Goal: Information Seeking & Learning: Learn about a topic

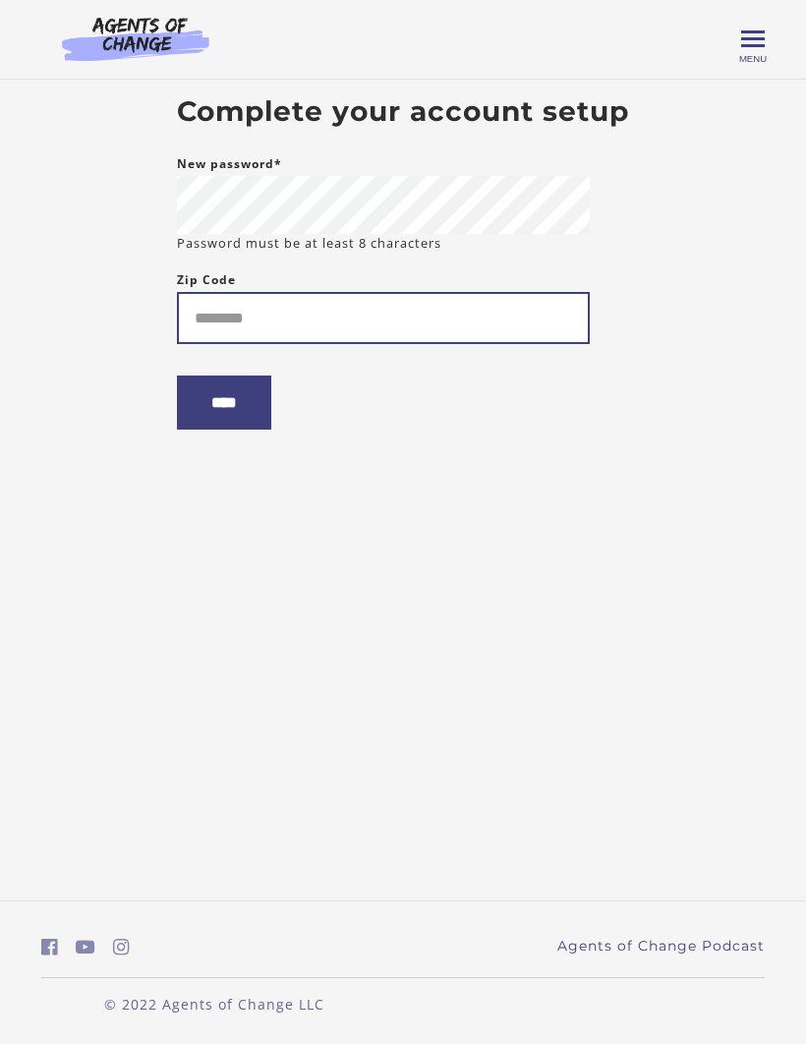
click at [448, 315] on input "Zip Code" at bounding box center [383, 318] width 413 height 52
type input "*****"
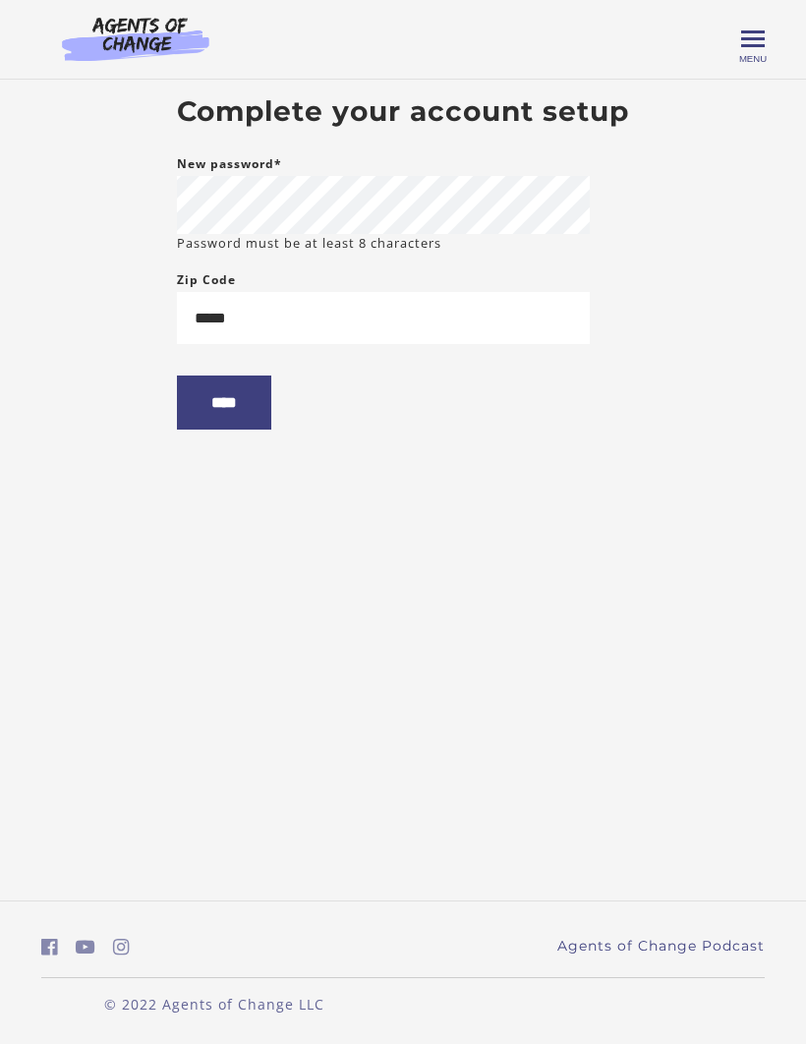
click at [271, 406] on input "****" at bounding box center [224, 402] width 94 height 54
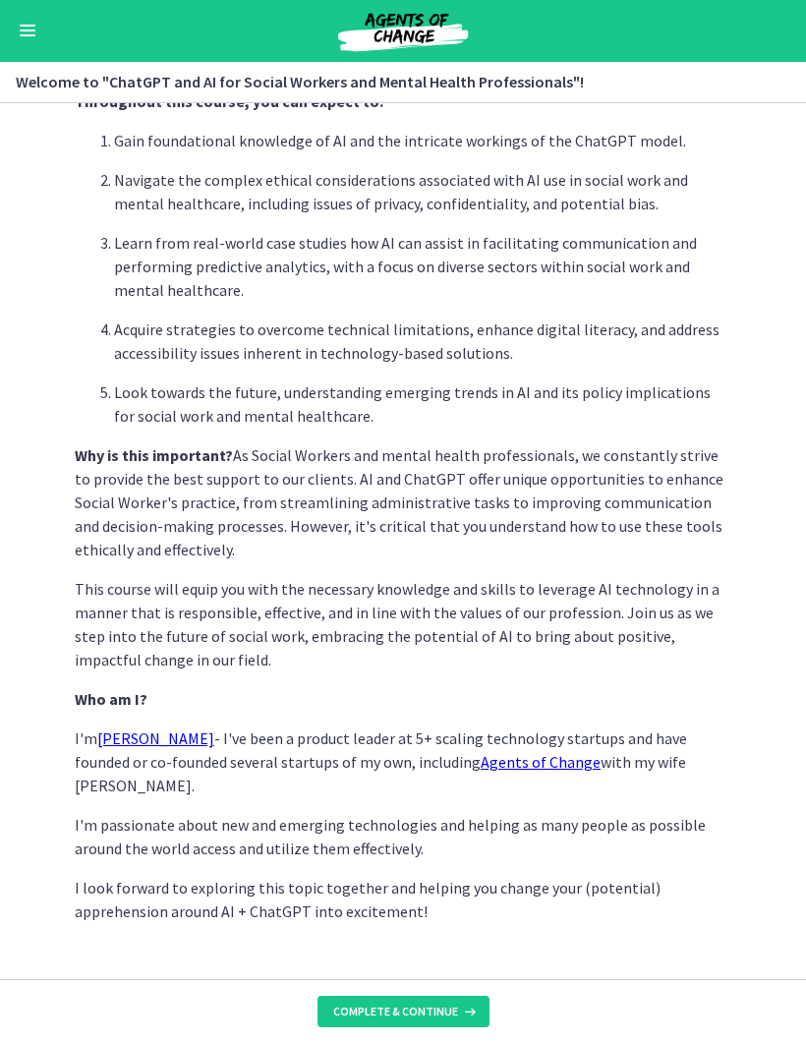
scroll to position [626, 0]
click at [439, 1021] on button "Complete & continue" at bounding box center [403, 1012] width 172 height 31
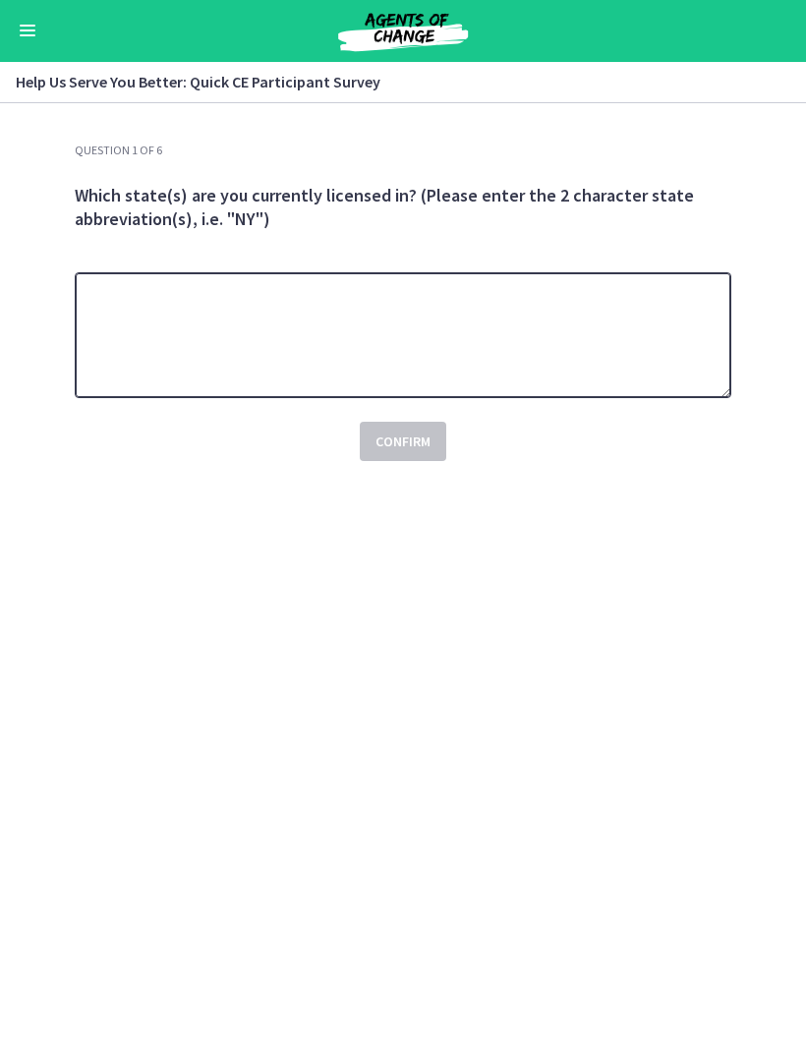
click at [632, 345] on textarea at bounding box center [403, 336] width 657 height 126
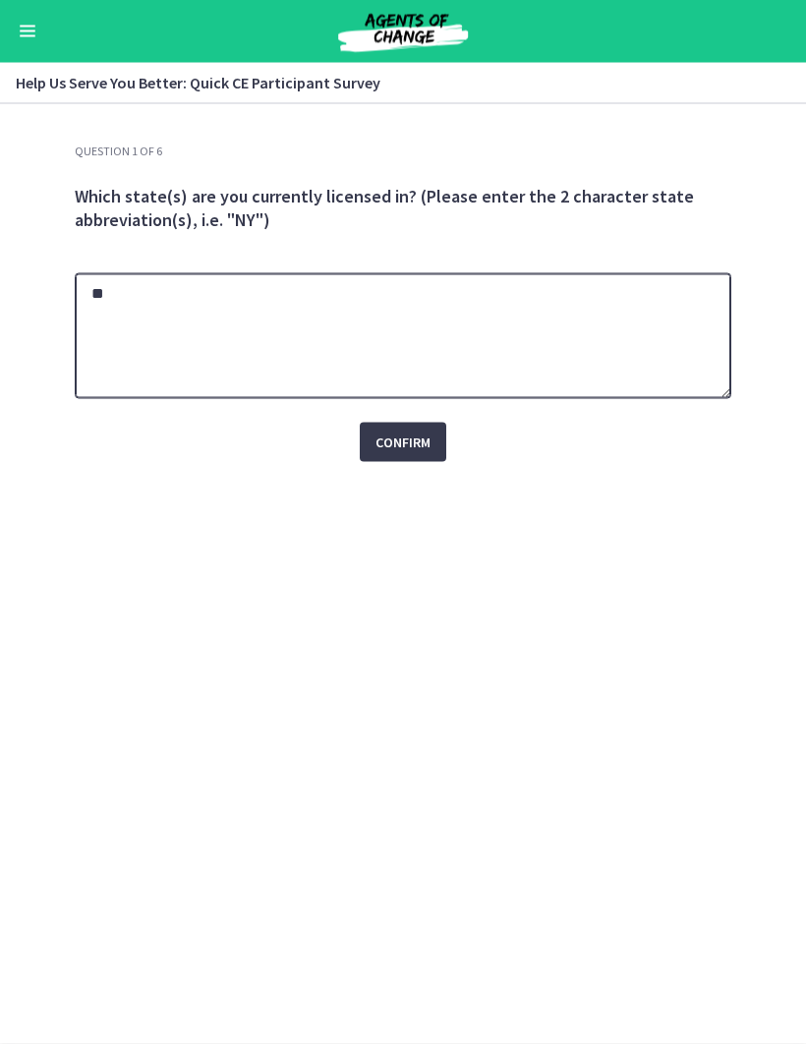
type textarea "**"
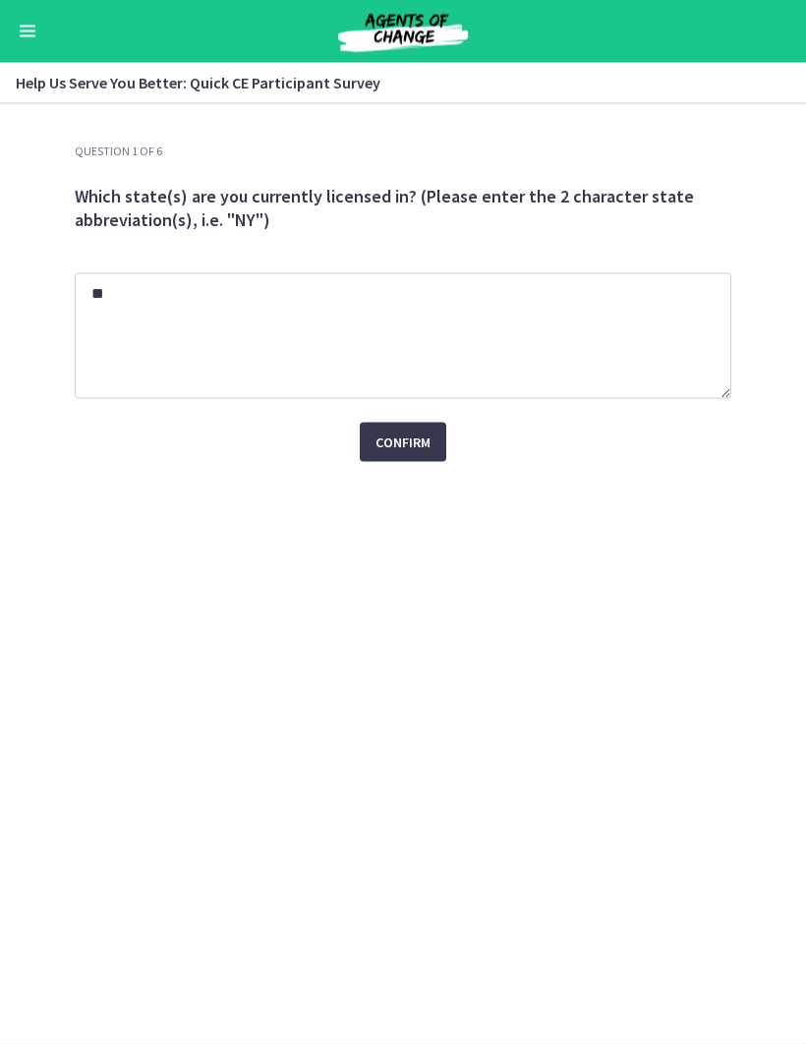
click at [446, 541] on div "Question 1 of 6 Which state(s) are you currently licensed in? (Please enter the…" at bounding box center [403, 593] width 688 height 900
click at [427, 440] on span "Confirm" at bounding box center [402, 442] width 55 height 24
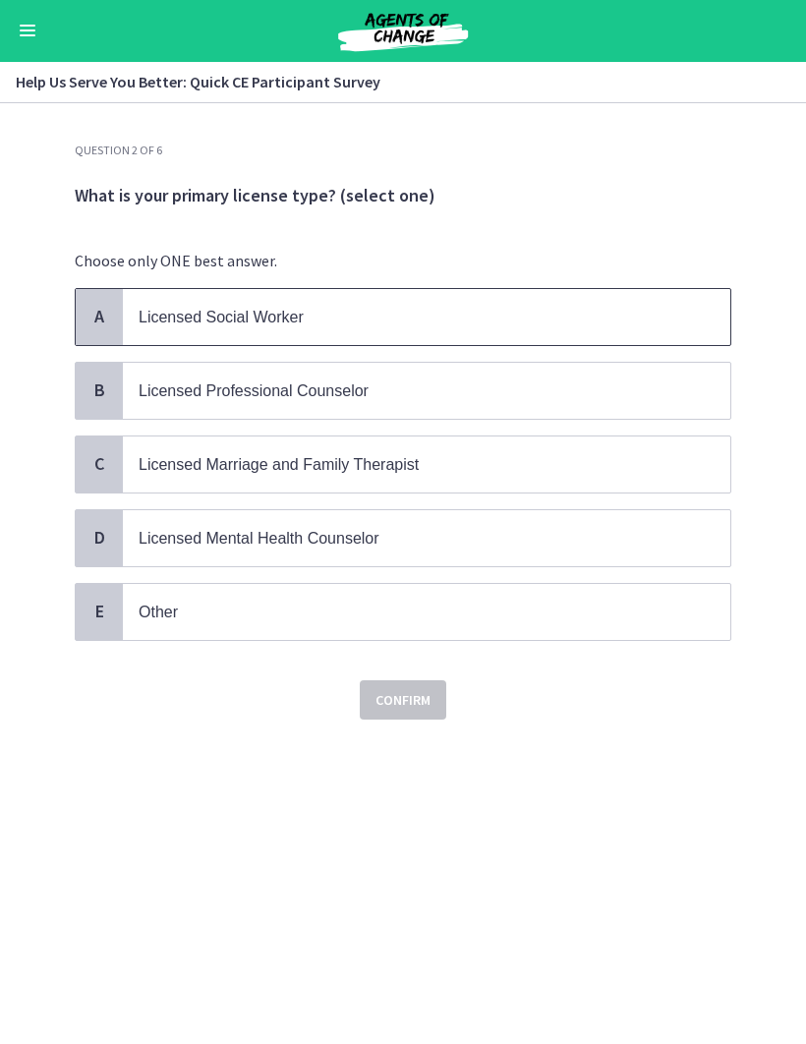
click at [595, 330] on span "Licensed Social Worker" at bounding box center [426, 318] width 607 height 56
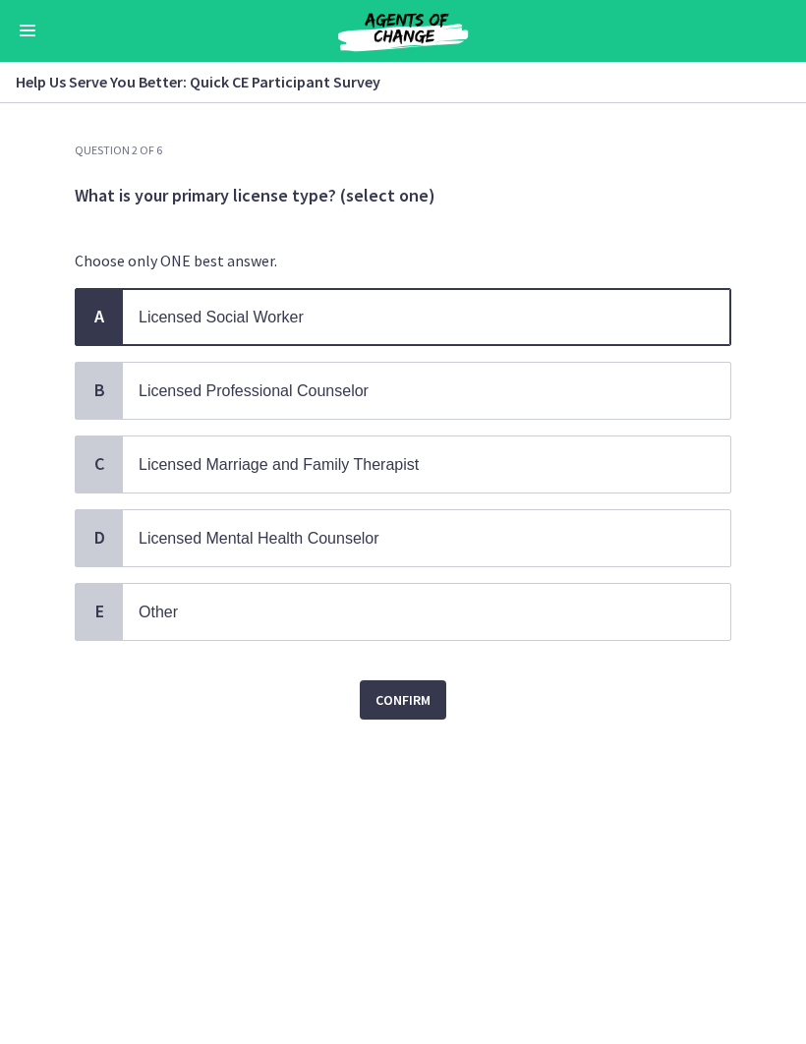
click at [426, 698] on span "Confirm" at bounding box center [402, 701] width 55 height 24
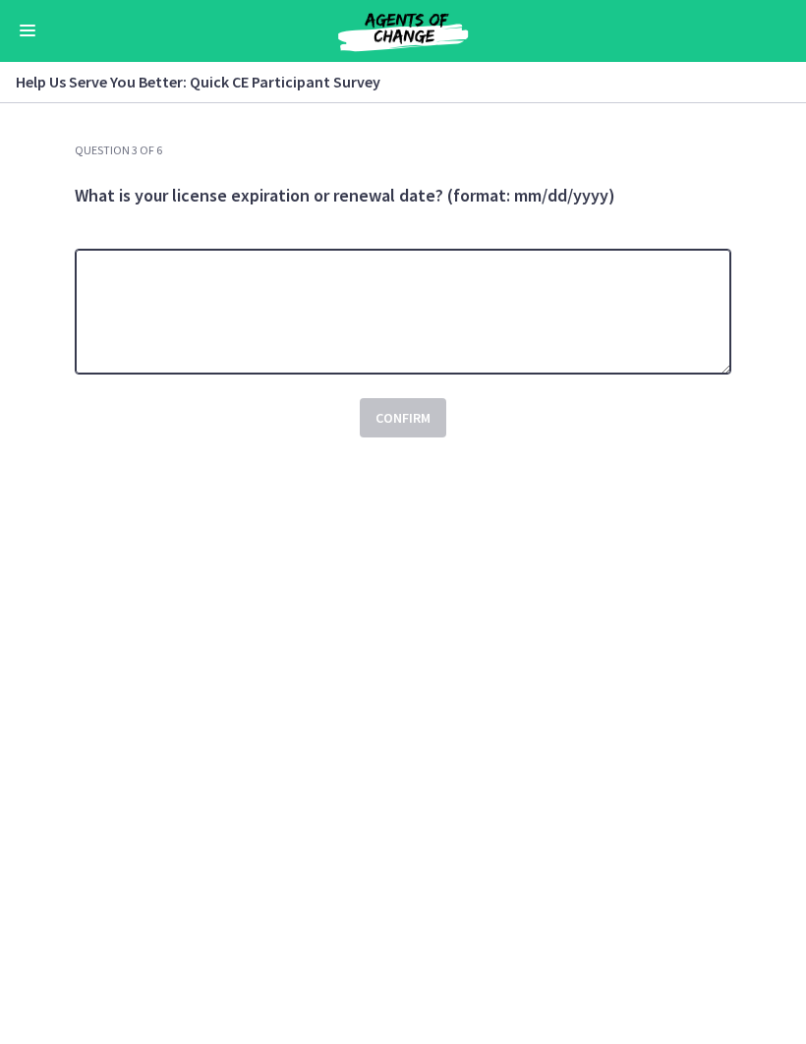
click at [635, 283] on textarea at bounding box center [403, 313] width 657 height 126
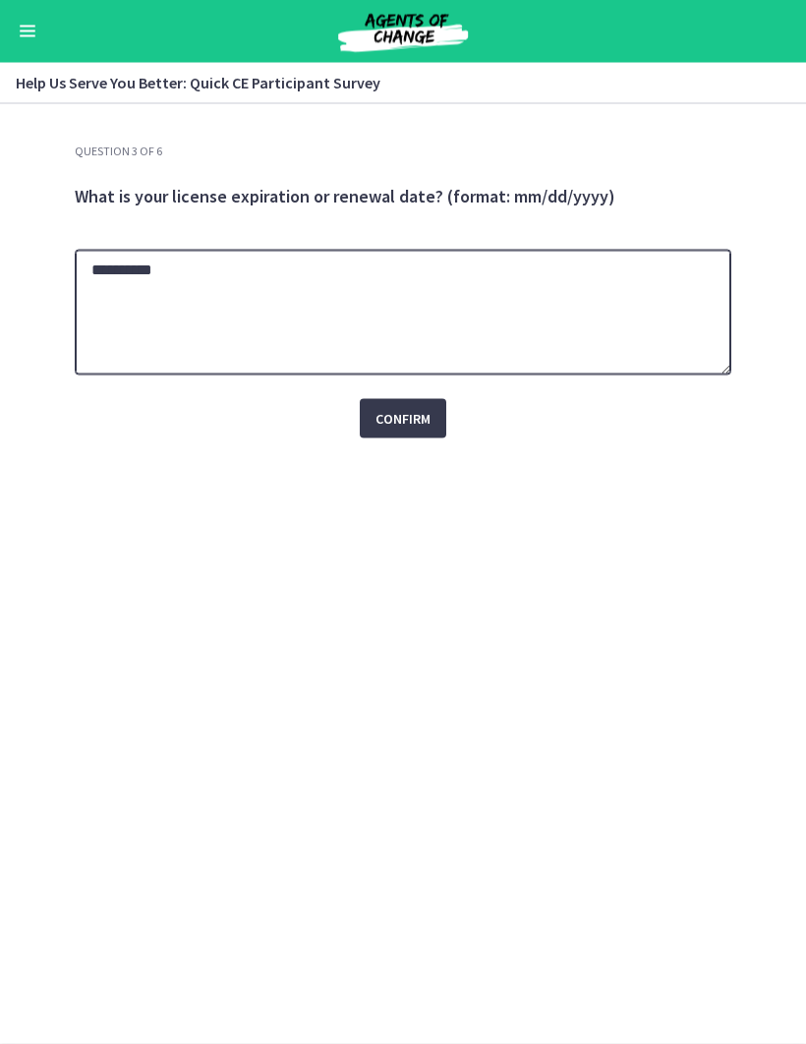
type textarea "**********"
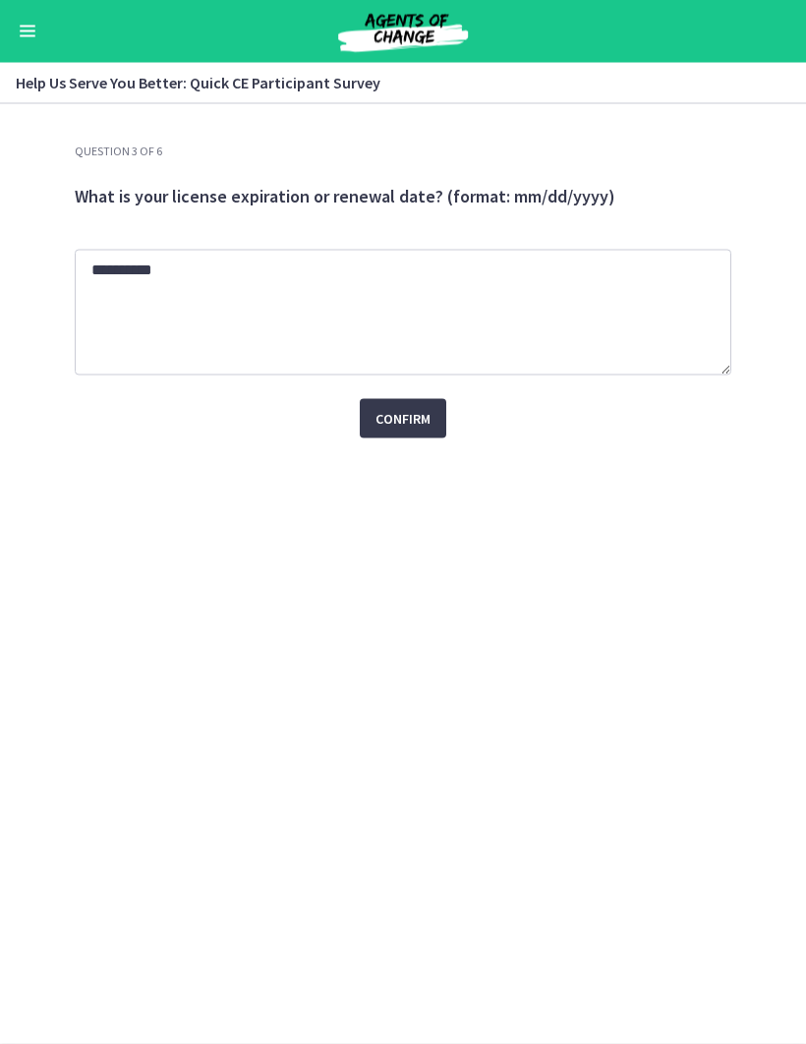
click at [431, 417] on button "Confirm" at bounding box center [403, 418] width 86 height 39
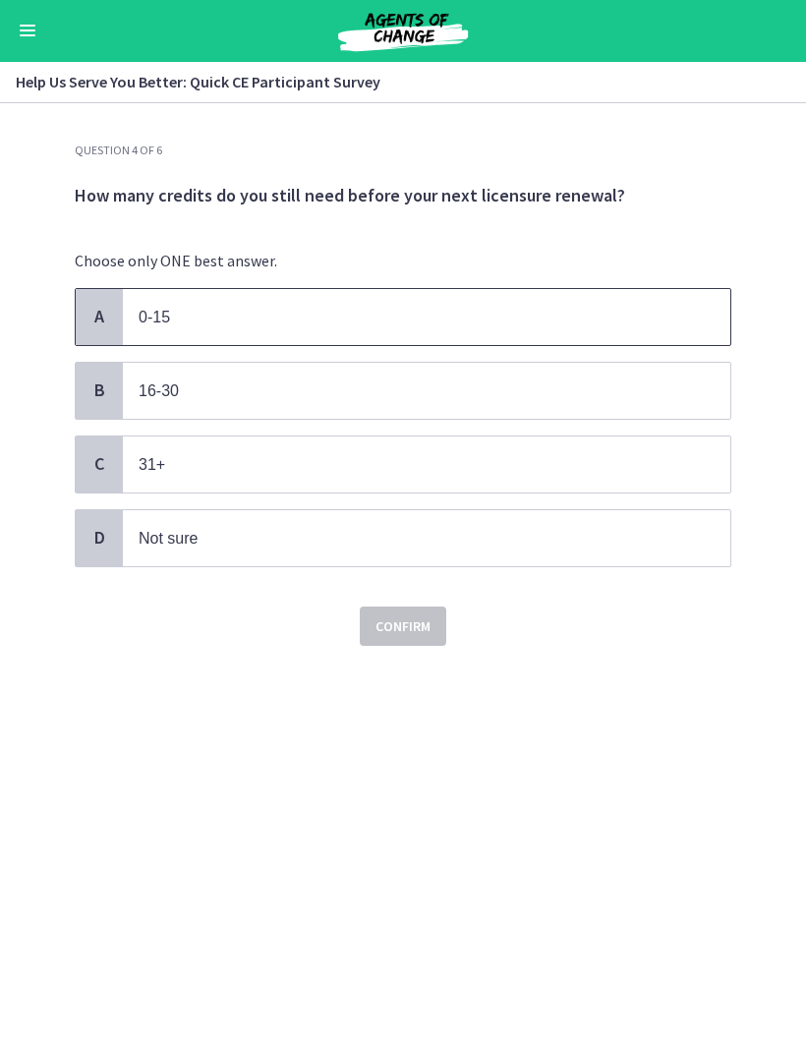
click at [666, 330] on span "0-15" at bounding box center [426, 318] width 607 height 56
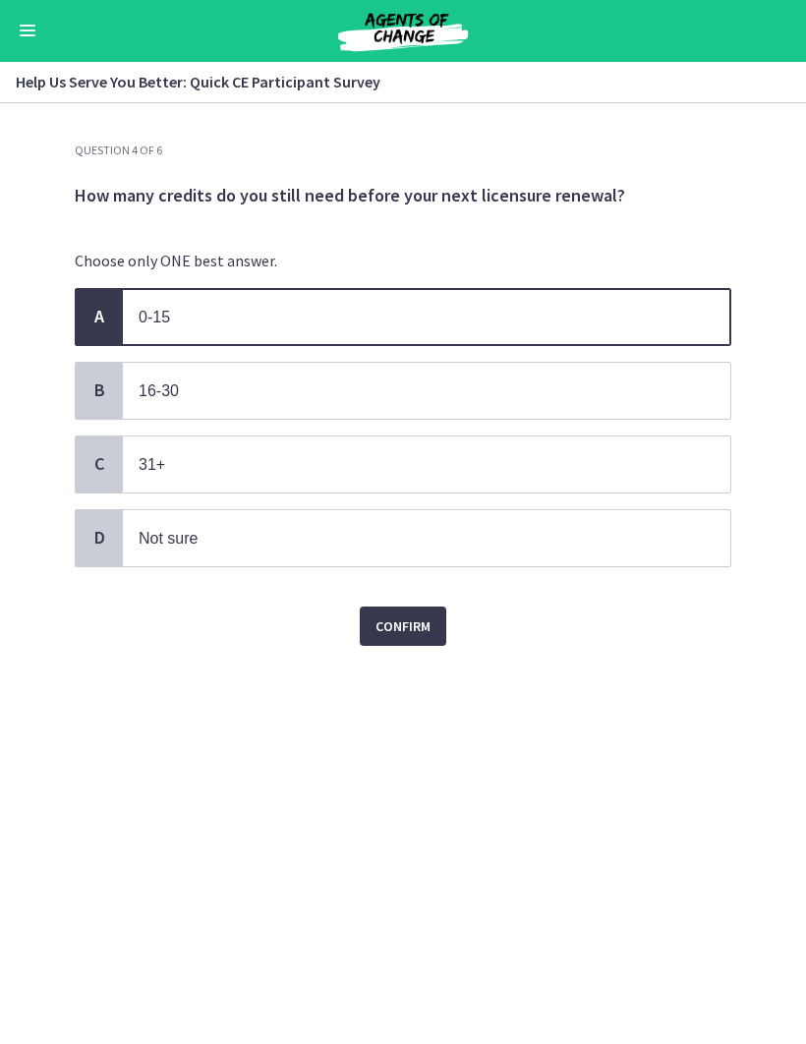
click at [426, 627] on span "Confirm" at bounding box center [402, 627] width 55 height 24
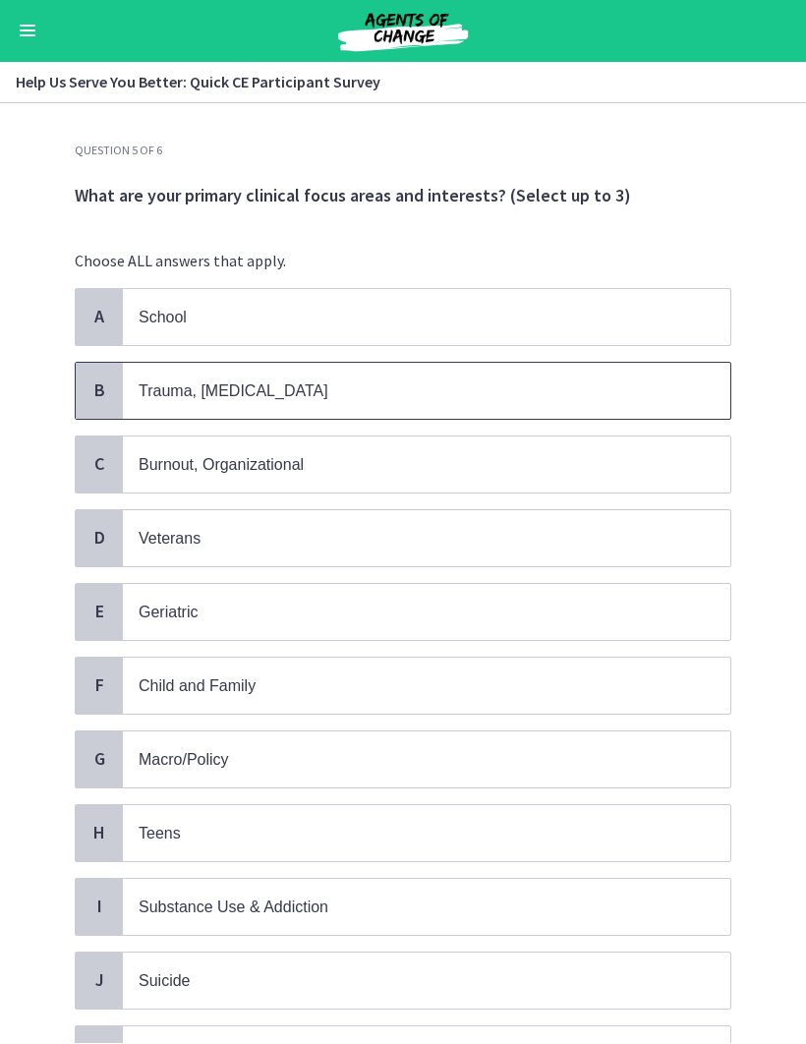
click at [694, 392] on span "Trauma, PTSD" at bounding box center [426, 392] width 607 height 56
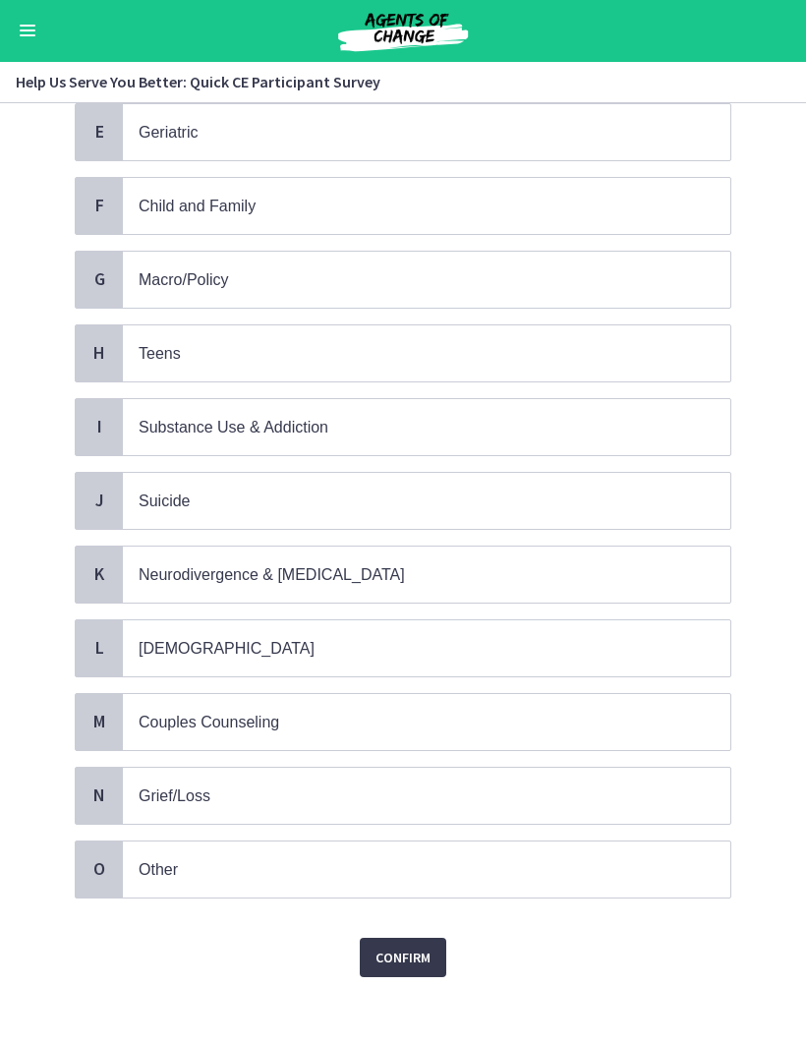
scroll to position [478, 0]
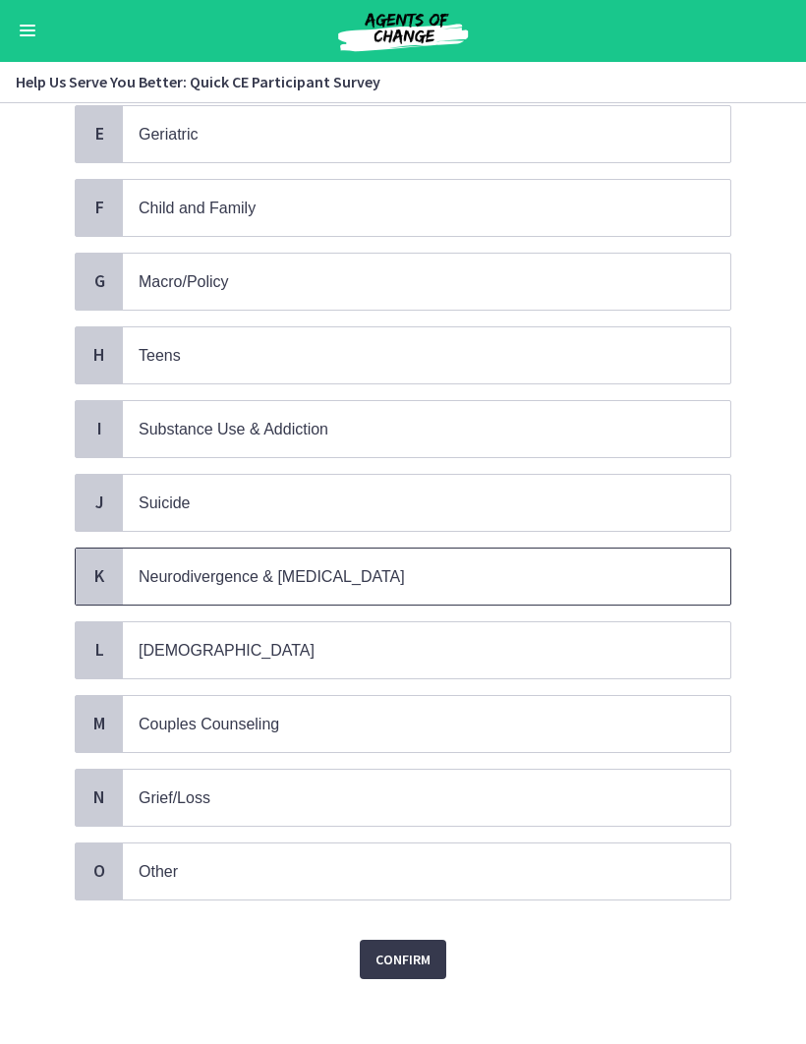
click at [683, 567] on span "Neurodivergence & Developmental Disorders" at bounding box center [426, 577] width 607 height 56
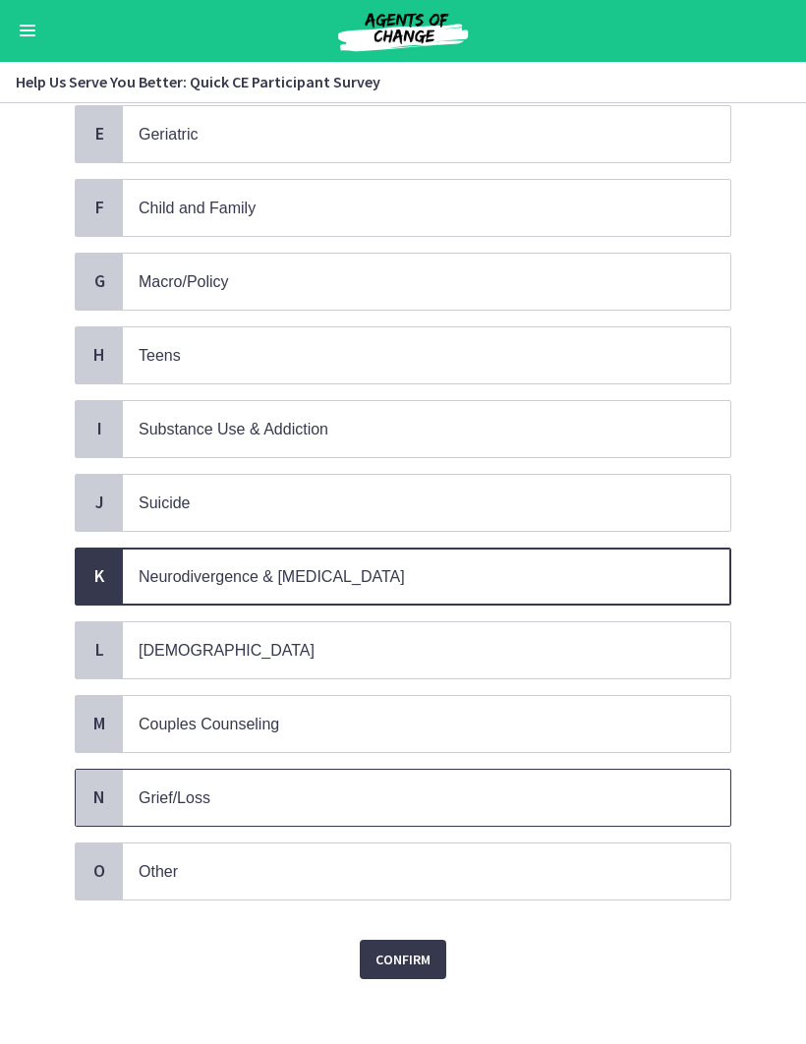
click at [623, 771] on span "Grief/Loss" at bounding box center [426, 799] width 607 height 56
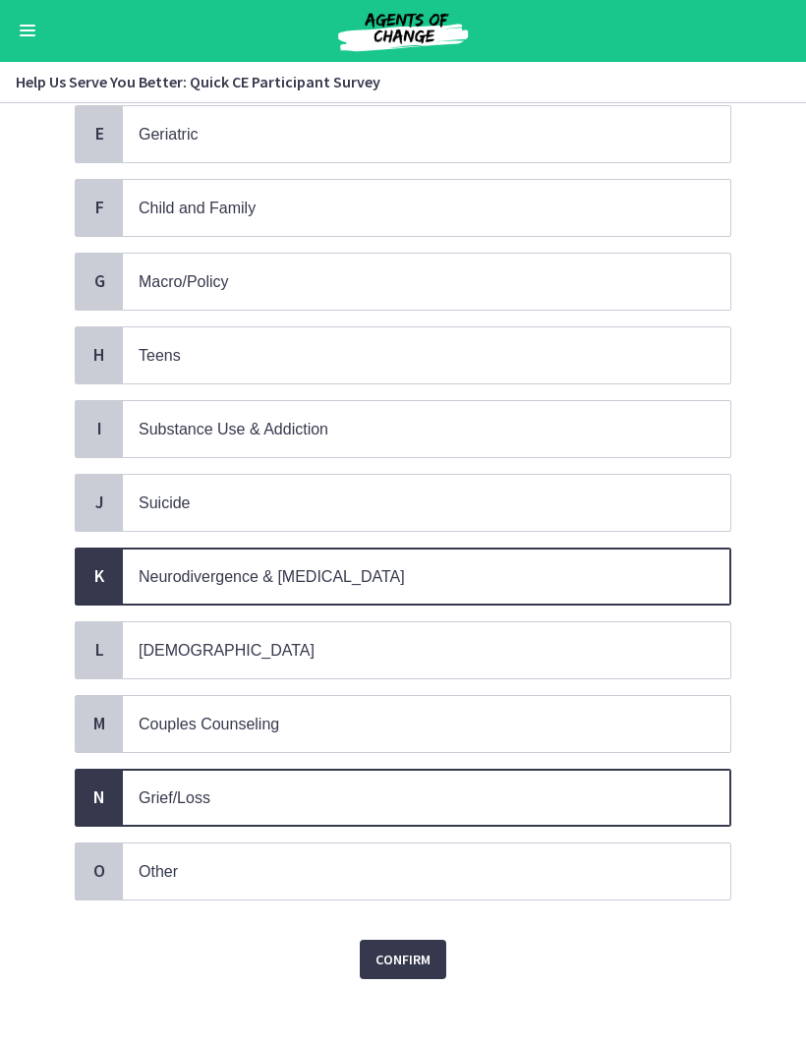
click at [422, 948] on span "Confirm" at bounding box center [402, 960] width 55 height 24
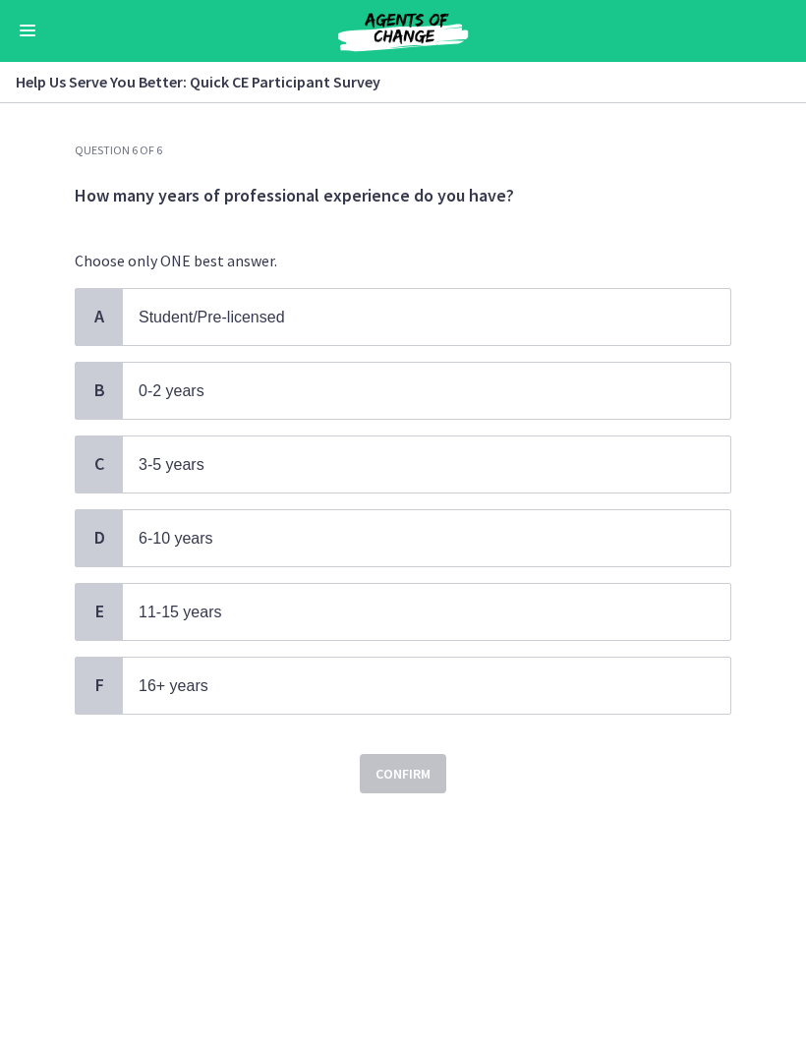
scroll to position [0, 0]
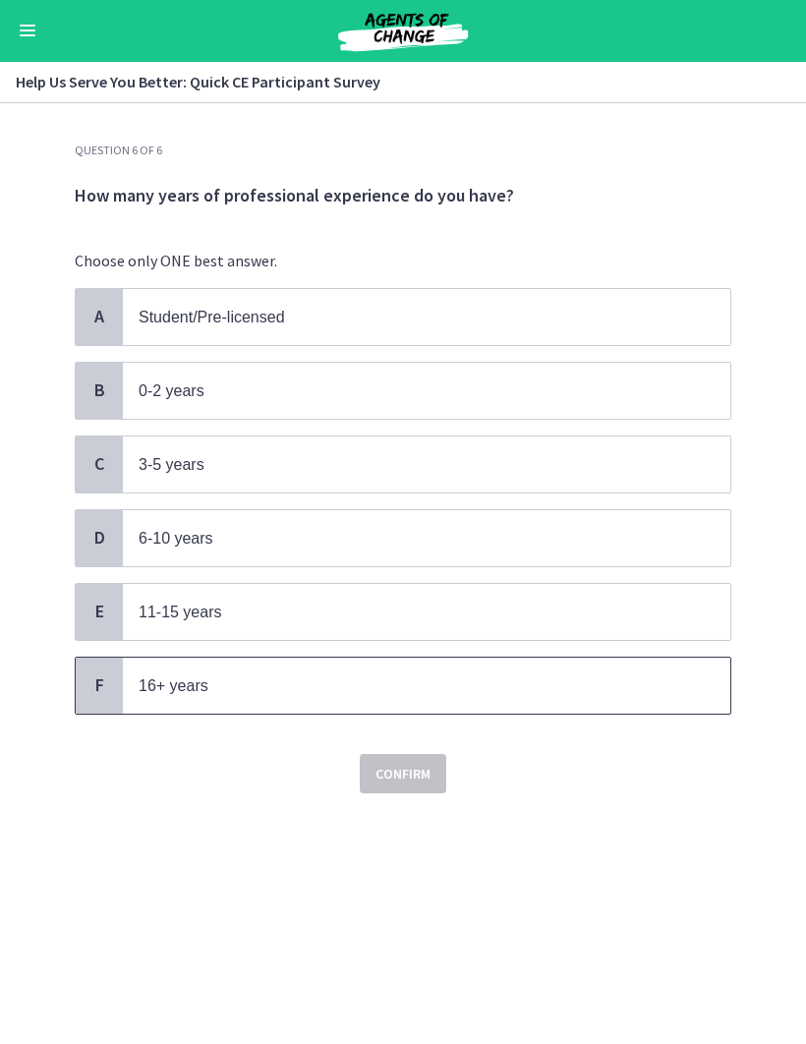
click at [535, 674] on p "16+ years" at bounding box center [407, 686] width 537 height 25
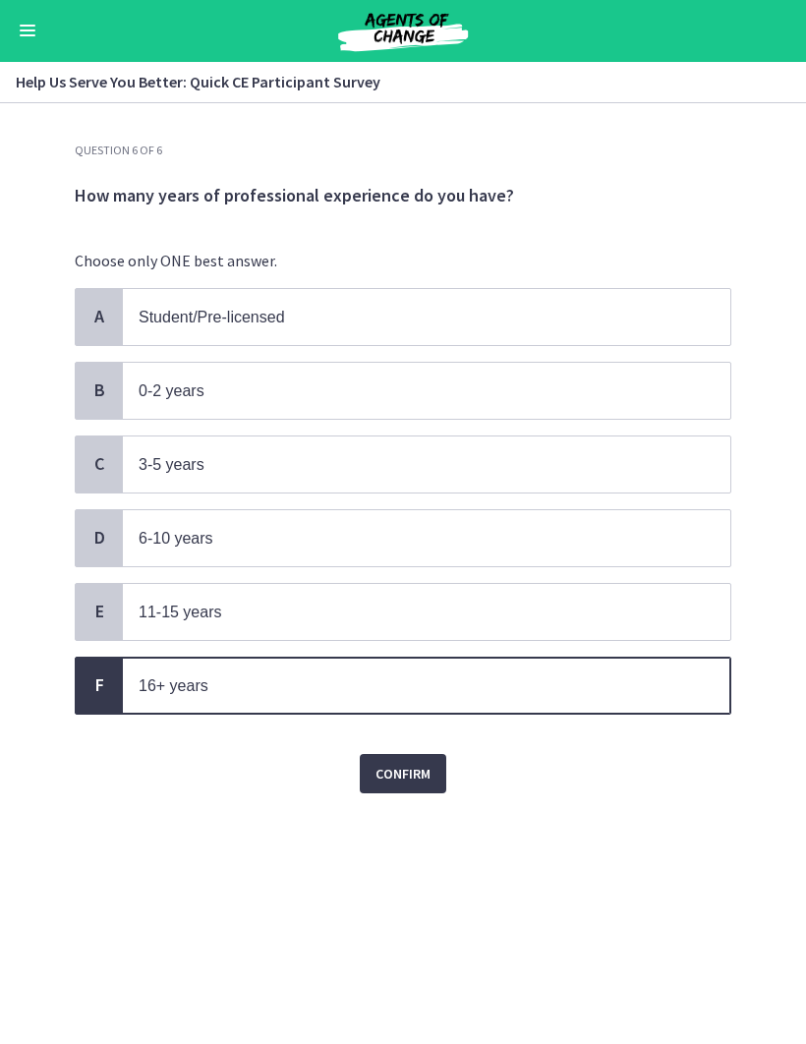
click at [427, 763] on span "Confirm" at bounding box center [402, 775] width 55 height 24
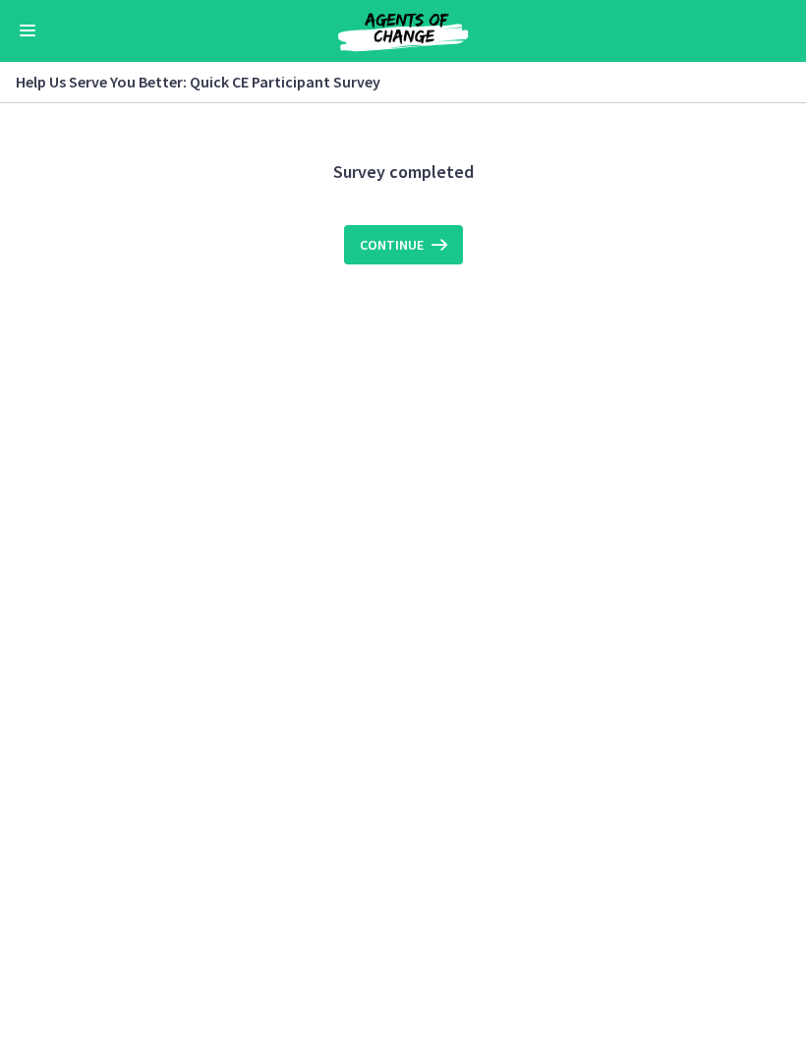
click at [436, 249] on icon at bounding box center [438, 246] width 28 height 24
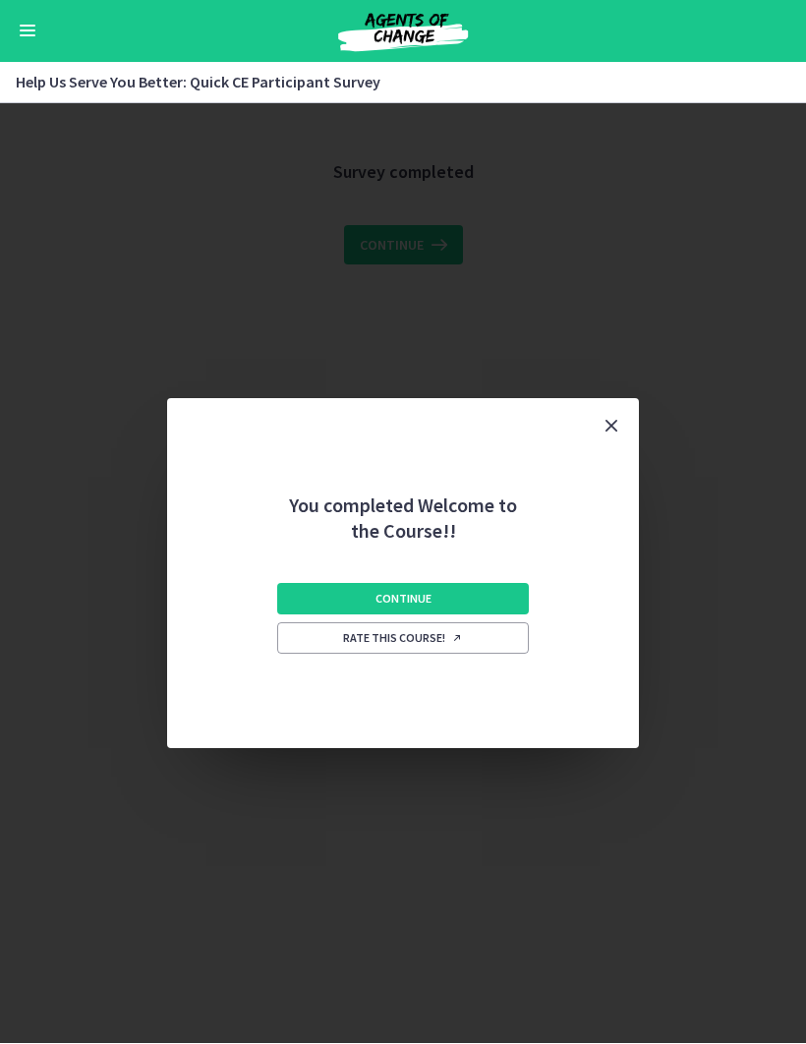
click at [495, 595] on button "Continue" at bounding box center [403, 599] width 252 height 31
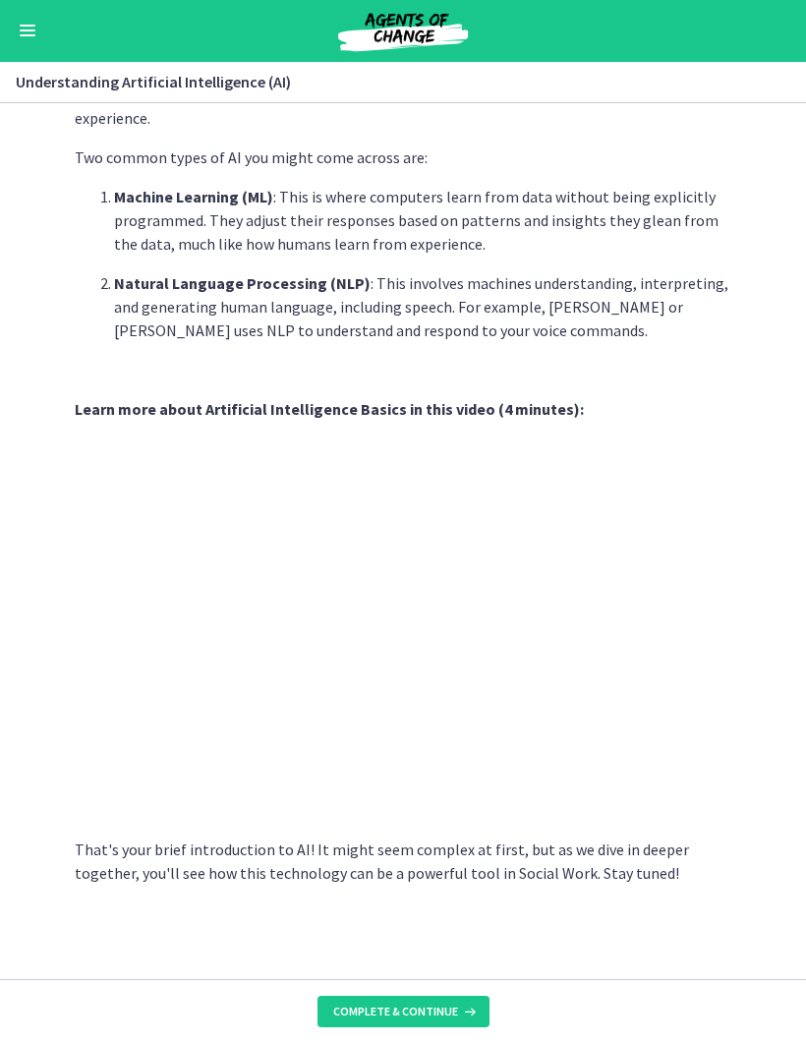
scroll to position [570, 0]
click at [441, 1007] on span "Complete & continue" at bounding box center [395, 1012] width 125 height 16
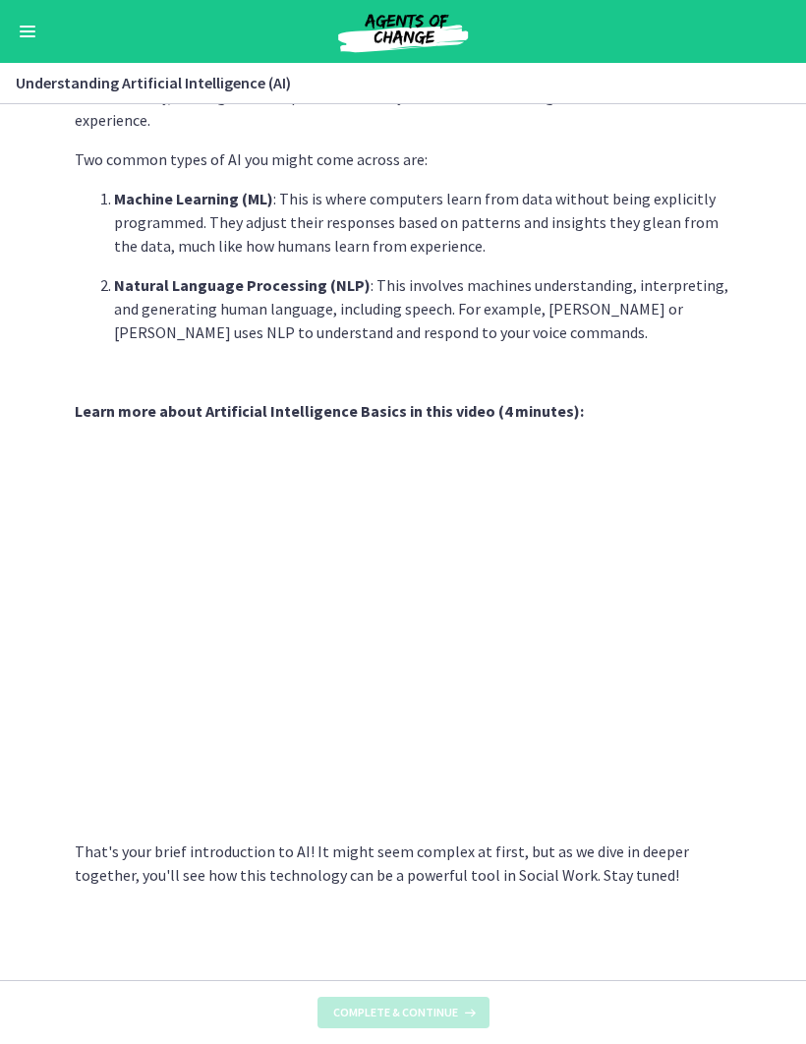
scroll to position [0, 0]
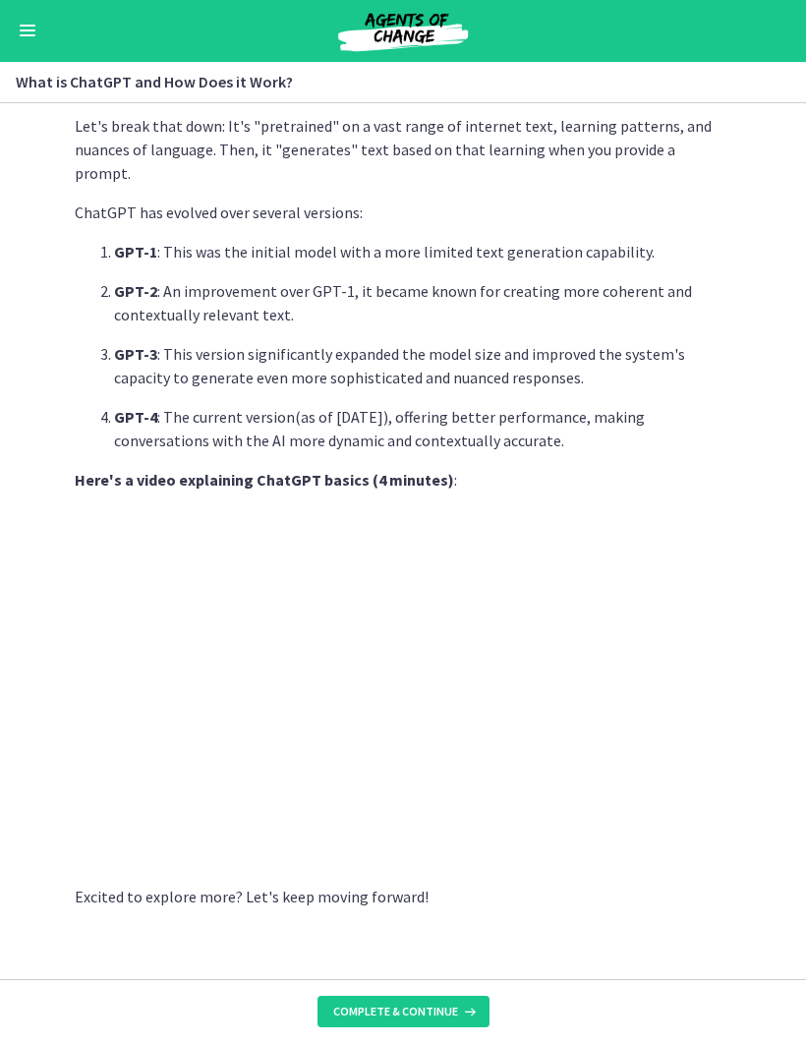
scroll to position [680, 0]
click at [454, 1006] on span "Complete & continue" at bounding box center [395, 1012] width 125 height 16
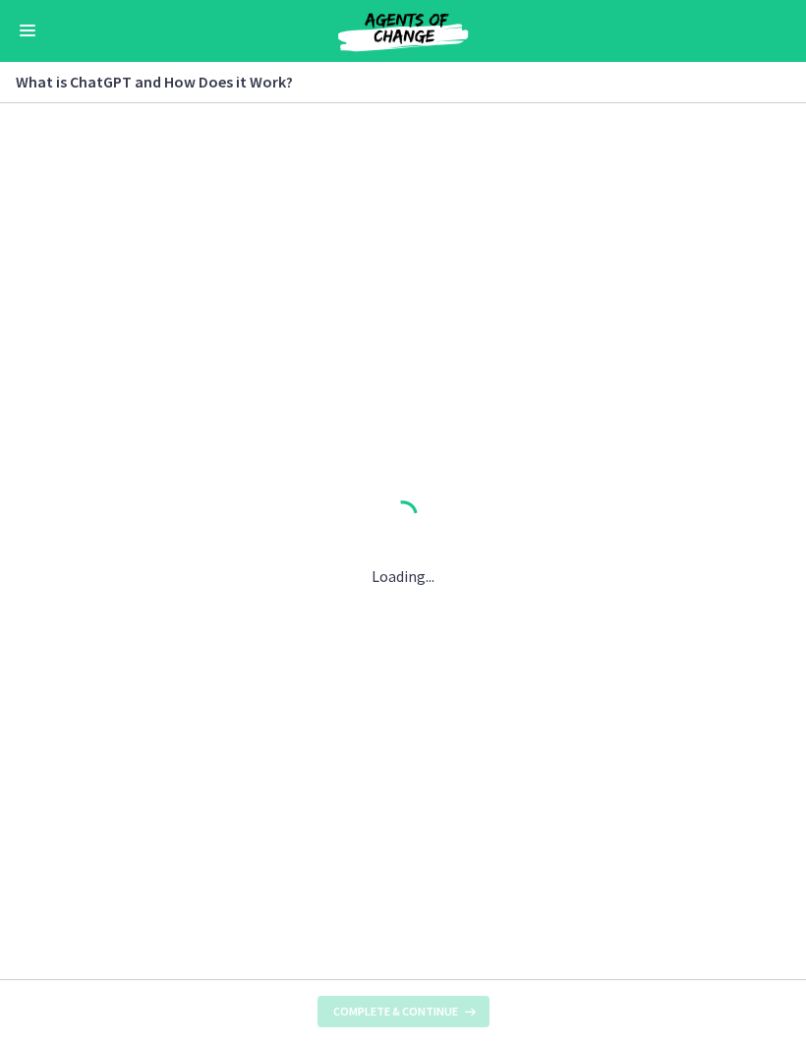
scroll to position [0, 0]
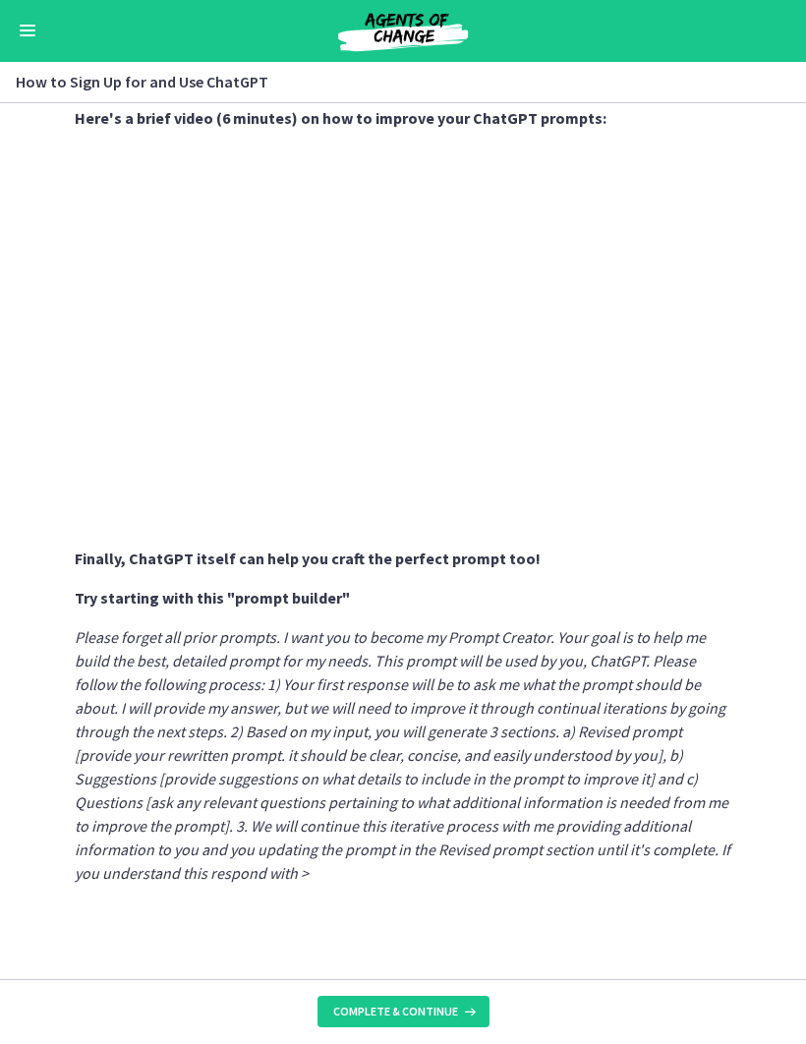
scroll to position [773, 0]
click at [452, 1007] on span "Complete & continue" at bounding box center [395, 1012] width 125 height 16
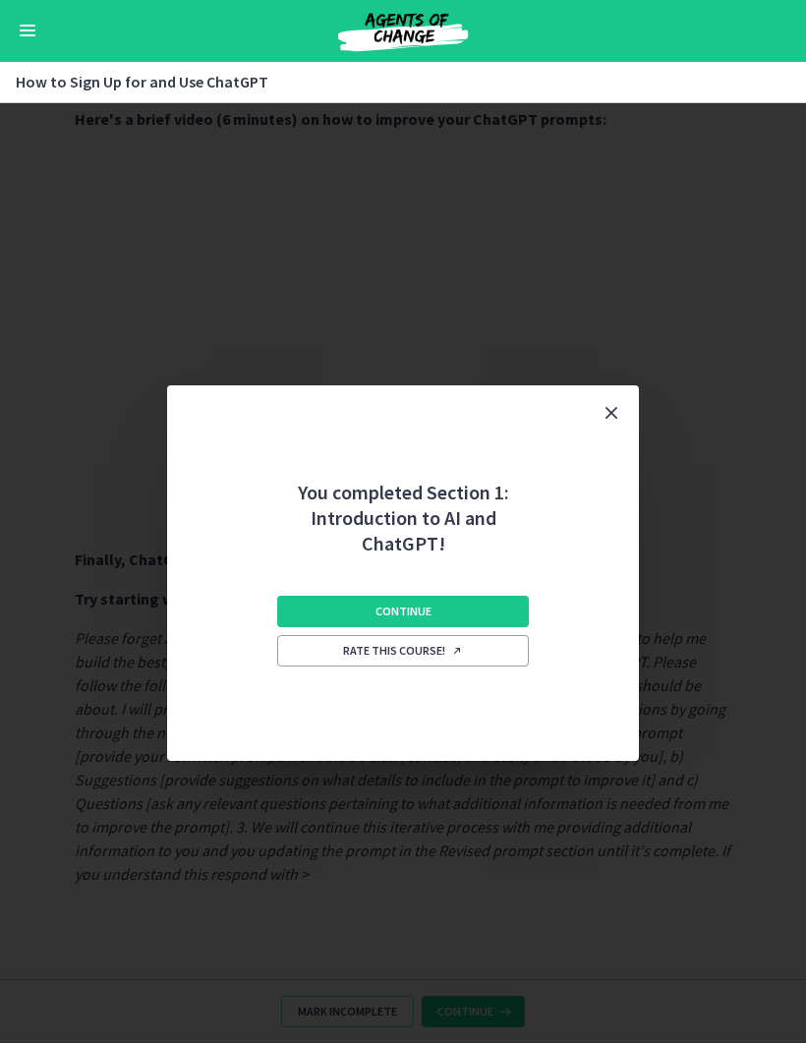
click at [502, 611] on button "Continue" at bounding box center [403, 612] width 252 height 31
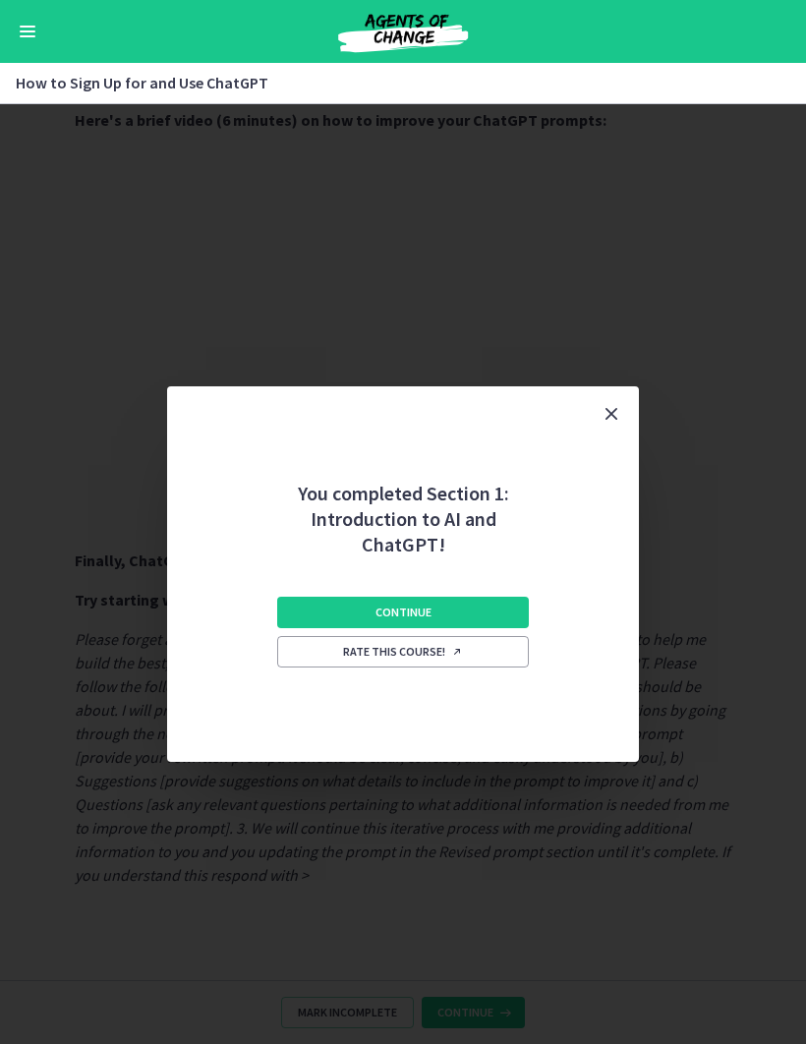
scroll to position [0, 0]
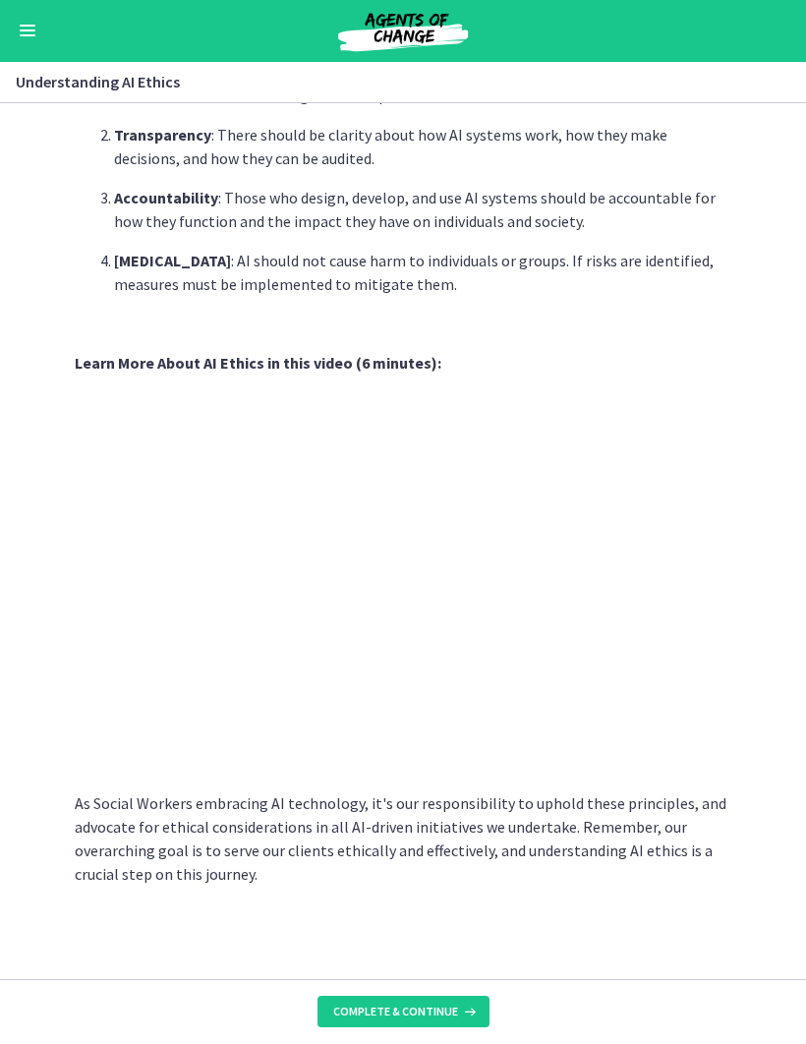
scroll to position [696, 0]
click at [462, 1004] on icon at bounding box center [468, 1012] width 20 height 16
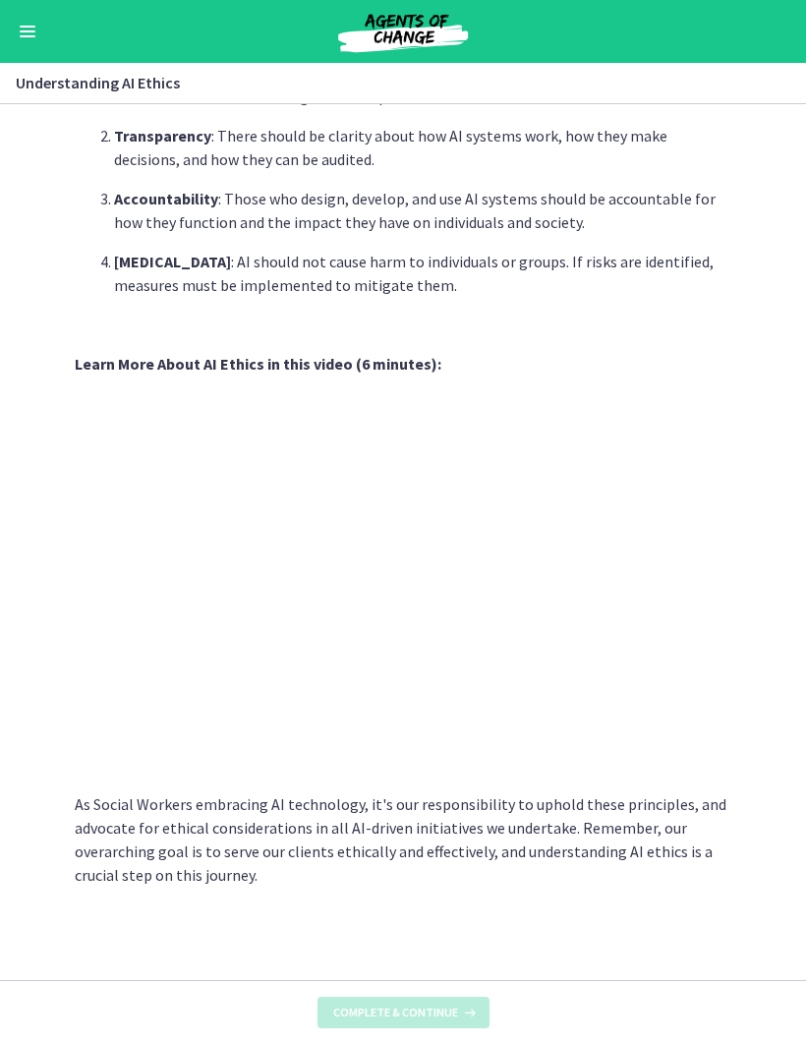
scroll to position [0, 0]
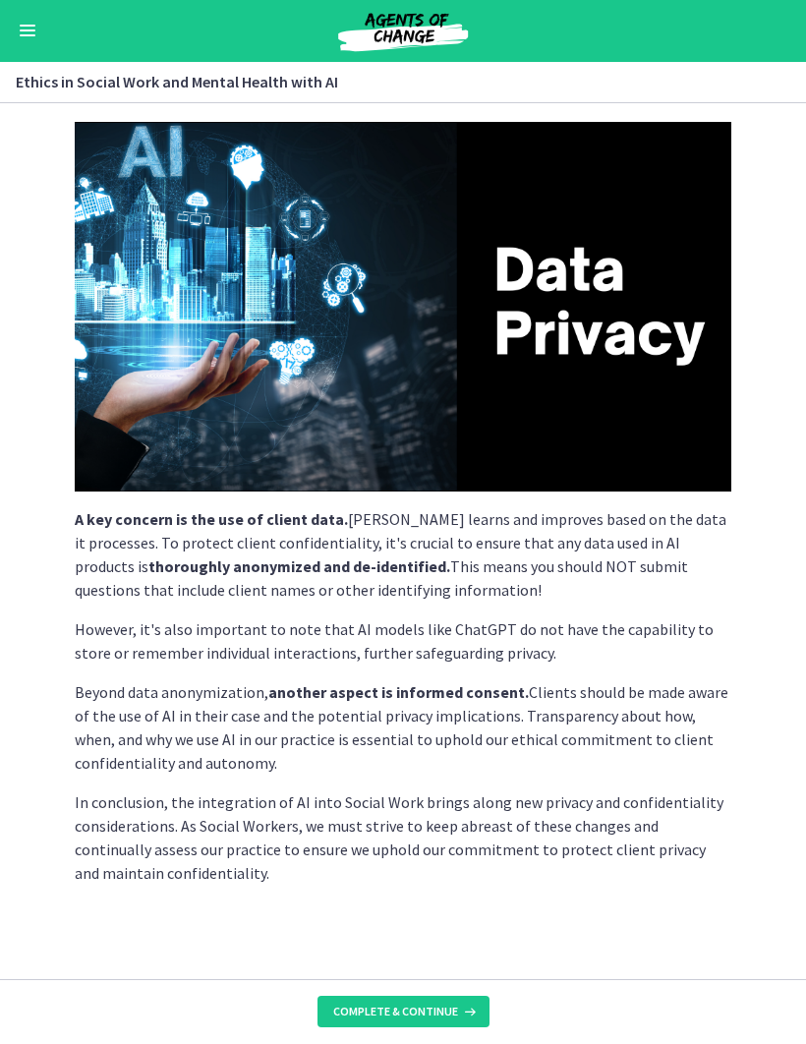
scroll to position [209, 0]
click at [471, 1004] on icon at bounding box center [468, 1012] width 20 height 16
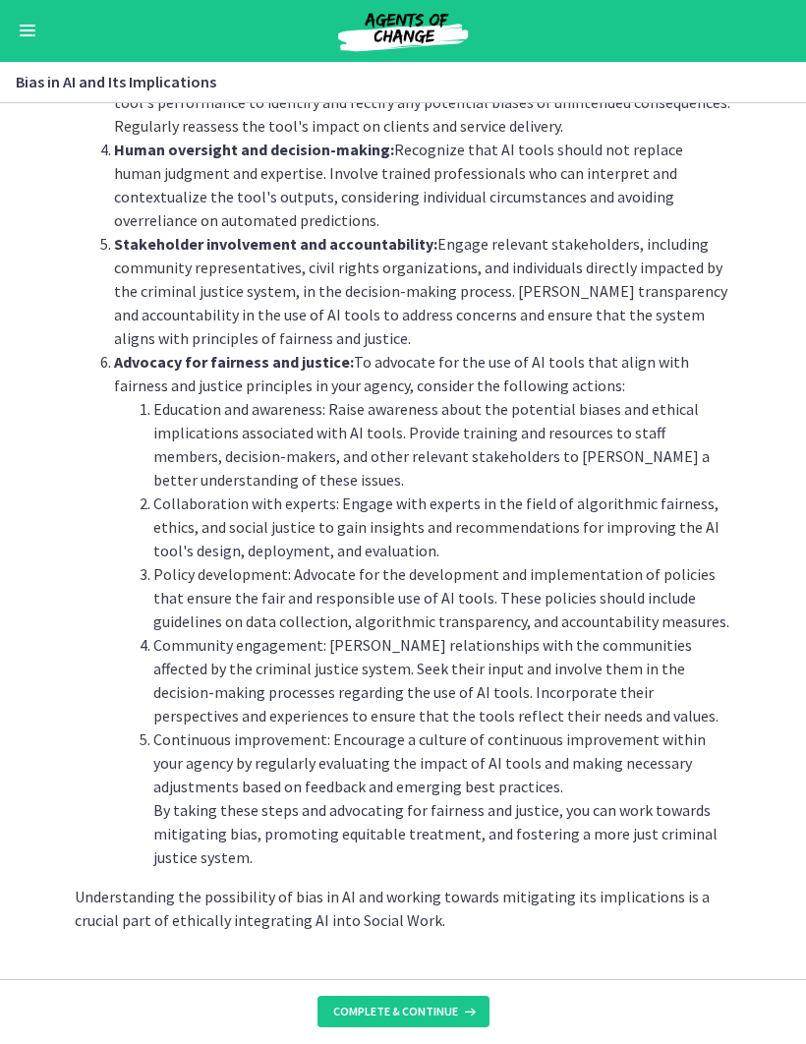
scroll to position [1915, 0]
click at [479, 1004] on button "Complete & continue" at bounding box center [403, 1012] width 172 height 31
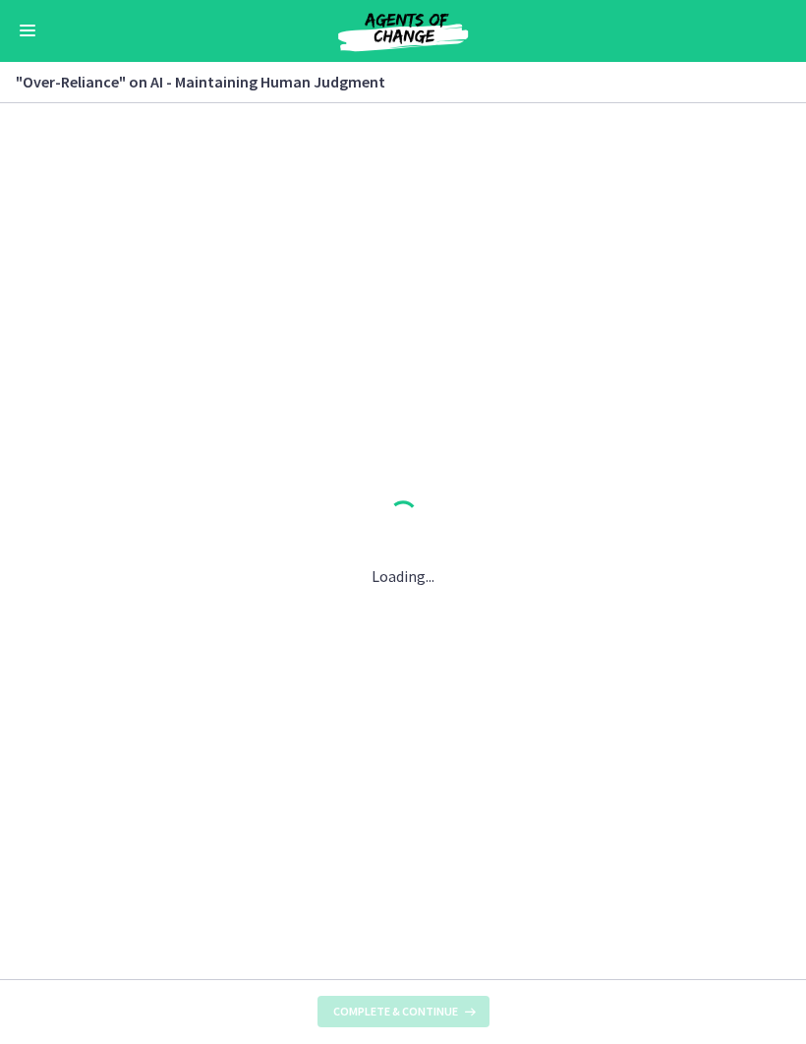
scroll to position [0, 0]
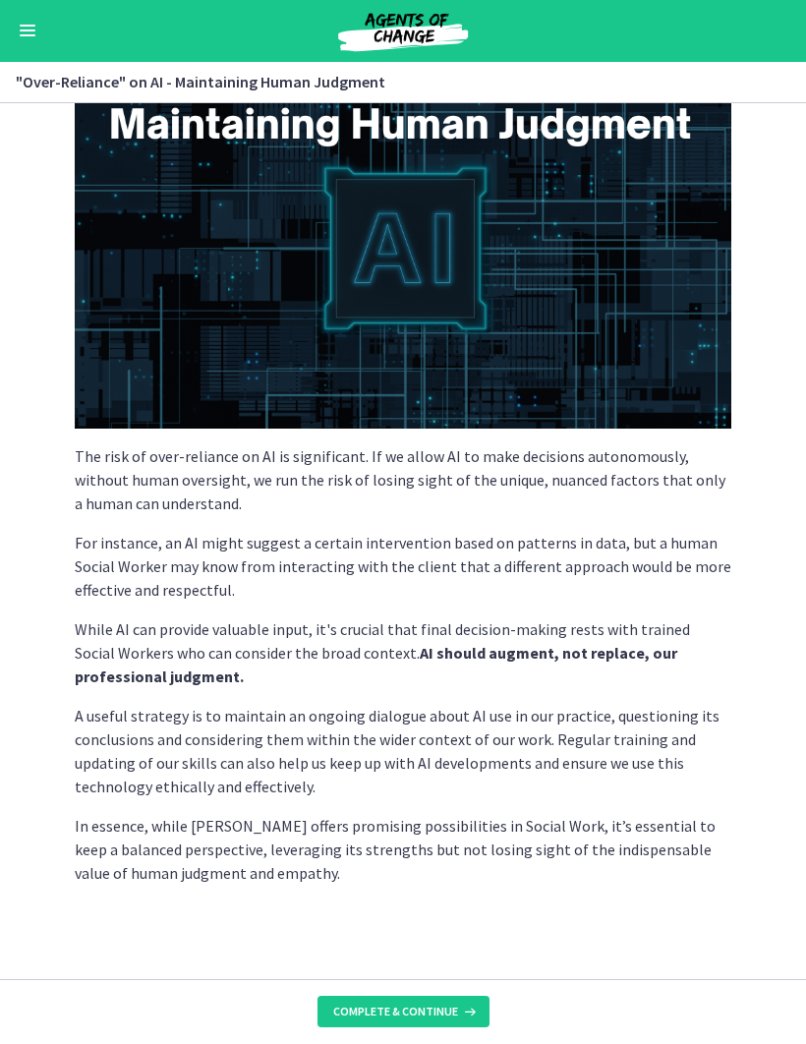
scroll to position [199, 0]
click at [458, 1004] on icon at bounding box center [468, 1012] width 20 height 16
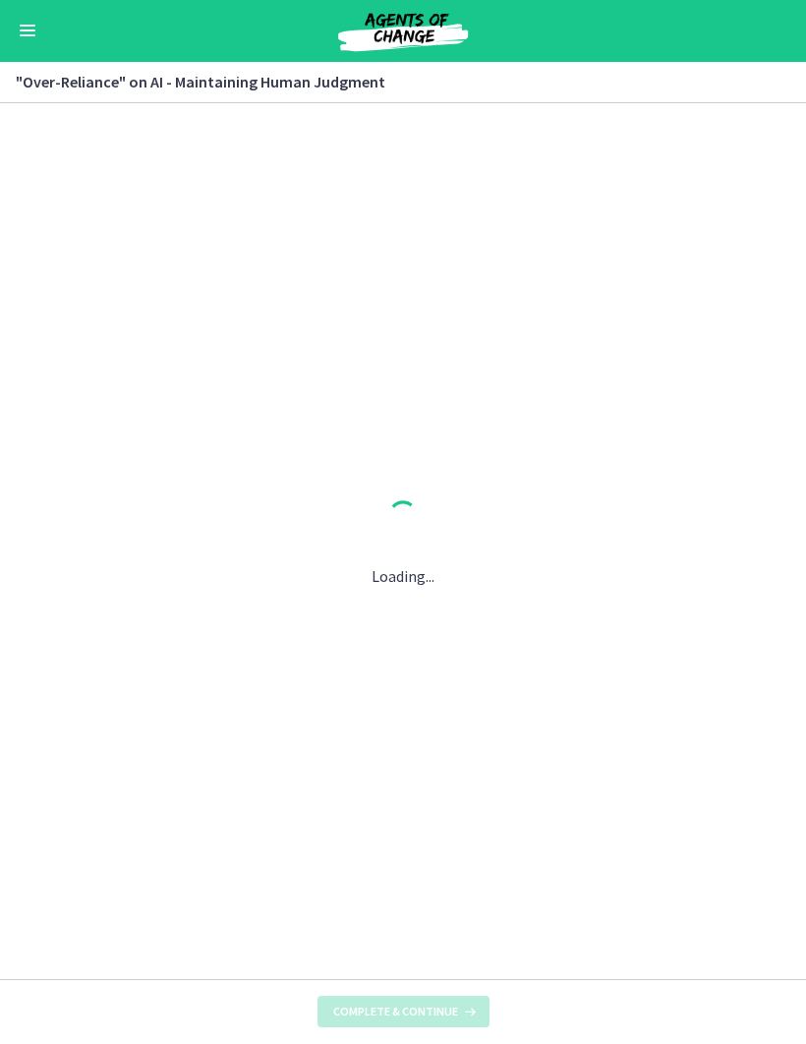
scroll to position [0, 0]
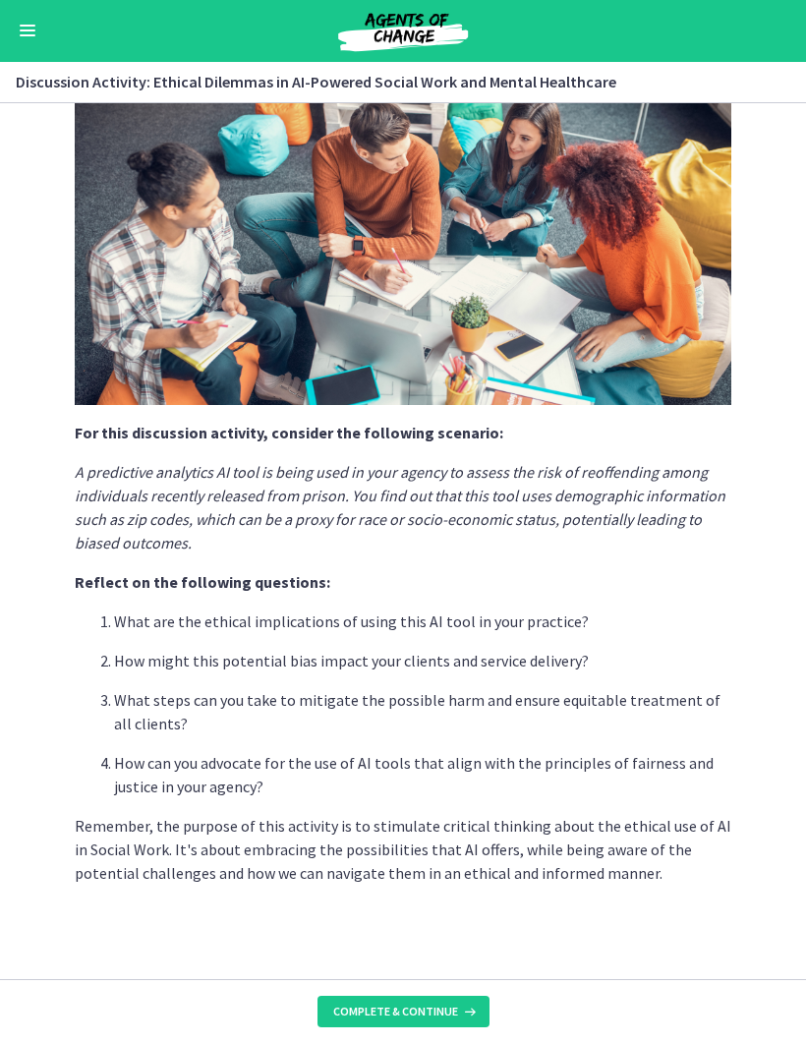
scroll to position [209, 0]
click at [472, 1012] on icon at bounding box center [468, 1012] width 20 height 16
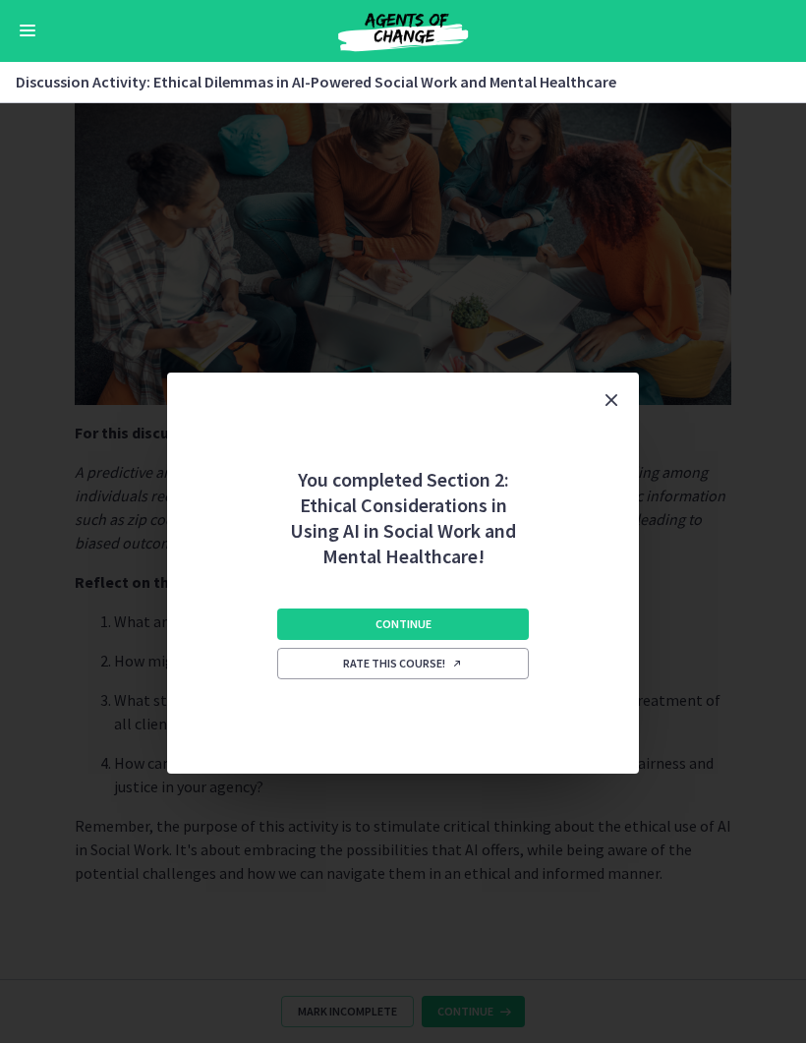
click at [503, 614] on button "Continue" at bounding box center [403, 624] width 252 height 31
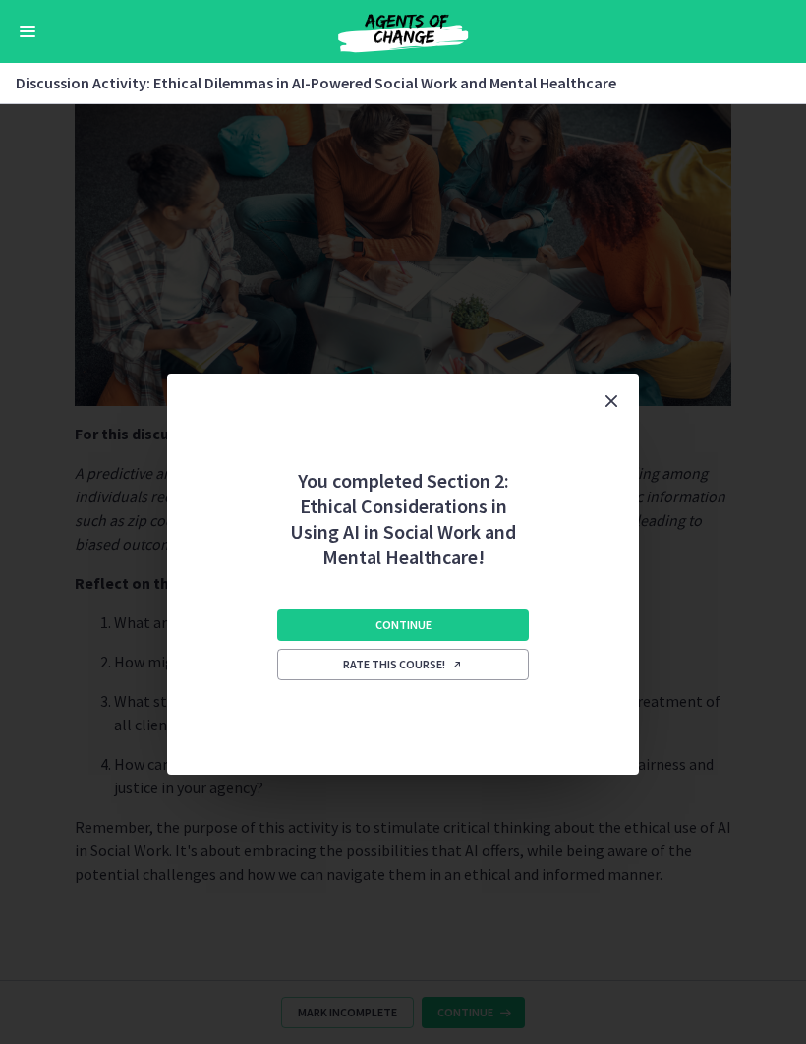
scroll to position [0, 0]
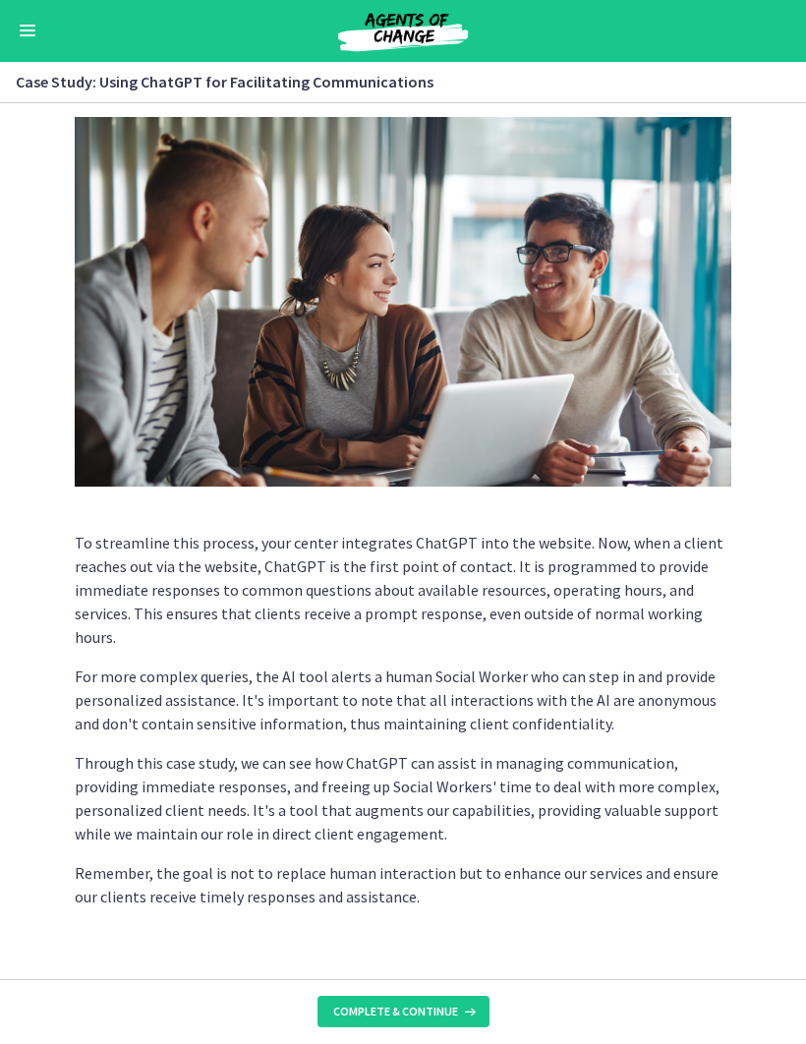
scroll to position [214, 0]
click at [444, 1002] on button "Complete & continue" at bounding box center [403, 1012] width 172 height 31
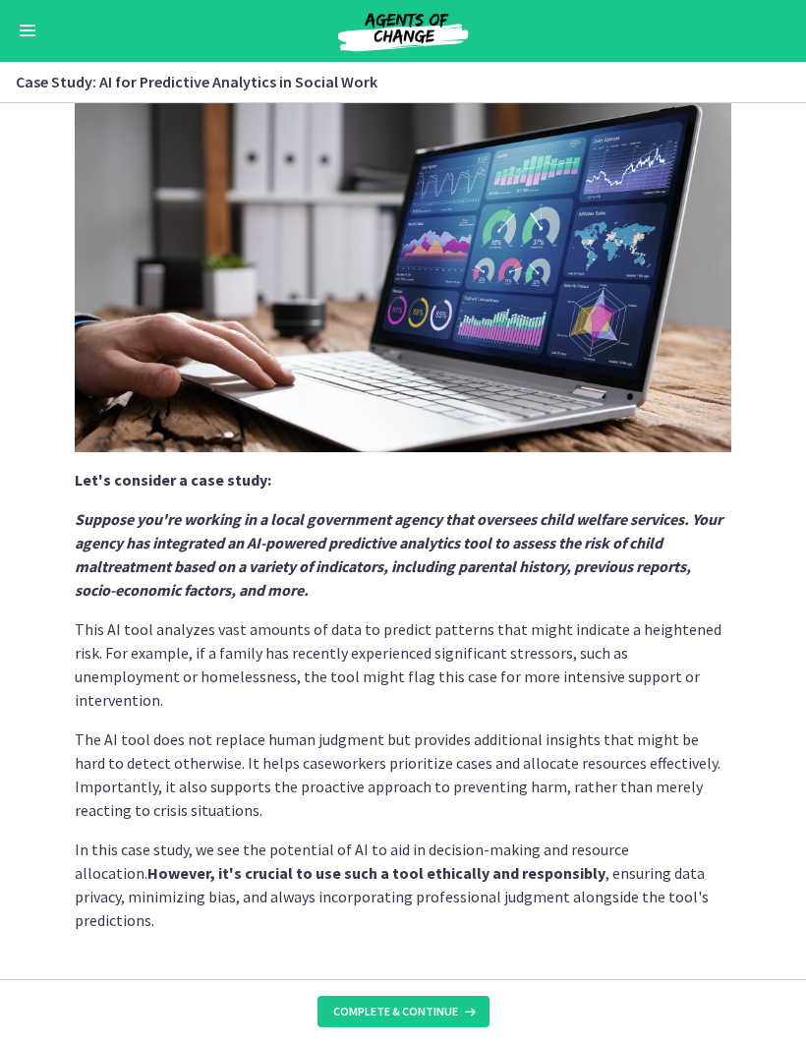
scroll to position [162, 0]
click at [464, 999] on button "Complete & continue" at bounding box center [403, 1012] width 172 height 31
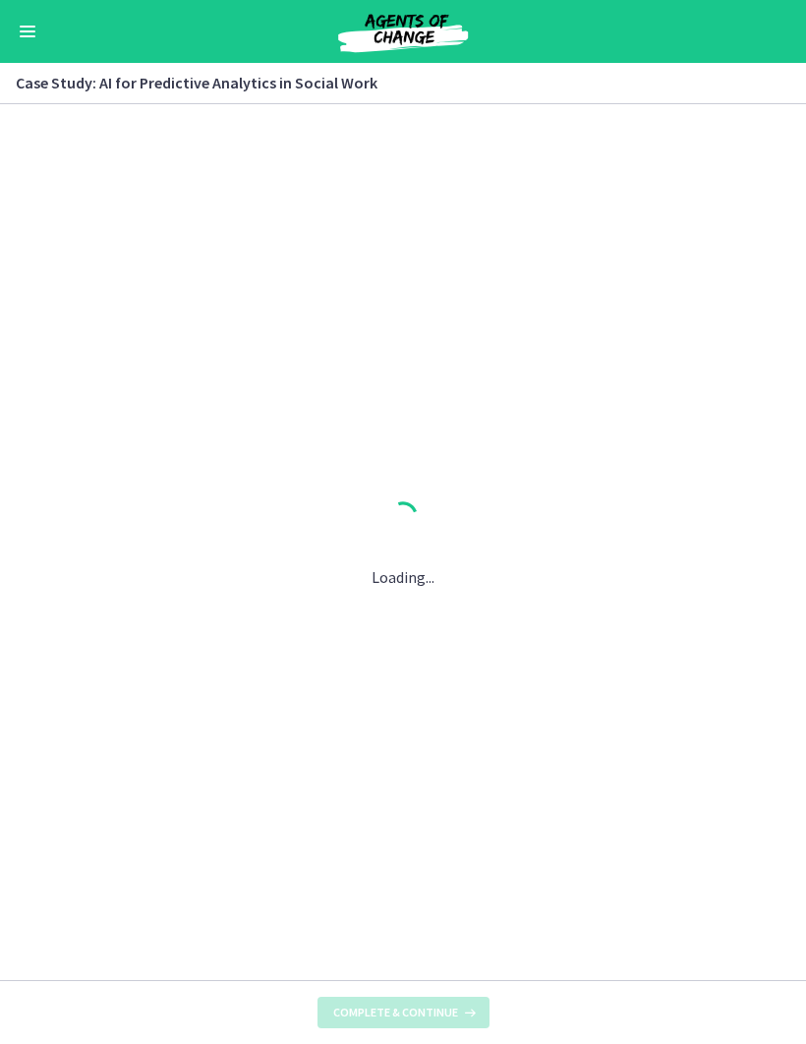
scroll to position [0, 0]
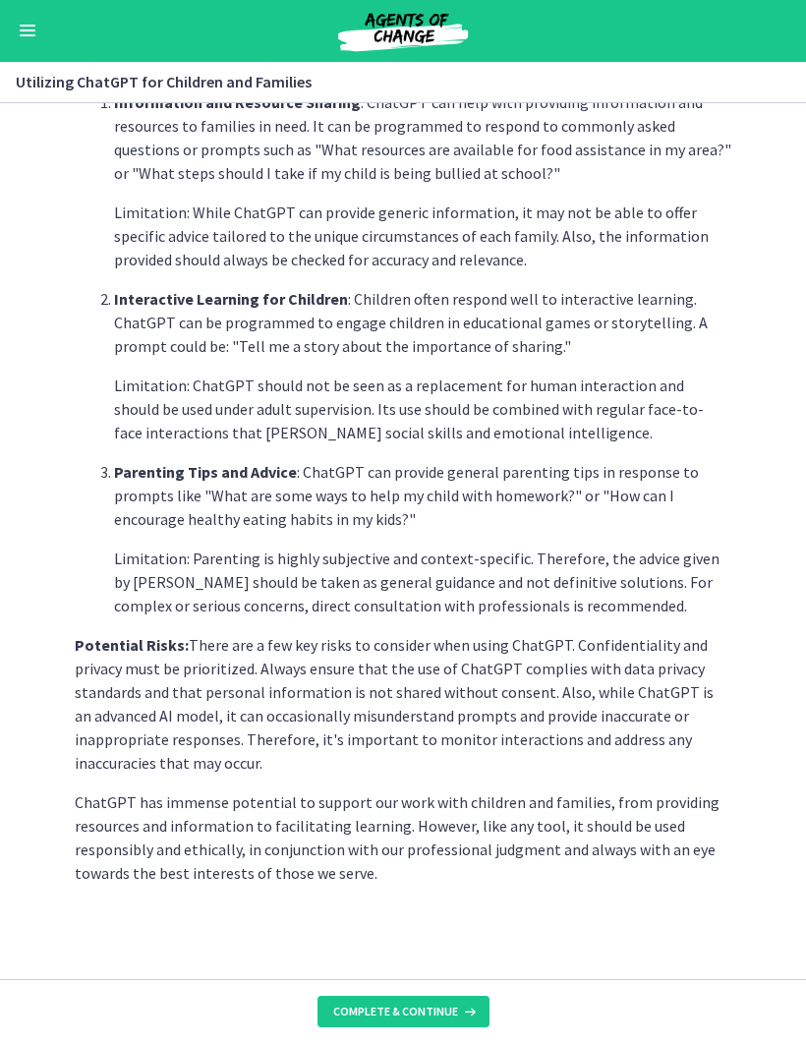
scroll to position [579, 0]
click at [359, 1001] on button "Complete & continue" at bounding box center [403, 1012] width 172 height 31
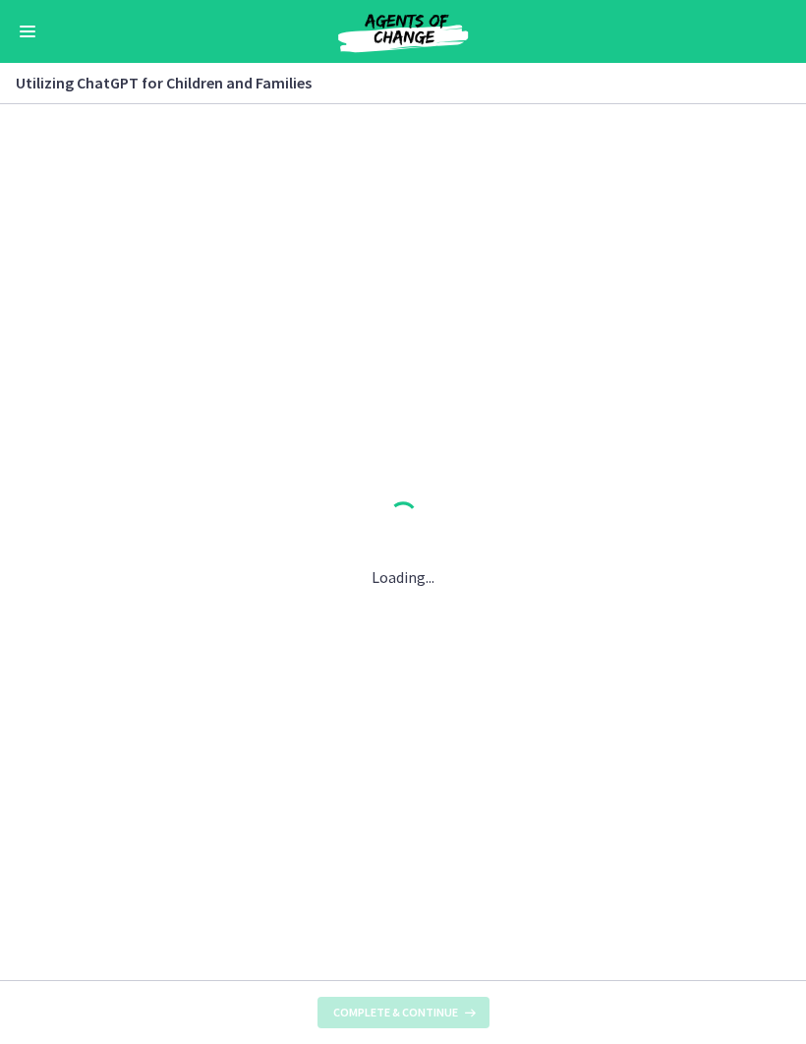
scroll to position [0, 0]
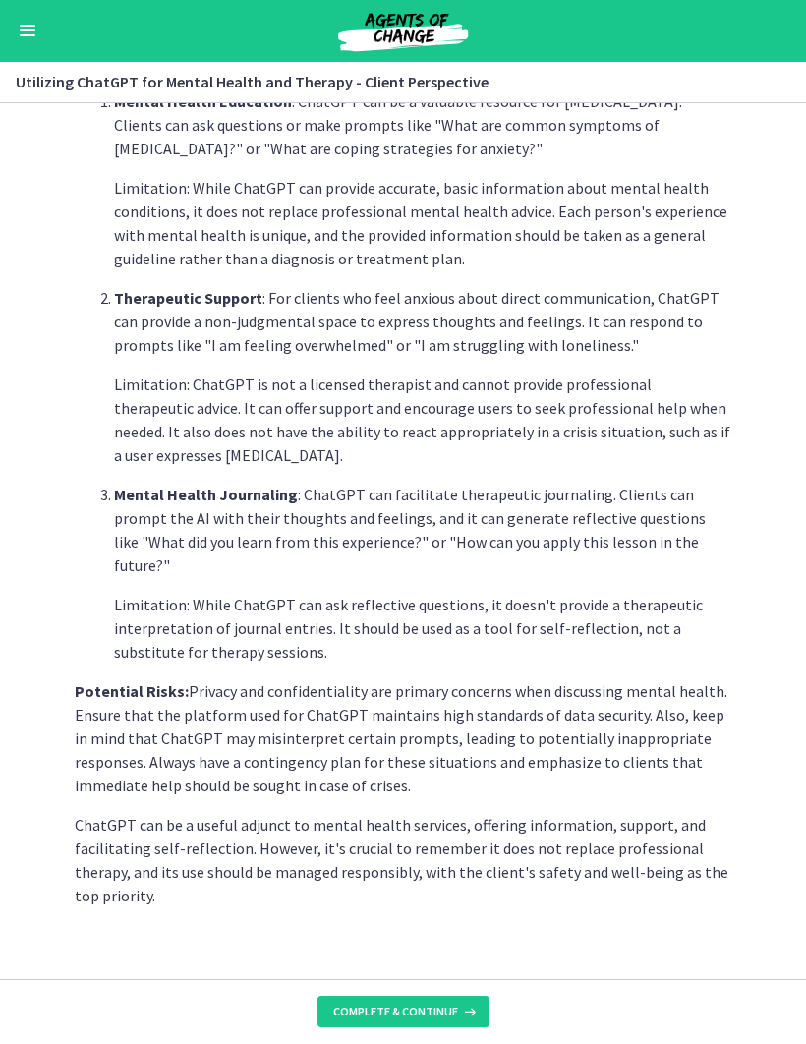
scroll to position [540, 0]
click at [359, 1007] on span "Complete & continue" at bounding box center [395, 1012] width 125 height 16
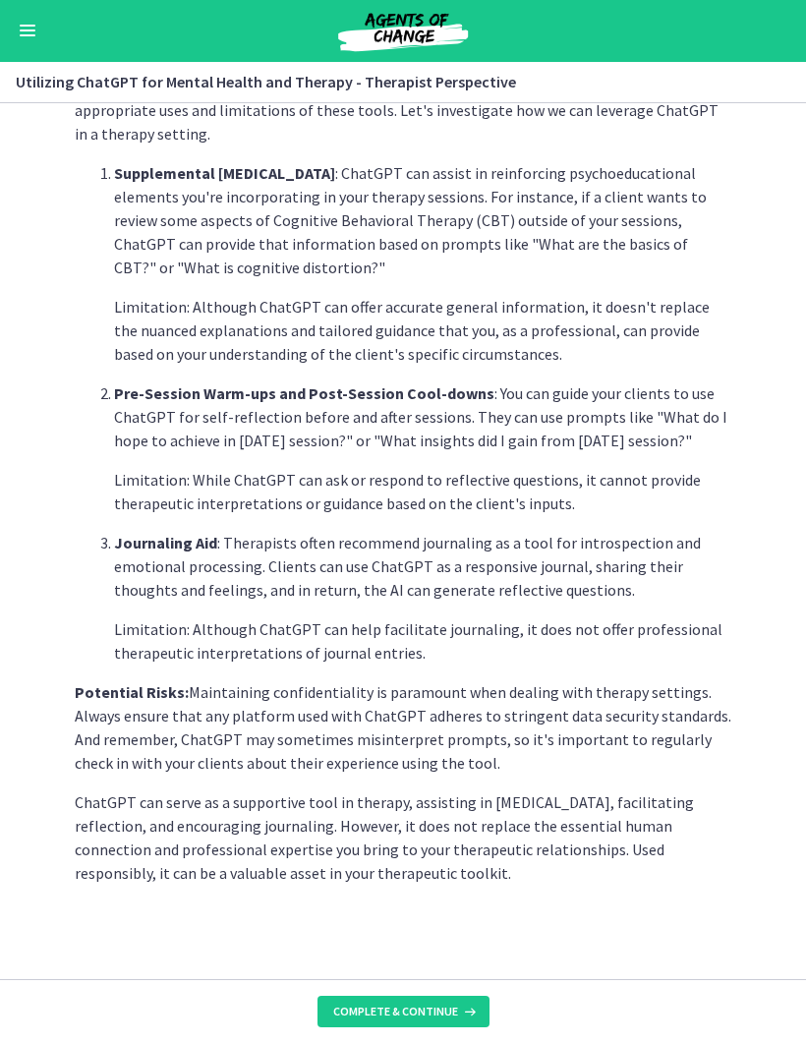
scroll to position [492, 0]
click at [381, 1000] on button "Complete & continue" at bounding box center [403, 1012] width 172 height 31
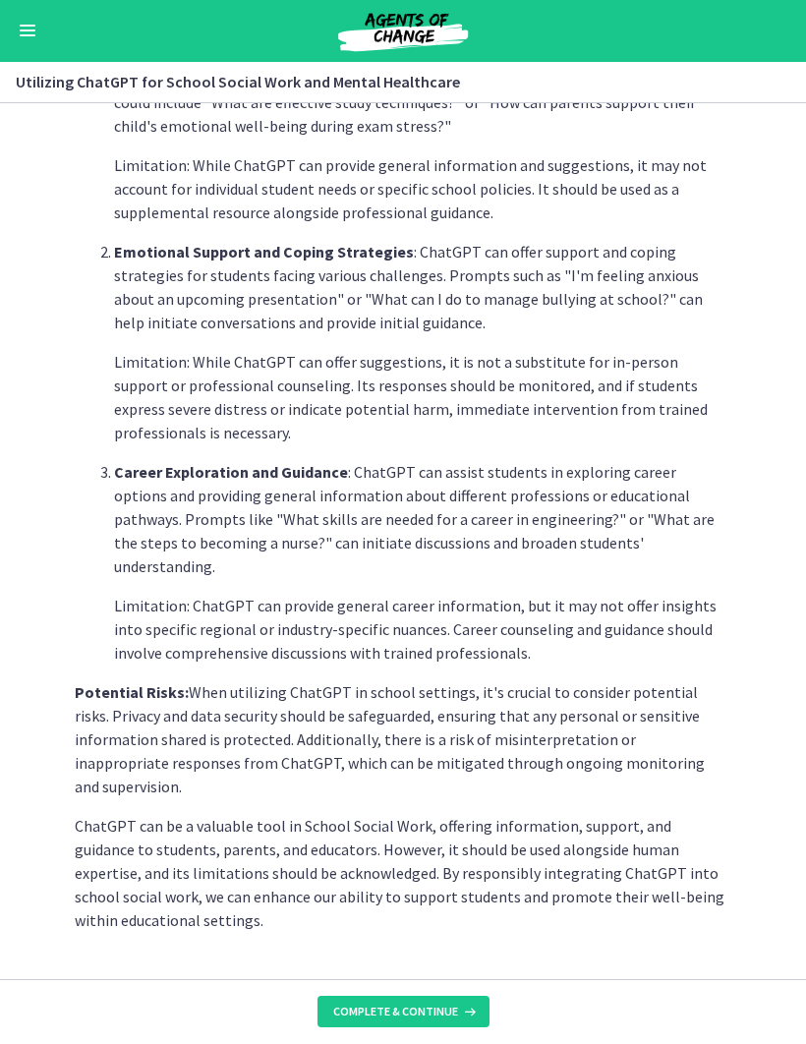
scroll to position [587, 0]
click at [378, 1009] on span "Complete & continue" at bounding box center [395, 1012] width 125 height 16
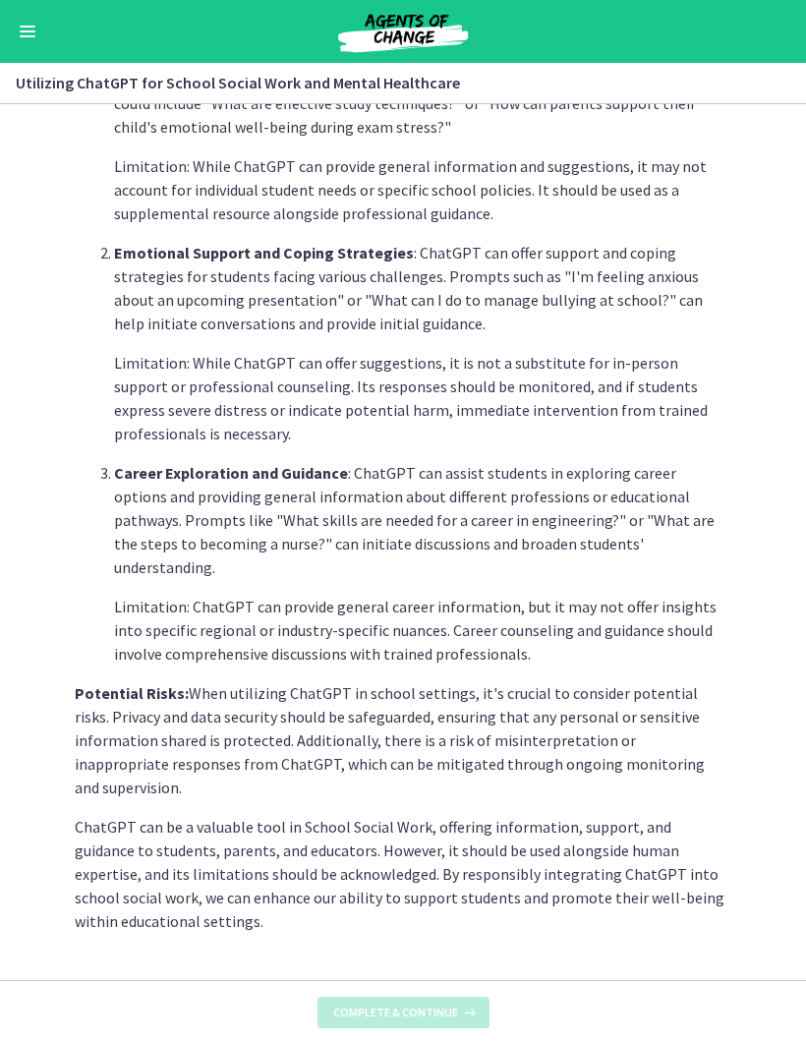
scroll to position [0, 0]
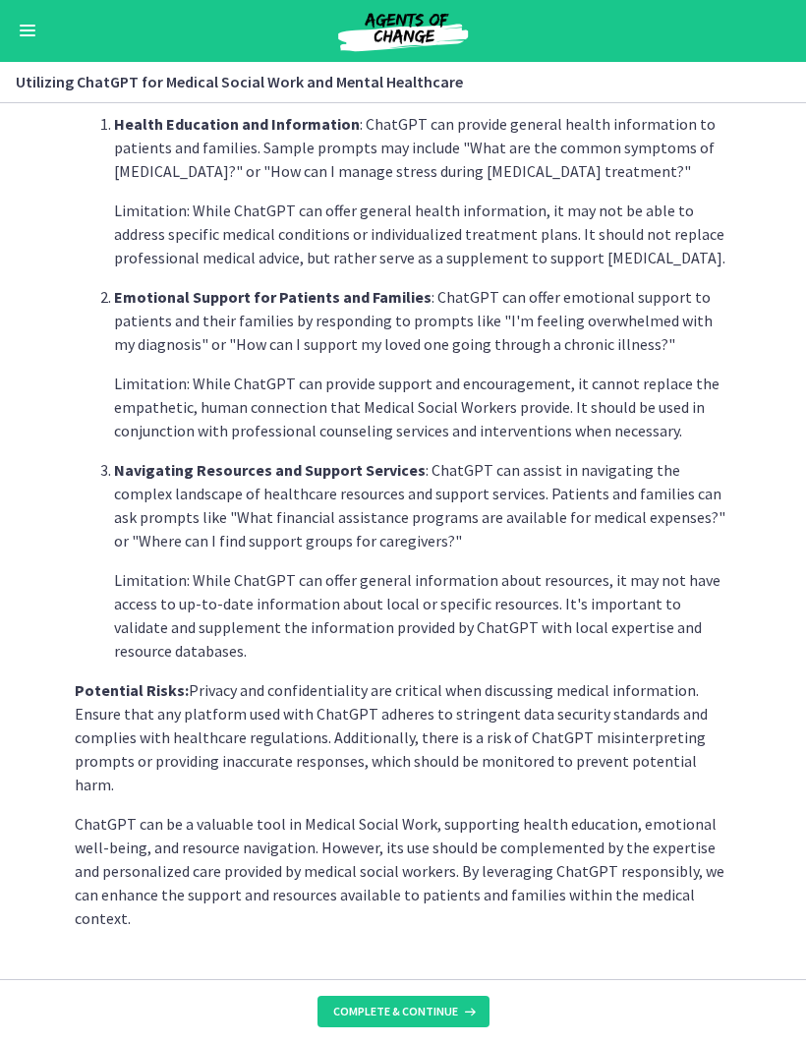
scroll to position [516, 0]
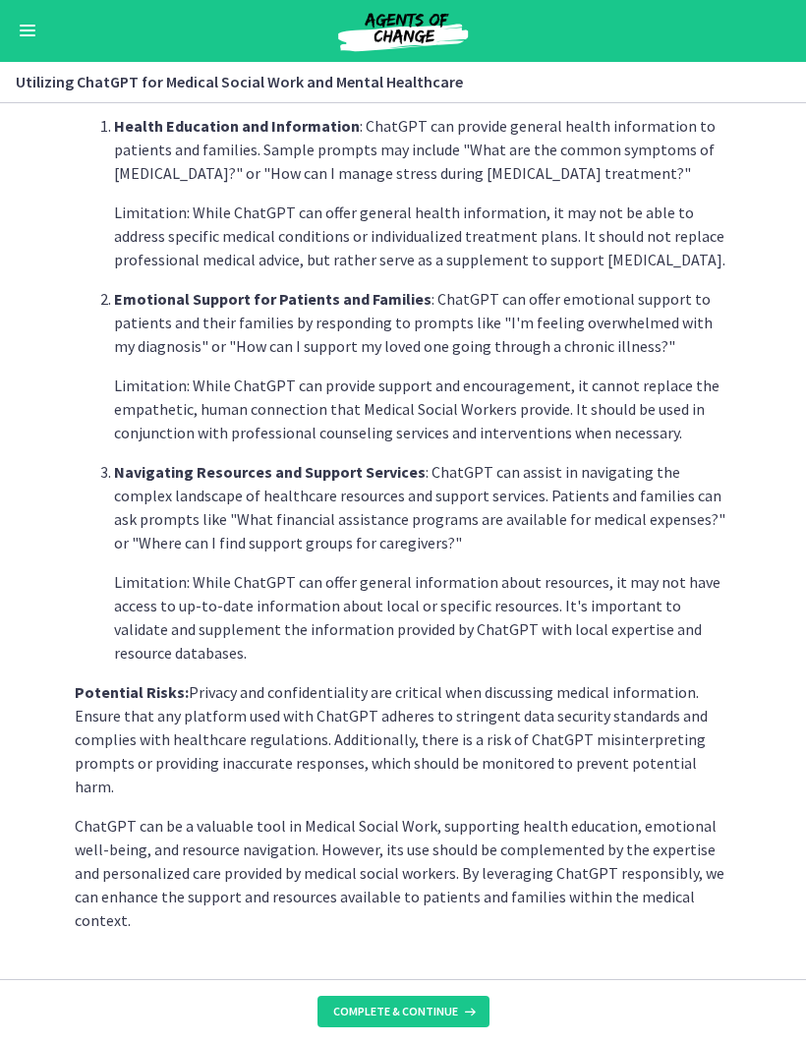
click at [362, 1012] on span "Complete & continue" at bounding box center [395, 1012] width 125 height 16
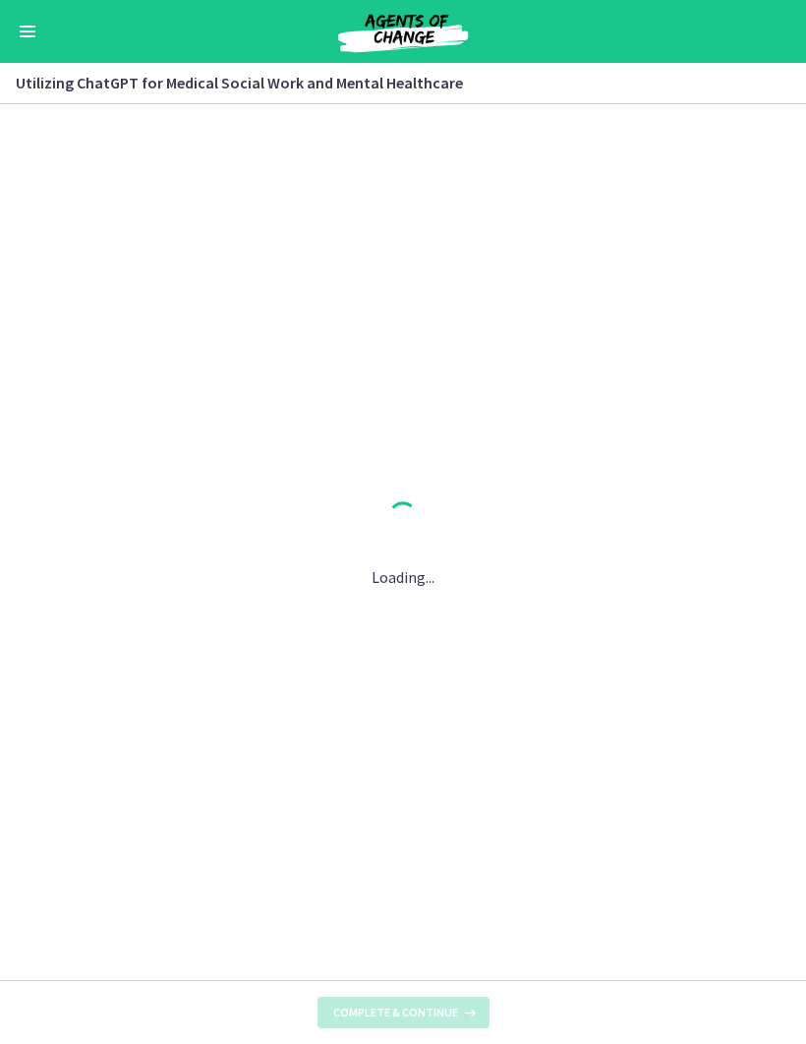
scroll to position [0, 0]
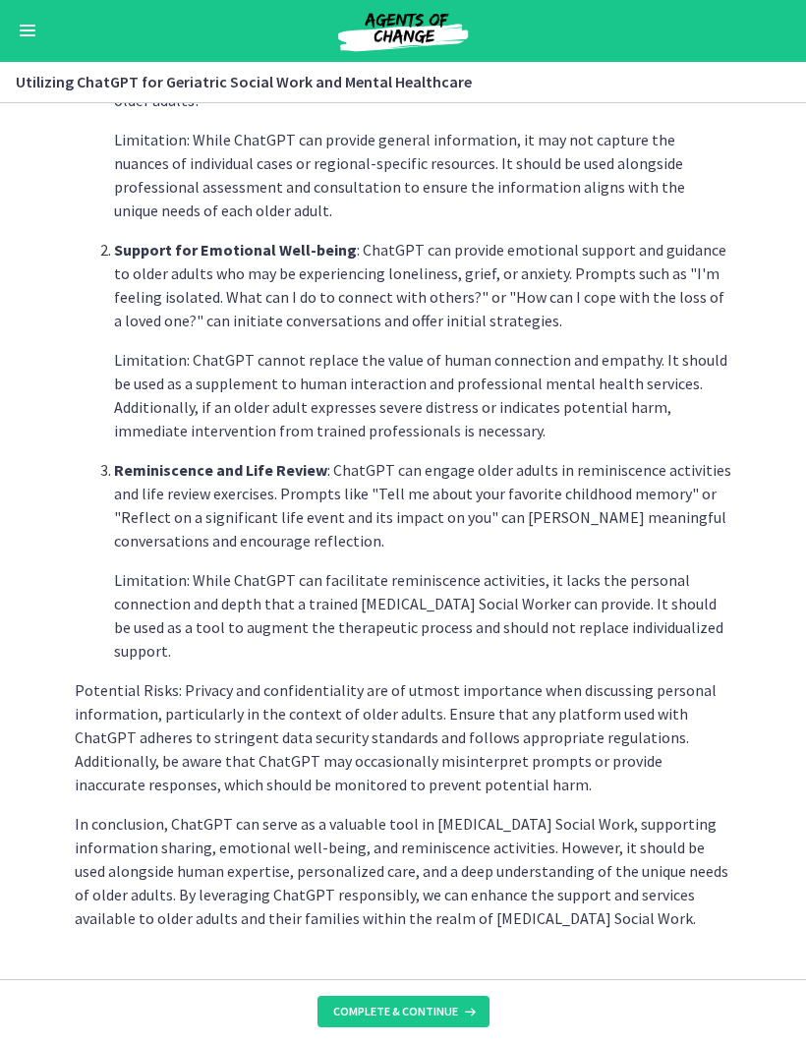
scroll to position [610, 0]
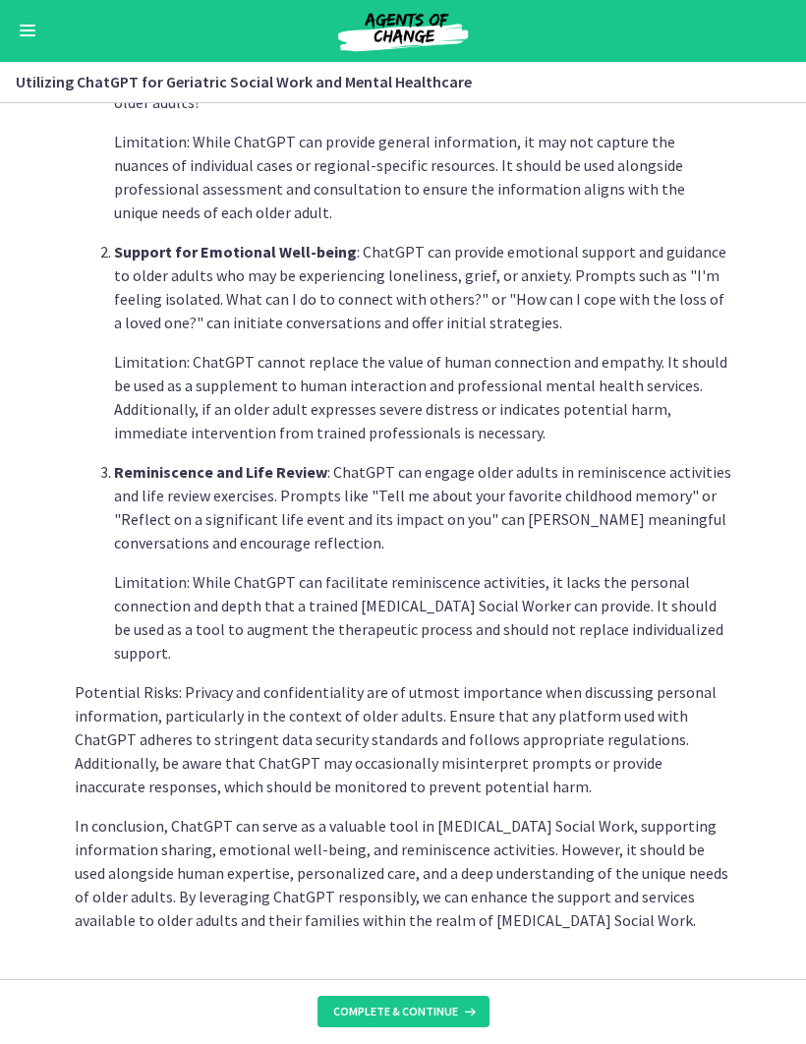
click at [372, 1013] on span "Complete & continue" at bounding box center [395, 1012] width 125 height 16
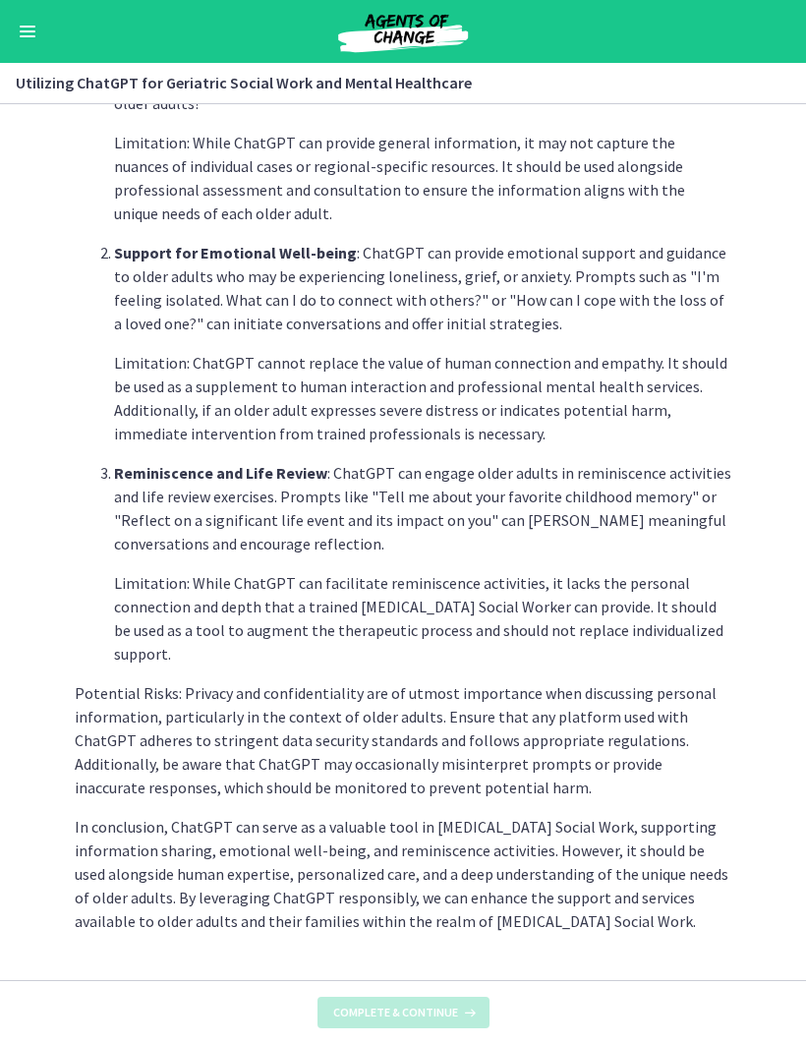
scroll to position [0, 0]
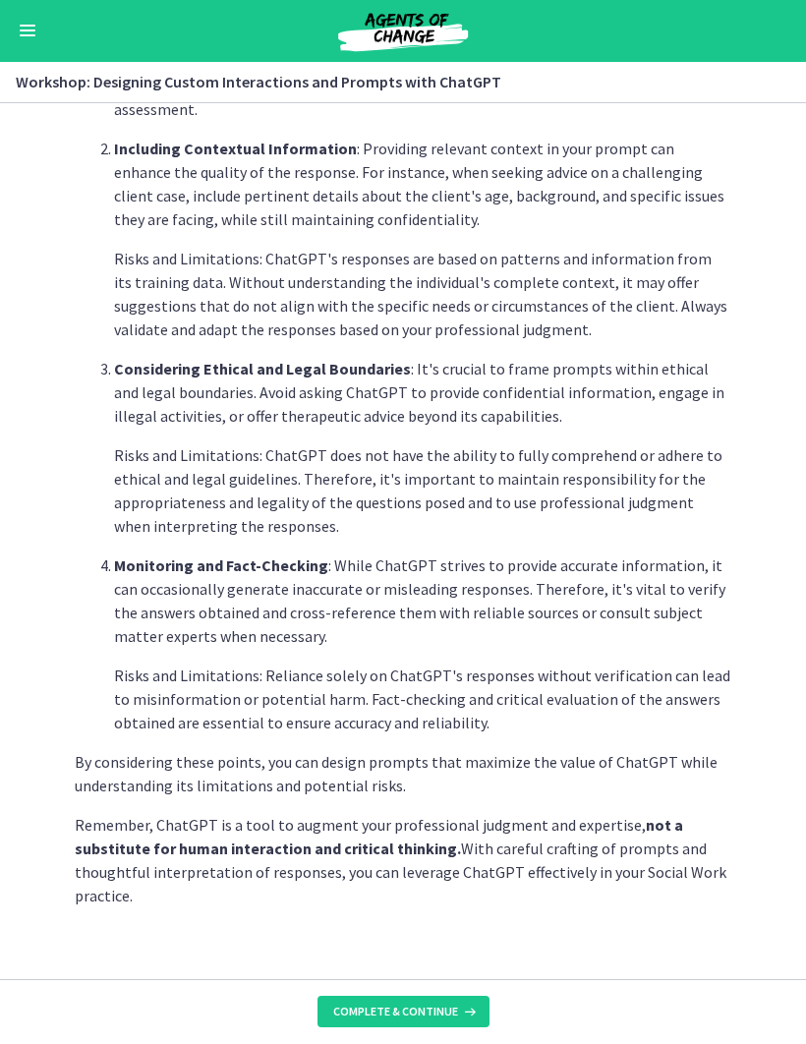
scroll to position [775, 0]
click at [347, 1006] on span "Complete & continue" at bounding box center [395, 1012] width 125 height 16
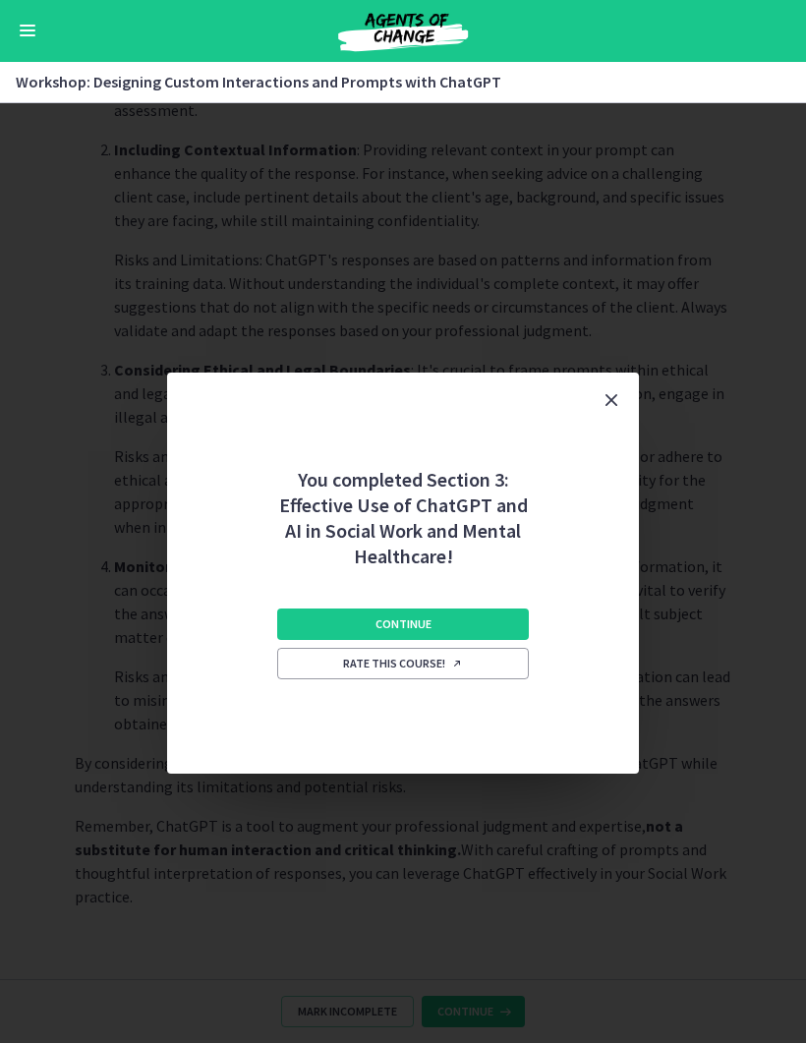
click at [516, 617] on button "Continue" at bounding box center [403, 624] width 252 height 31
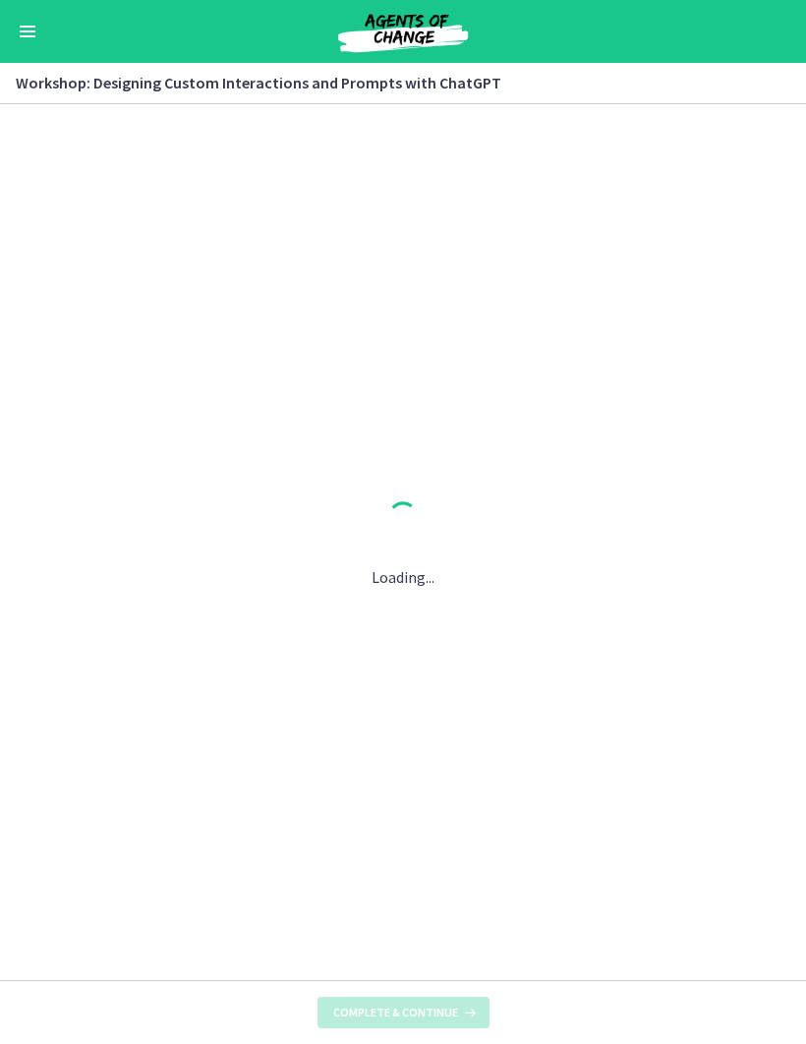
scroll to position [0, 0]
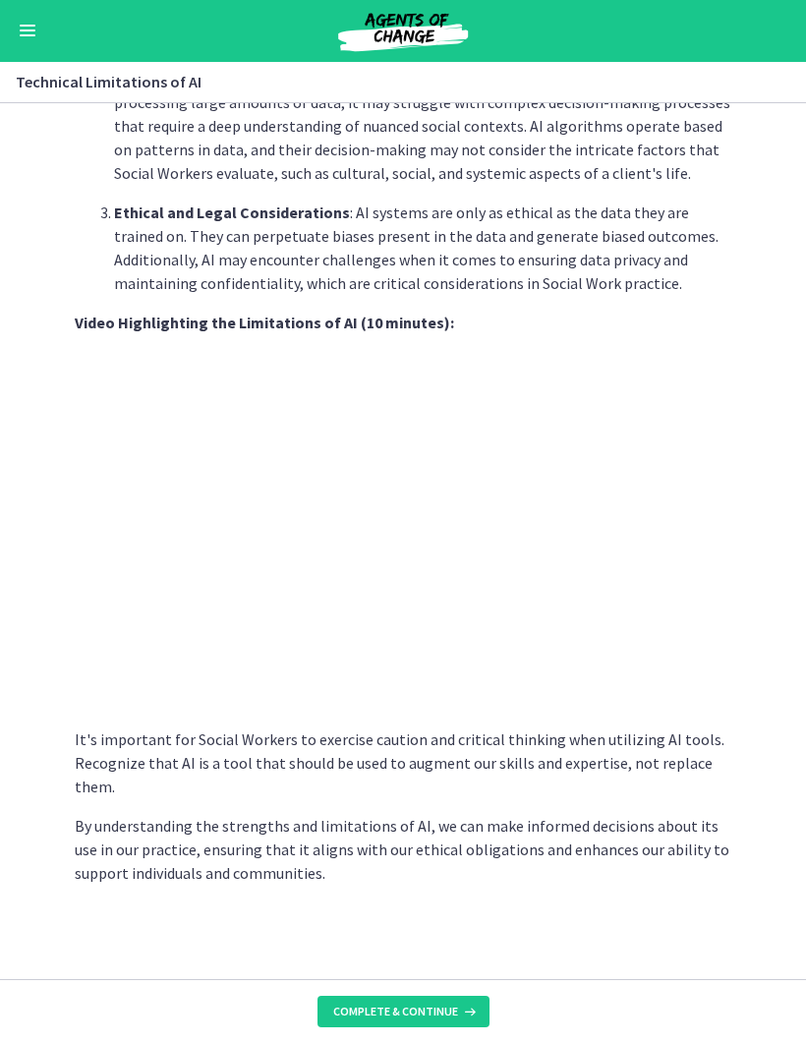
scroll to position [1113, 0]
click at [370, 999] on button "Complete & continue" at bounding box center [403, 1012] width 172 height 31
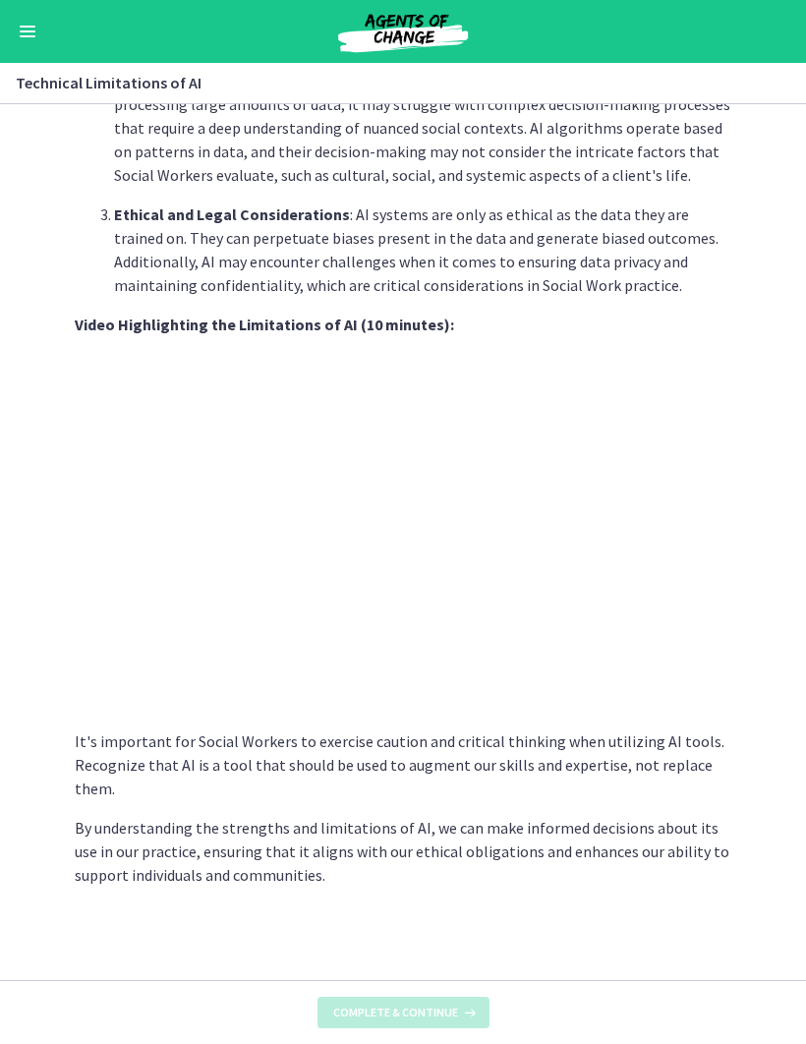
scroll to position [0, 0]
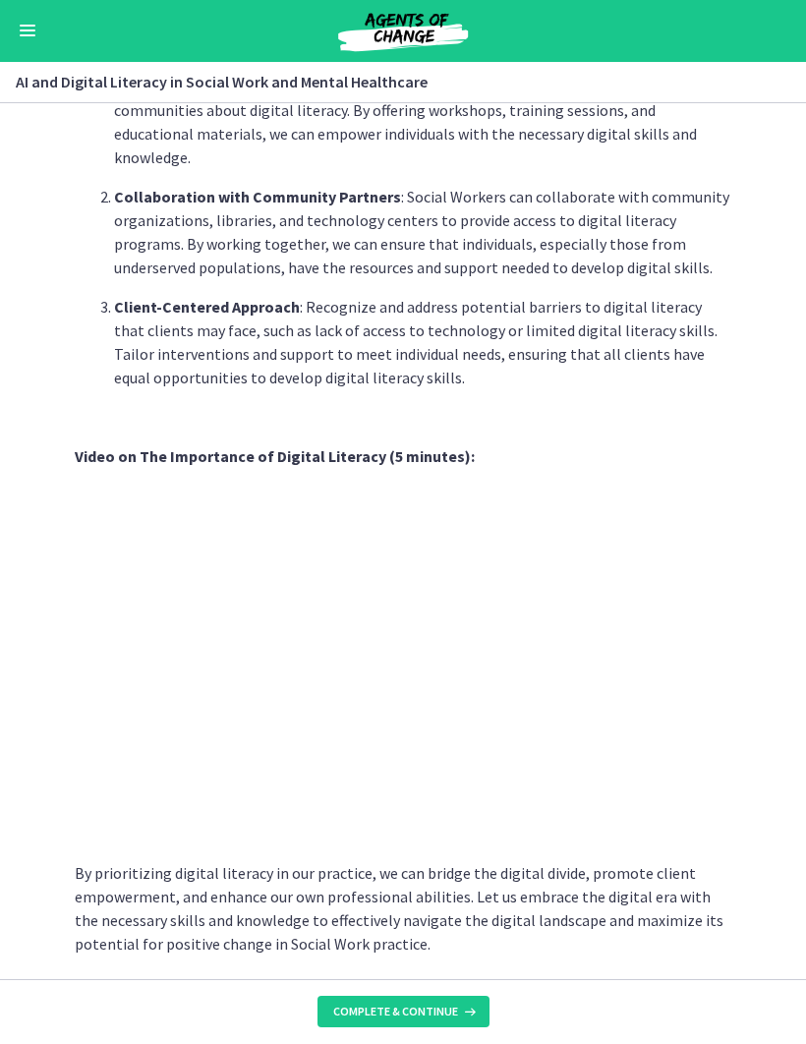
scroll to position [1380, 0]
click at [362, 1002] on button "Complete & continue" at bounding box center [403, 1012] width 172 height 31
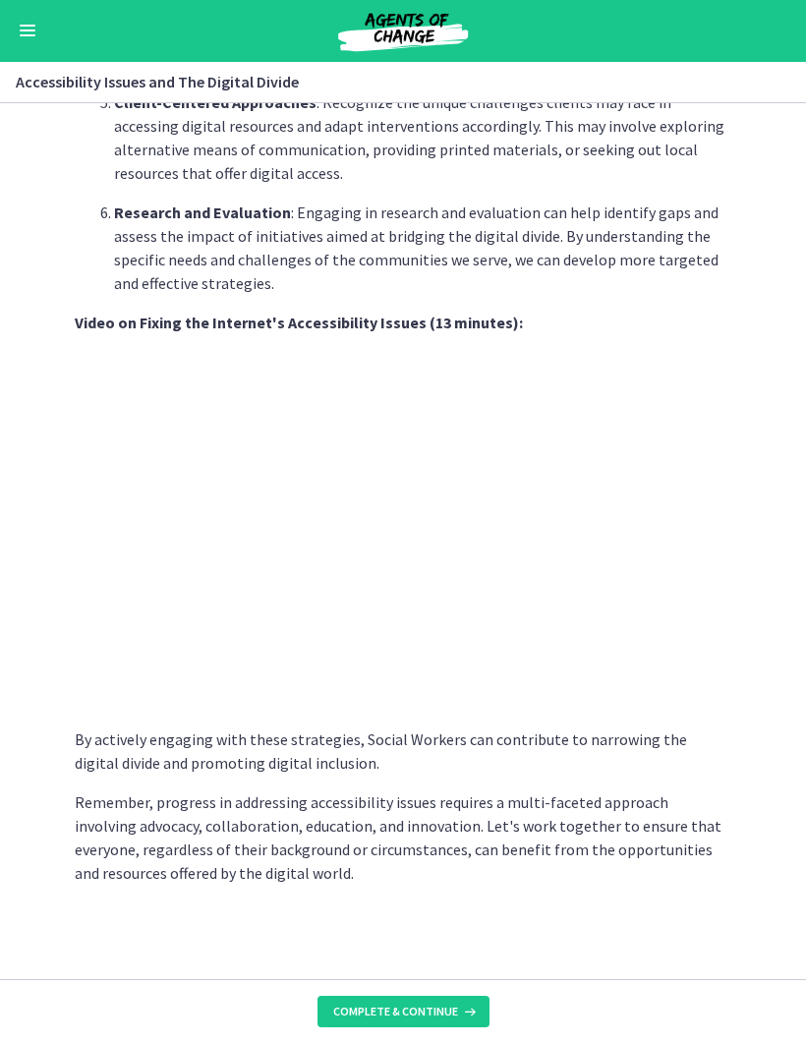
scroll to position [1388, 0]
click at [358, 1007] on span "Complete & continue" at bounding box center [395, 1012] width 125 height 16
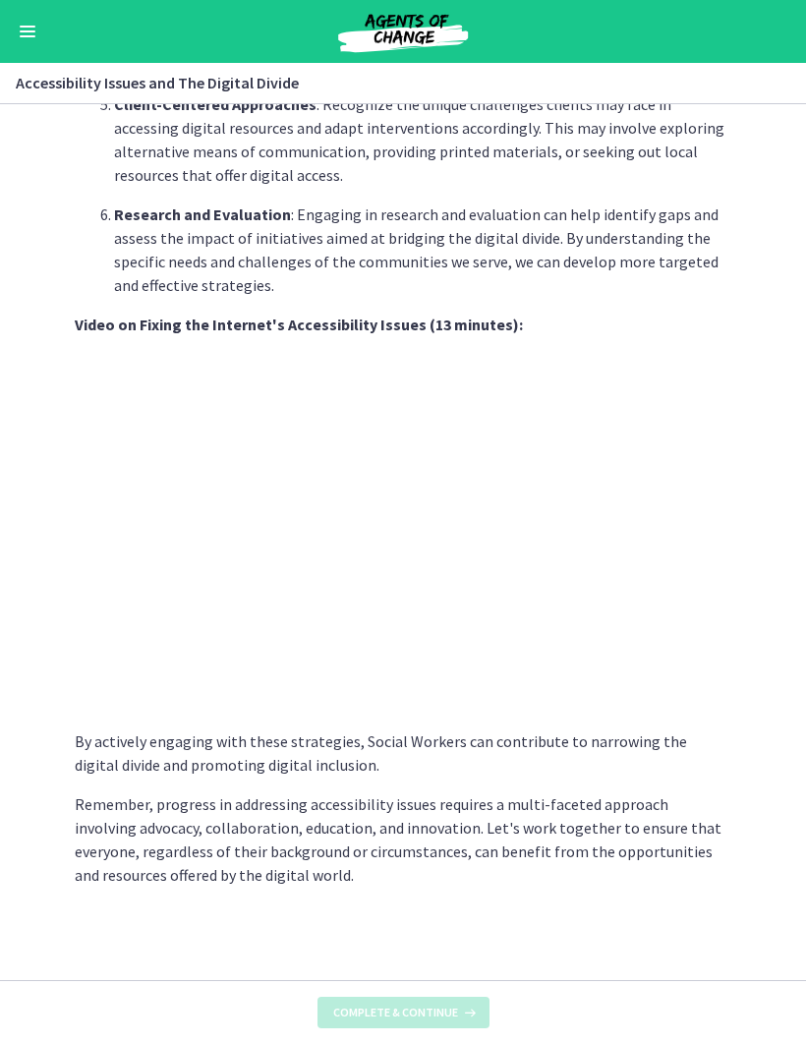
scroll to position [0, 0]
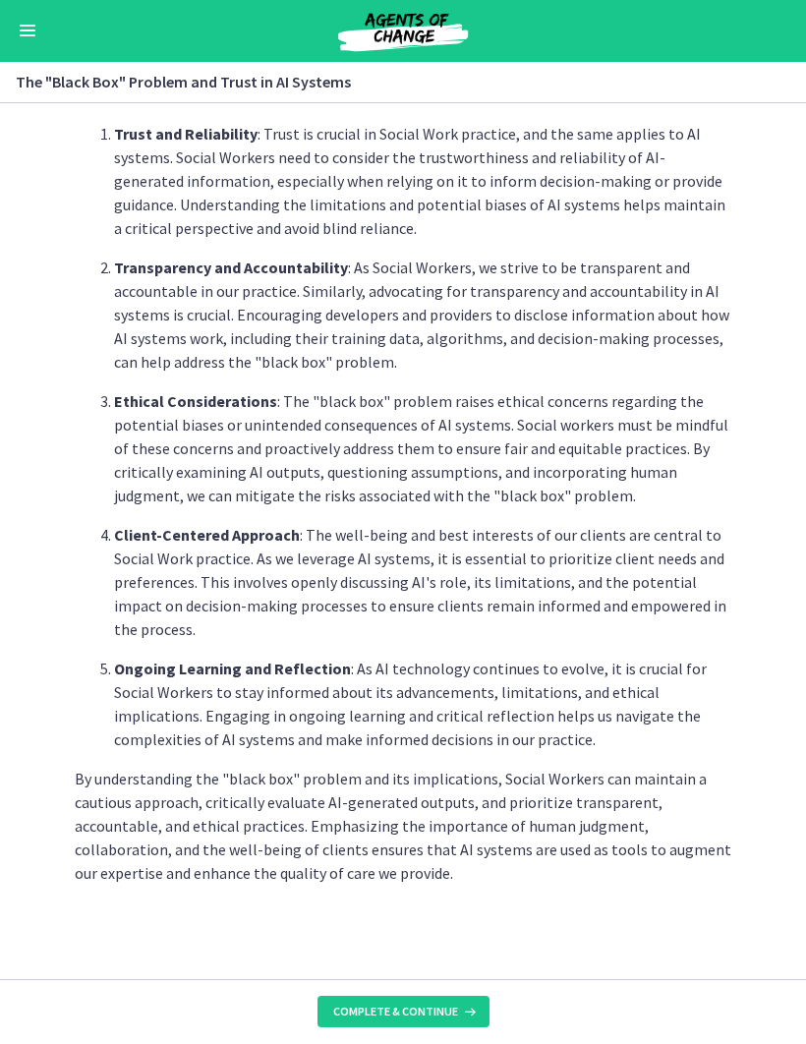
scroll to position [681, 0]
click at [372, 1011] on span "Complete & continue" at bounding box center [395, 1012] width 125 height 16
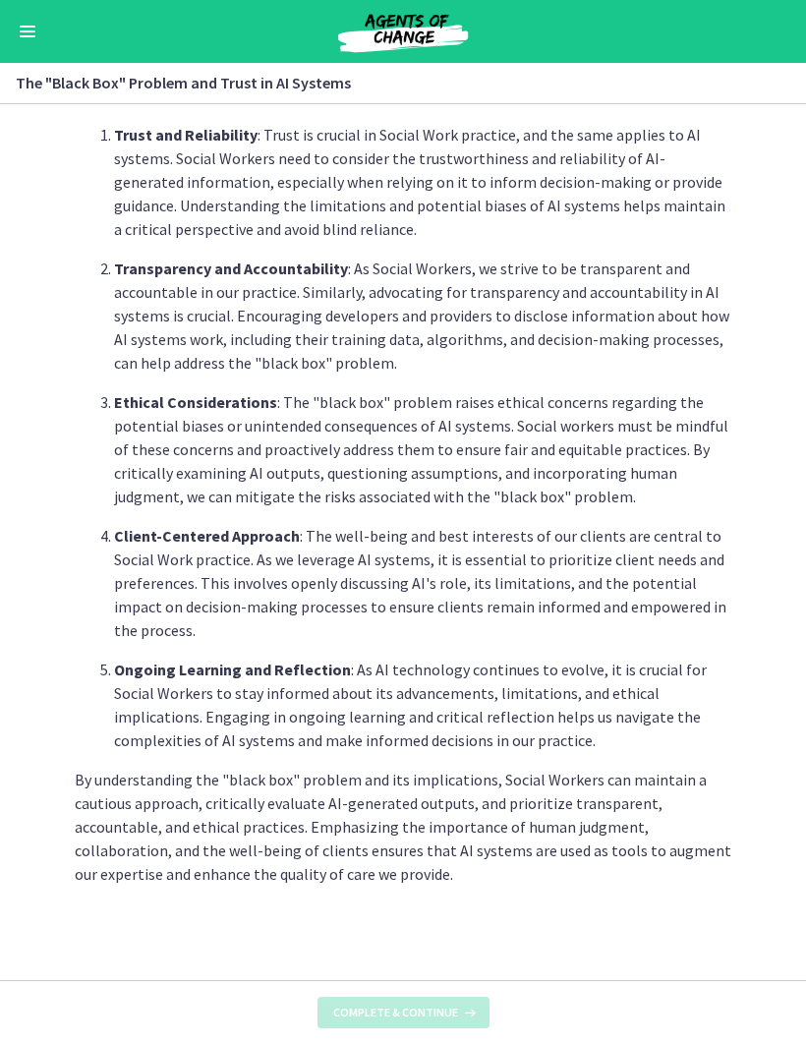
scroll to position [0, 0]
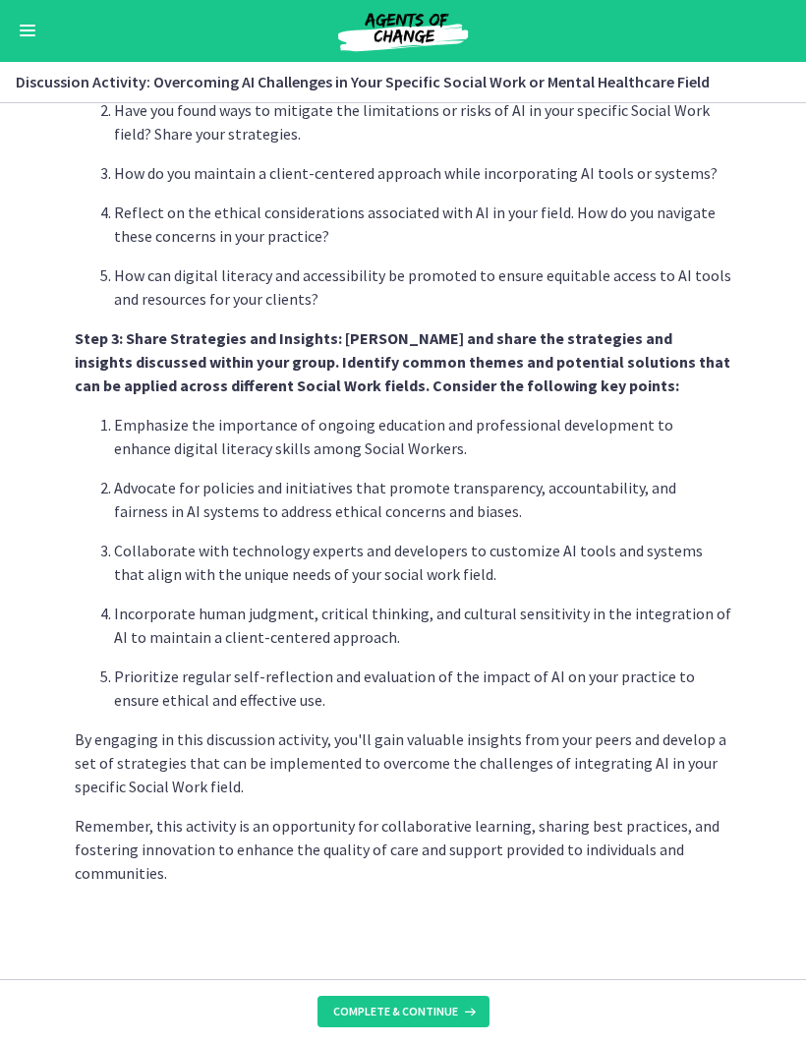
click at [353, 1024] on button "Complete & continue" at bounding box center [403, 1012] width 172 height 31
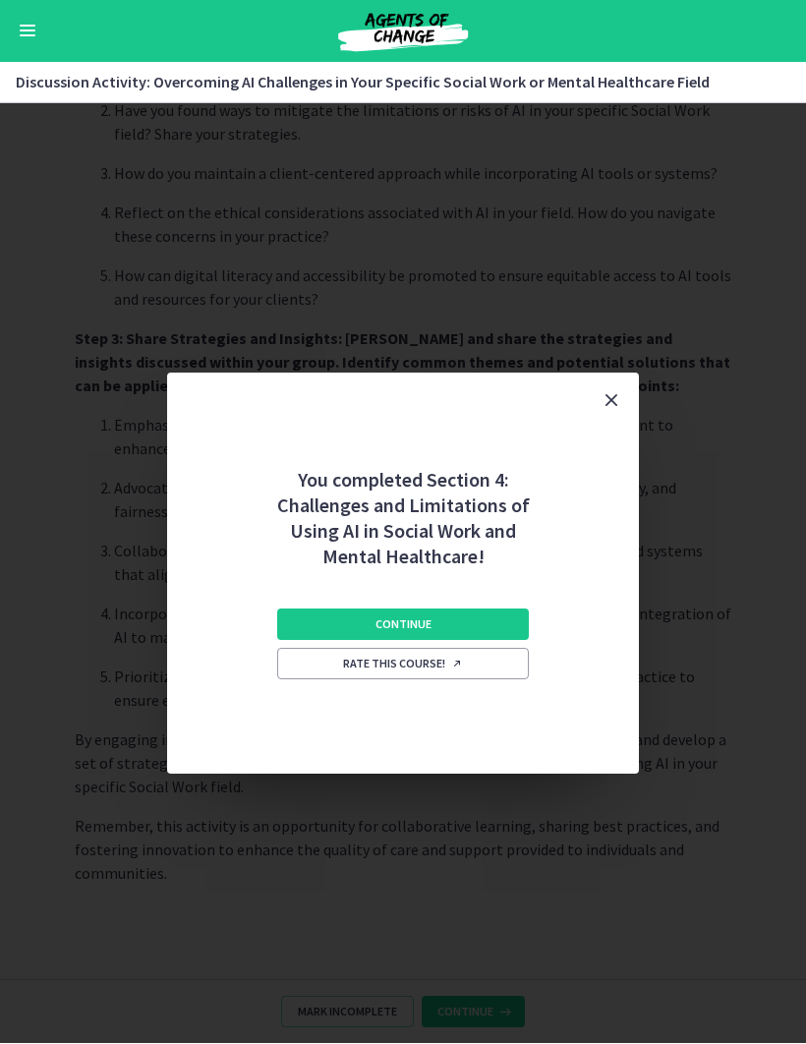
click at [337, 617] on button "Continue" at bounding box center [403, 624] width 252 height 31
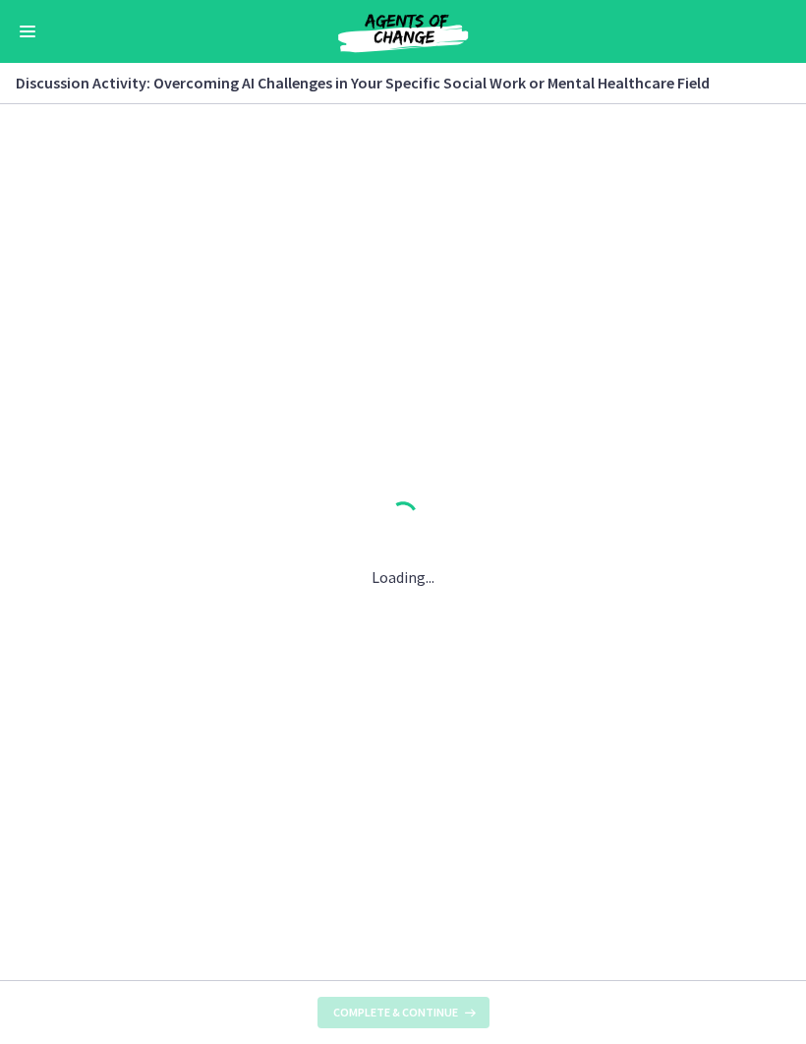
scroll to position [0, 0]
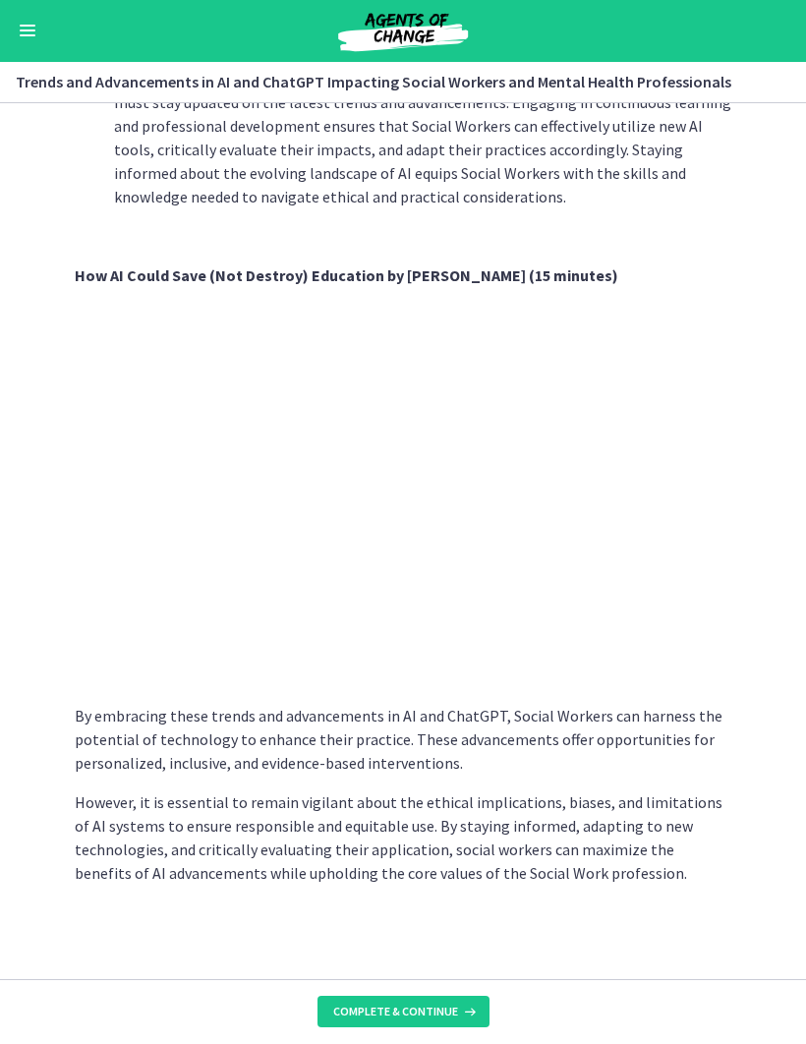
click at [342, 1004] on span "Complete & continue" at bounding box center [395, 1012] width 125 height 16
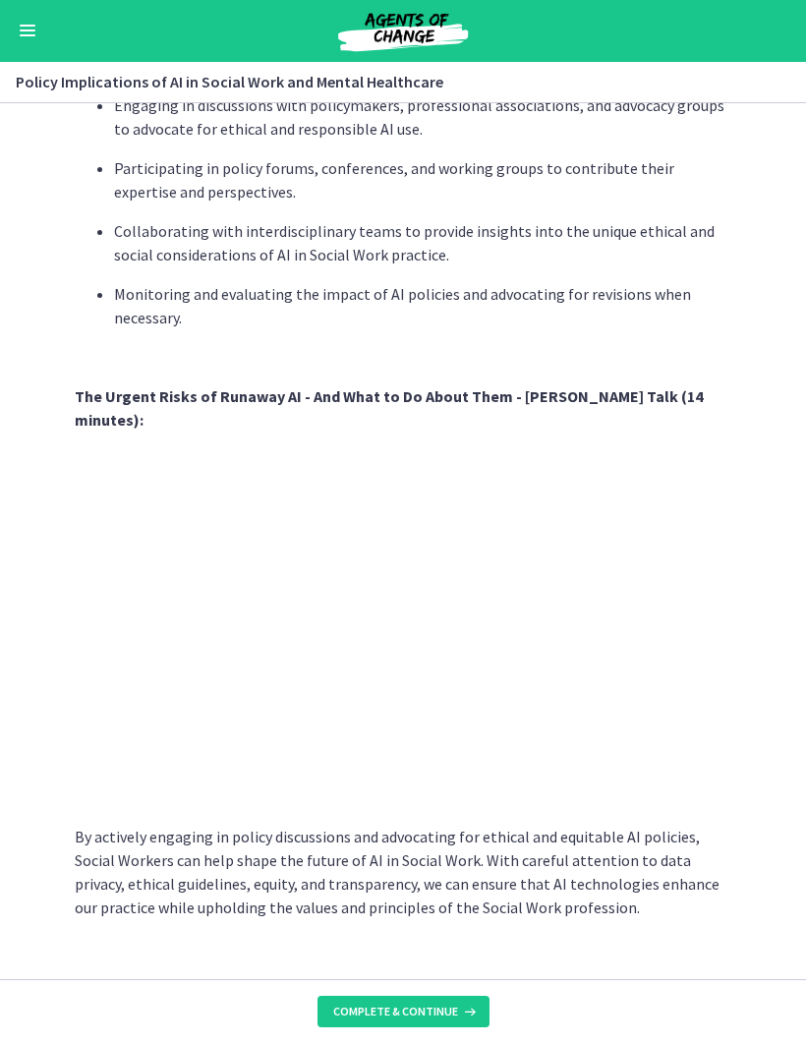
click at [335, 1000] on button "Complete & continue" at bounding box center [403, 1012] width 172 height 31
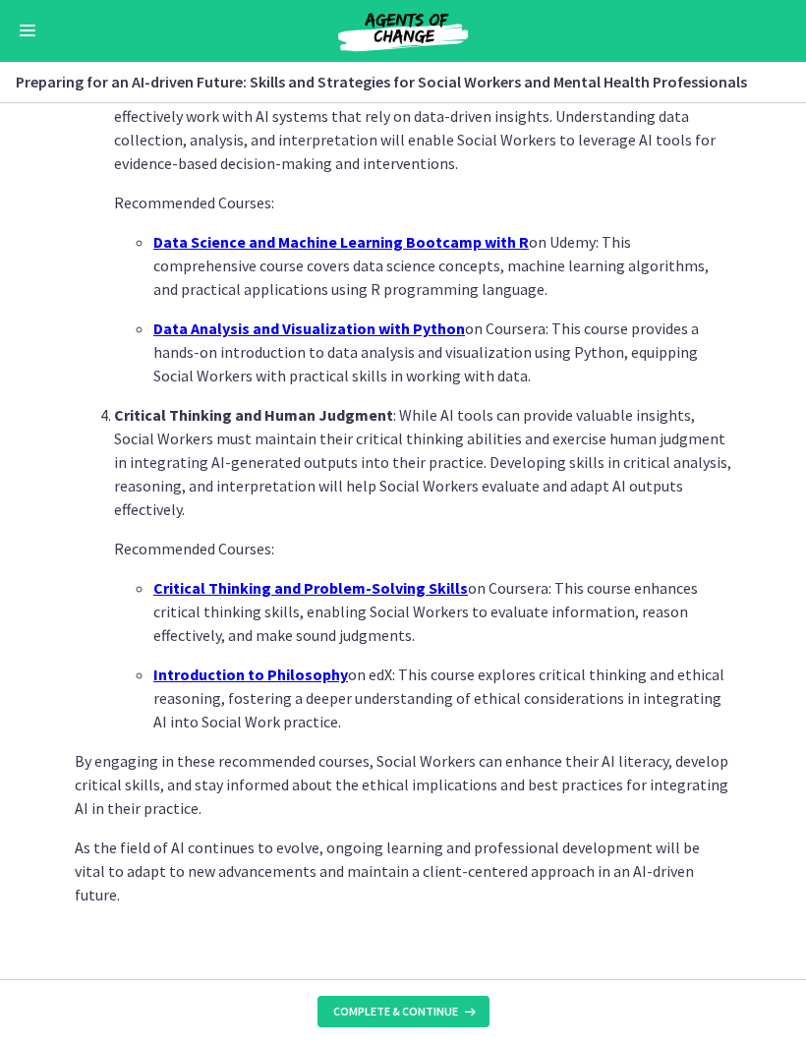
scroll to position [1106, 0]
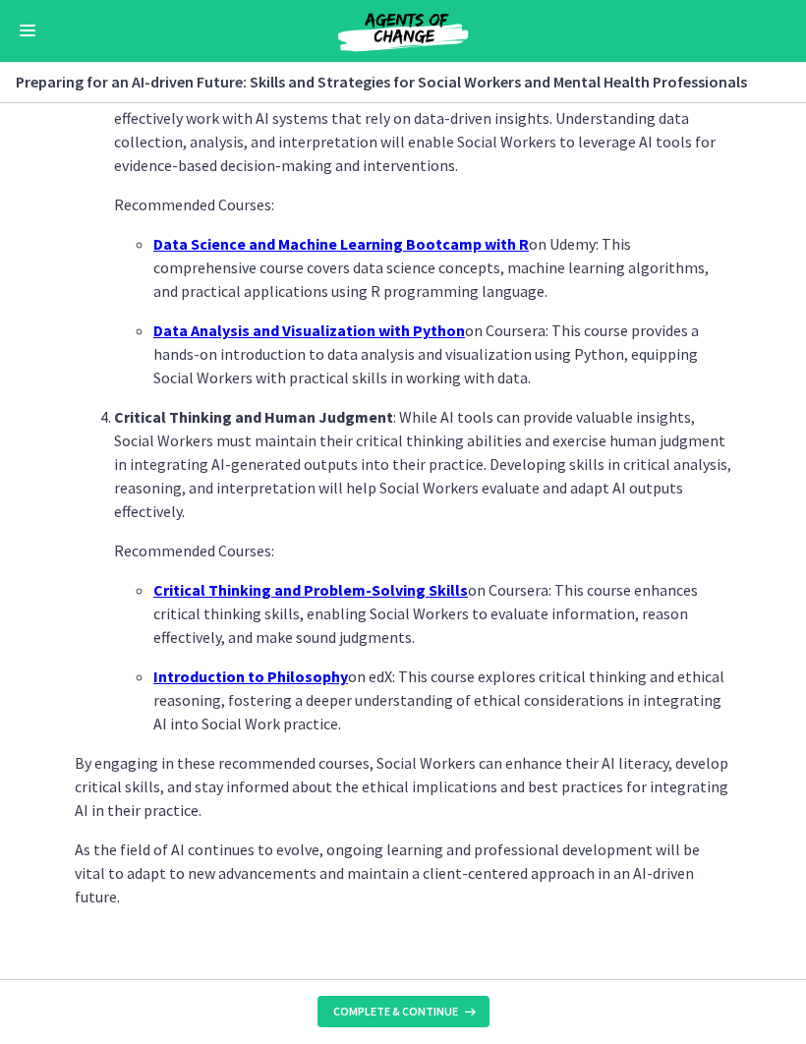
click at [349, 1005] on span "Complete & continue" at bounding box center [395, 1012] width 125 height 16
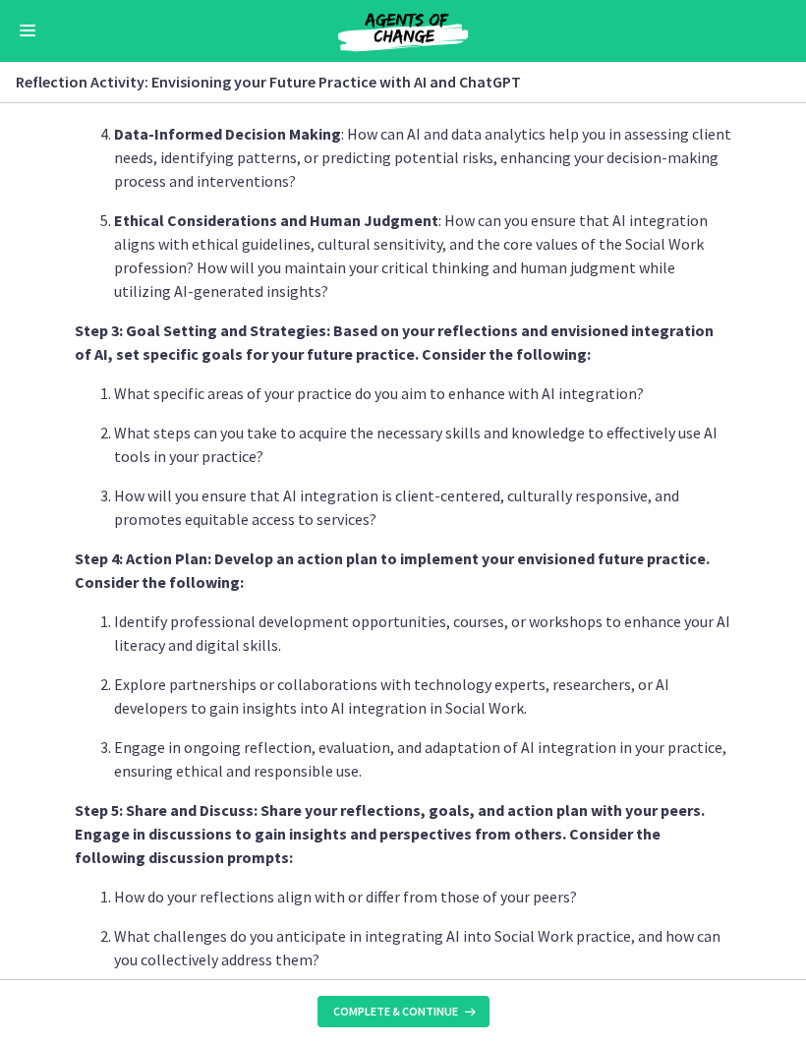
click at [335, 1013] on span "Complete & continue" at bounding box center [395, 1012] width 125 height 16
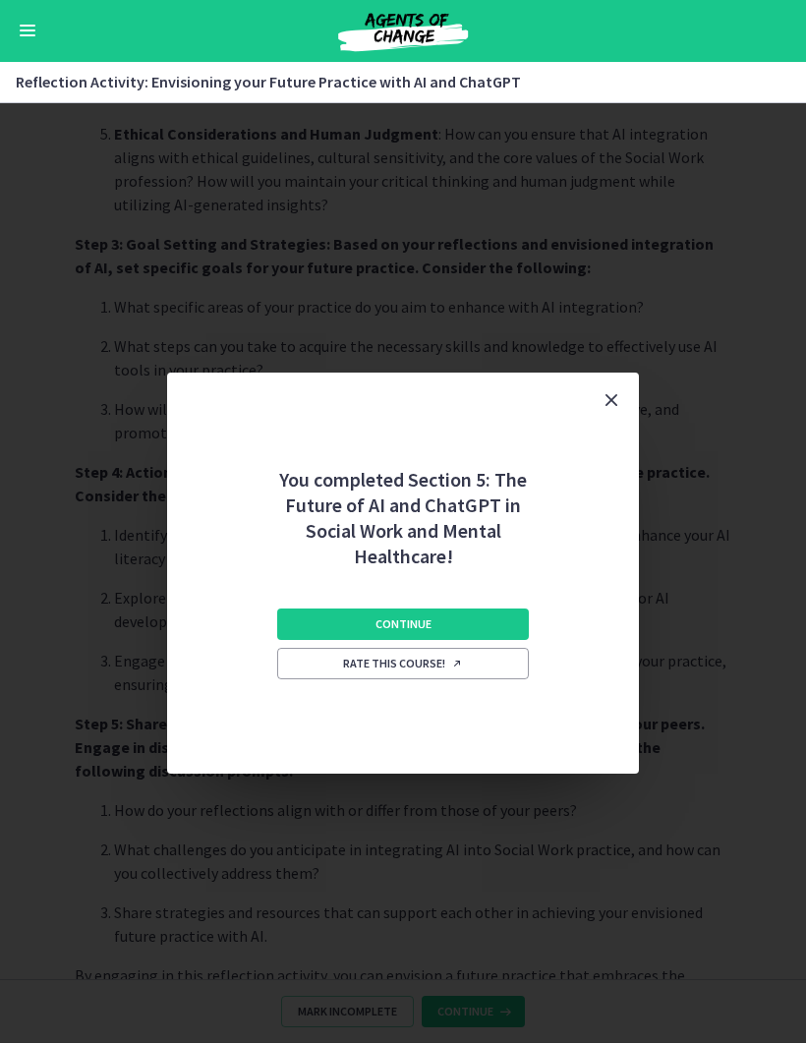
scroll to position [1185, 0]
click at [300, 615] on button "Continue" at bounding box center [403, 624] width 252 height 31
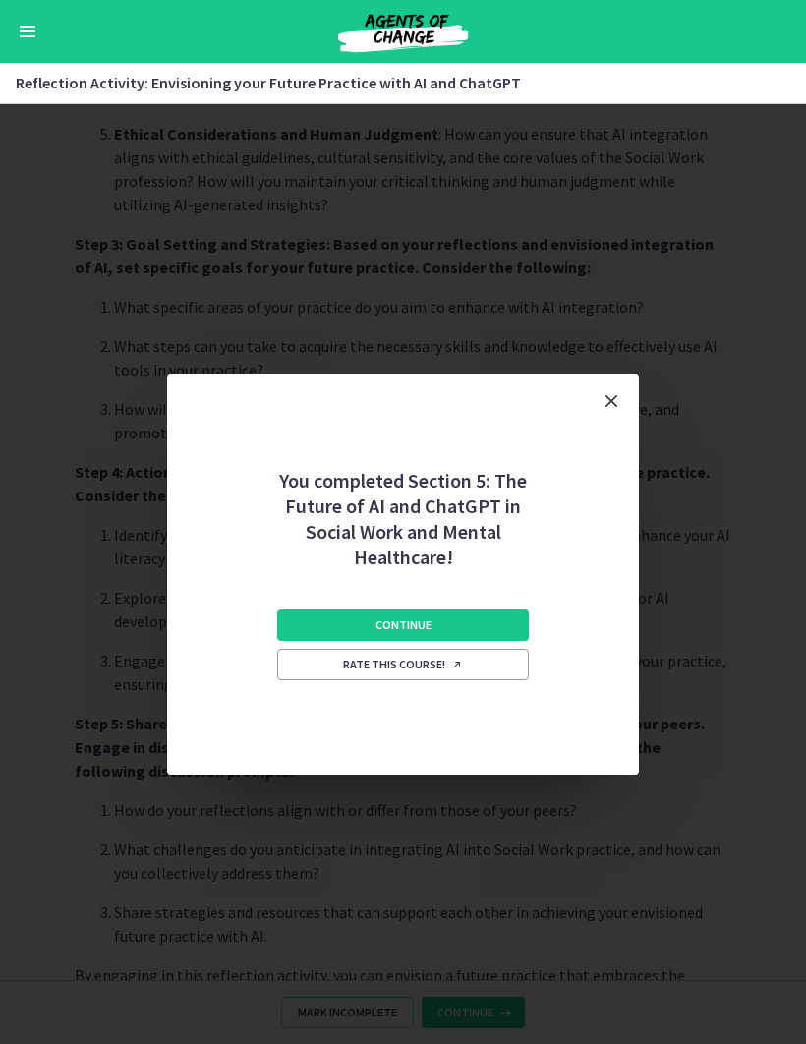
scroll to position [0, 0]
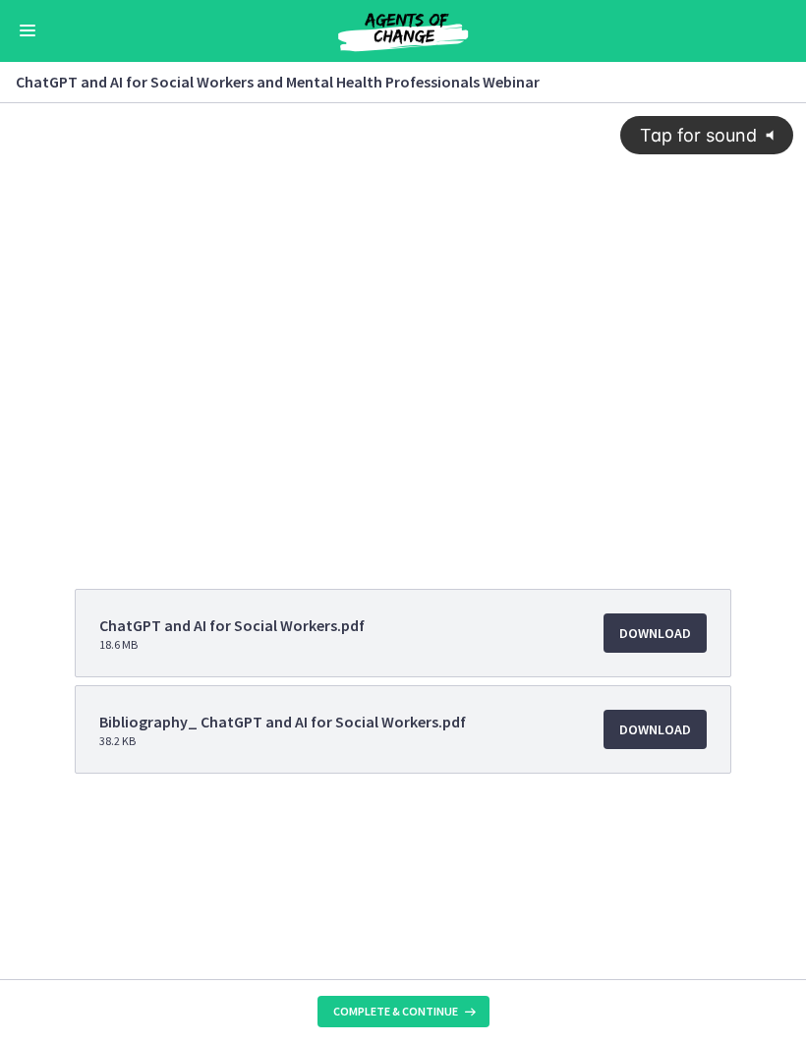
click at [361, 1009] on span "Complete & continue" at bounding box center [395, 1012] width 125 height 16
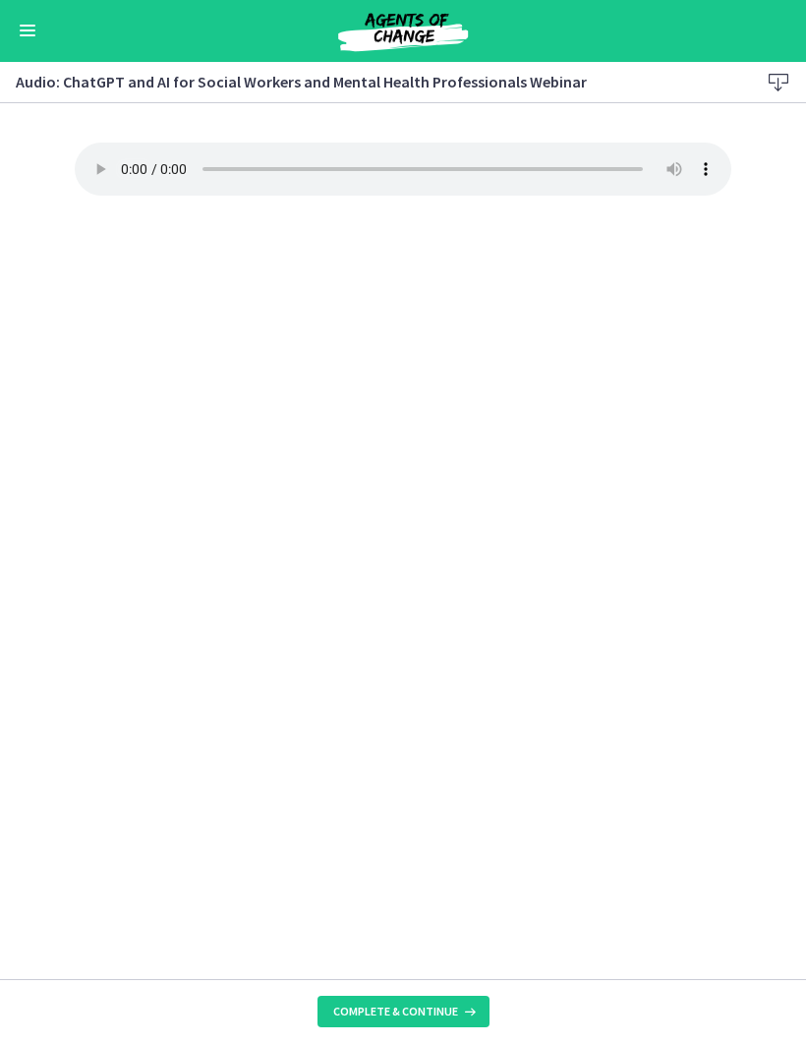
click at [353, 1006] on span "Complete & continue" at bounding box center [395, 1012] width 125 height 16
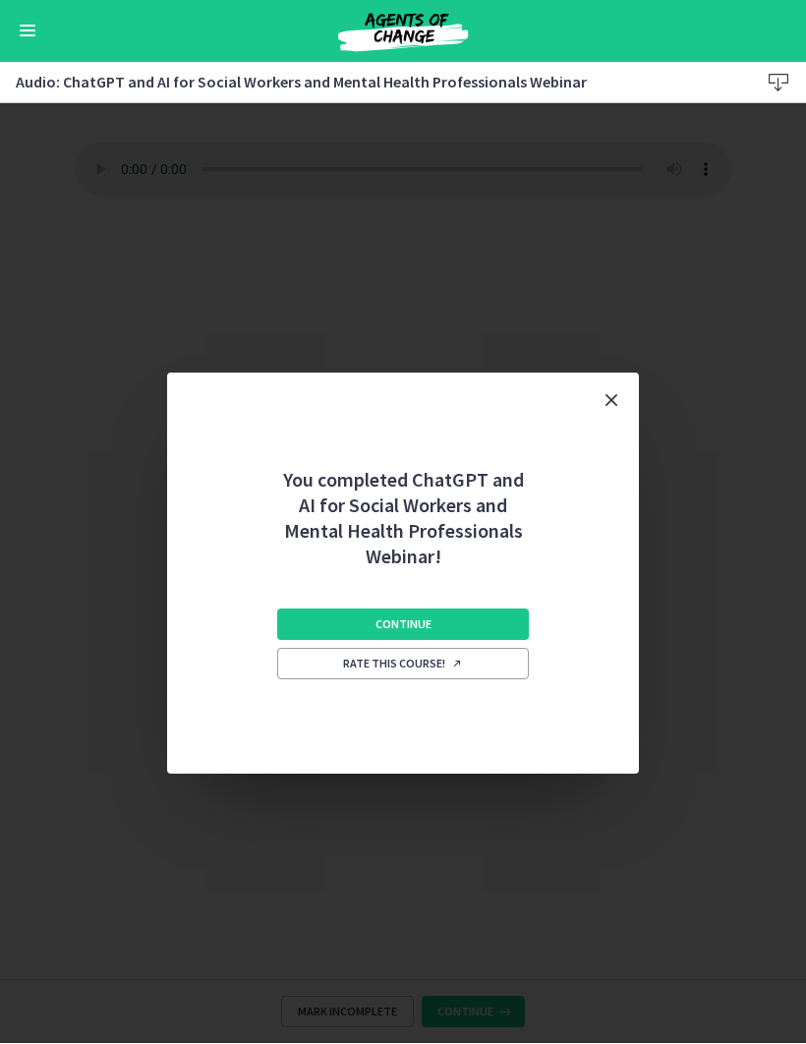
click at [296, 609] on button "Continue" at bounding box center [403, 624] width 252 height 31
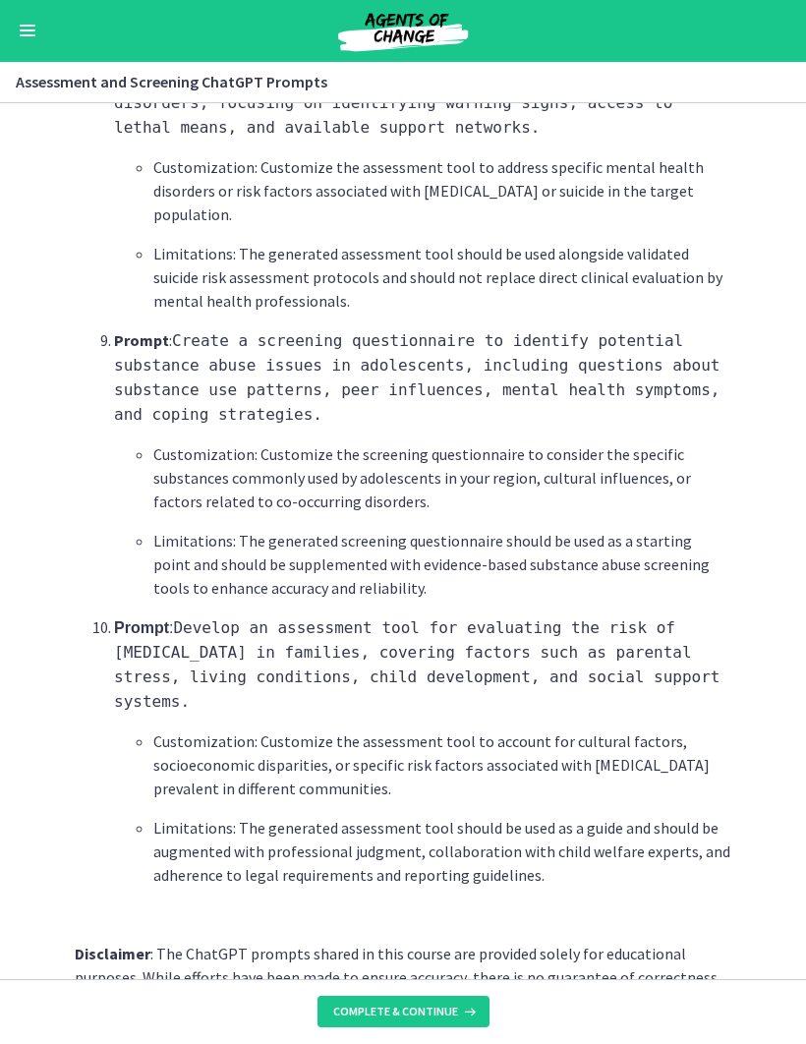
scroll to position [2721, 0]
click at [349, 1009] on span "Complete & continue" at bounding box center [395, 1012] width 125 height 16
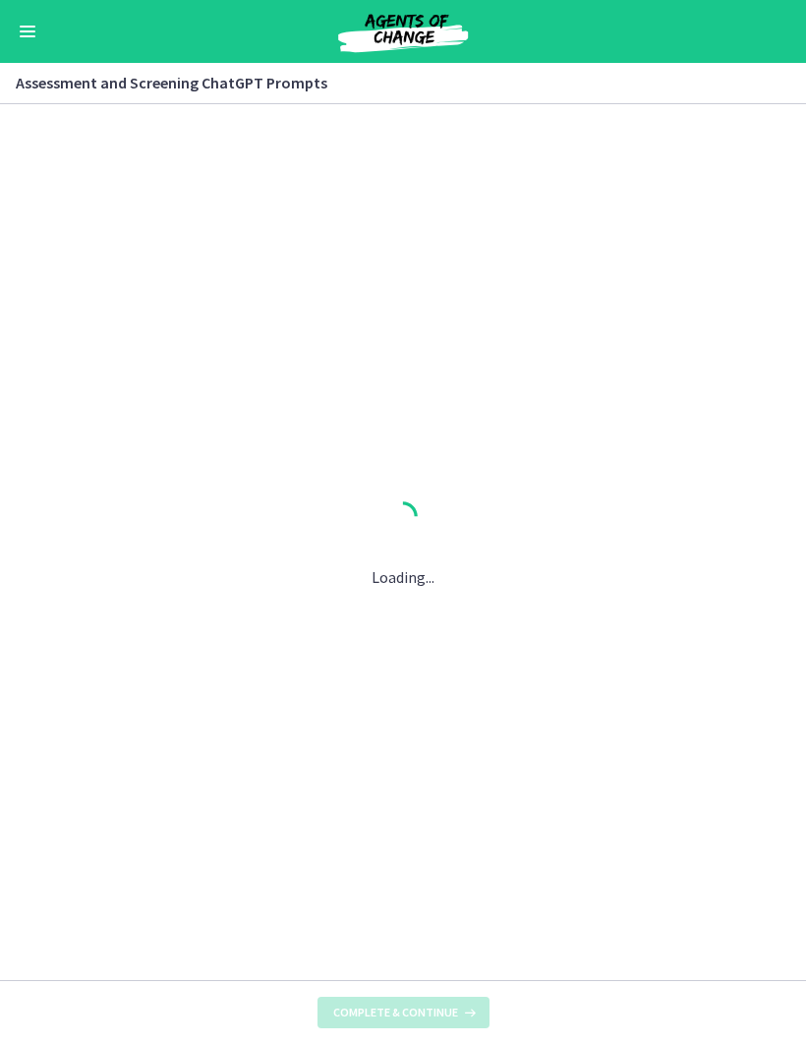
scroll to position [0, 0]
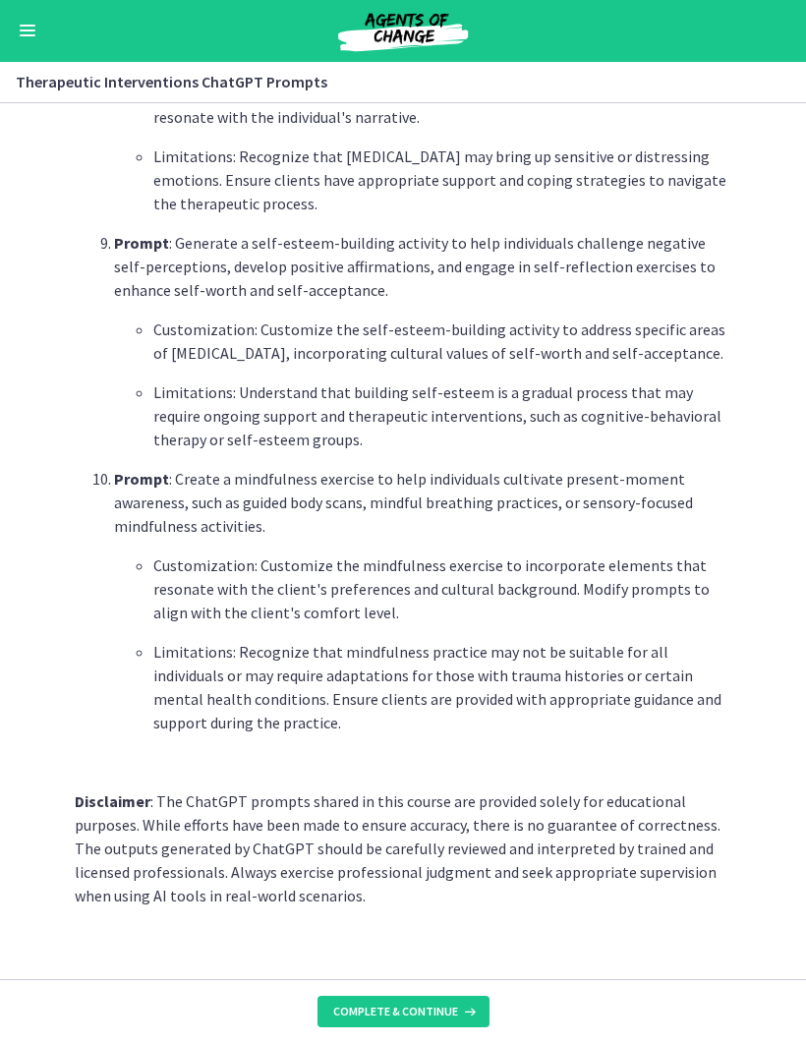
scroll to position [2505, 0]
click at [360, 1000] on button "Complete & continue" at bounding box center [403, 1012] width 172 height 31
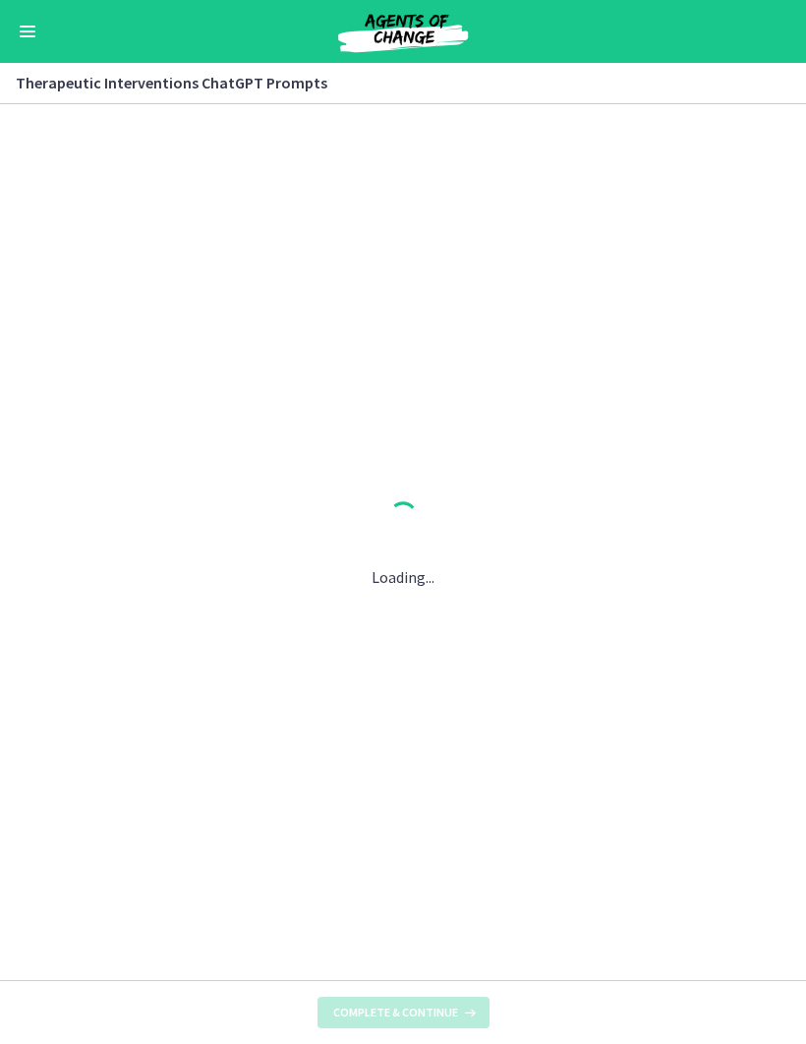
scroll to position [0, 0]
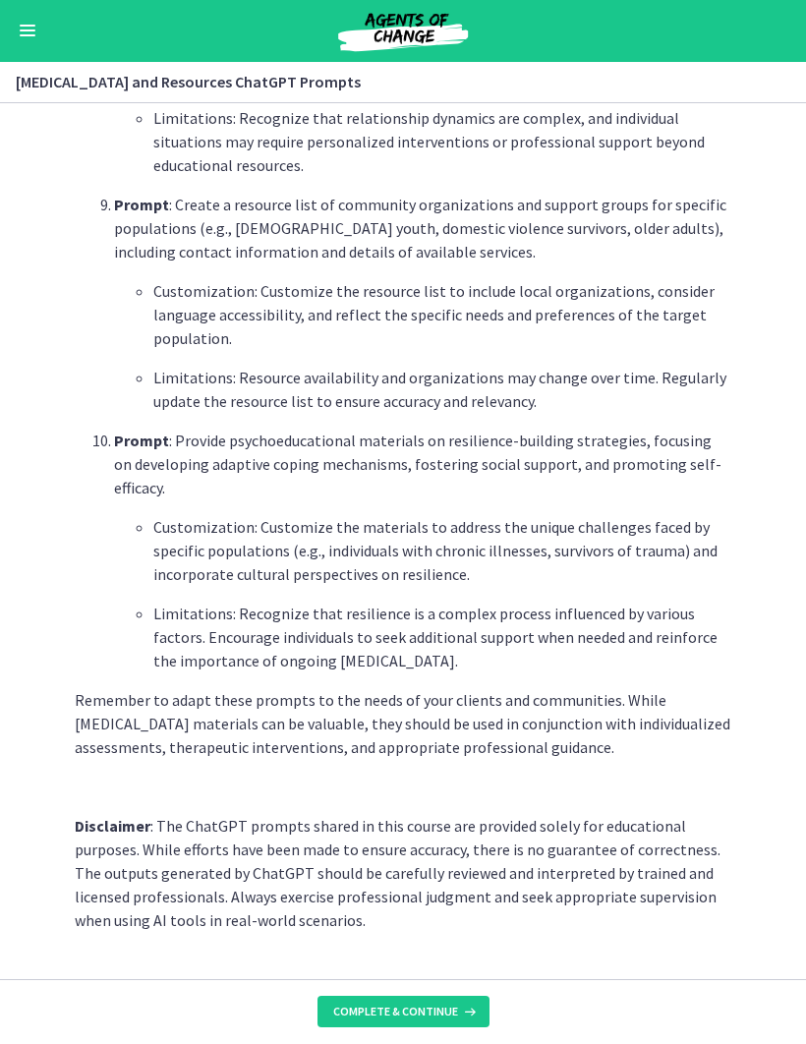
scroll to position [2427, 0]
click at [362, 1021] on button "Complete & continue" at bounding box center [403, 1012] width 172 height 31
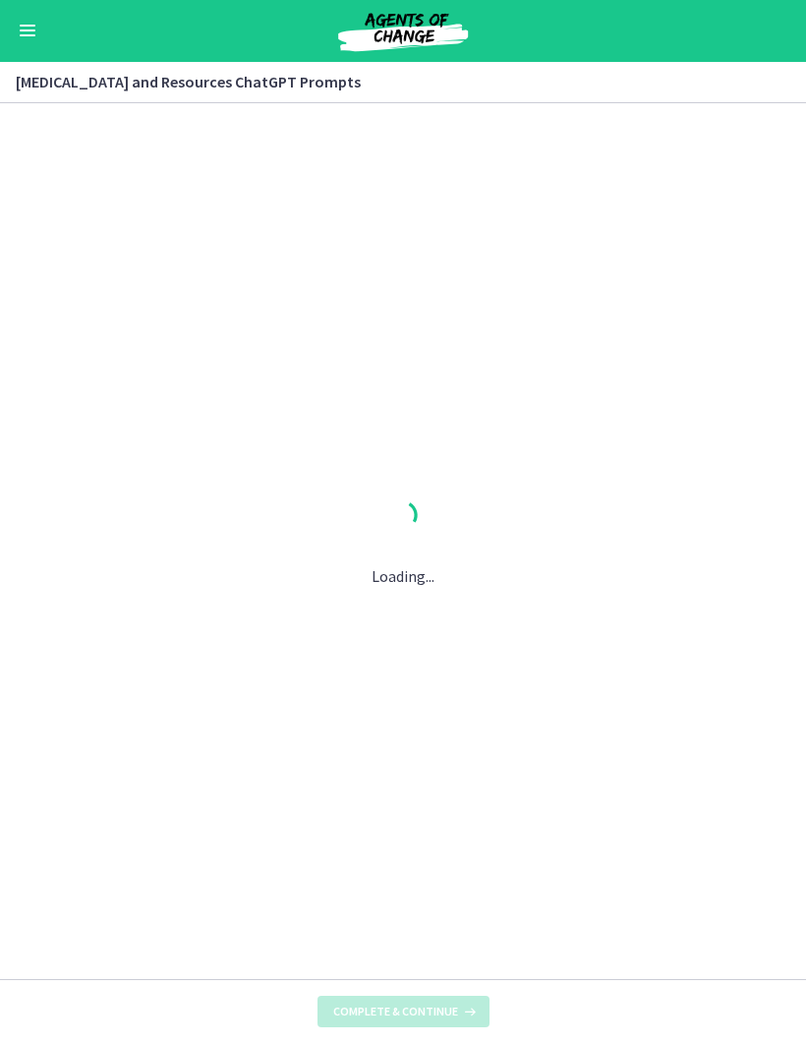
scroll to position [0, 0]
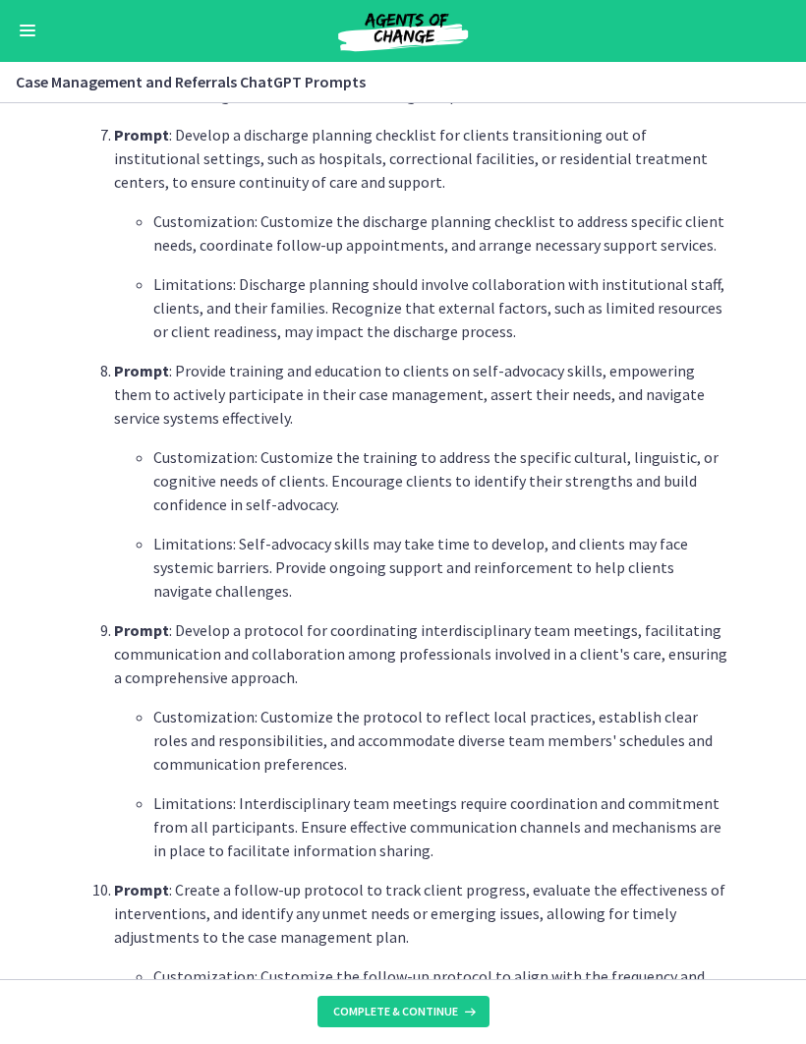
click at [367, 1016] on span "Complete & continue" at bounding box center [395, 1012] width 125 height 16
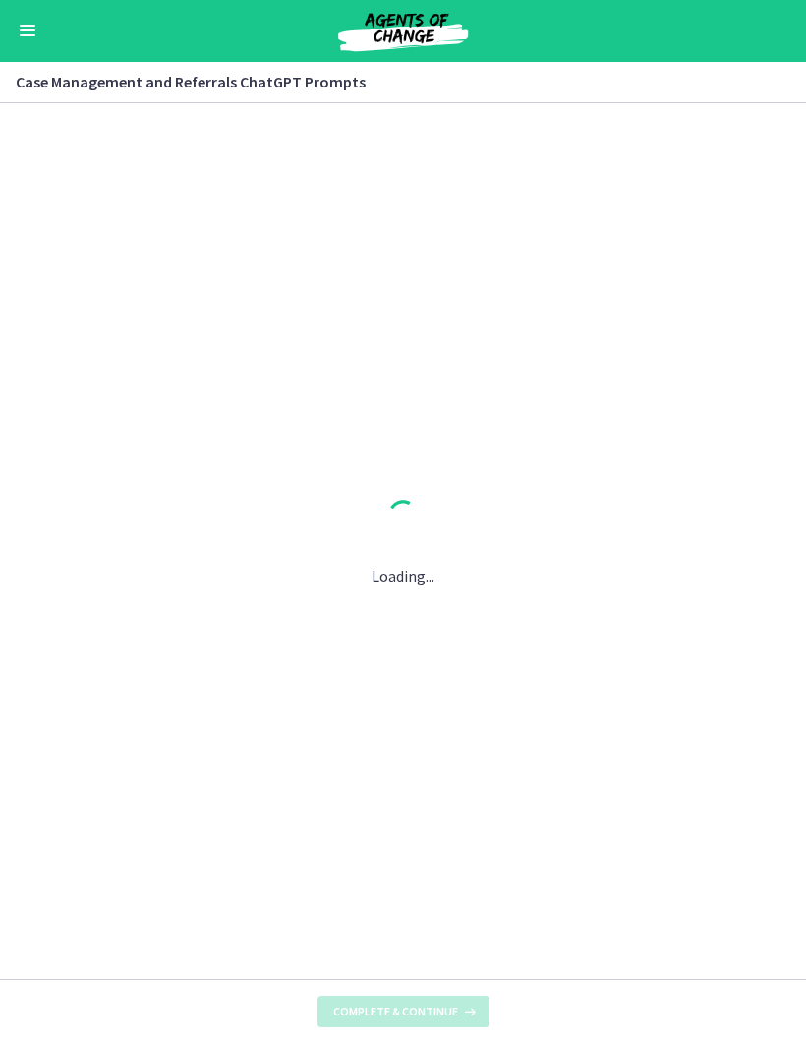
scroll to position [2138, 0]
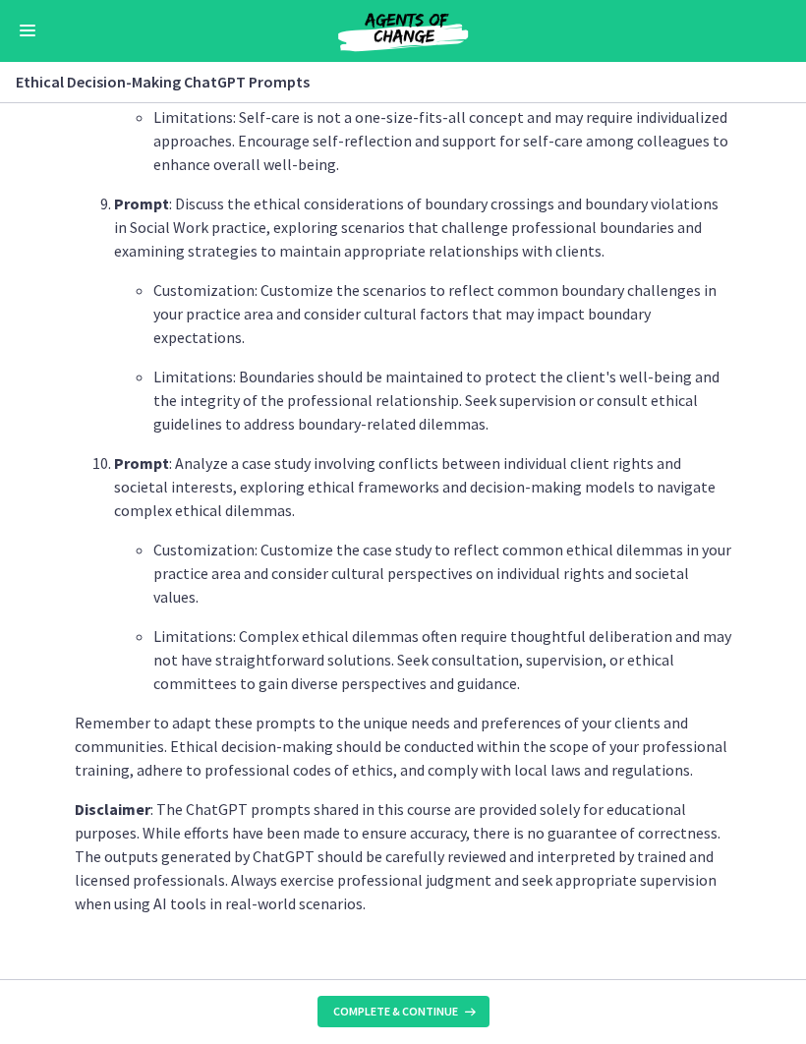
click at [360, 1008] on span "Complete & continue" at bounding box center [395, 1012] width 125 height 16
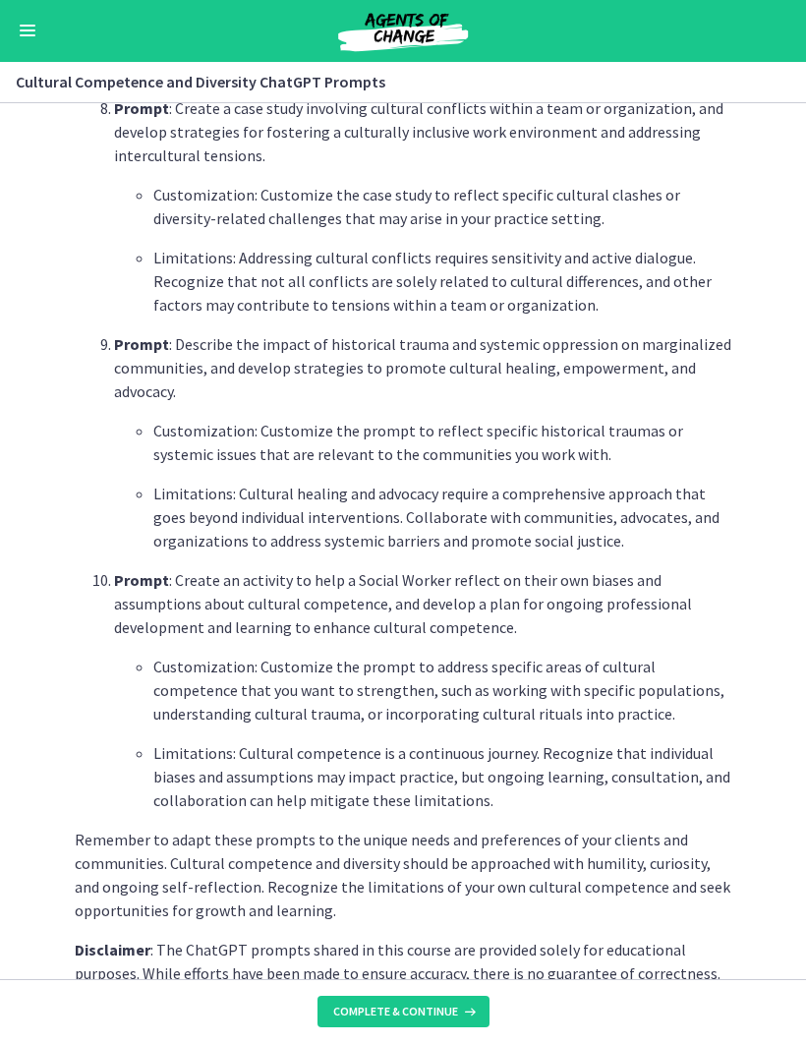
click at [454, 1008] on span "Complete & continue" at bounding box center [395, 1012] width 125 height 16
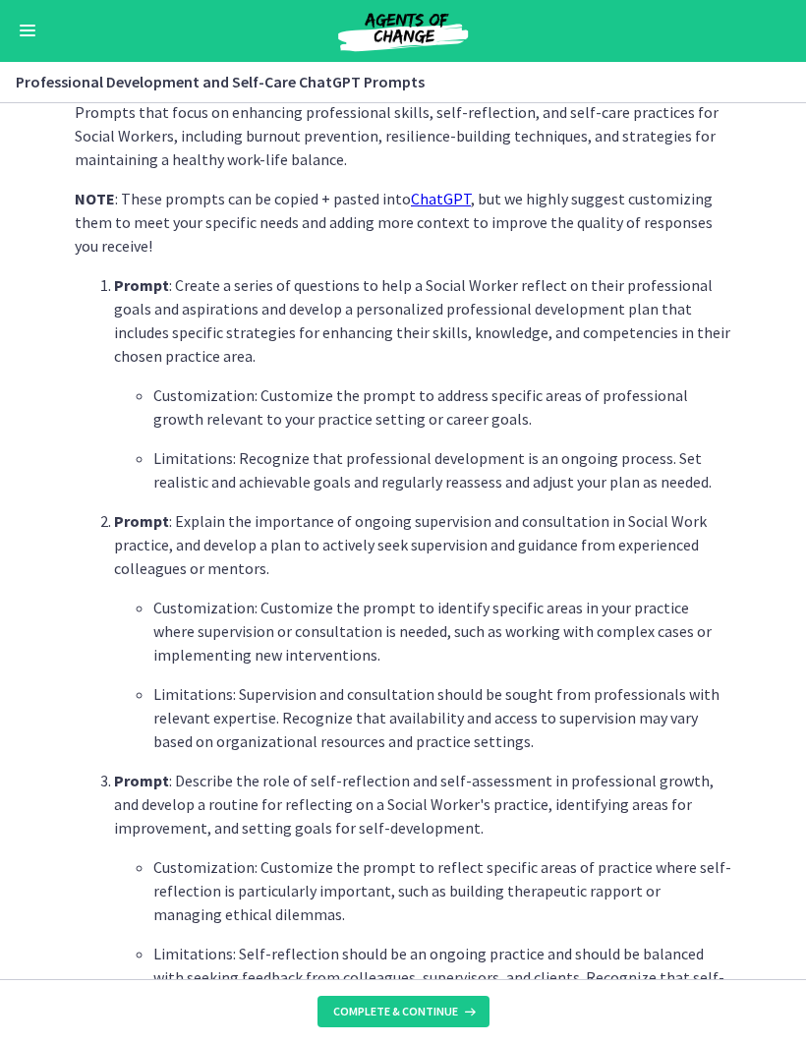
click at [478, 1010] on button "Complete & continue" at bounding box center [403, 1012] width 172 height 31
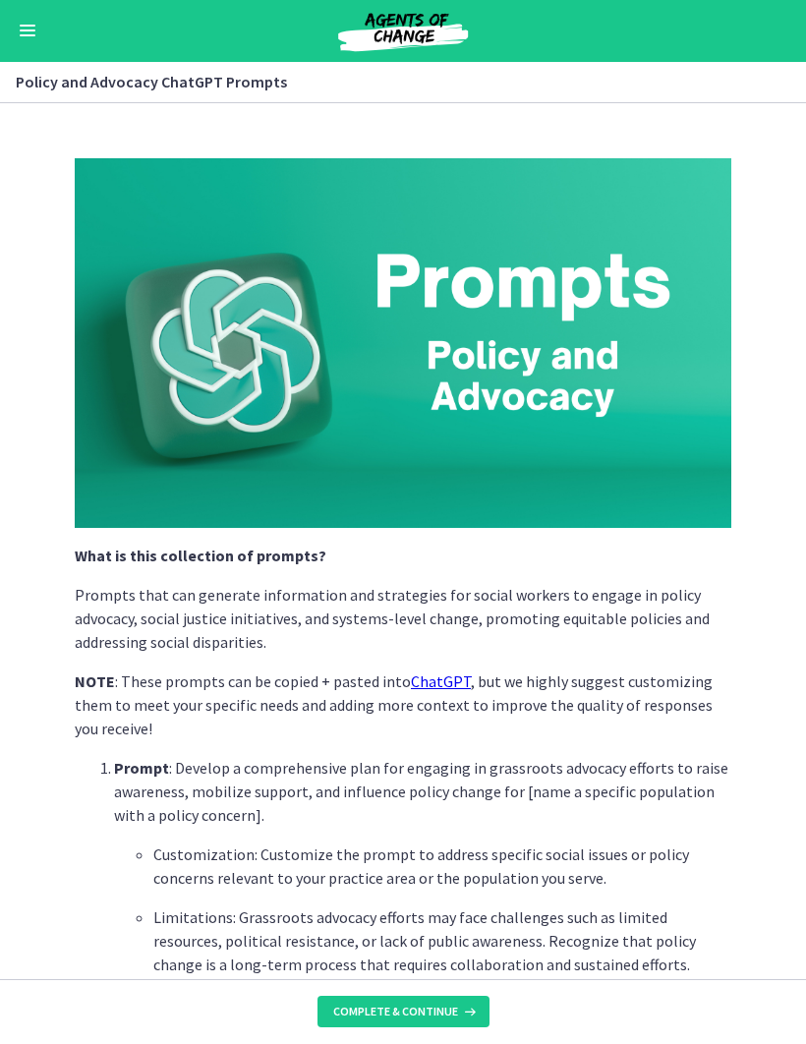
click at [472, 1012] on icon at bounding box center [468, 1012] width 20 height 16
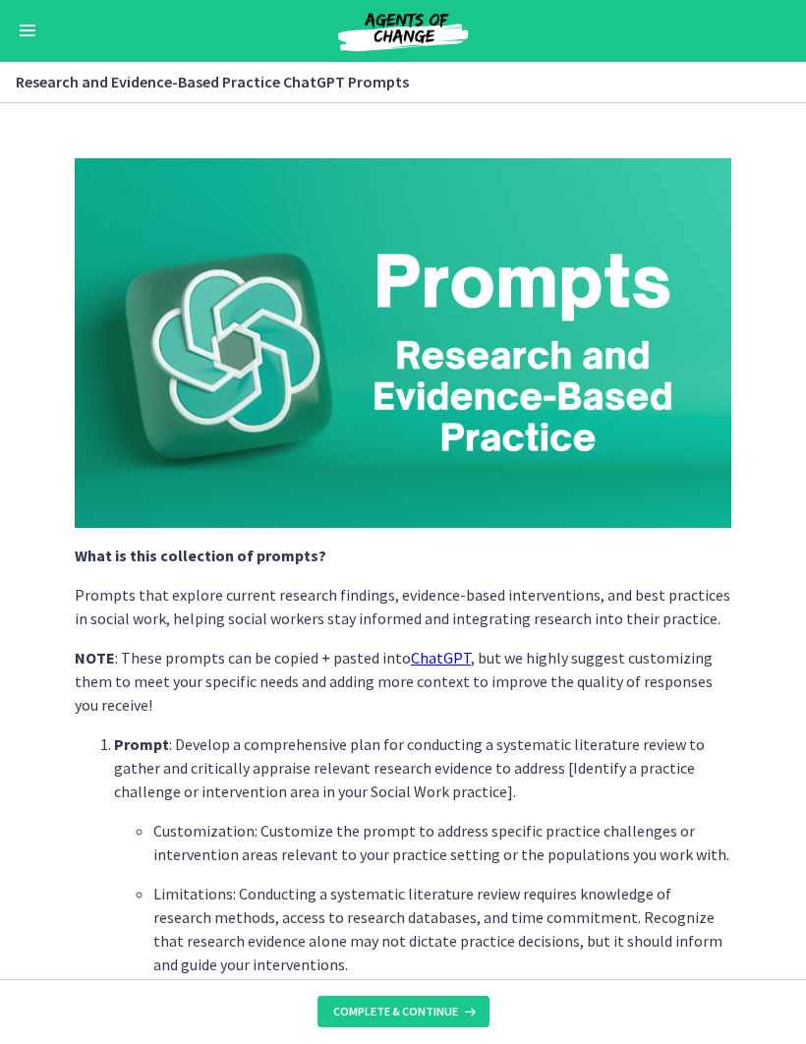
click at [471, 1009] on icon at bounding box center [468, 1012] width 20 height 16
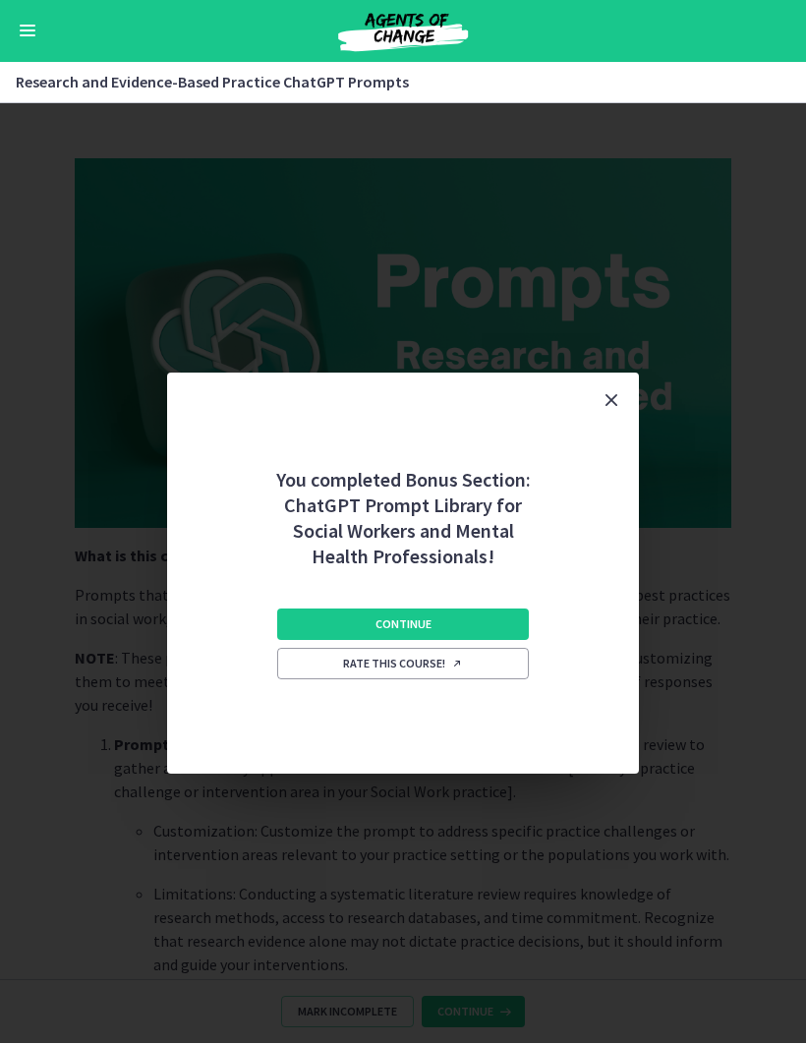
click at [501, 609] on button "Continue" at bounding box center [403, 624] width 252 height 31
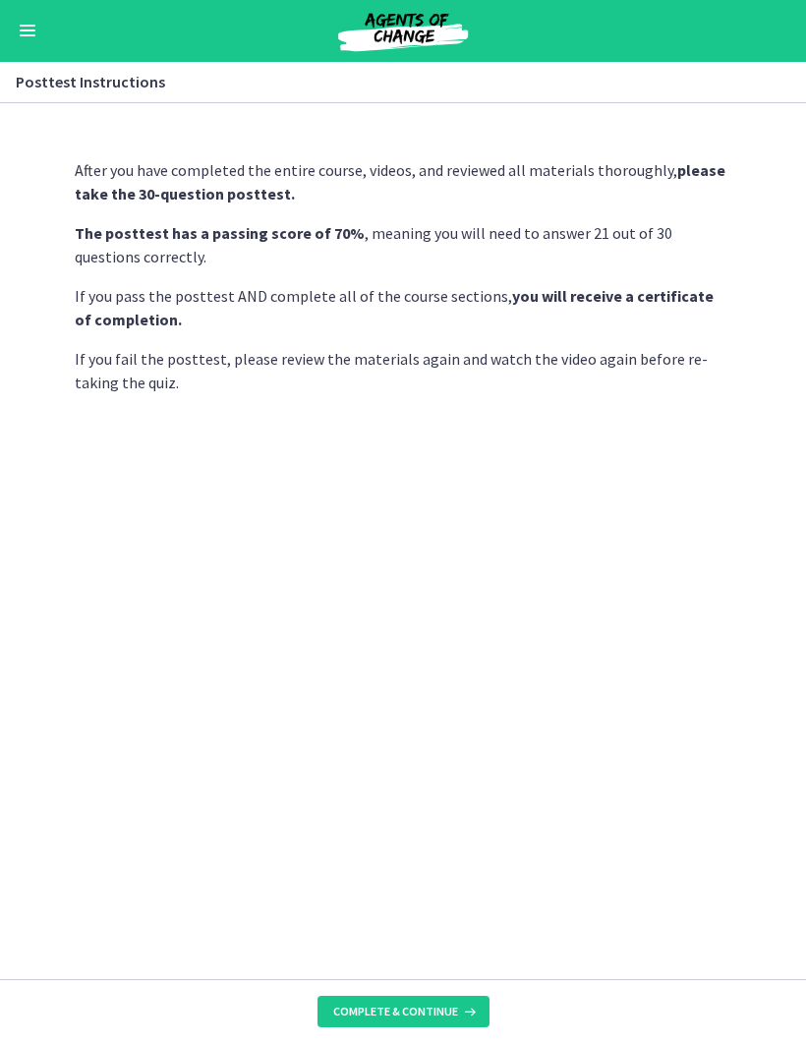
click at [464, 1004] on icon at bounding box center [468, 1012] width 20 height 16
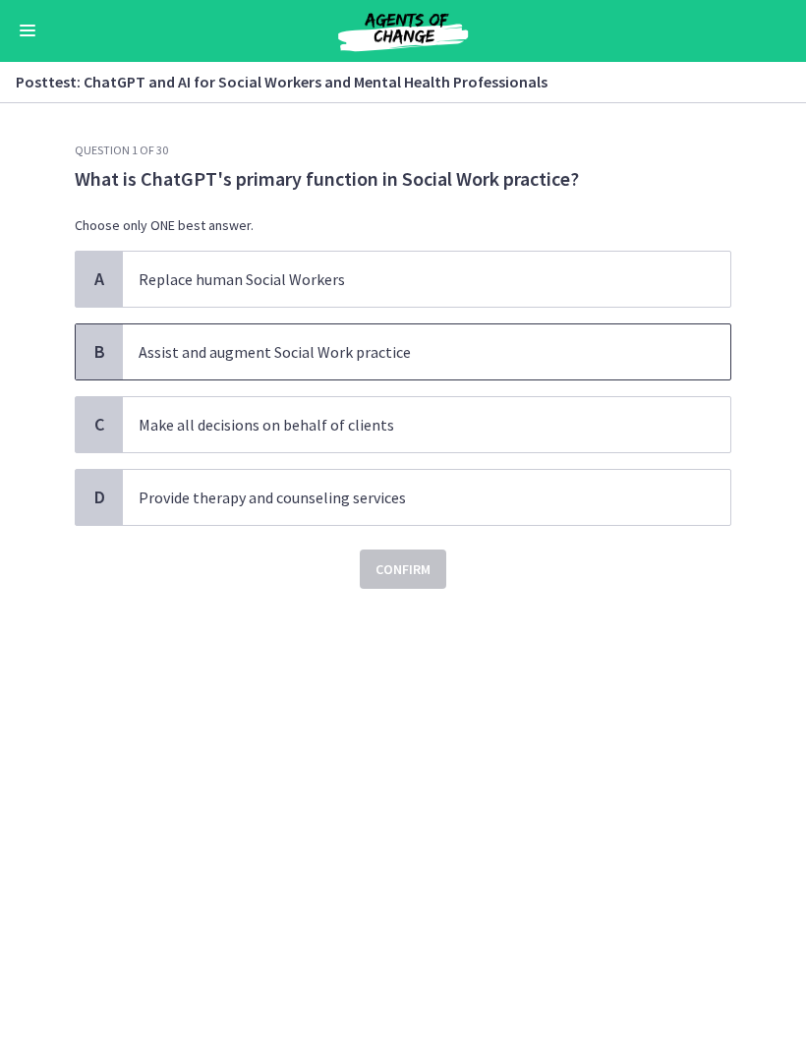
click at [531, 379] on div "B Assist and augment Social Work practice" at bounding box center [403, 352] width 657 height 57
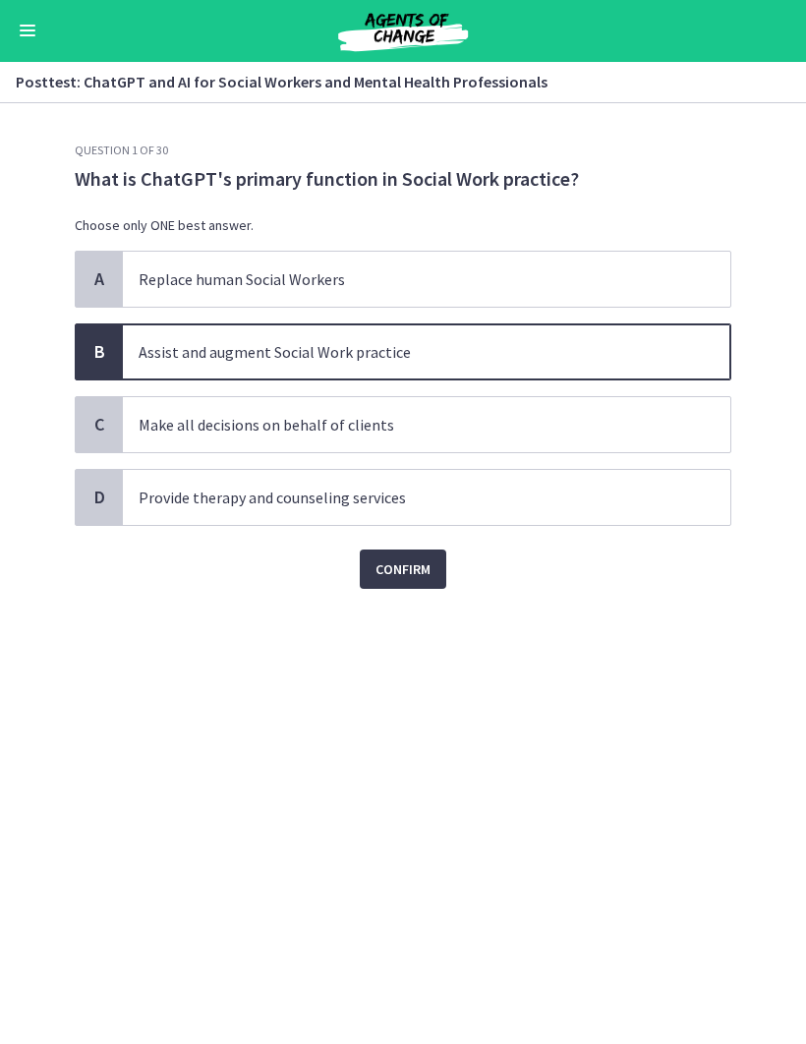
click at [441, 579] on button "Confirm" at bounding box center [403, 569] width 86 height 39
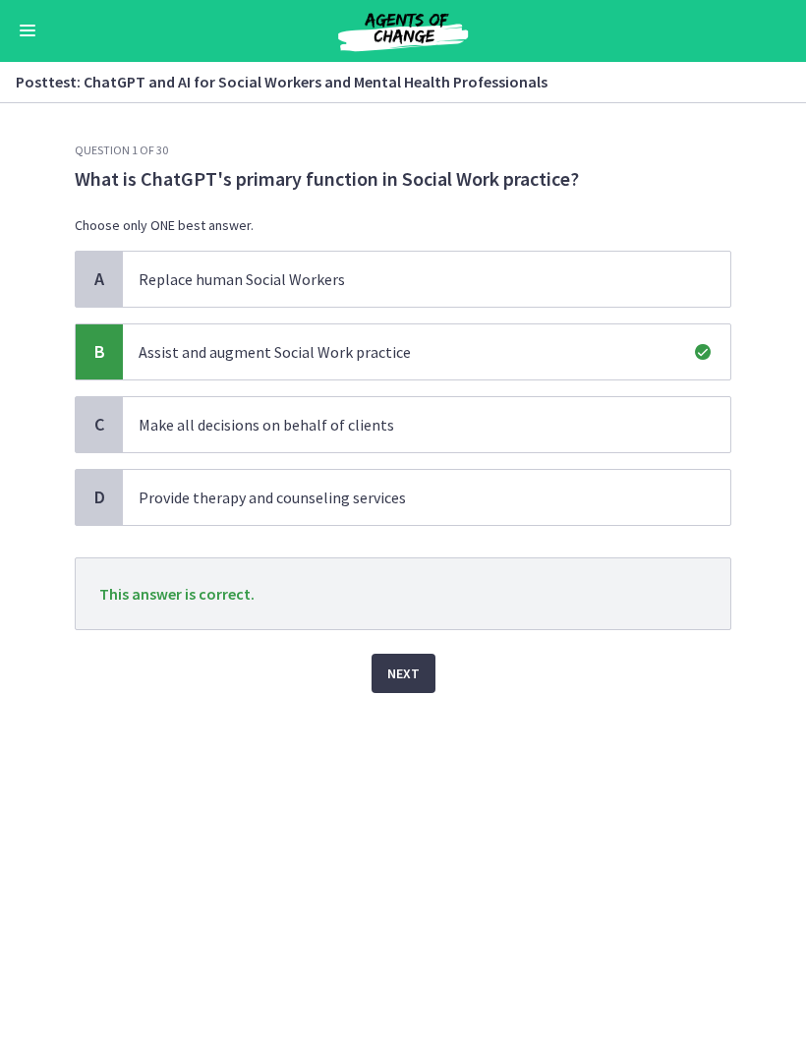
click at [404, 680] on span "Next" at bounding box center [403, 674] width 32 height 24
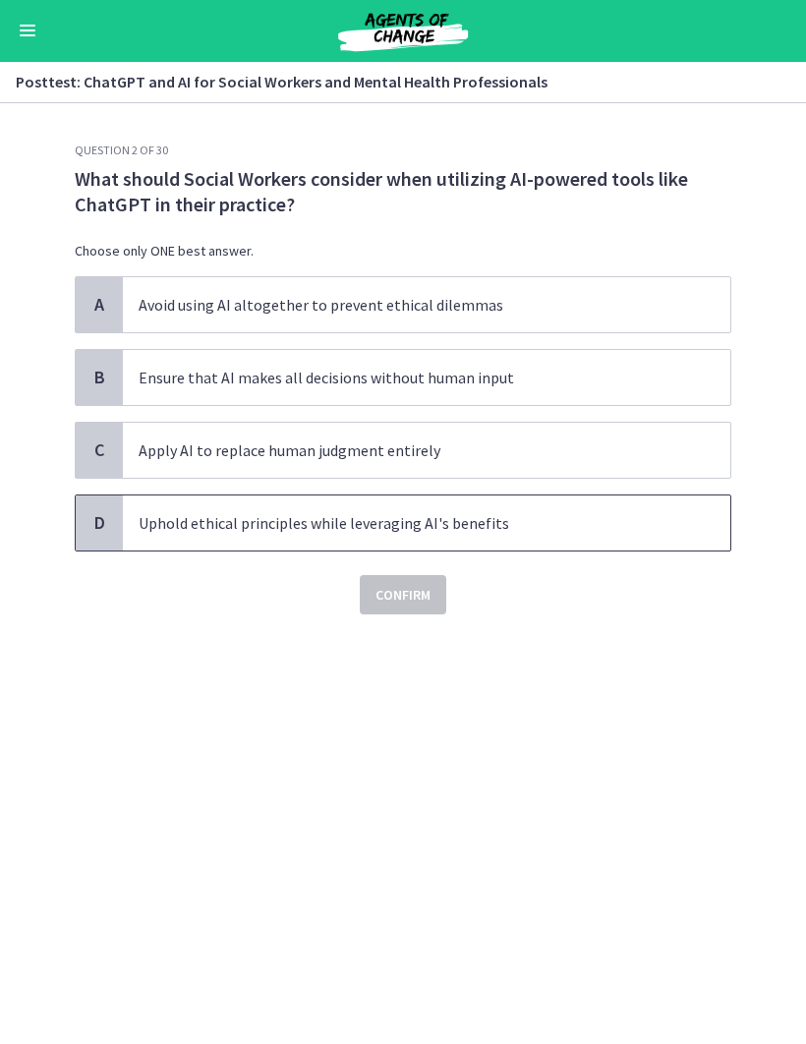
click at [553, 507] on span "Uphold ethical principles while leveraging AI's benefits" at bounding box center [426, 523] width 607 height 55
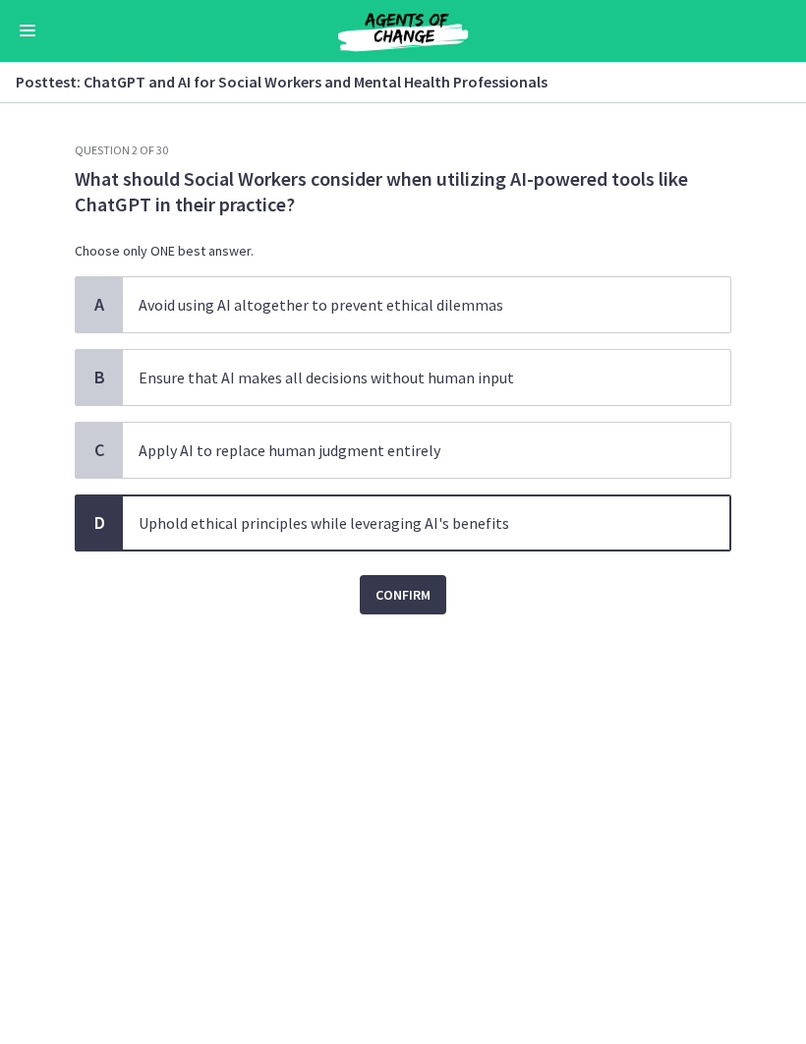
click at [415, 590] on span "Confirm" at bounding box center [402, 596] width 55 height 24
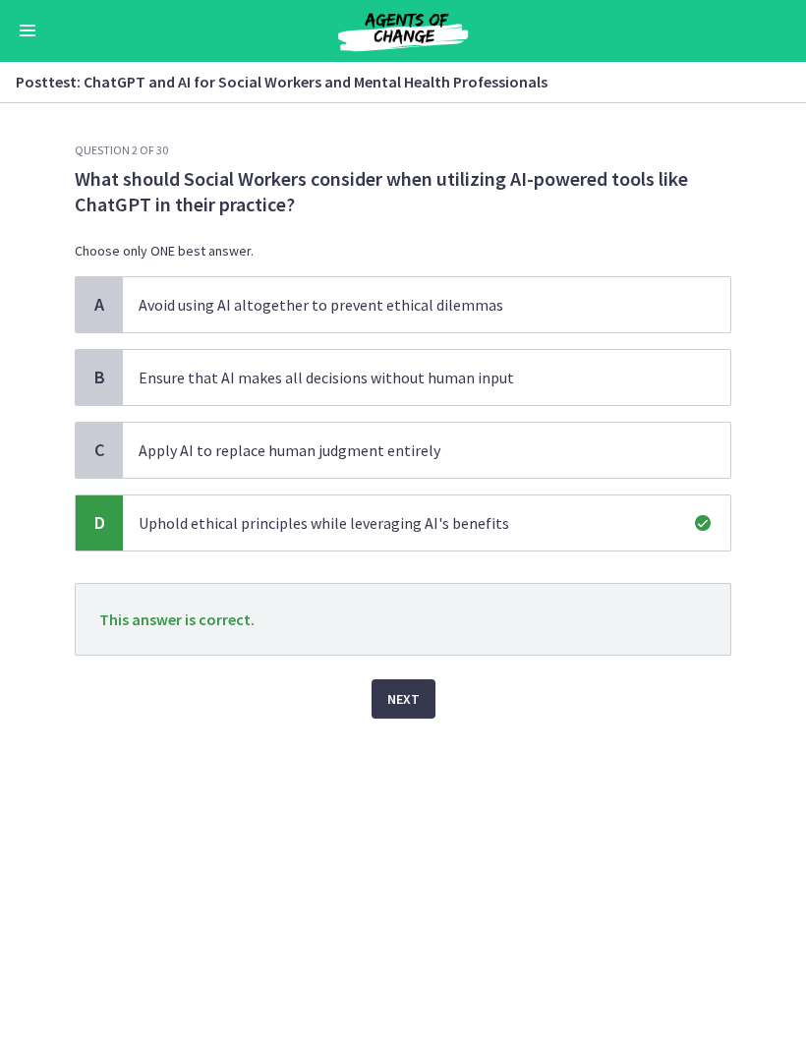
click at [424, 713] on button "Next" at bounding box center [404, 699] width 64 height 39
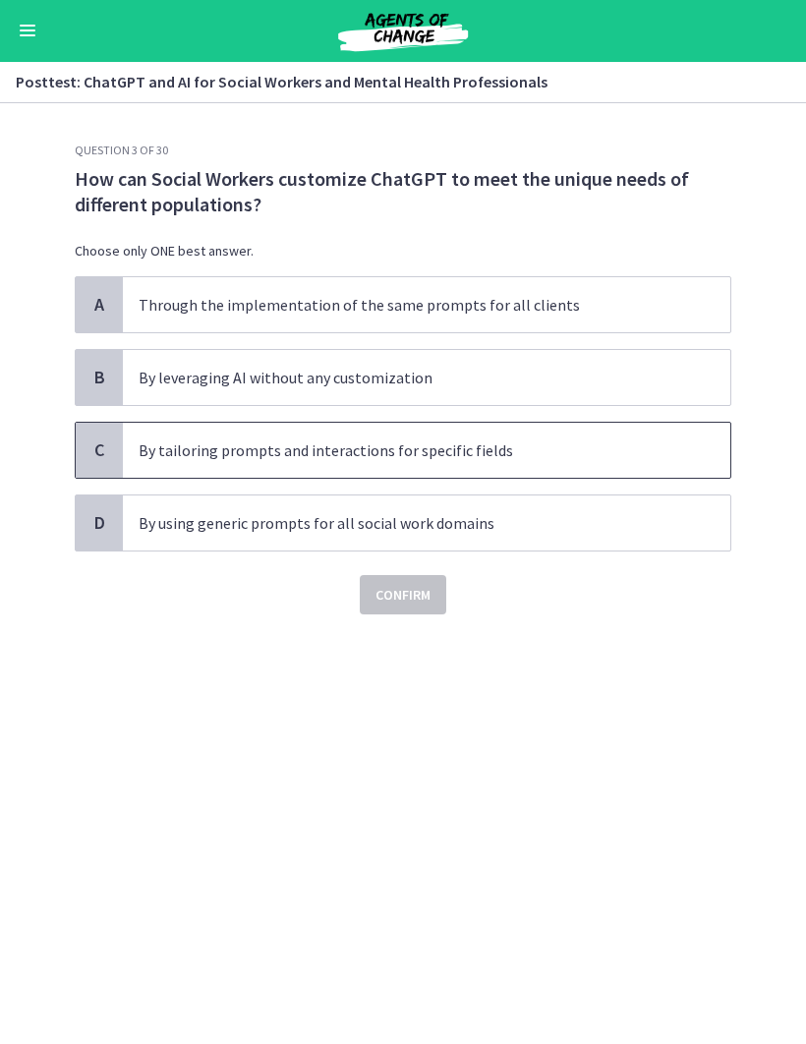
click at [584, 454] on p "By tailoring prompts and interactions for specific fields" at bounding box center [407, 451] width 537 height 24
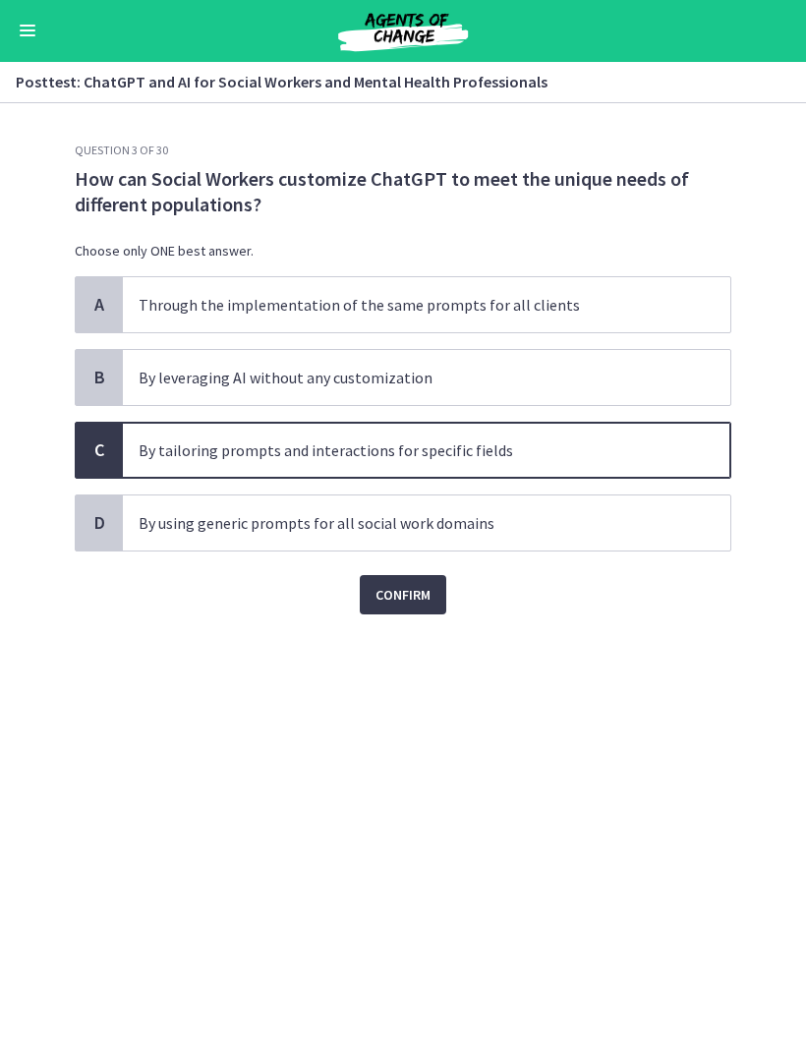
click at [431, 590] on button "Confirm" at bounding box center [403, 595] width 86 height 39
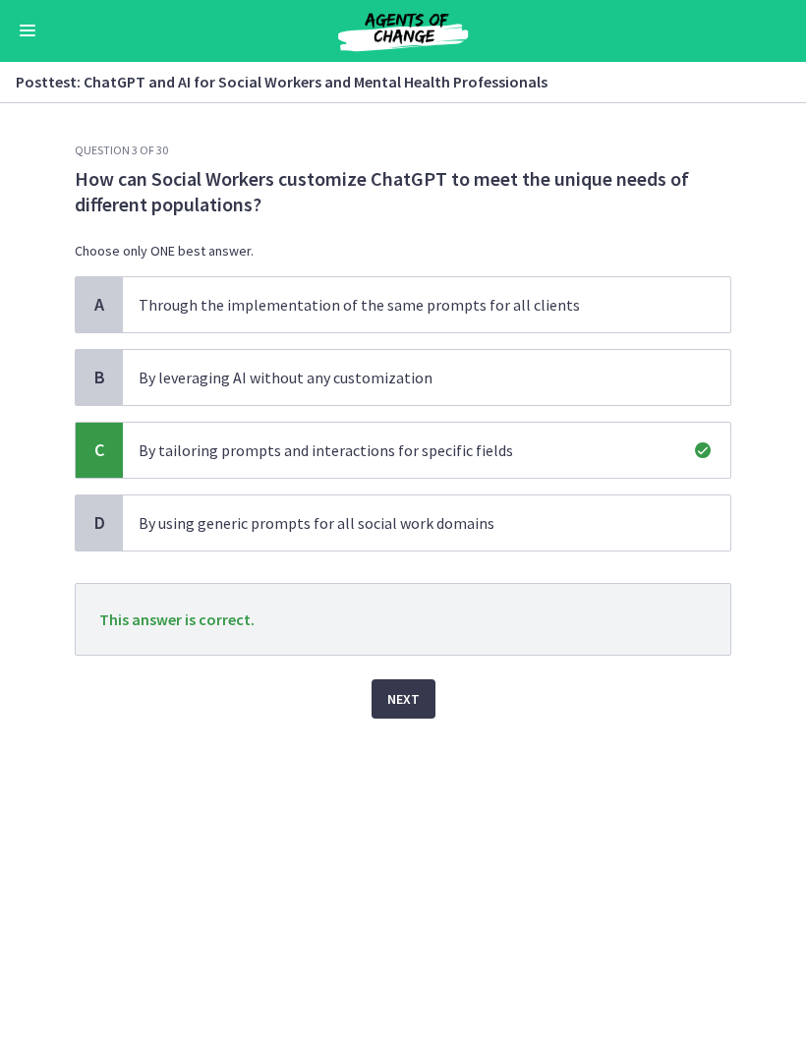
click at [417, 702] on span "Next" at bounding box center [403, 700] width 32 height 24
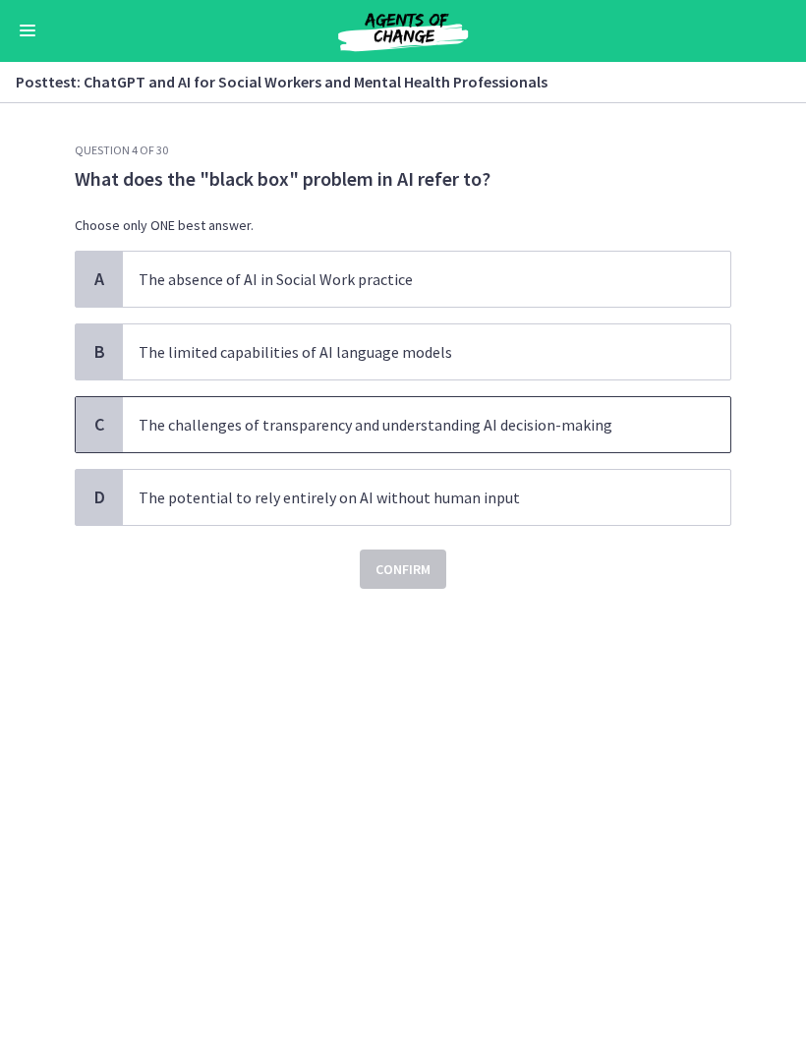
click at [584, 449] on span "The challenges of transparency and understanding AI decision-making" at bounding box center [426, 425] width 607 height 55
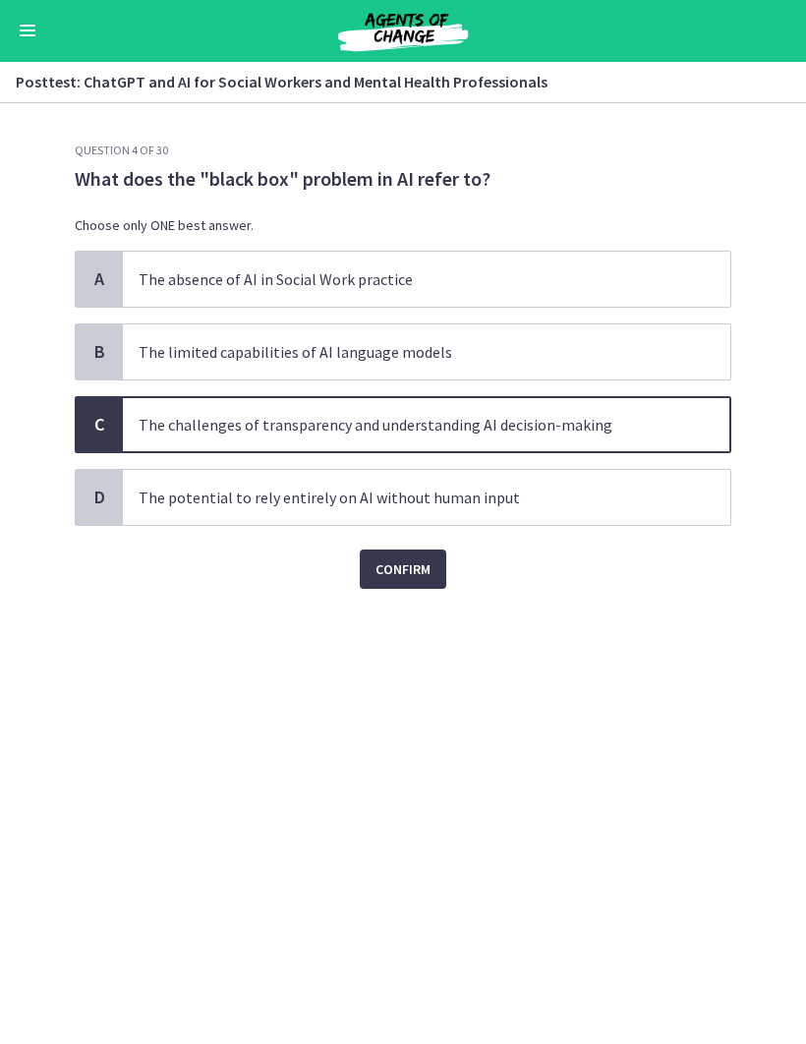
click at [435, 567] on button "Confirm" at bounding box center [403, 569] width 86 height 39
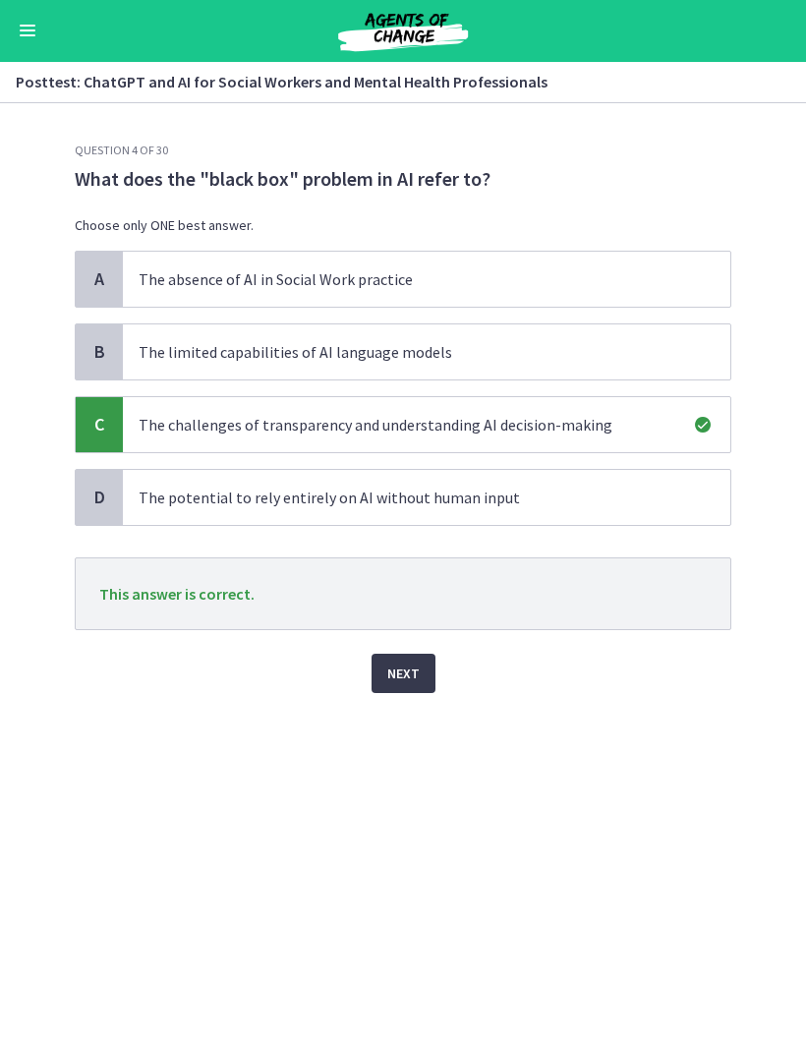
click at [431, 682] on button "Next" at bounding box center [404, 674] width 64 height 39
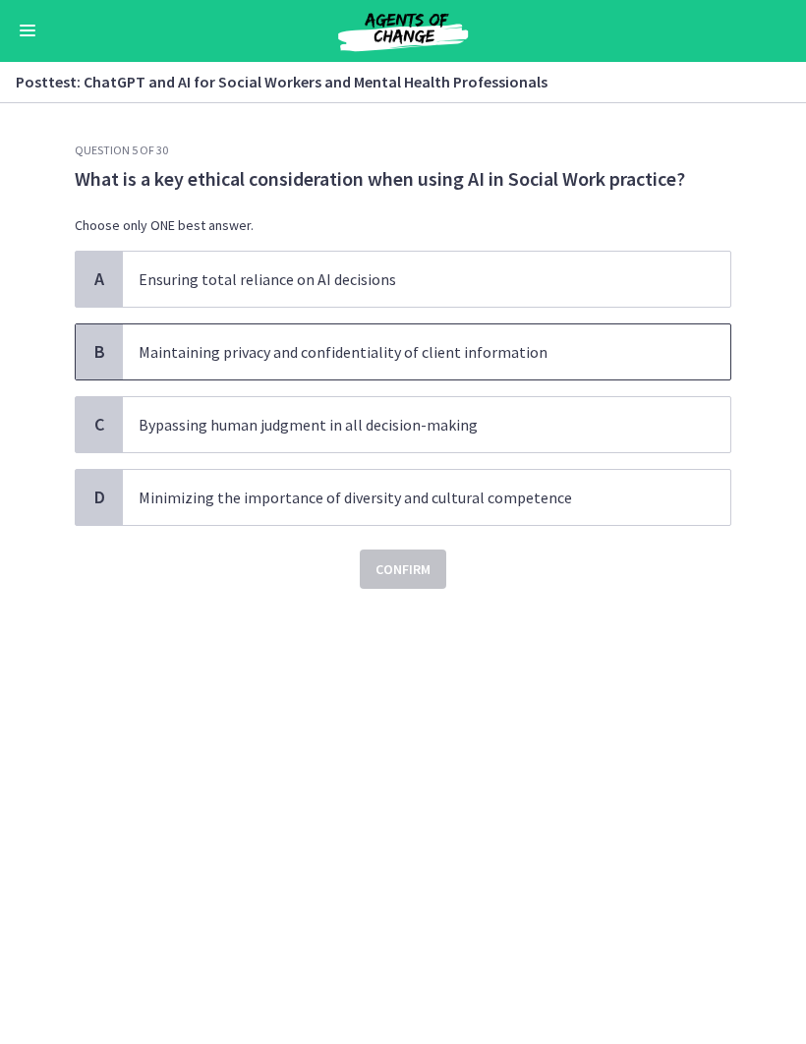
click at [592, 324] on div "B Maintaining privacy and confidentiality of client information" at bounding box center [403, 352] width 657 height 57
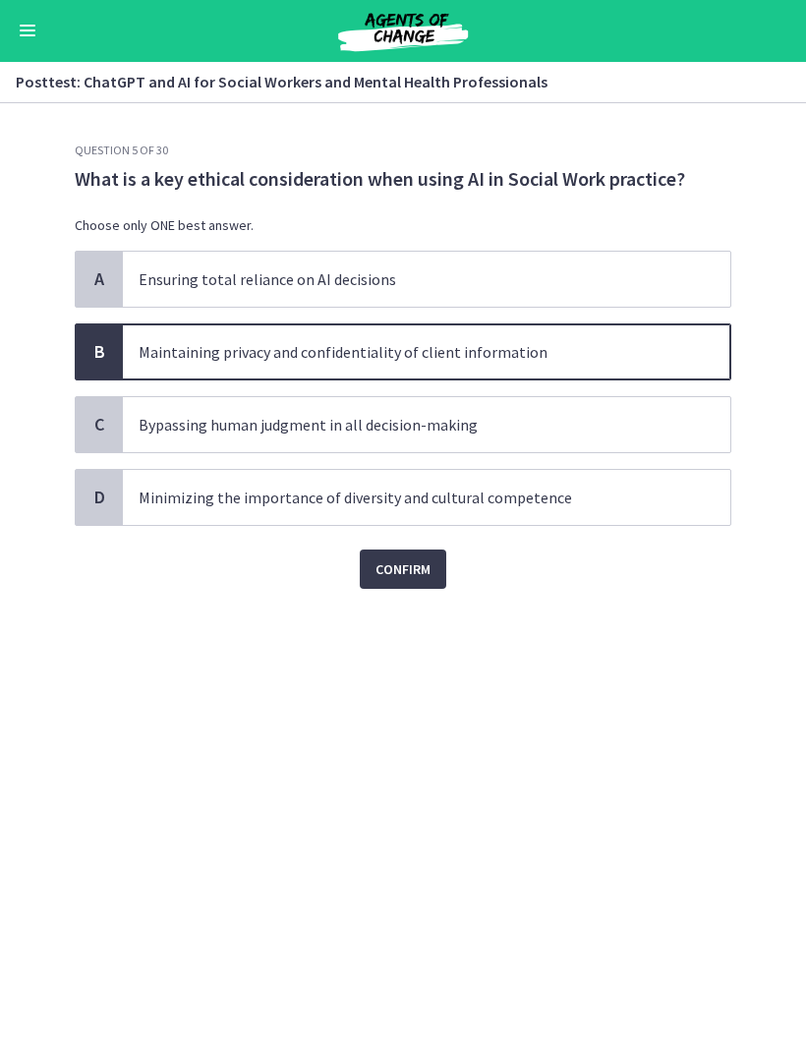
click at [436, 563] on button "Confirm" at bounding box center [403, 569] width 86 height 39
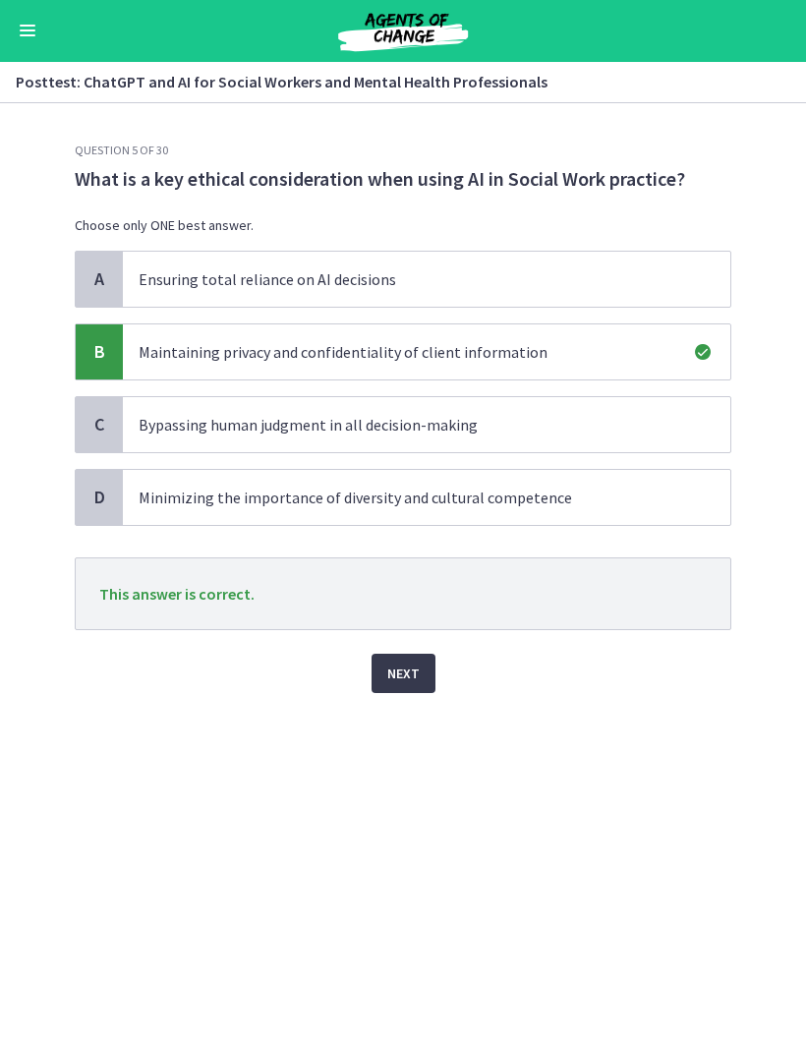
click at [421, 692] on button "Next" at bounding box center [404, 674] width 64 height 39
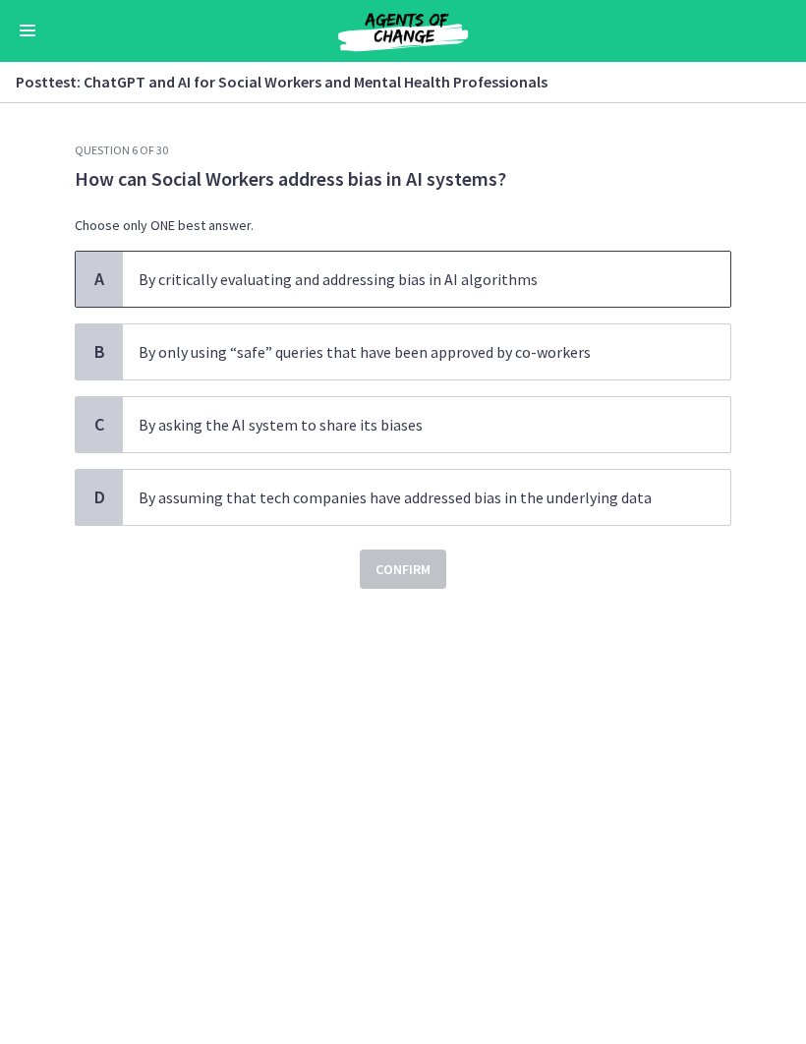
click at [650, 273] on p "By critically evaluating and addressing bias in AI algorithms" at bounding box center [407, 280] width 537 height 24
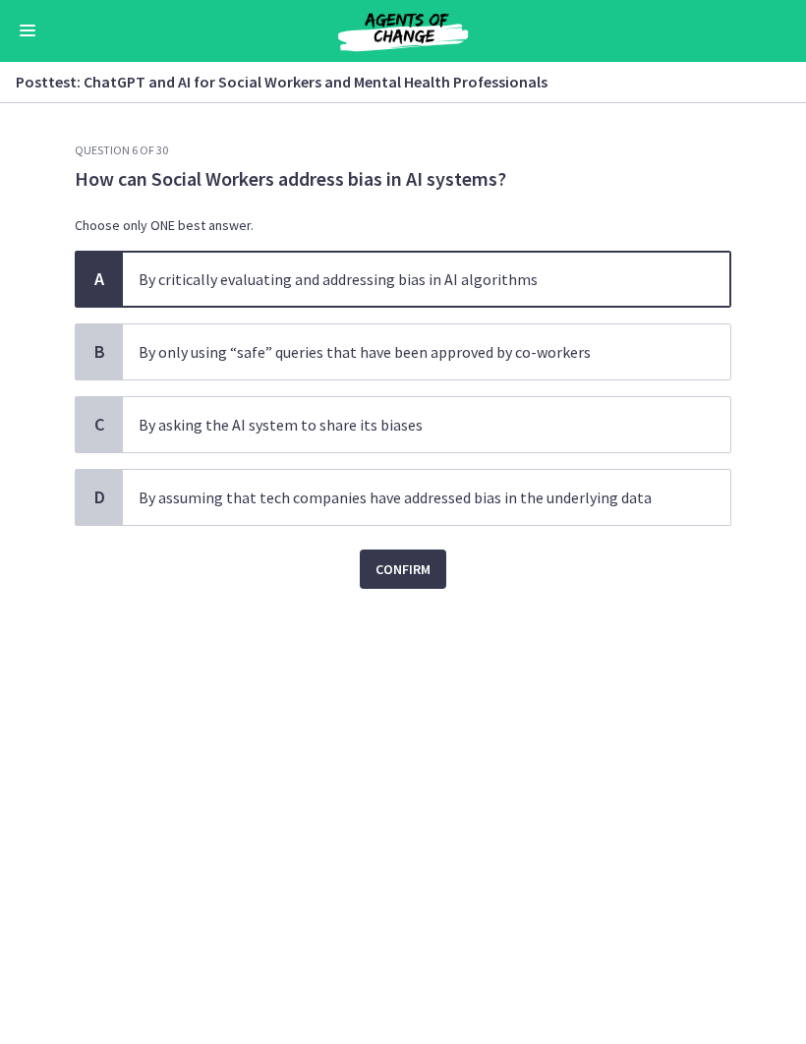
click at [432, 558] on button "Confirm" at bounding box center [403, 569] width 86 height 39
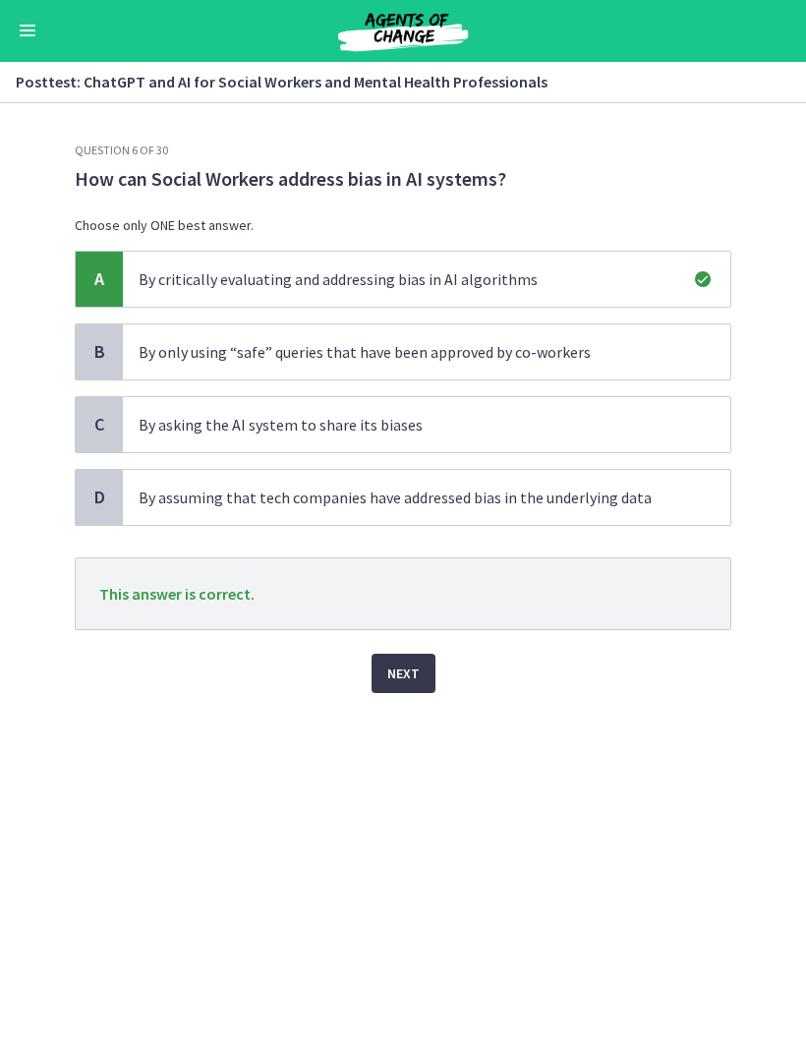
click at [417, 660] on button "Next" at bounding box center [404, 674] width 64 height 39
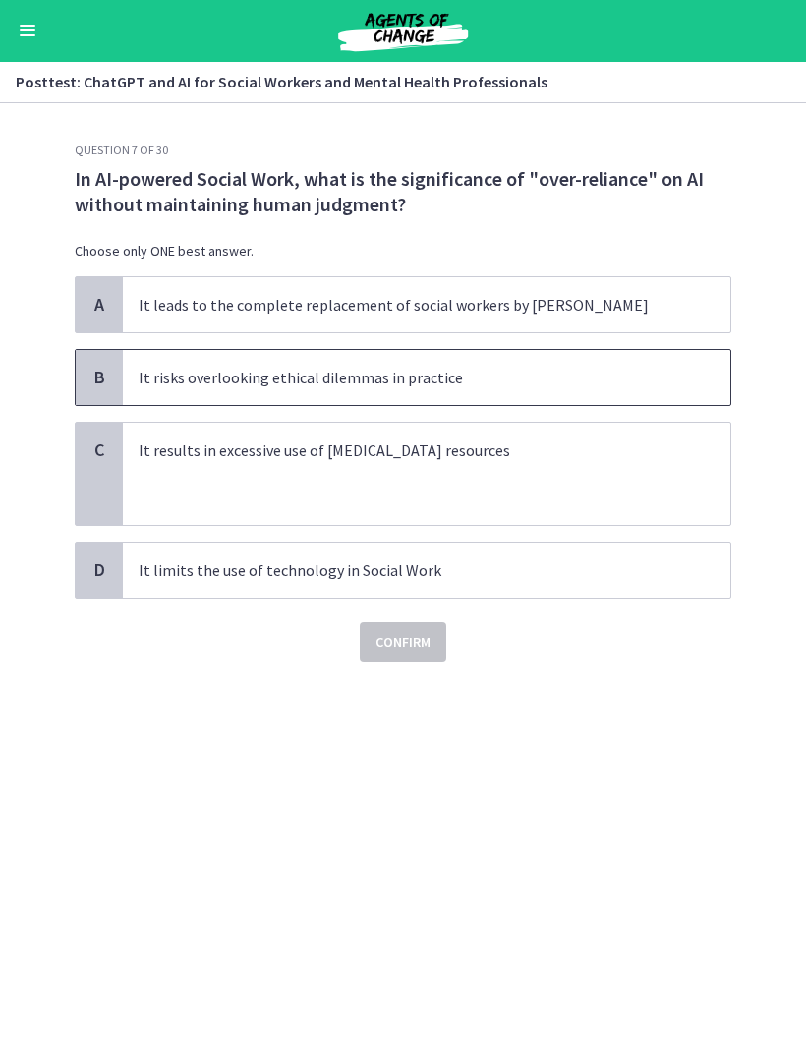
click at [608, 367] on p "It risks overlooking ethical dilemmas in practice" at bounding box center [407, 379] width 537 height 24
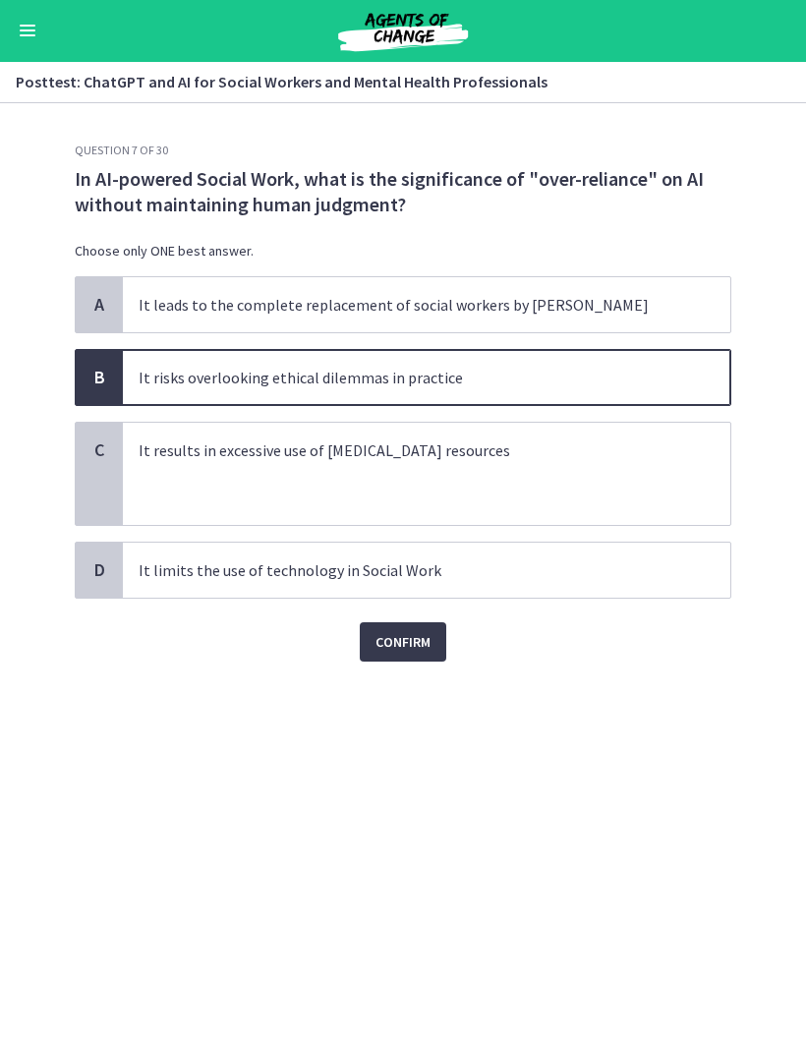
click at [430, 644] on span "Confirm" at bounding box center [402, 643] width 55 height 24
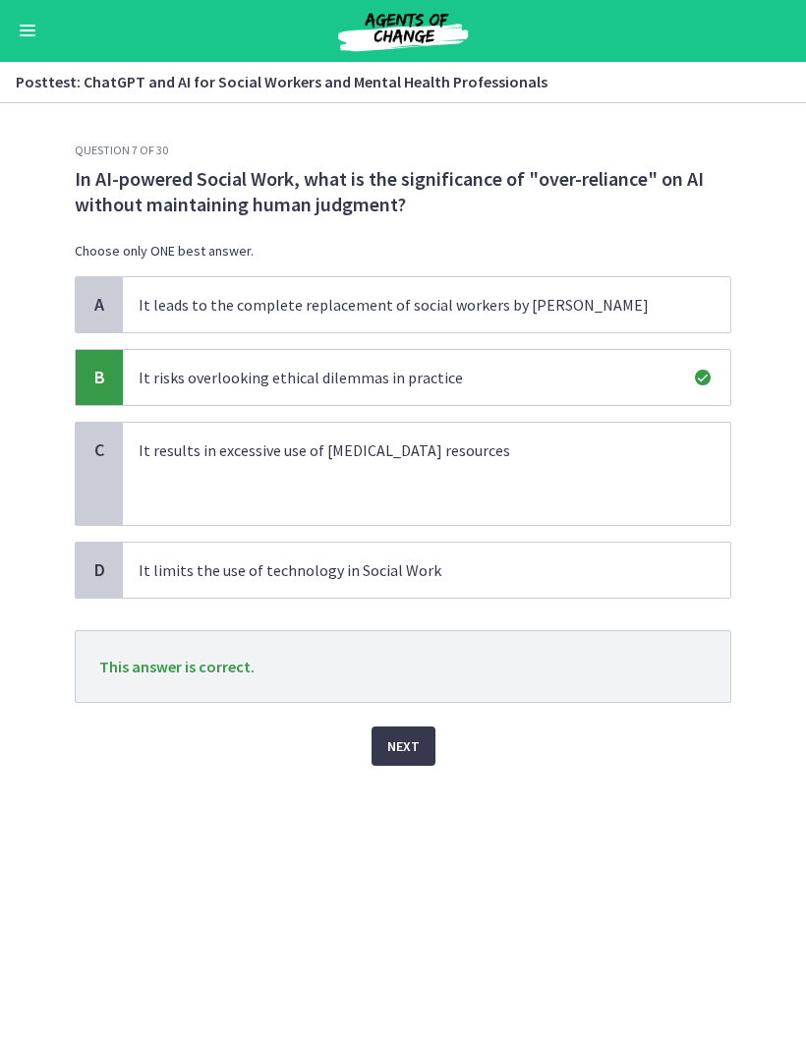
click at [420, 747] on button "Next" at bounding box center [404, 746] width 64 height 39
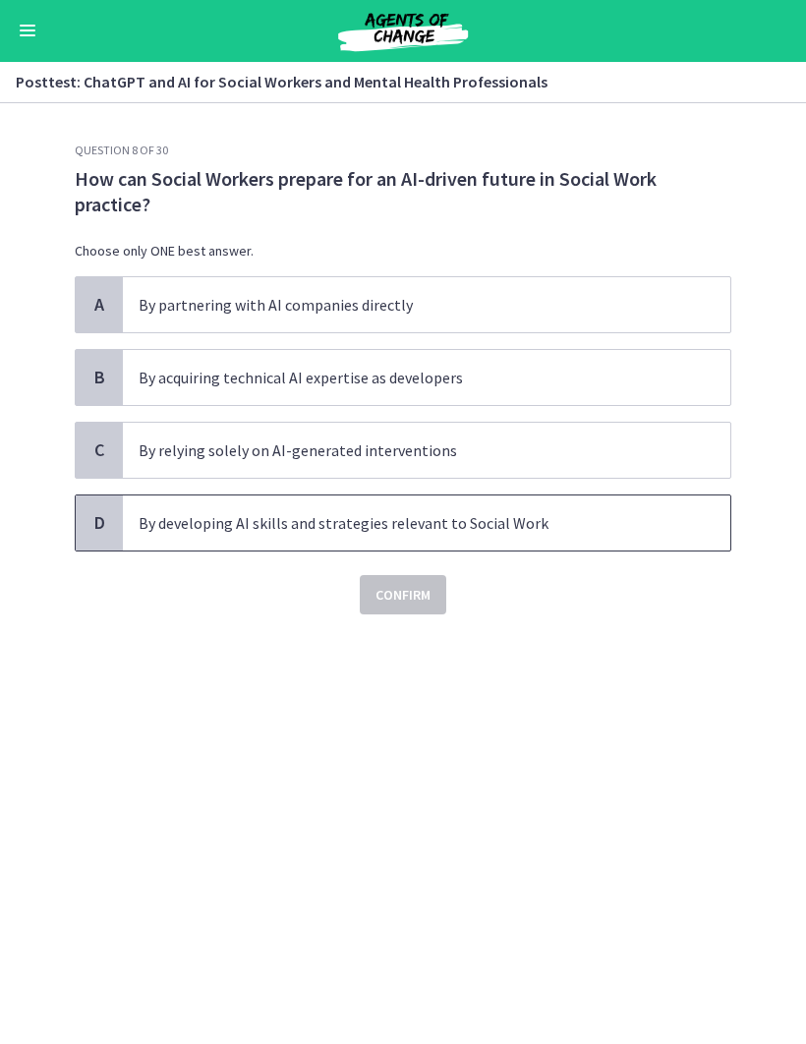
click at [568, 518] on p "By developing AI skills and strategies relevant to Social Work" at bounding box center [407, 524] width 537 height 24
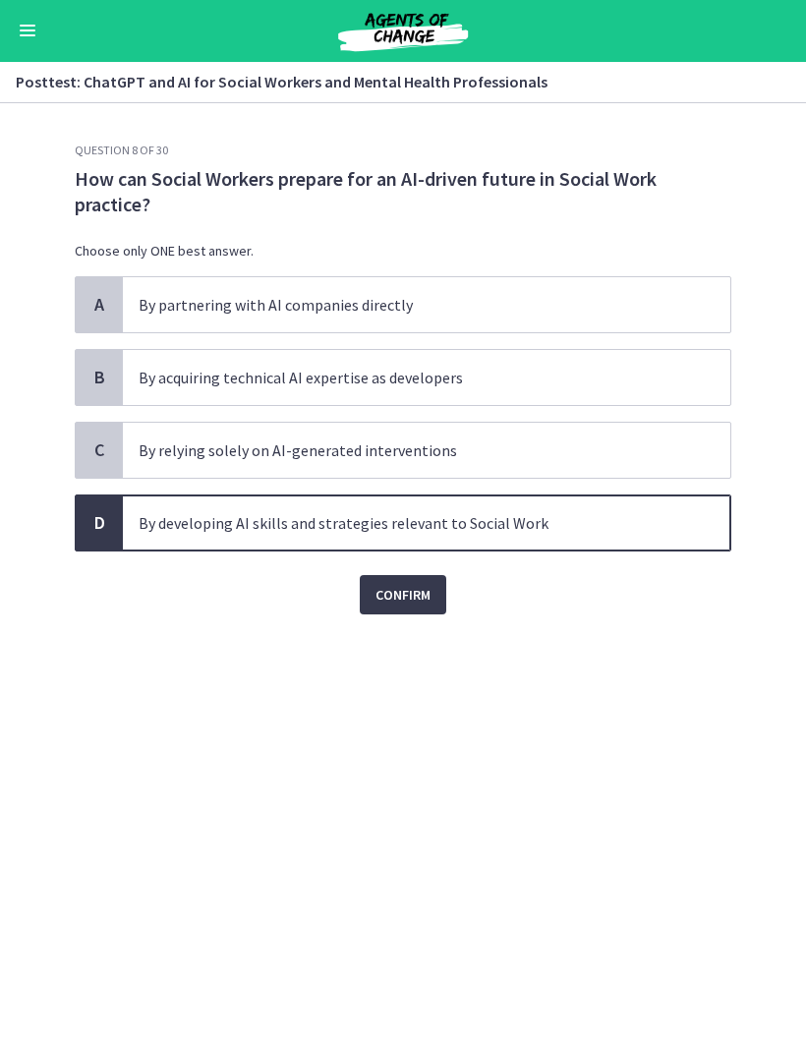
click at [431, 601] on button "Confirm" at bounding box center [403, 595] width 86 height 39
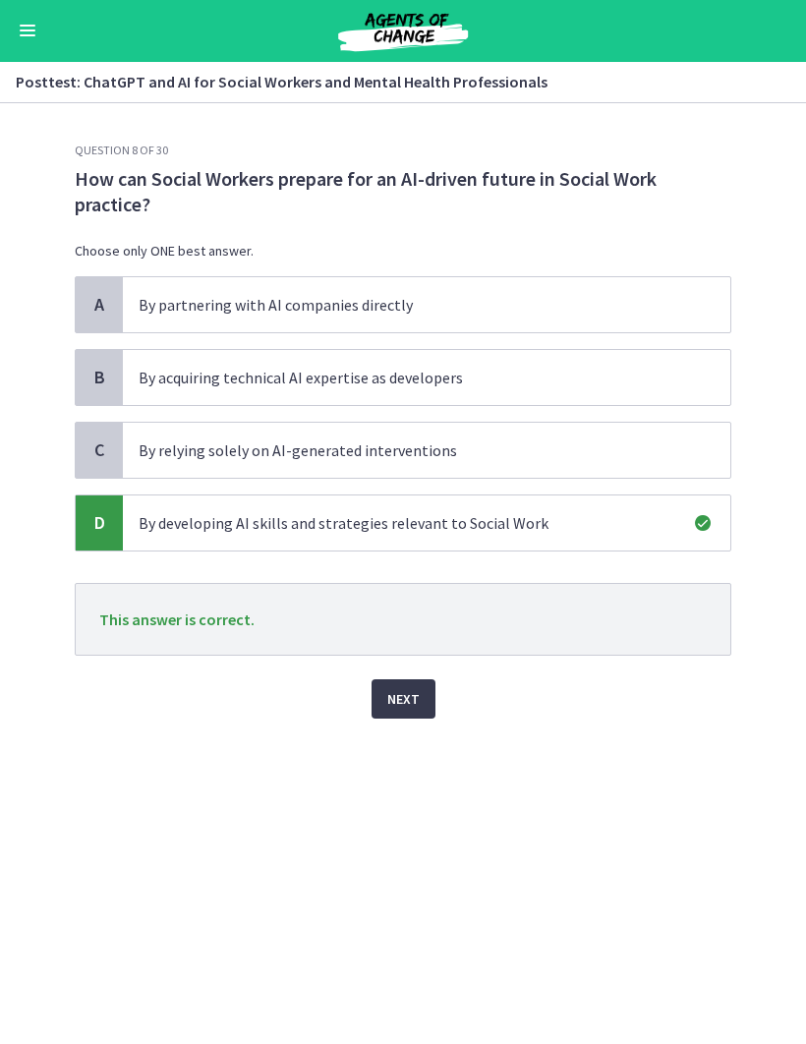
click at [419, 705] on button "Next" at bounding box center [404, 699] width 64 height 39
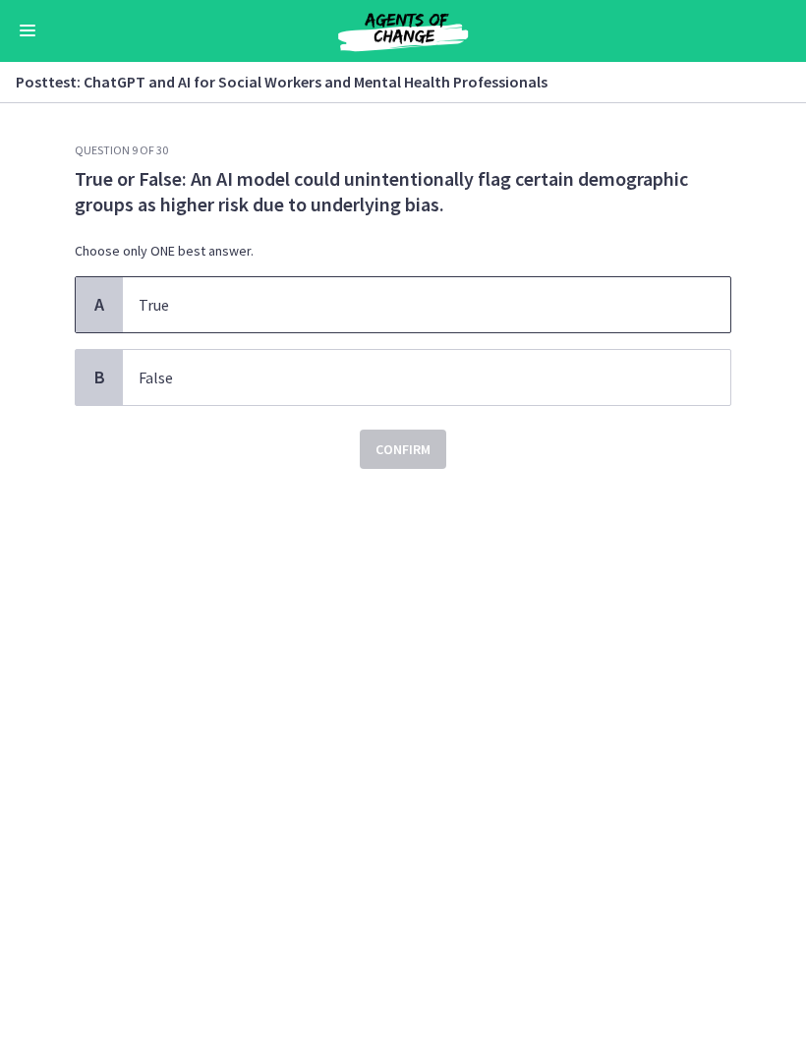
click at [621, 298] on p "True" at bounding box center [407, 306] width 537 height 24
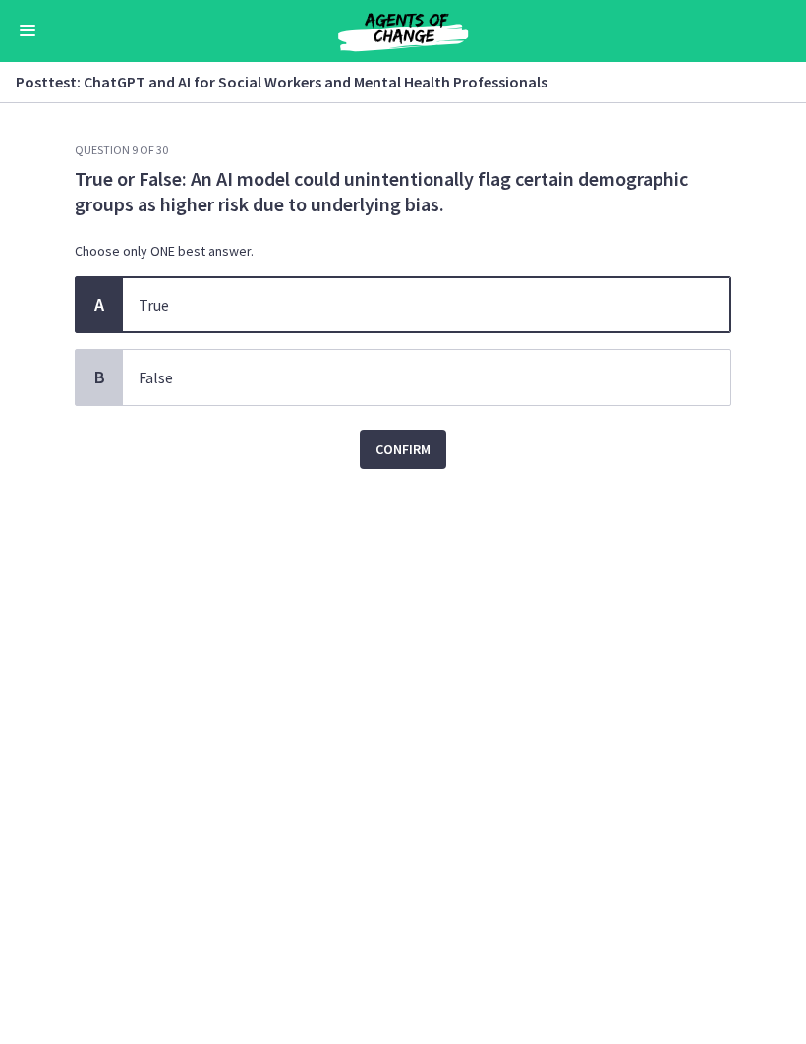
click at [429, 445] on span "Confirm" at bounding box center [402, 450] width 55 height 24
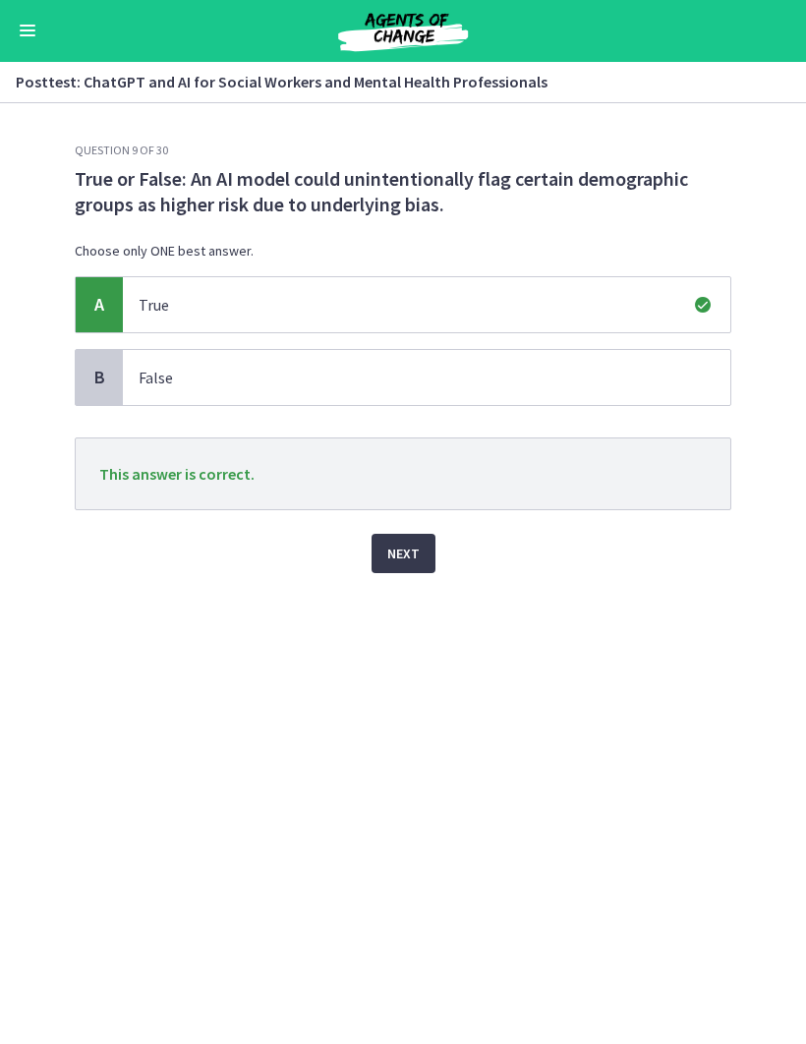
click at [431, 560] on button "Next" at bounding box center [404, 554] width 64 height 39
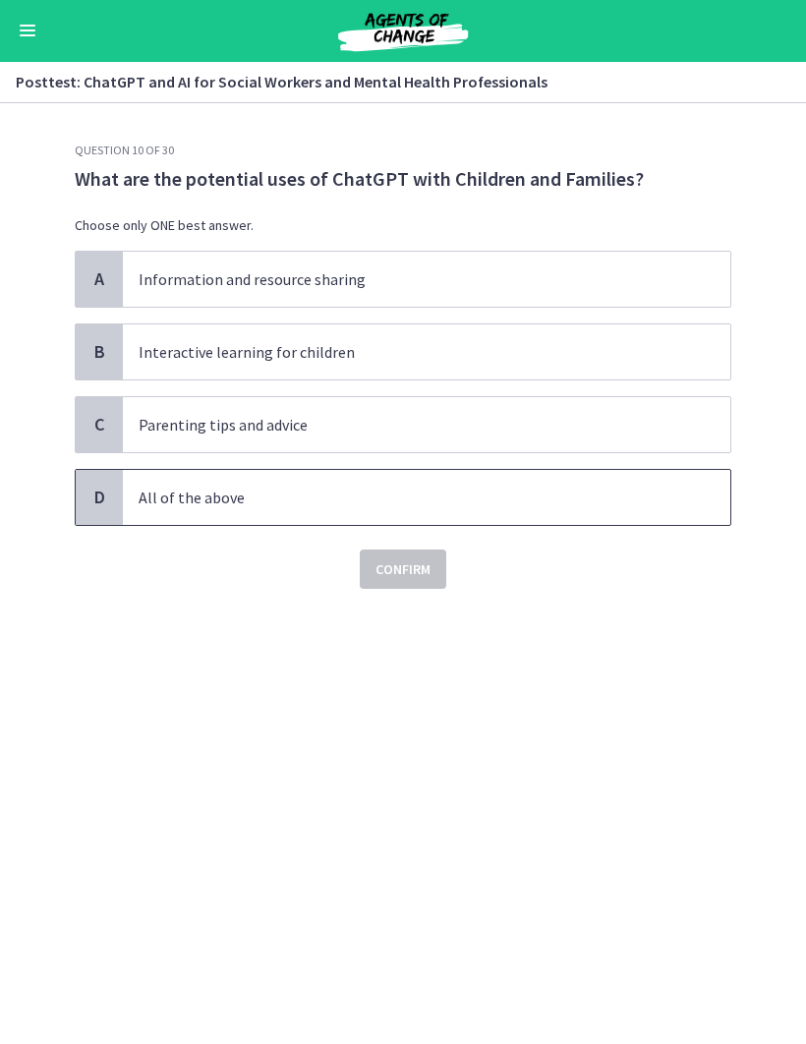
click at [521, 491] on p "All of the above" at bounding box center [407, 499] width 537 height 24
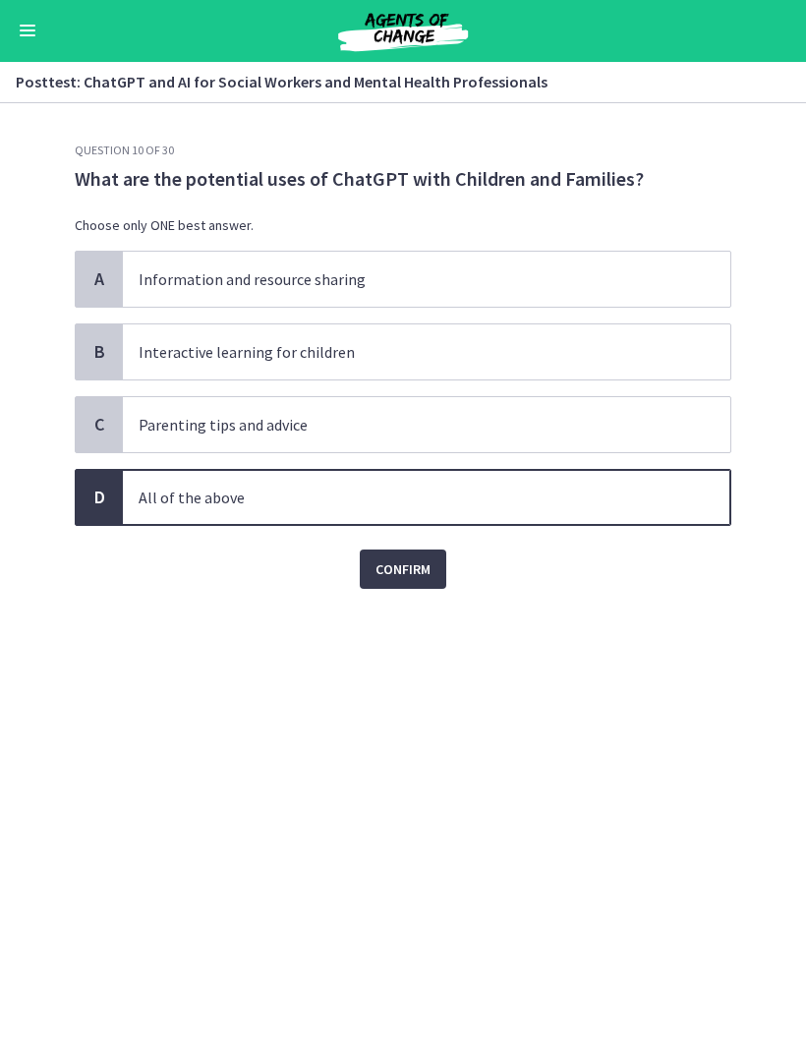
click at [419, 559] on span "Confirm" at bounding box center [402, 570] width 55 height 24
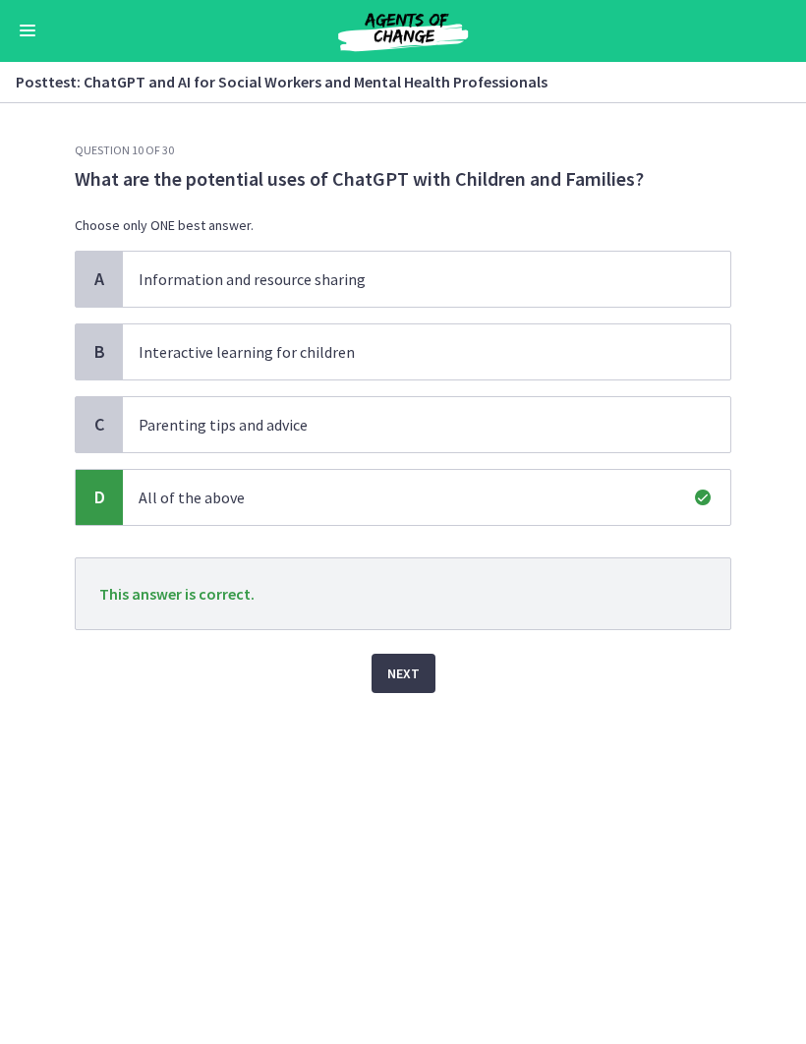
click at [421, 684] on button "Next" at bounding box center [404, 674] width 64 height 39
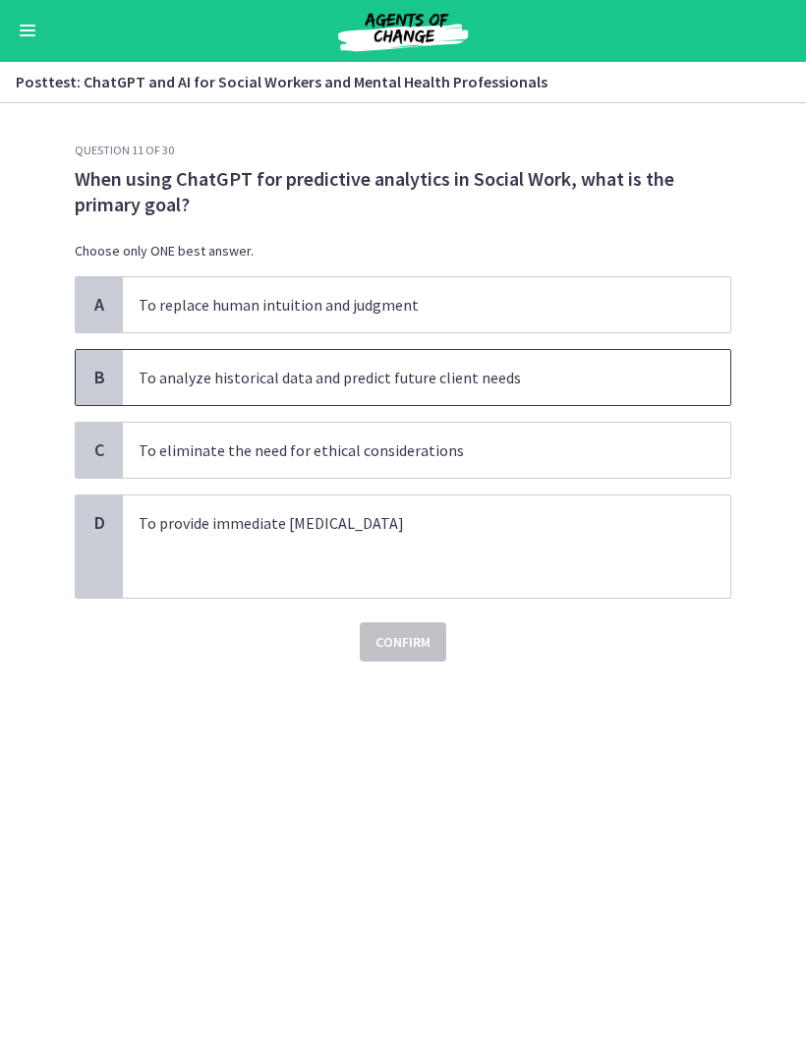
click at [565, 390] on span "To analyze historical data and predict future client needs" at bounding box center [426, 378] width 607 height 55
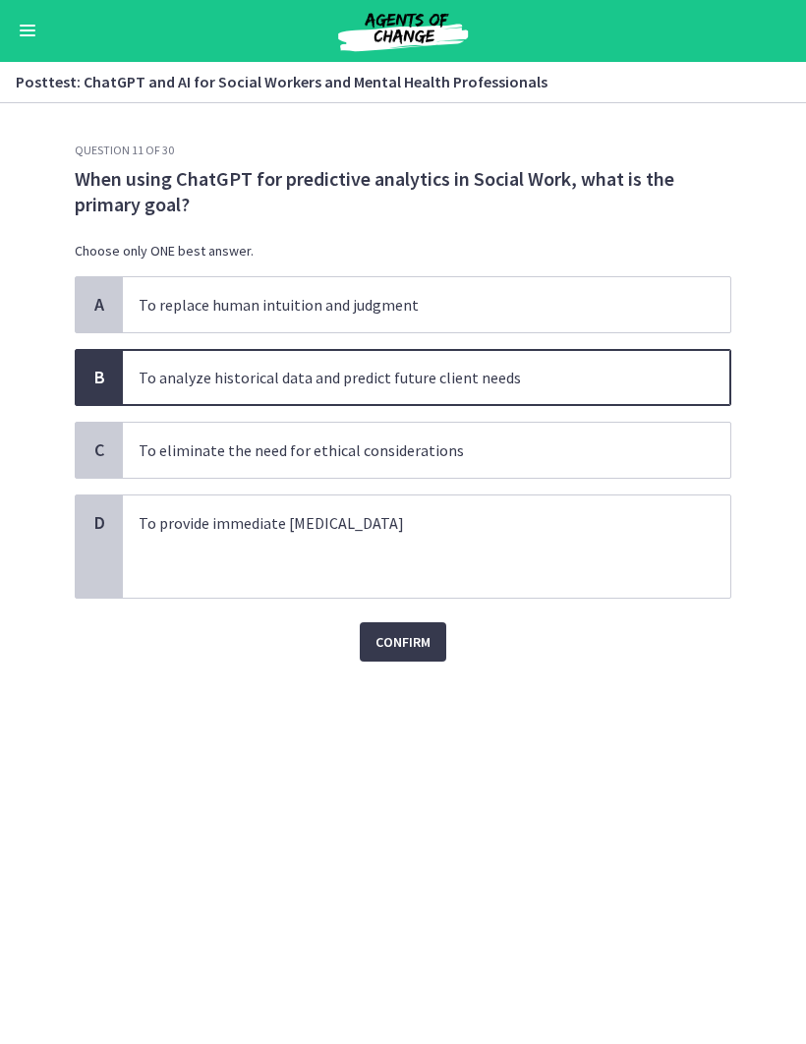
click at [429, 618] on div "Confirm" at bounding box center [403, 631] width 657 height 63
click at [417, 617] on div "Confirm" at bounding box center [403, 631] width 657 height 63
click at [424, 649] on span "Confirm" at bounding box center [402, 643] width 55 height 24
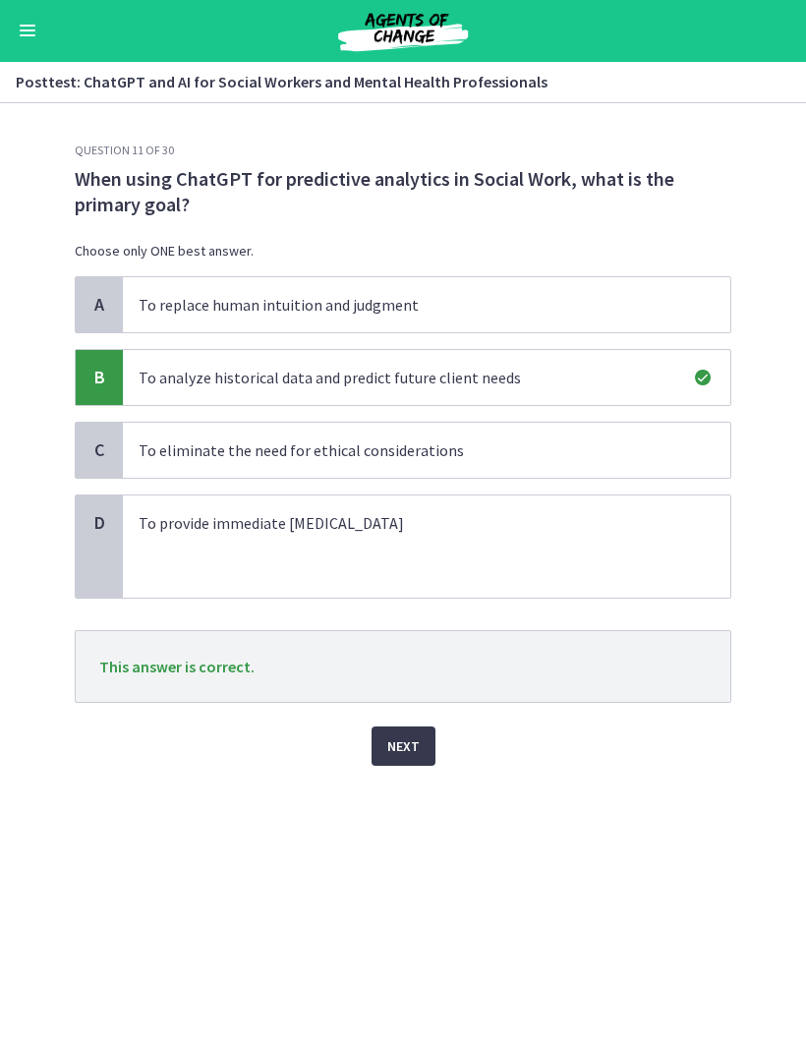
click at [424, 750] on button "Next" at bounding box center [404, 746] width 64 height 39
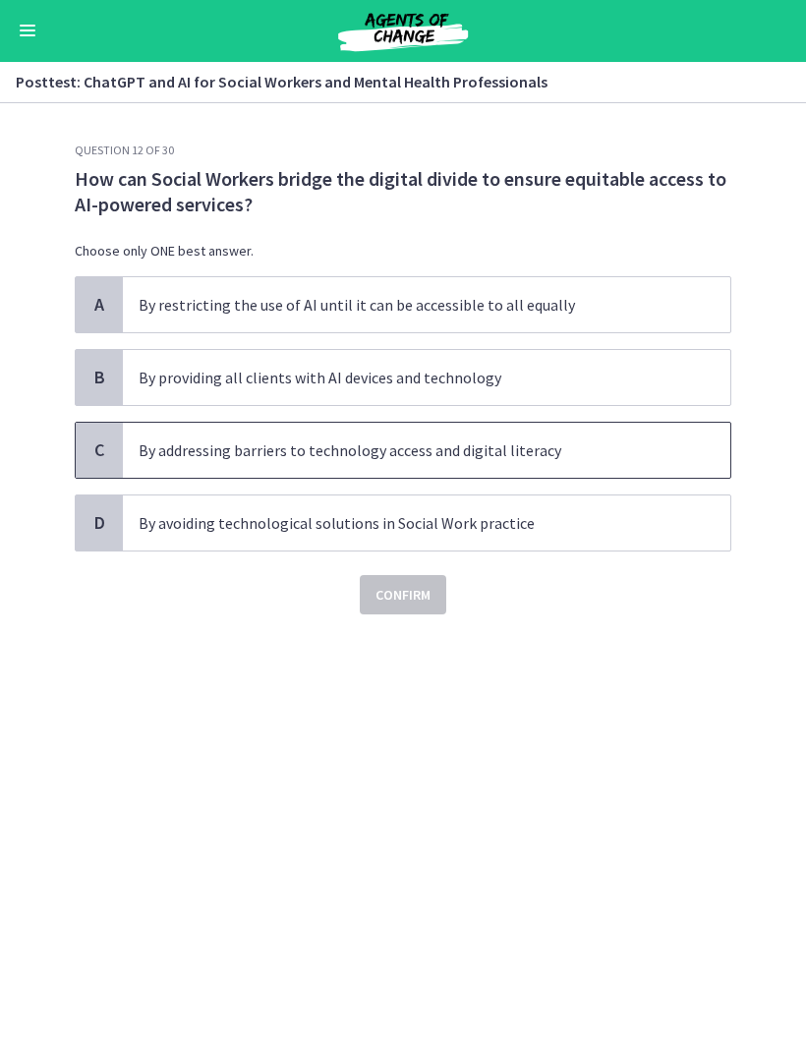
click at [527, 442] on p "By addressing barriers to technology access and digital literacy" at bounding box center [407, 451] width 537 height 24
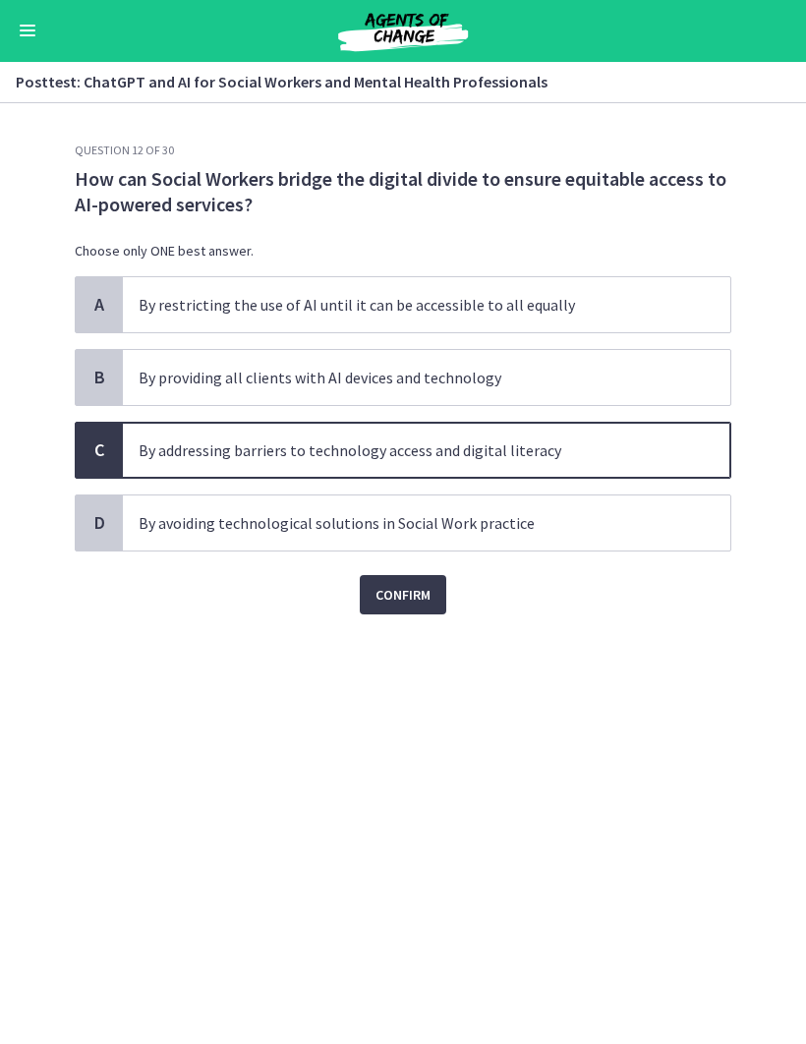
click at [429, 594] on span "Confirm" at bounding box center [402, 596] width 55 height 24
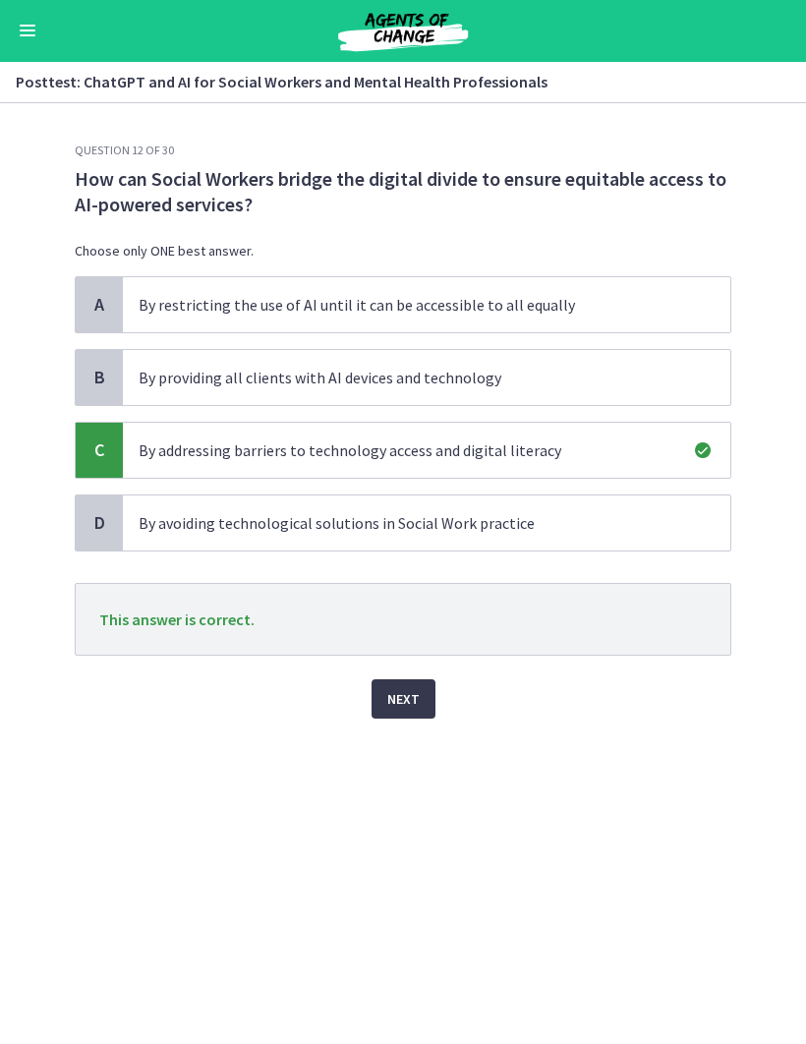
click at [432, 704] on button "Next" at bounding box center [404, 699] width 64 height 39
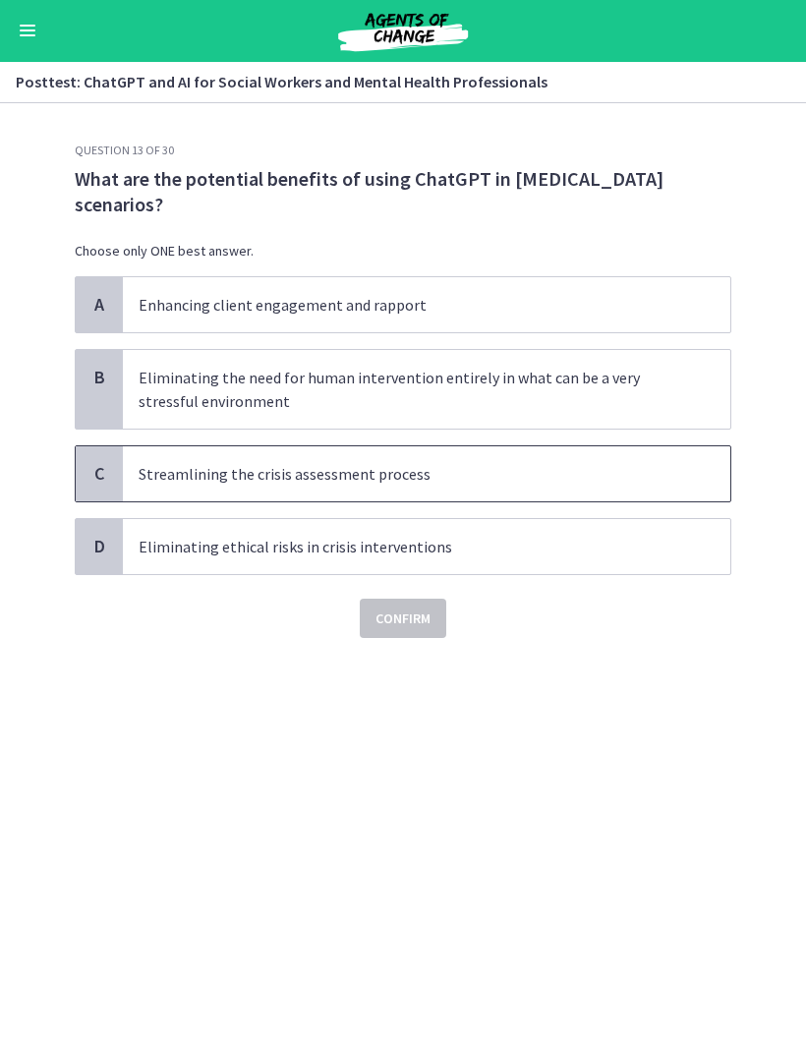
click at [650, 460] on span "Streamlining the crisis assessment process" at bounding box center [426, 474] width 607 height 55
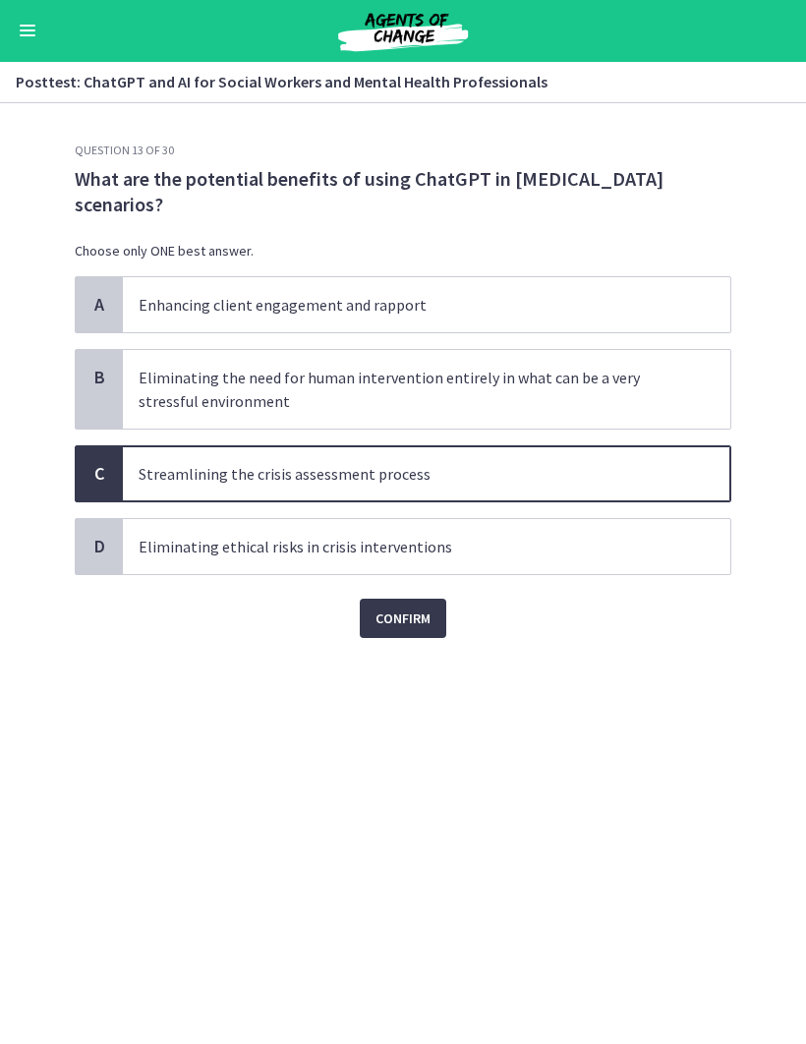
click at [434, 635] on button "Confirm" at bounding box center [403, 619] width 86 height 39
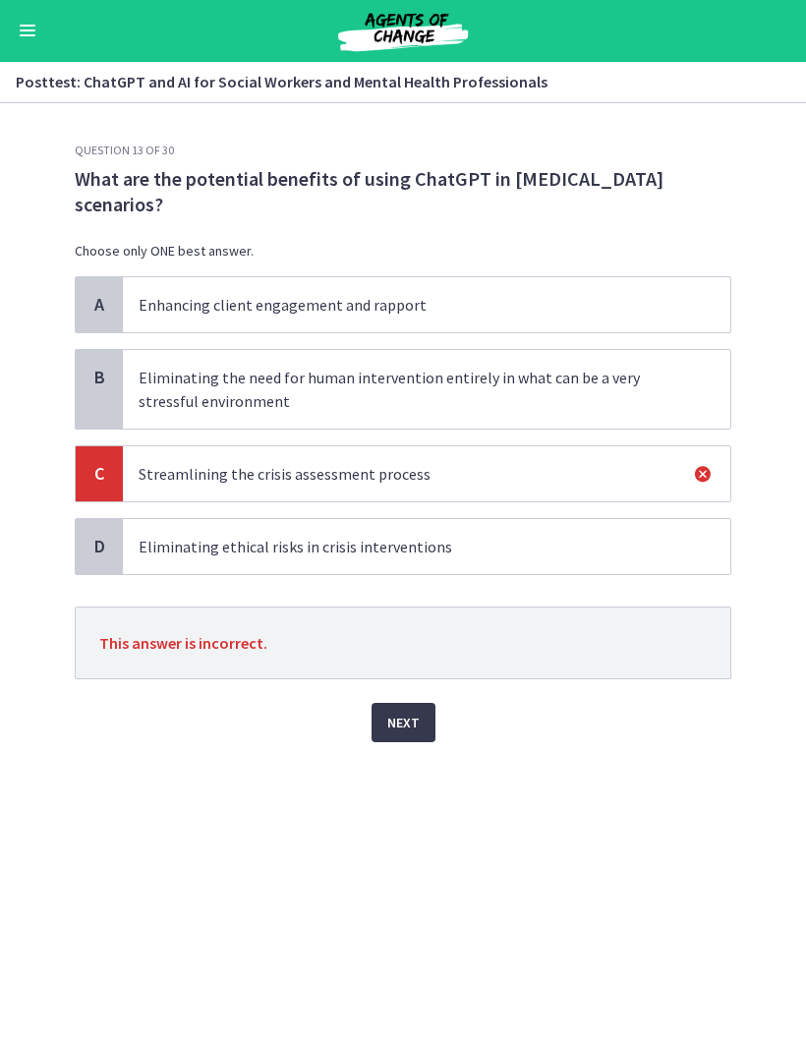
click at [545, 388] on p "Eliminating the need for human intervention entirely in what can be a very stre…" at bounding box center [407, 390] width 537 height 47
click at [640, 312] on p "Enhancing client engagement and rapport" at bounding box center [407, 306] width 537 height 24
click at [427, 722] on button "Next" at bounding box center [404, 723] width 64 height 39
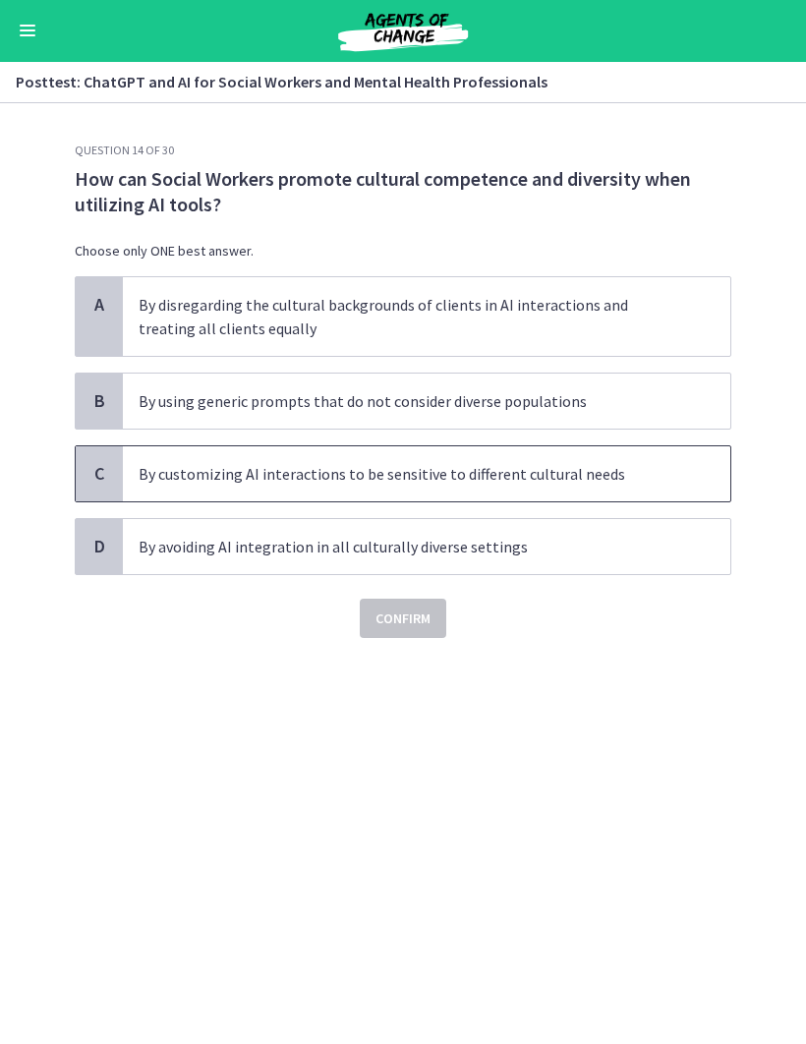
click at [691, 461] on span "By customizing AI interactions to be sensitive to different cultural needs" at bounding box center [426, 474] width 607 height 55
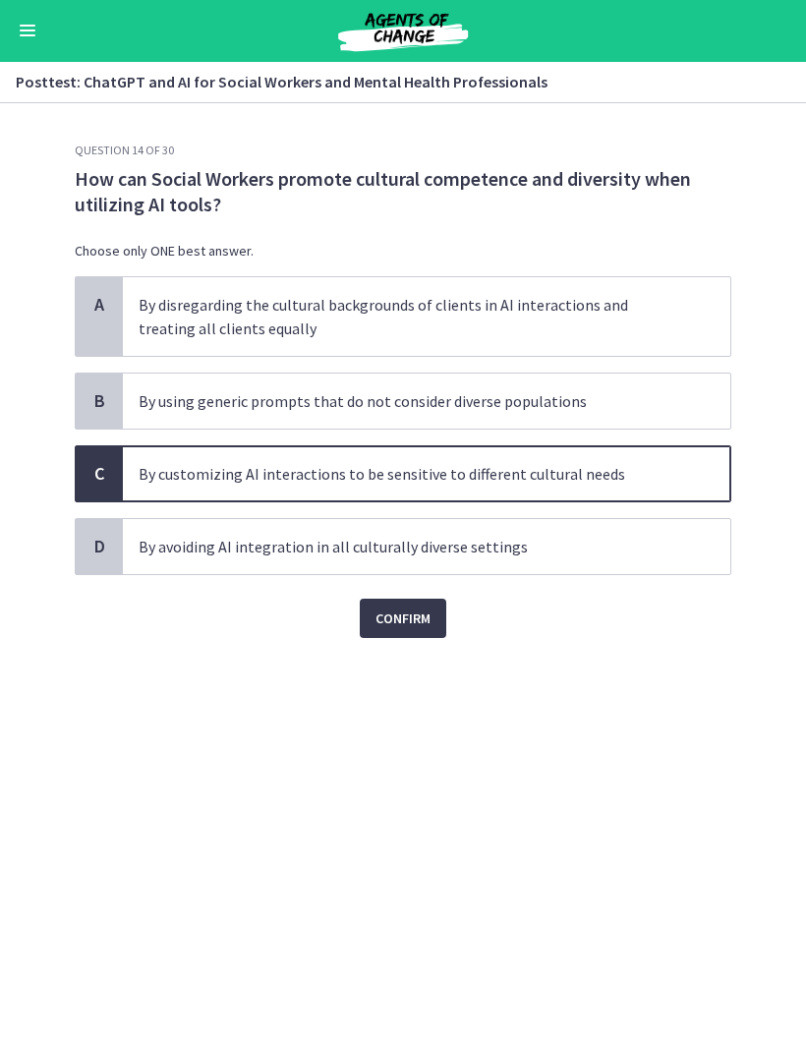
click at [441, 619] on button "Confirm" at bounding box center [403, 619] width 86 height 39
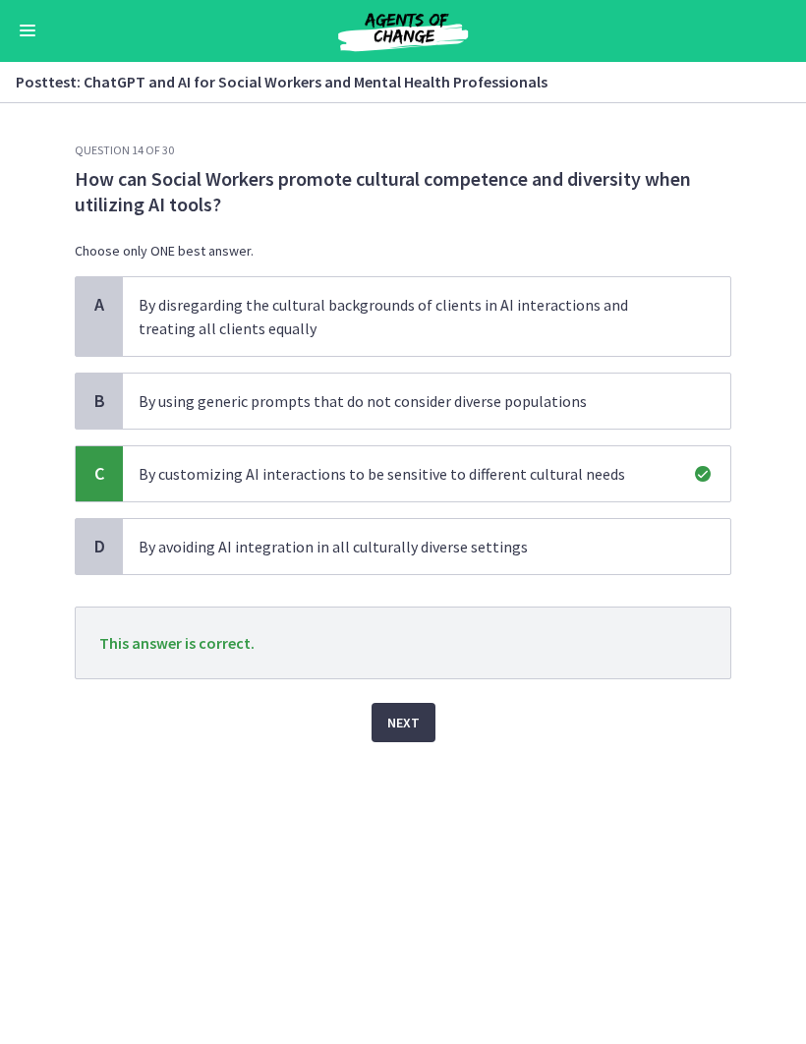
click at [433, 724] on button "Next" at bounding box center [404, 723] width 64 height 39
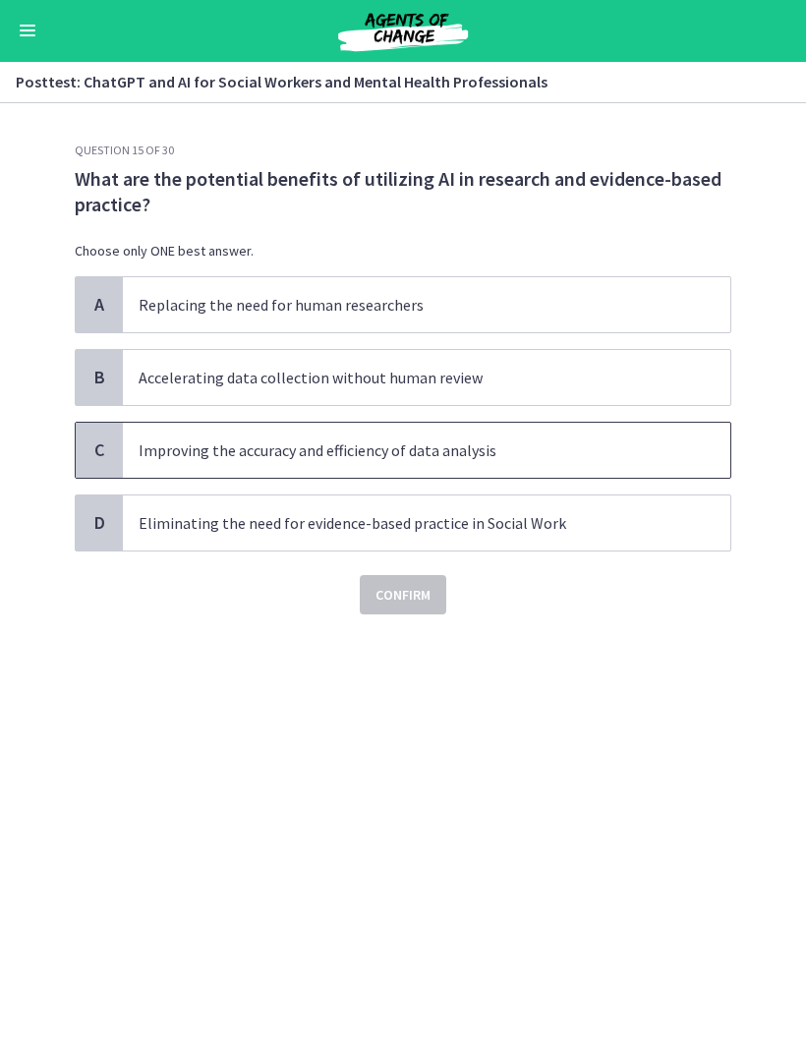
click at [623, 457] on p "Improving the accuracy and efficiency of data analysis" at bounding box center [407, 451] width 537 height 24
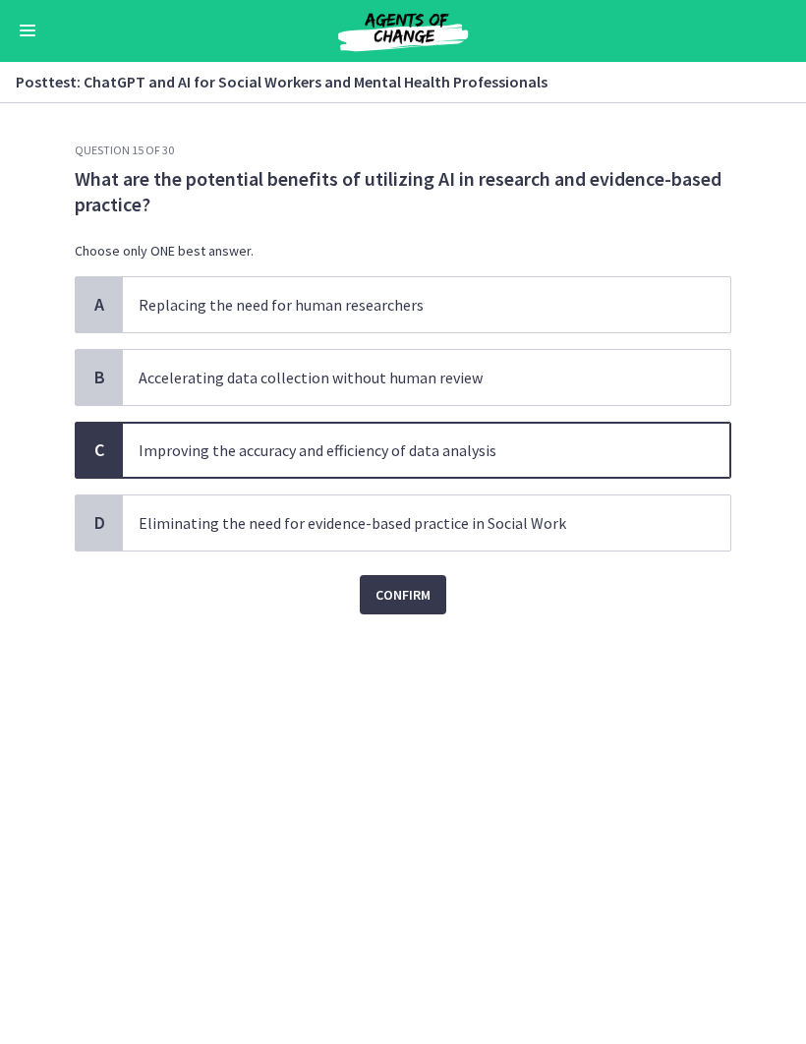
click at [436, 576] on button "Confirm" at bounding box center [403, 595] width 86 height 39
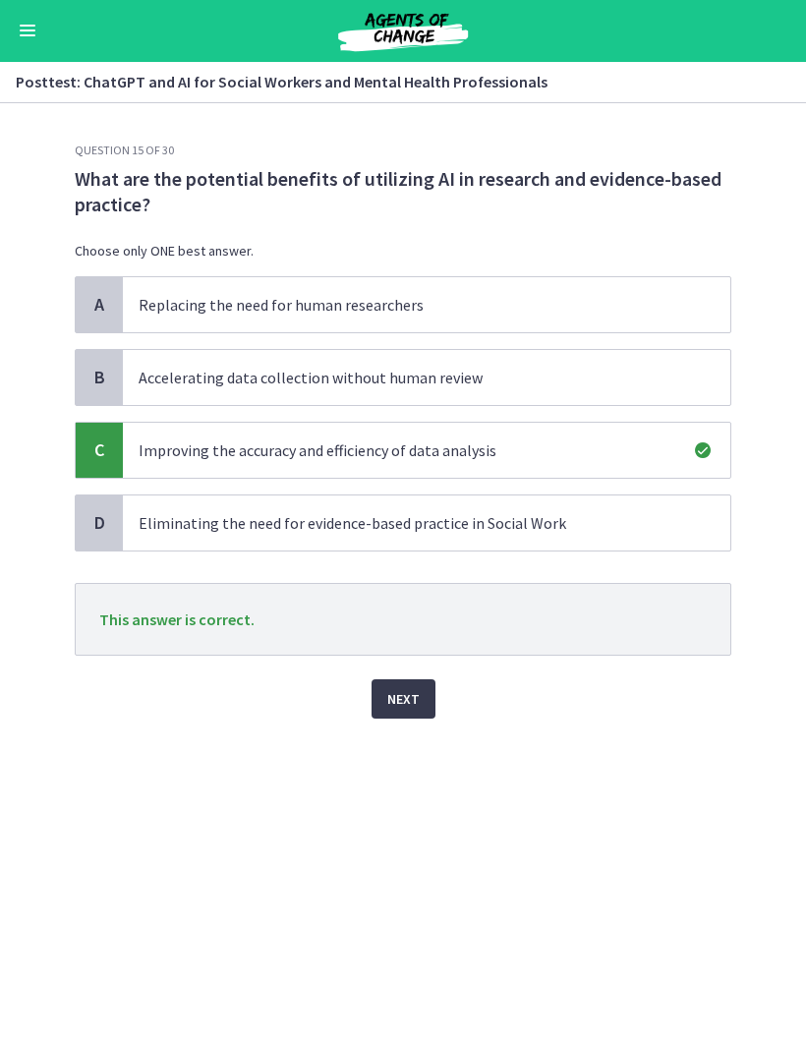
click at [432, 707] on button "Next" at bounding box center [404, 699] width 64 height 39
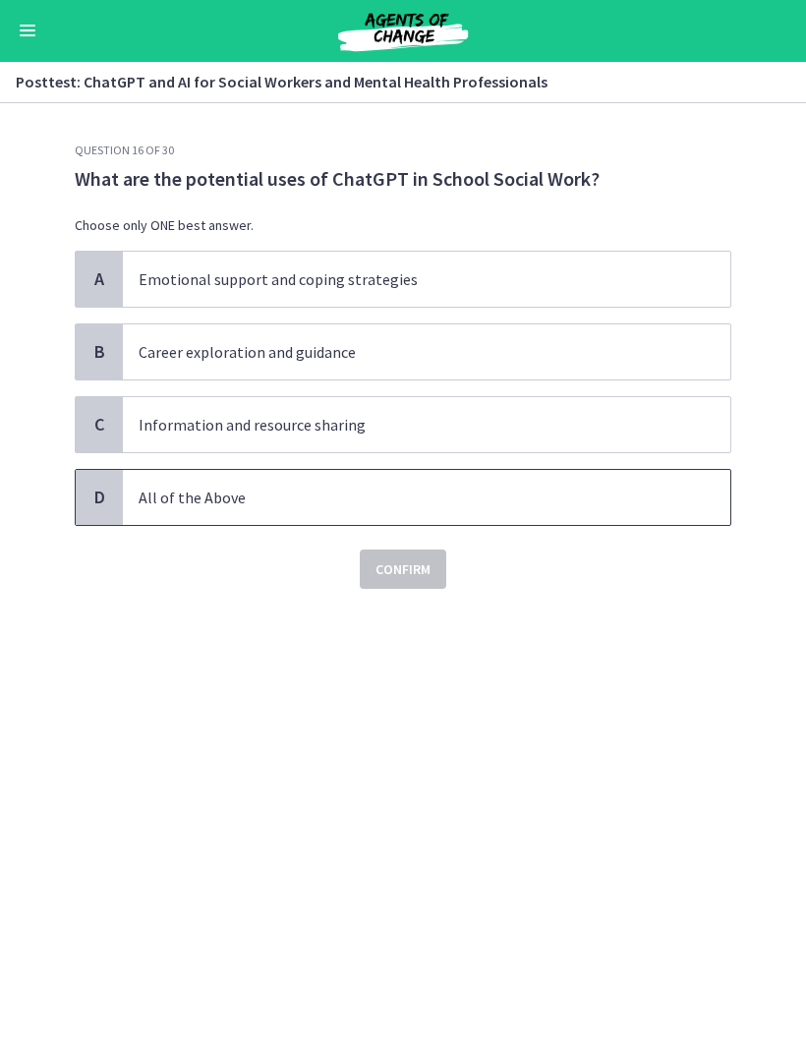
click at [569, 481] on span "All of the Above" at bounding box center [426, 498] width 607 height 55
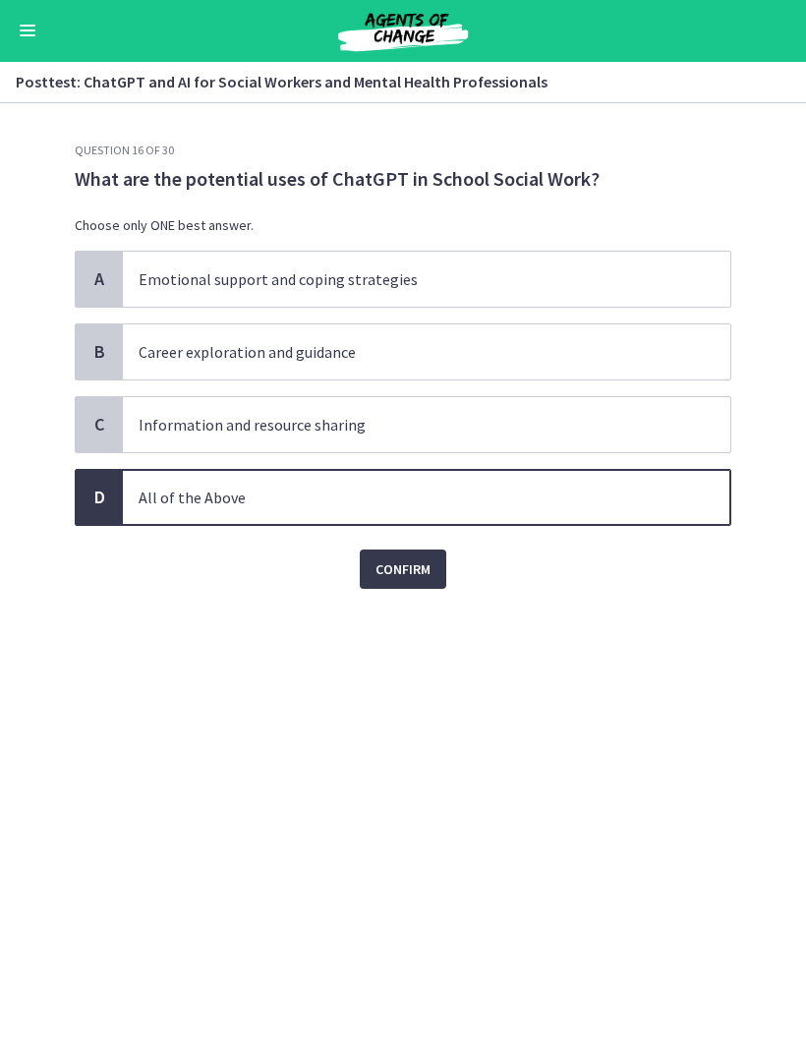
click at [438, 543] on div "Confirm" at bounding box center [403, 558] width 657 height 63
click at [435, 578] on button "Confirm" at bounding box center [403, 569] width 86 height 39
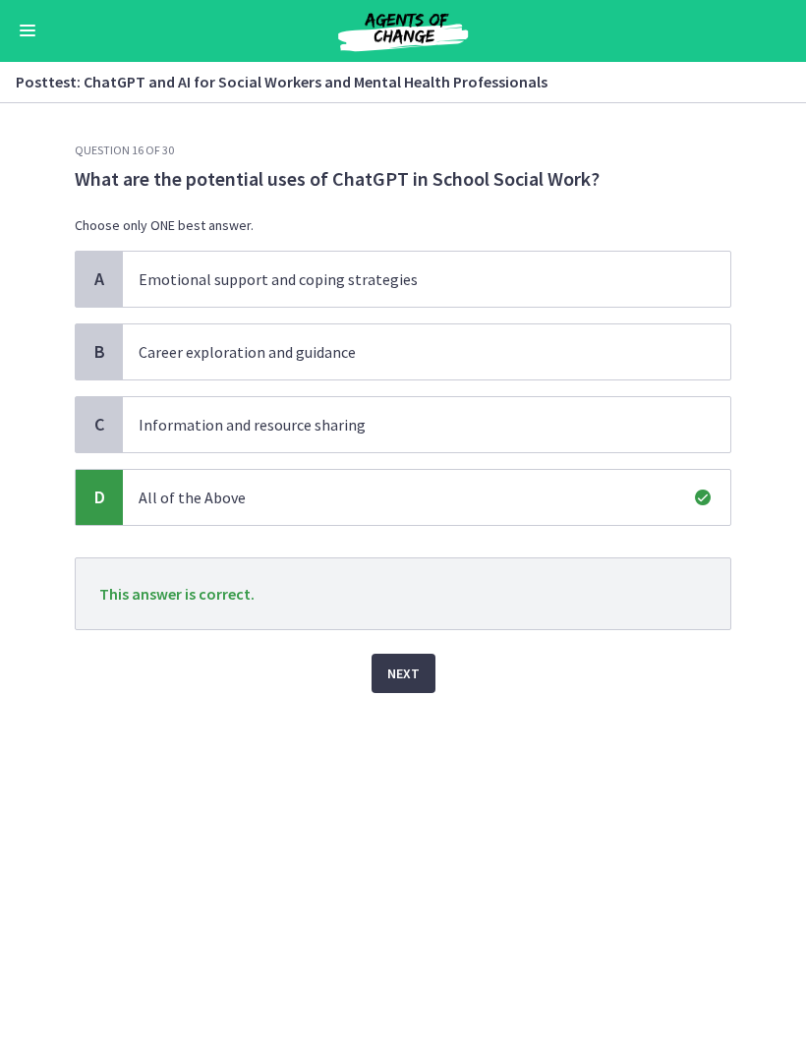
click at [430, 661] on button "Next" at bounding box center [404, 674] width 64 height 39
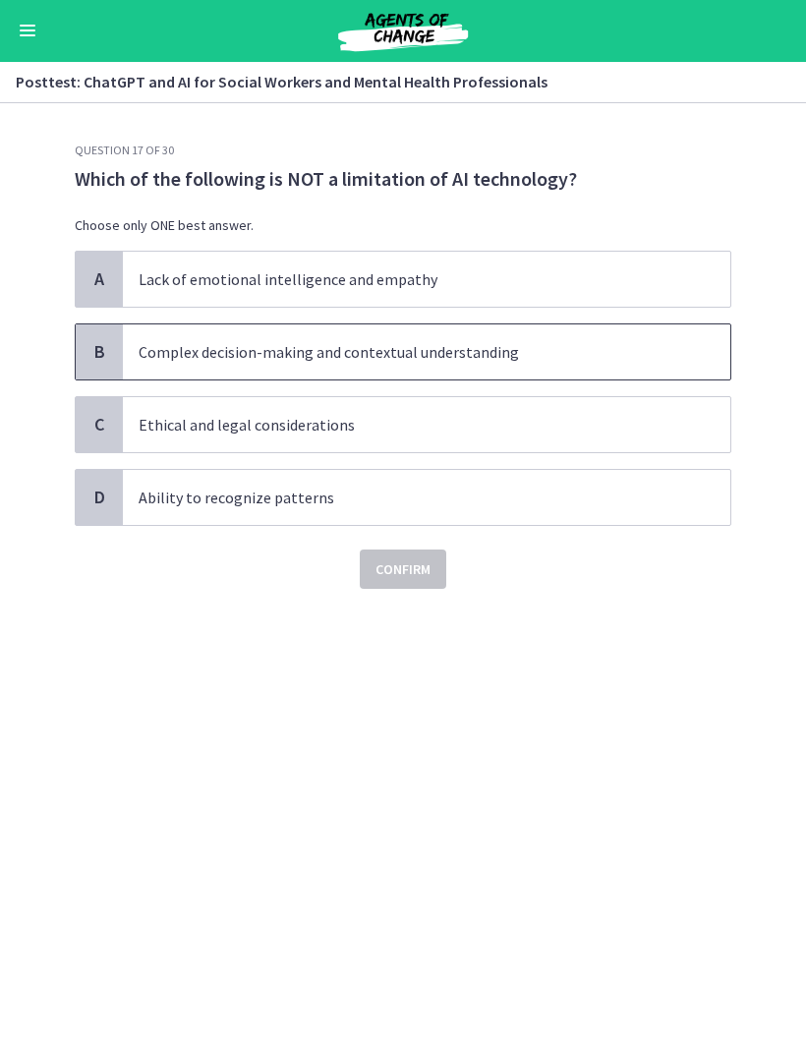
click at [632, 355] on p "Complex decision-making and contextual understanding" at bounding box center [407, 353] width 537 height 24
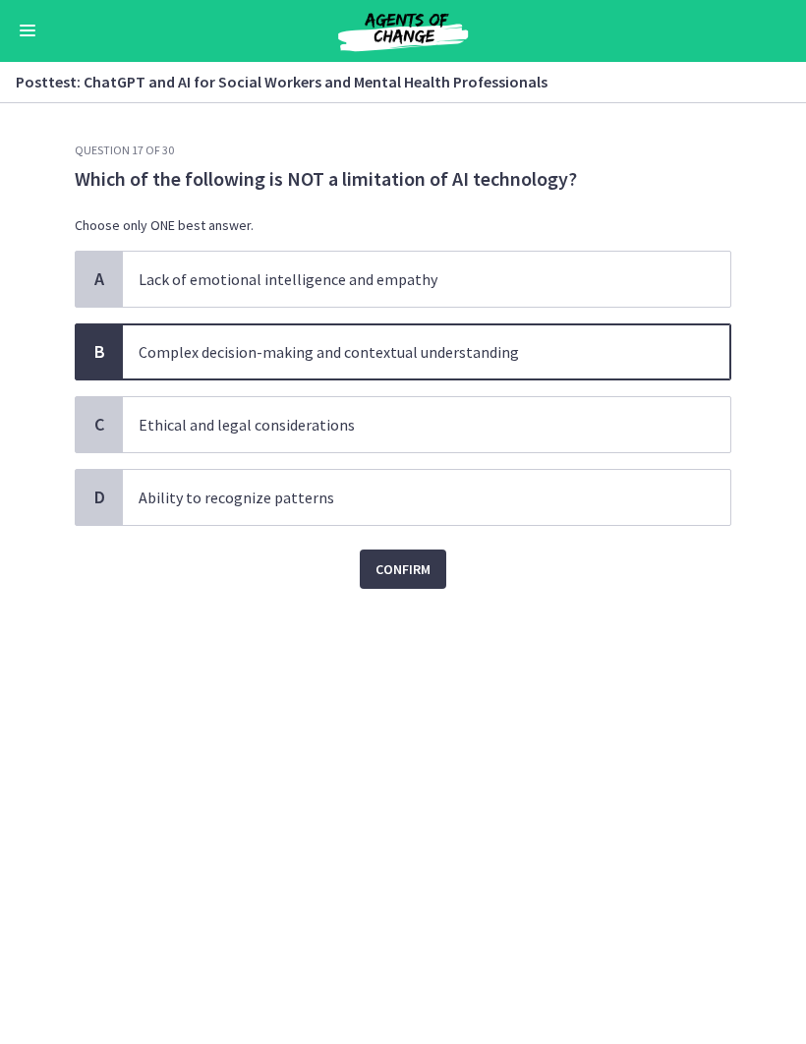
click at [429, 568] on span "Confirm" at bounding box center [402, 570] width 55 height 24
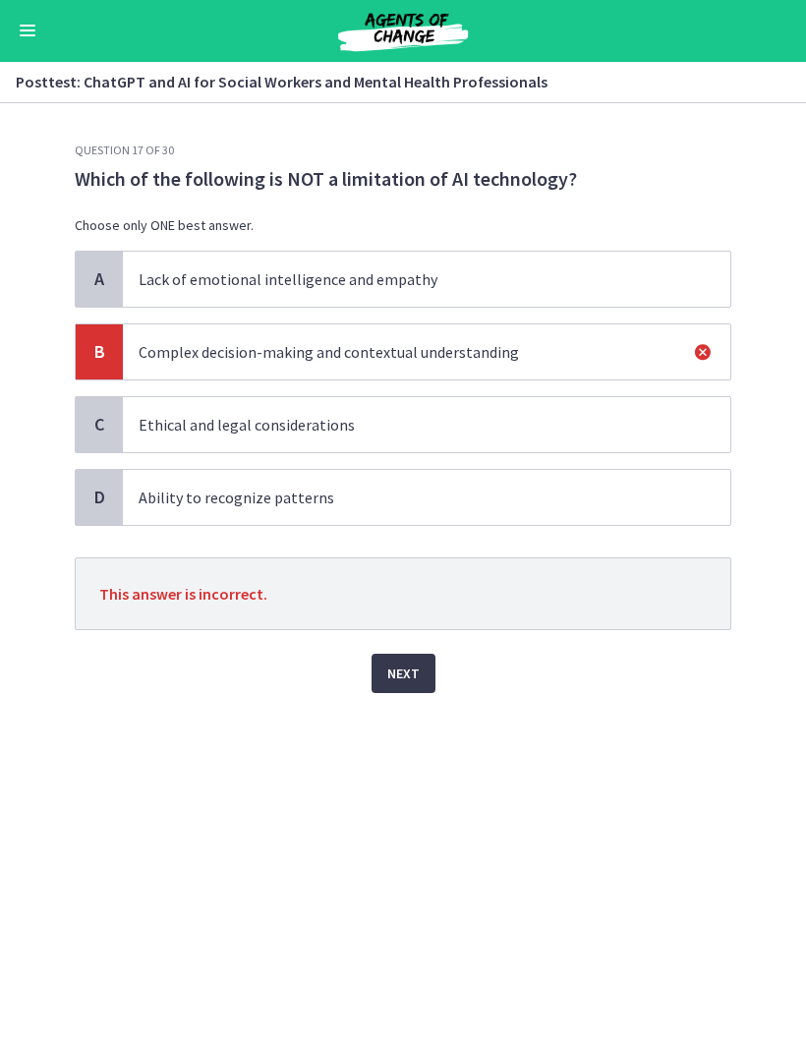
click at [431, 686] on button "Next" at bounding box center [404, 674] width 64 height 39
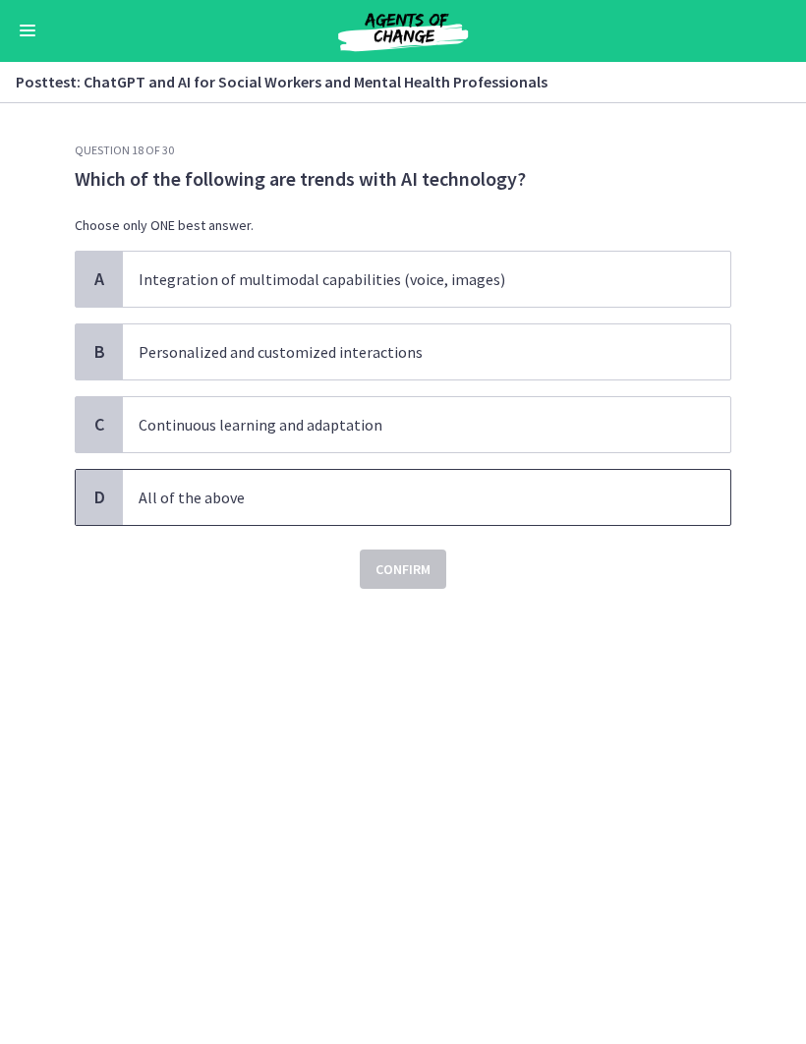
click at [560, 501] on p "All of the above" at bounding box center [407, 499] width 537 height 24
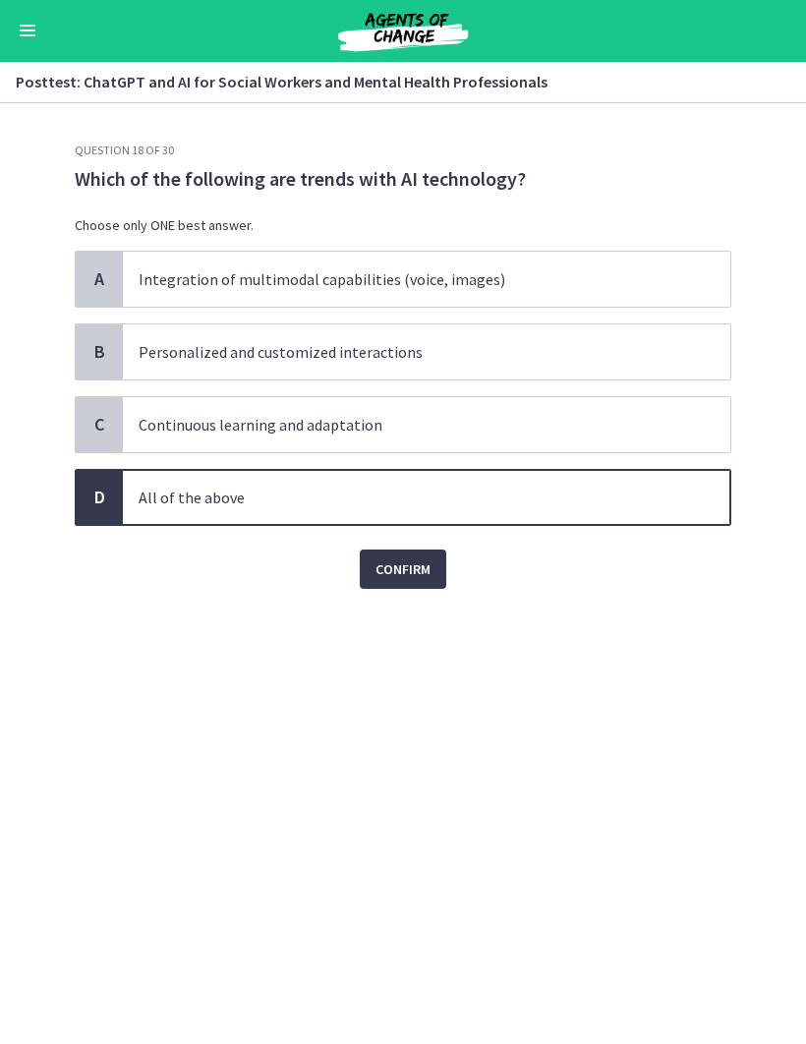
click at [437, 563] on button "Confirm" at bounding box center [403, 569] width 86 height 39
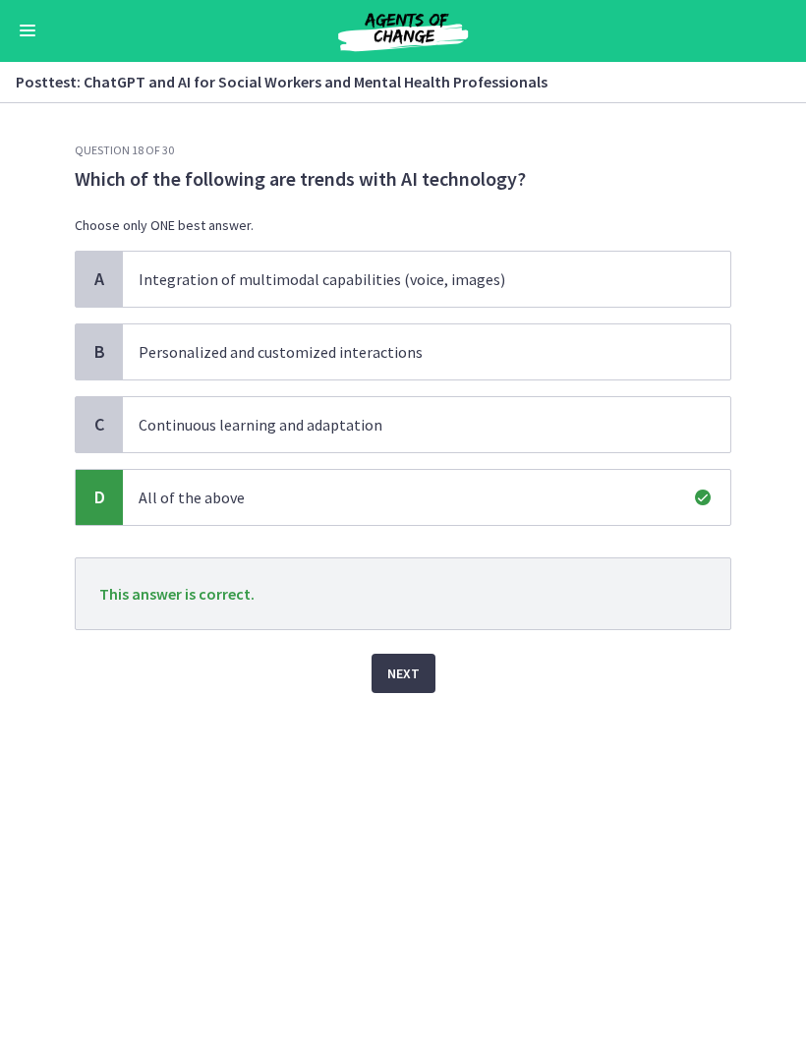
click at [431, 664] on button "Next" at bounding box center [404, 674] width 64 height 39
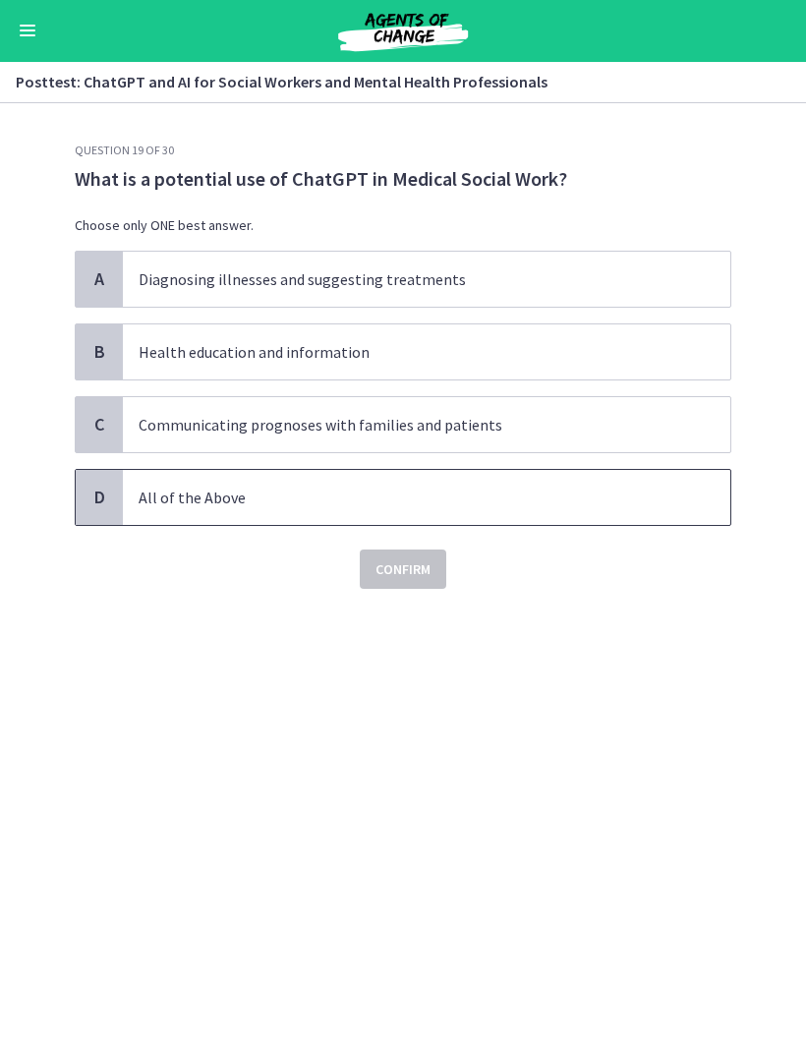
click at [565, 505] on p "All of the Above" at bounding box center [407, 499] width 537 height 24
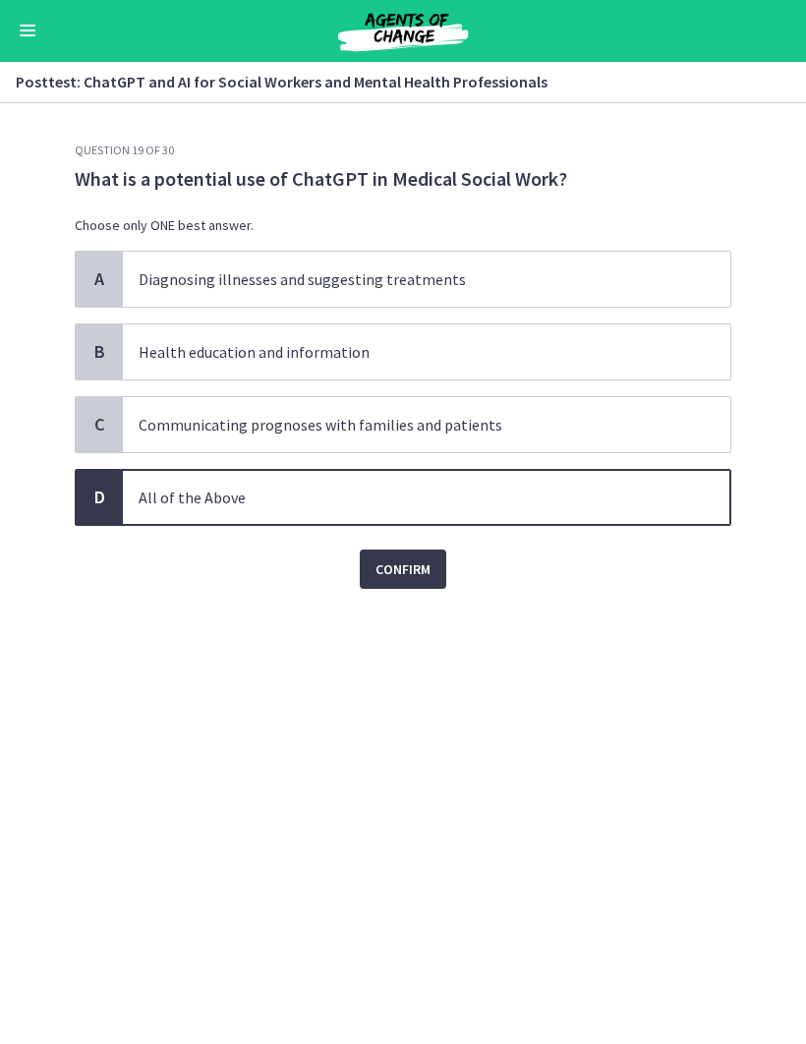
click at [429, 563] on span "Confirm" at bounding box center [402, 570] width 55 height 24
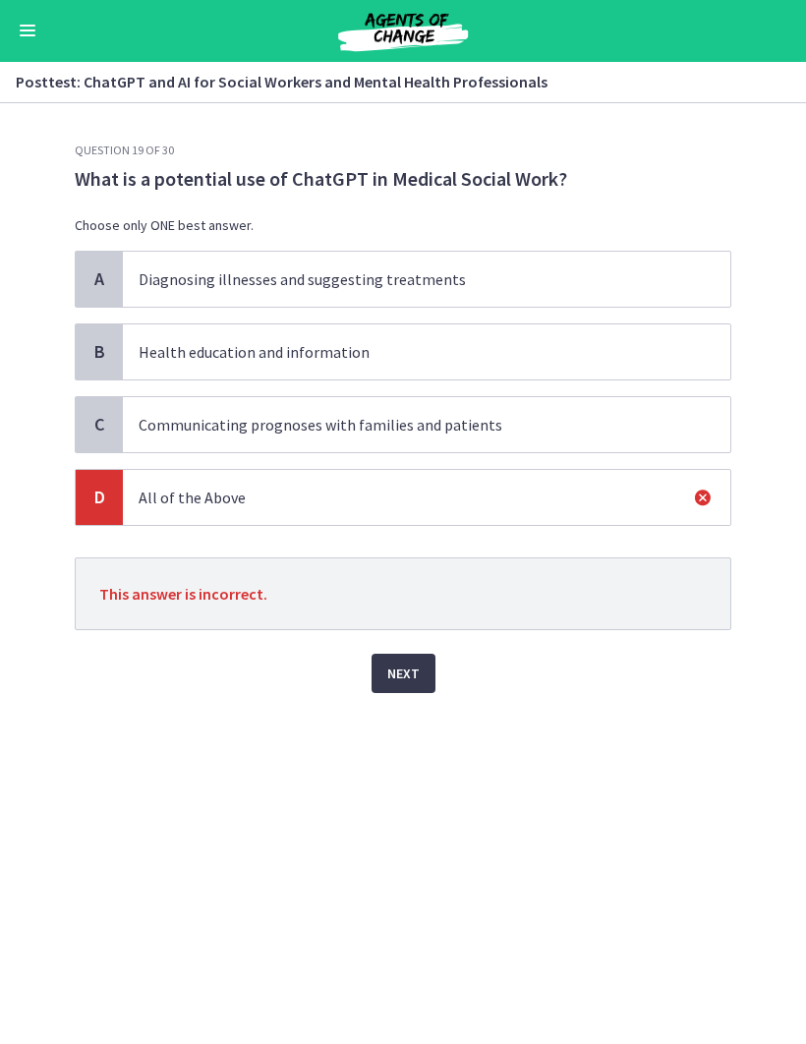
click at [427, 672] on button "Next" at bounding box center [404, 674] width 64 height 39
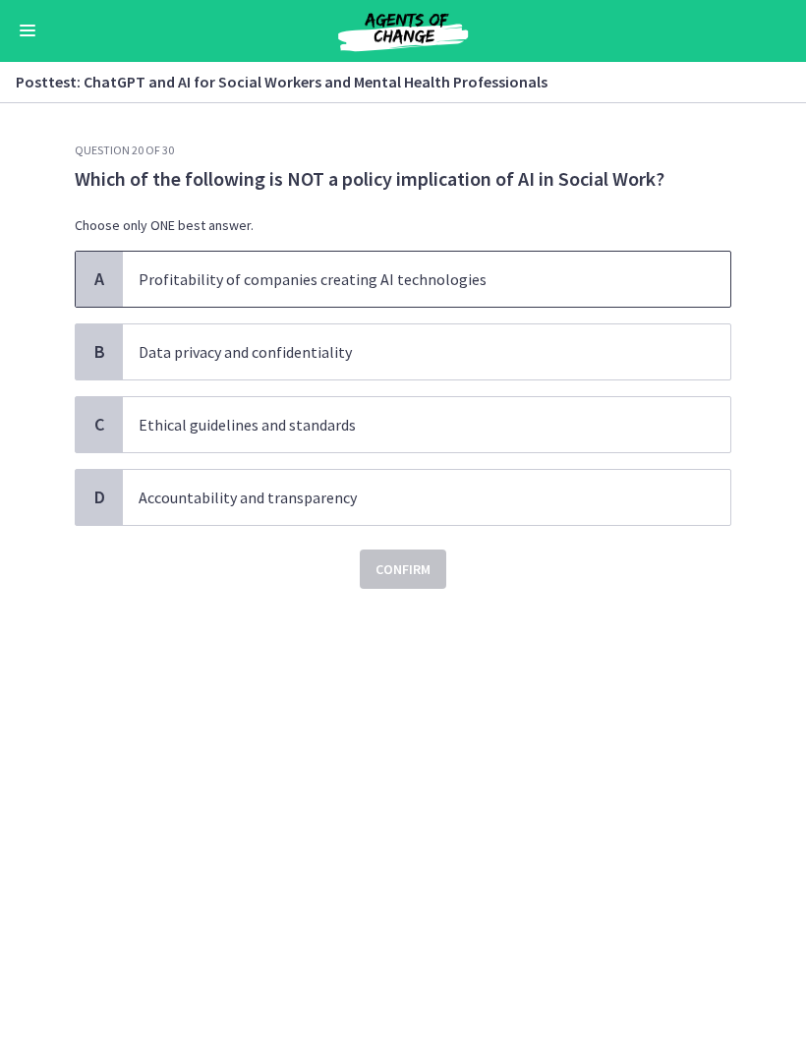
click at [687, 283] on span "Profitability of companies creating AI technologies" at bounding box center [426, 280] width 607 height 55
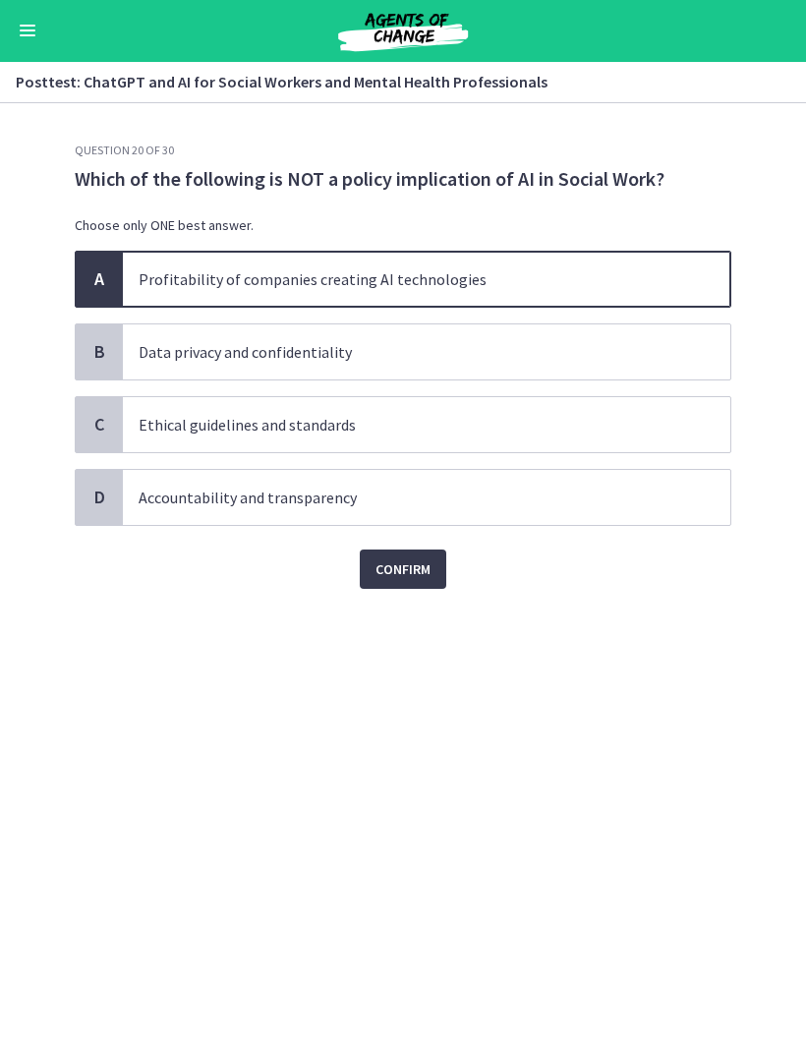
click at [437, 556] on button "Confirm" at bounding box center [403, 569] width 86 height 39
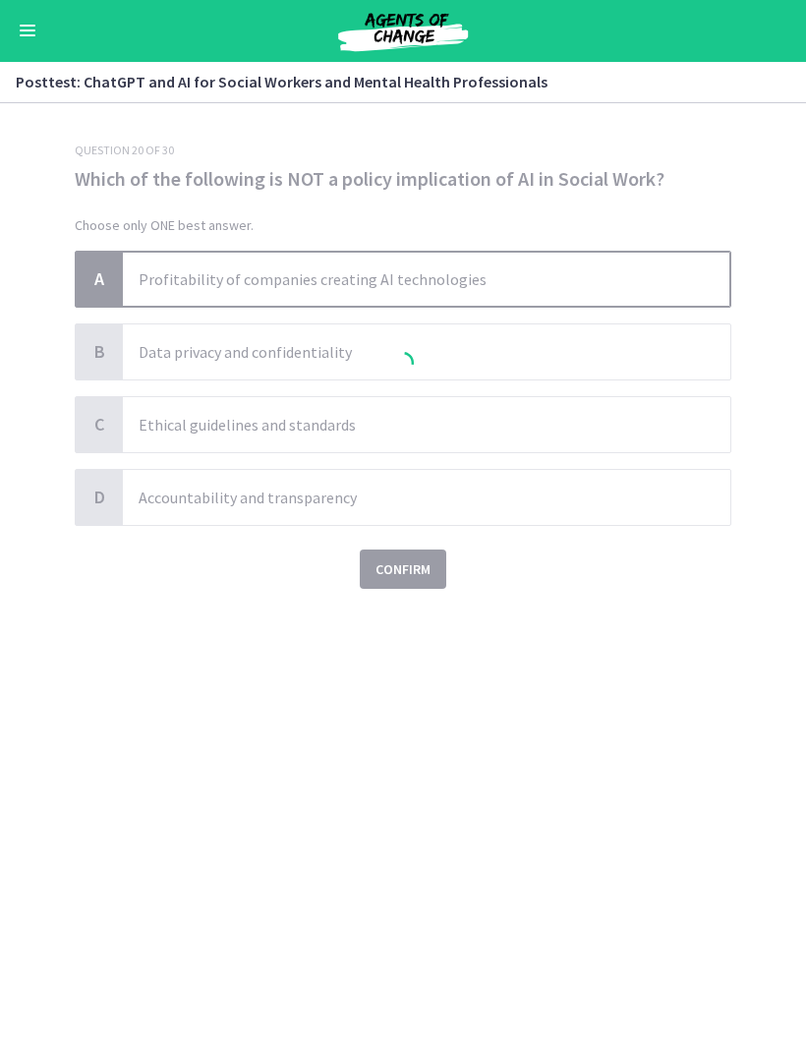
click at [437, 556] on div at bounding box center [403, 366] width 657 height 446
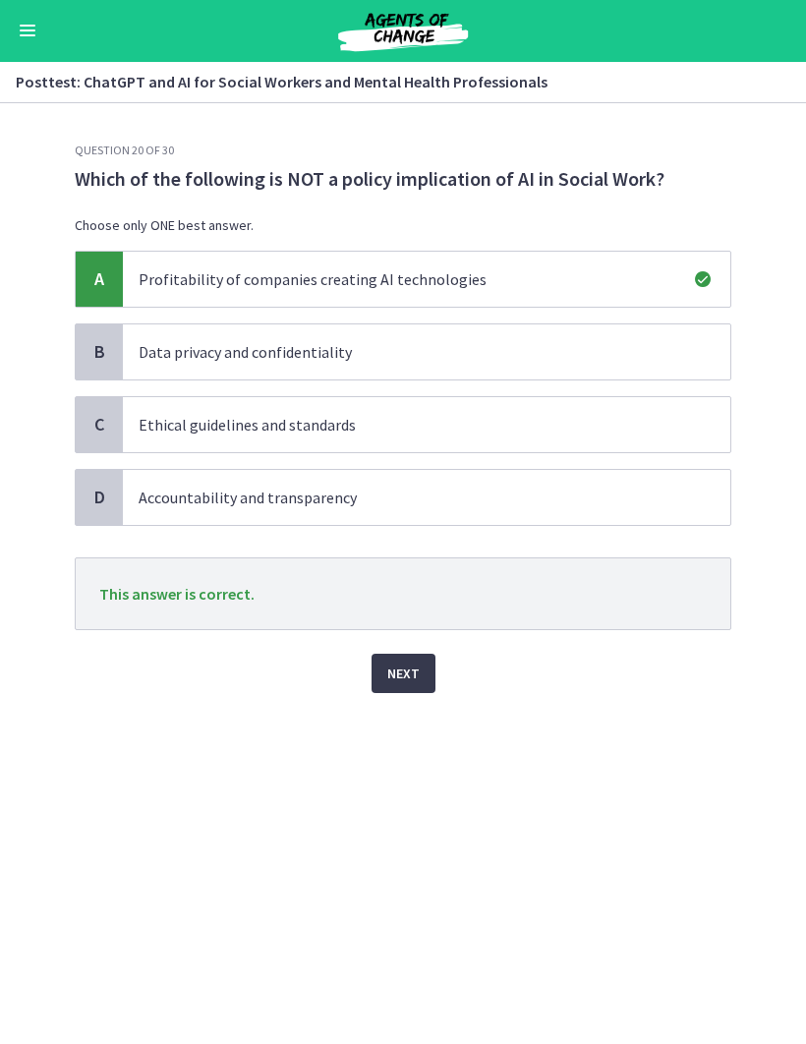
click at [428, 660] on button "Next" at bounding box center [404, 674] width 64 height 39
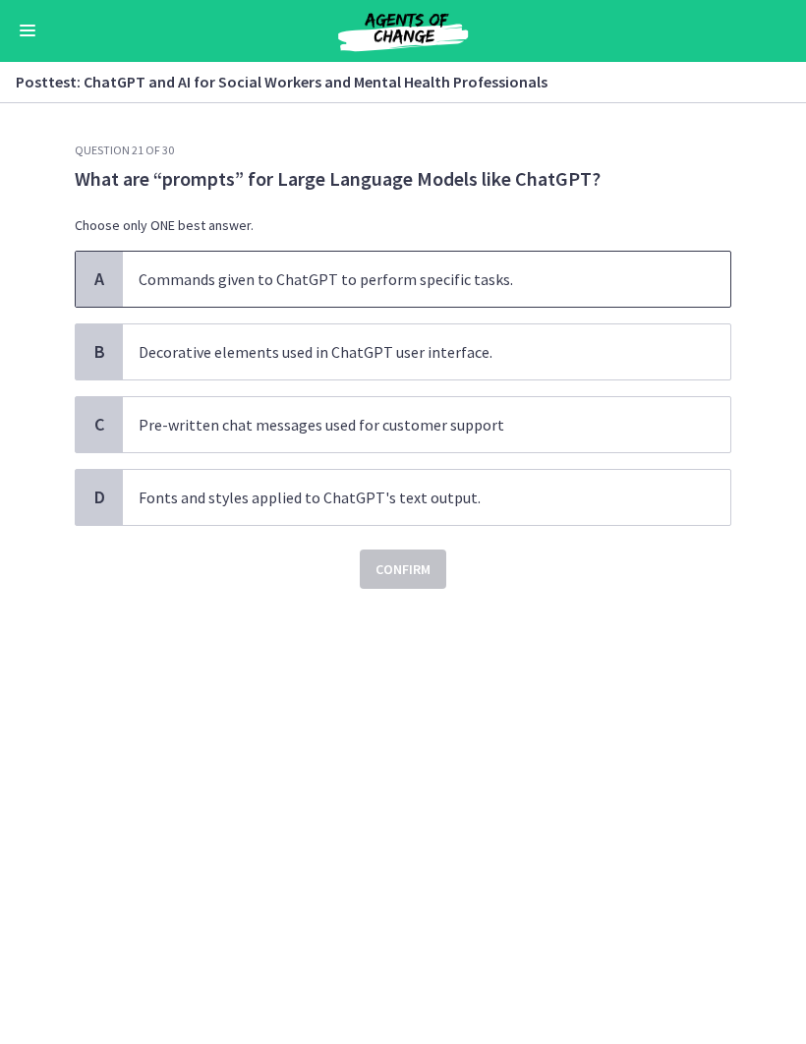
click at [625, 288] on p "Commands given to ChatGPT to perform specific tasks." at bounding box center [407, 280] width 537 height 24
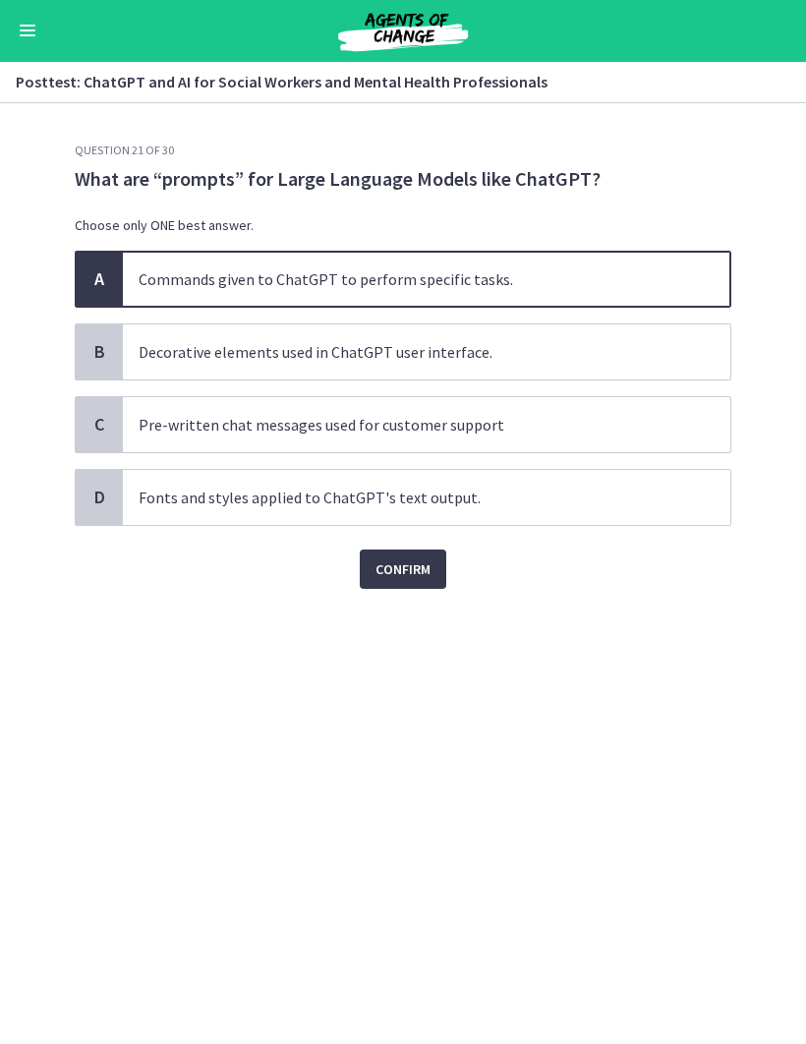
click at [437, 570] on button "Confirm" at bounding box center [403, 569] width 86 height 39
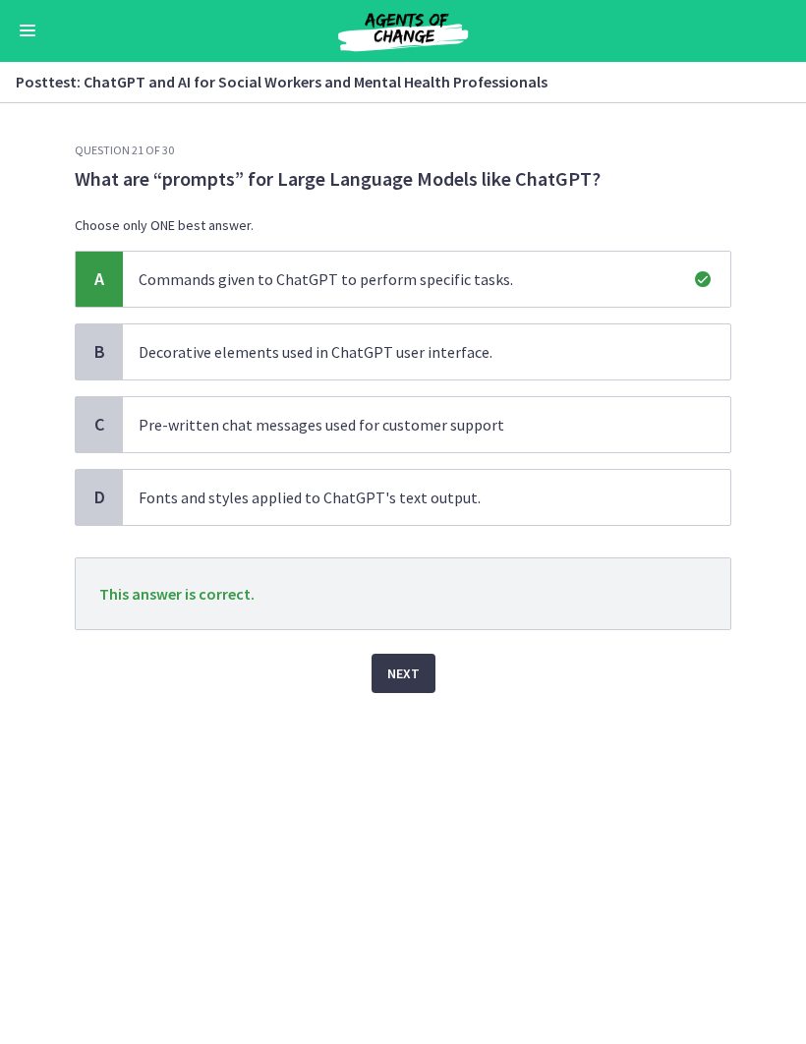
click at [432, 663] on button "Next" at bounding box center [404, 674] width 64 height 39
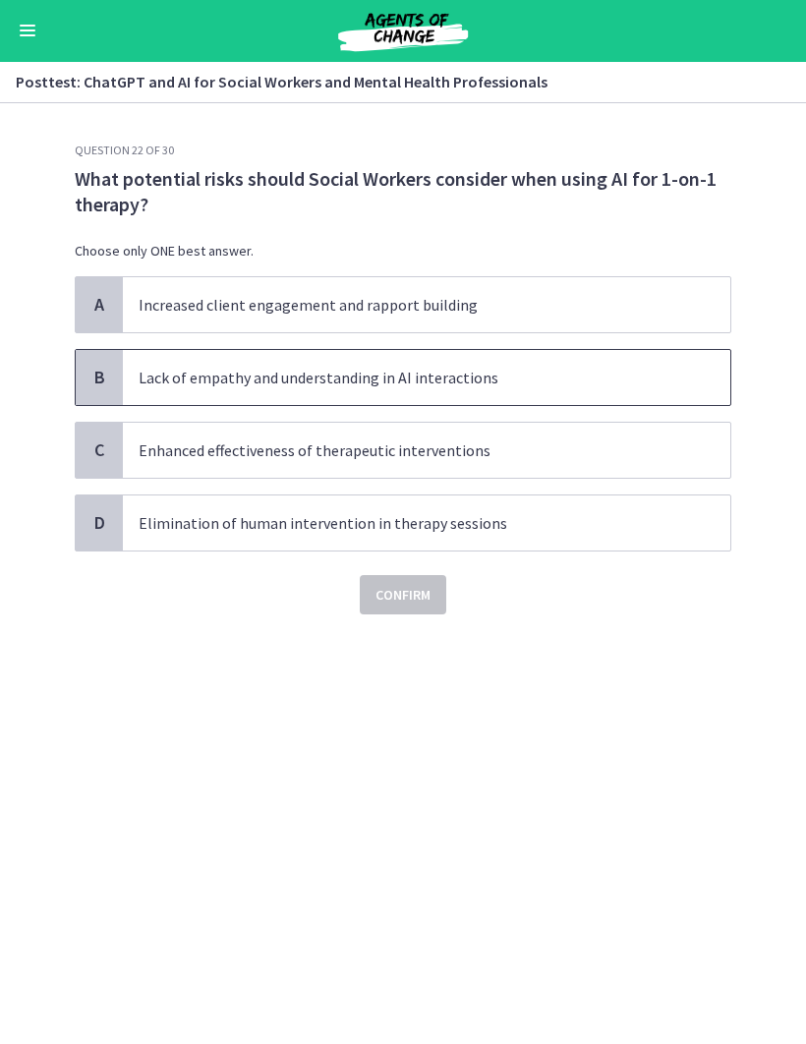
click at [580, 372] on p "Lack of empathy and understanding in AI interactions" at bounding box center [407, 379] width 537 height 24
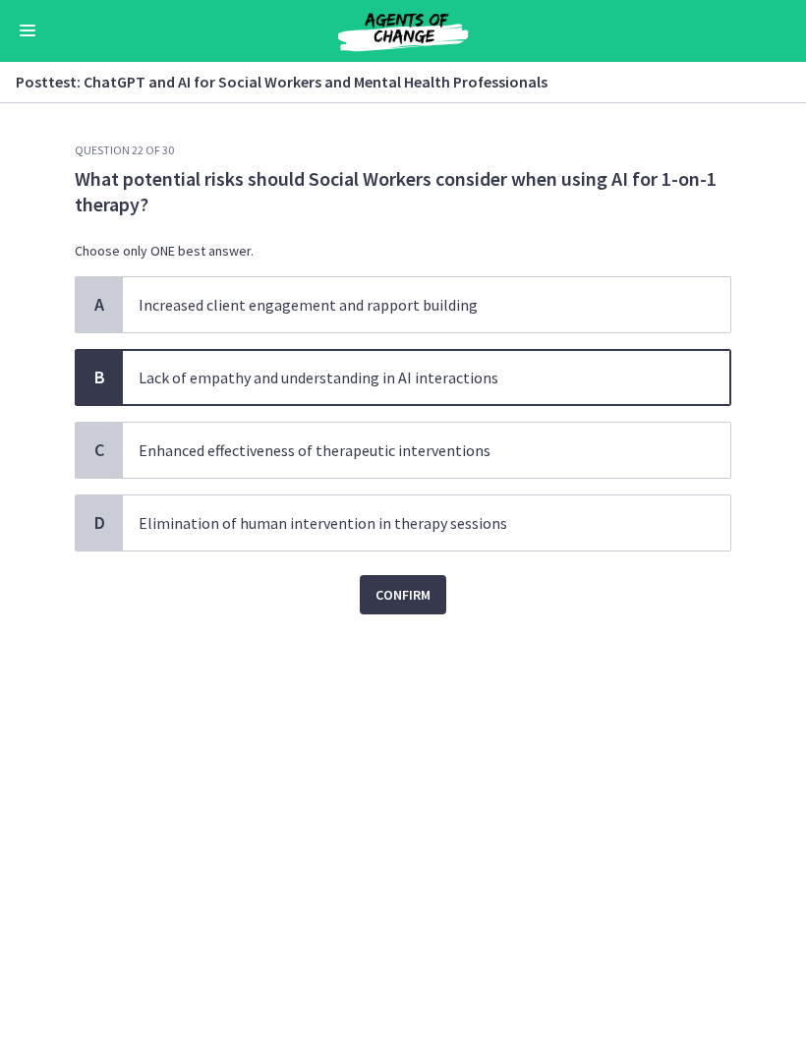
click at [437, 600] on button "Confirm" at bounding box center [403, 595] width 86 height 39
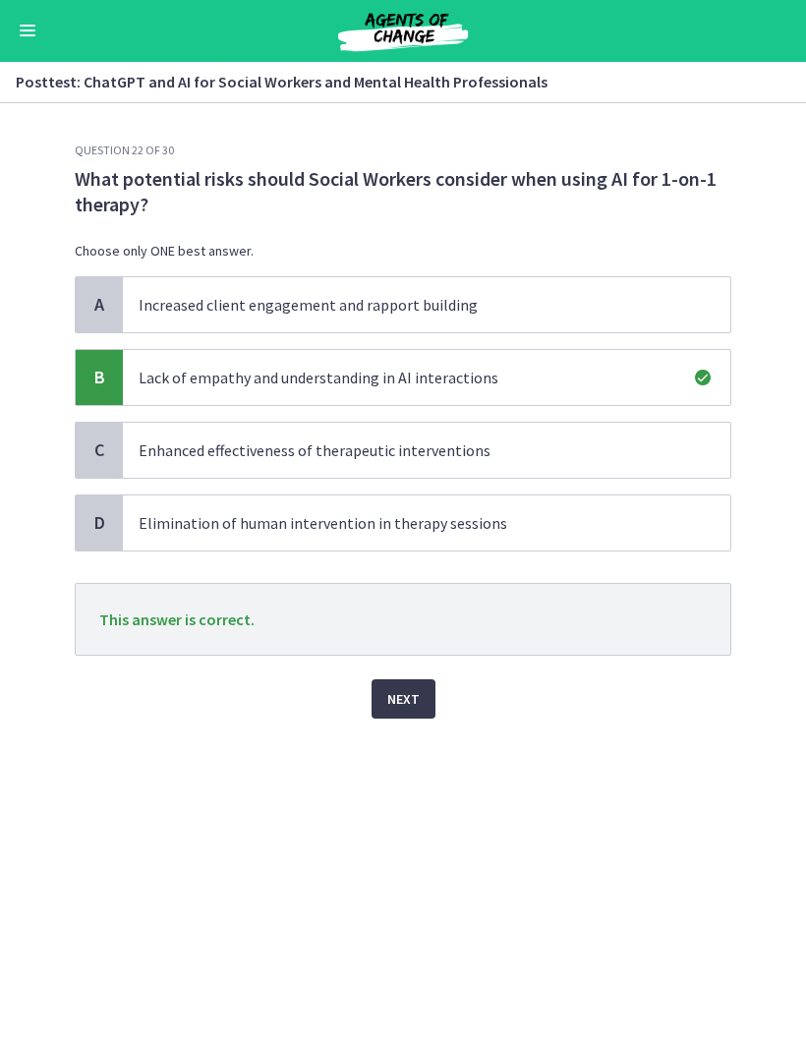
click at [433, 692] on button "Next" at bounding box center [404, 699] width 64 height 39
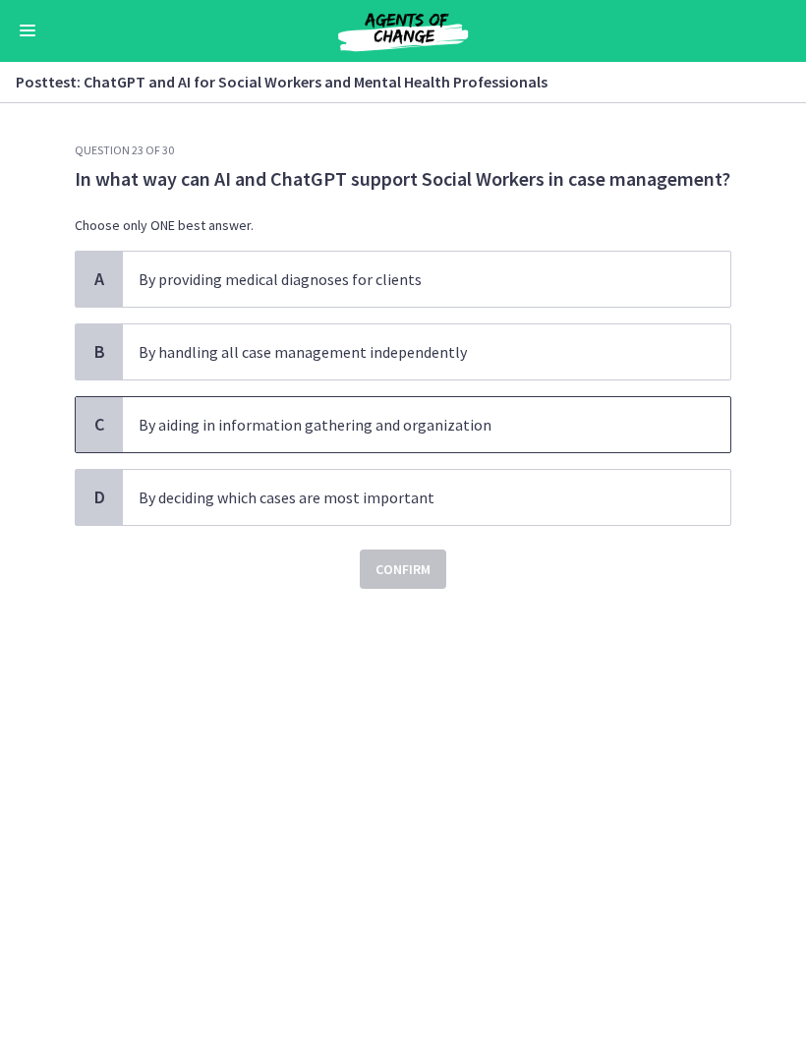
click at [565, 412] on span "By aiding in information gathering and organization" at bounding box center [426, 425] width 607 height 55
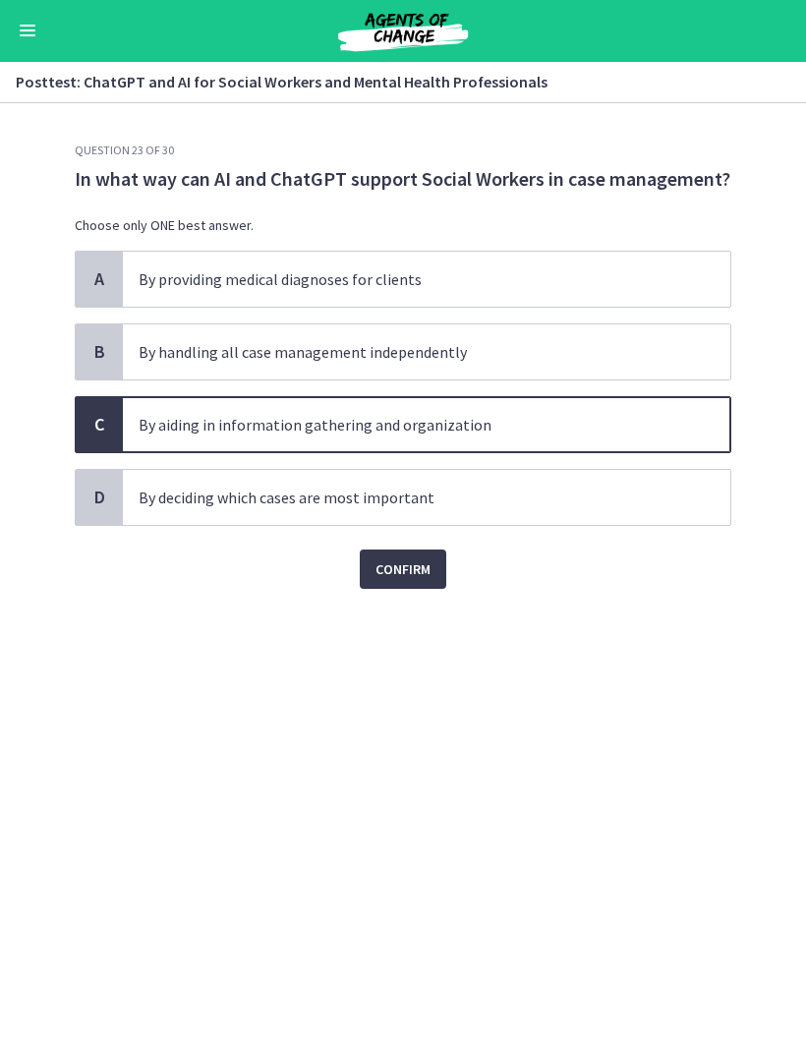
click at [421, 570] on span "Confirm" at bounding box center [402, 570] width 55 height 24
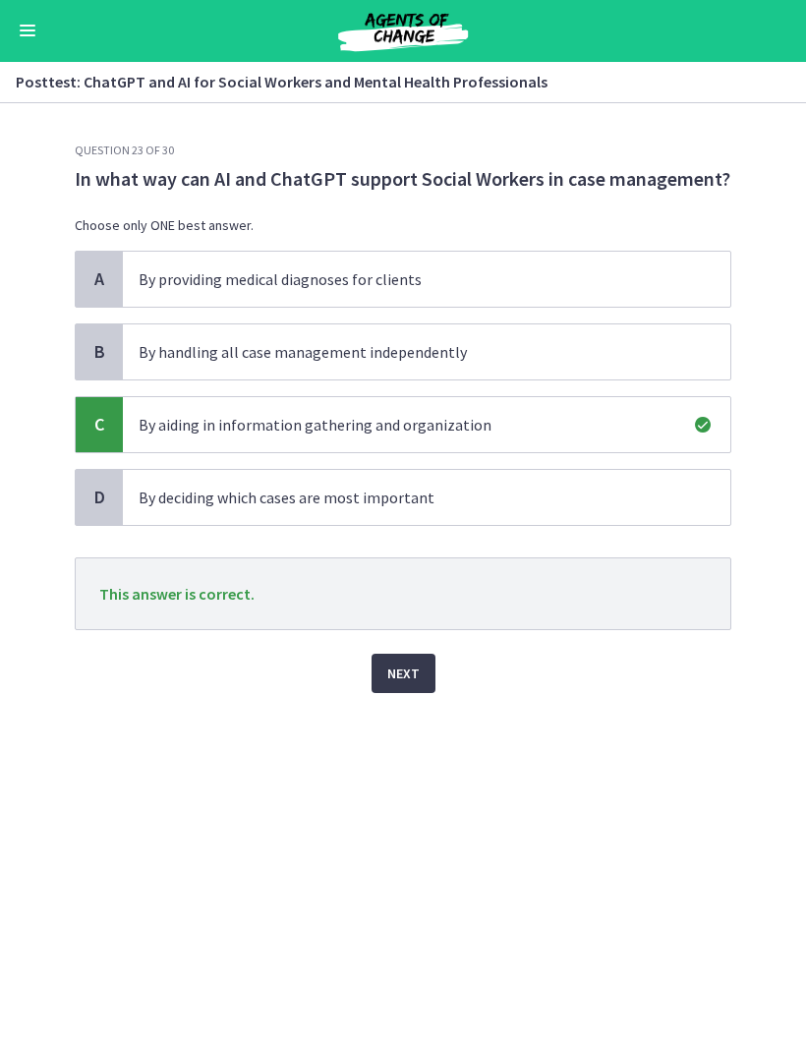
click at [428, 659] on button "Next" at bounding box center [404, 674] width 64 height 39
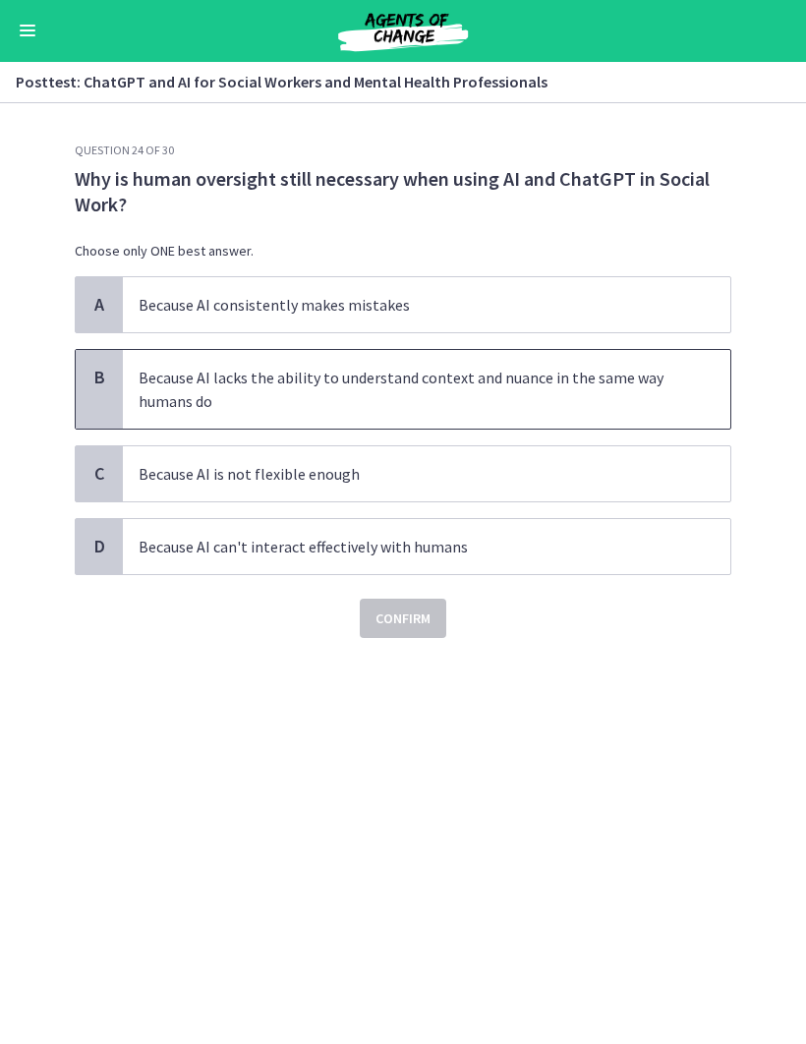
click at [593, 416] on span "Because AI lacks the ability to understand context and nuance in the same way h…" at bounding box center [426, 390] width 607 height 79
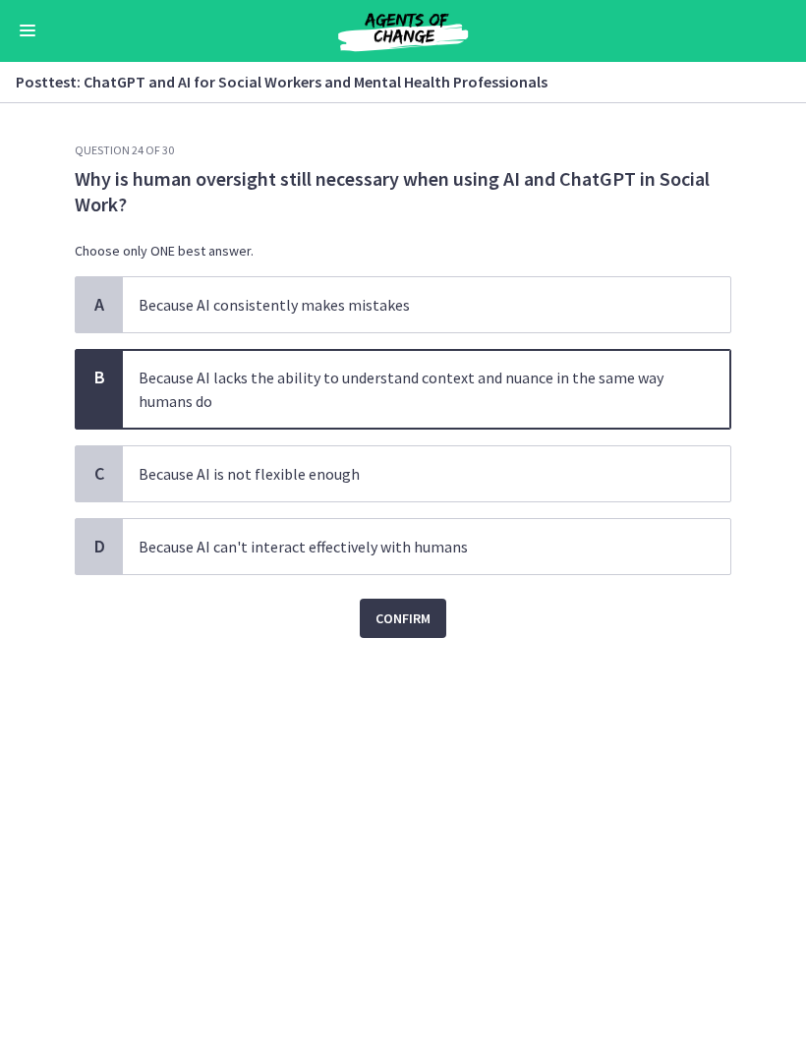
click at [436, 626] on button "Confirm" at bounding box center [403, 619] width 86 height 39
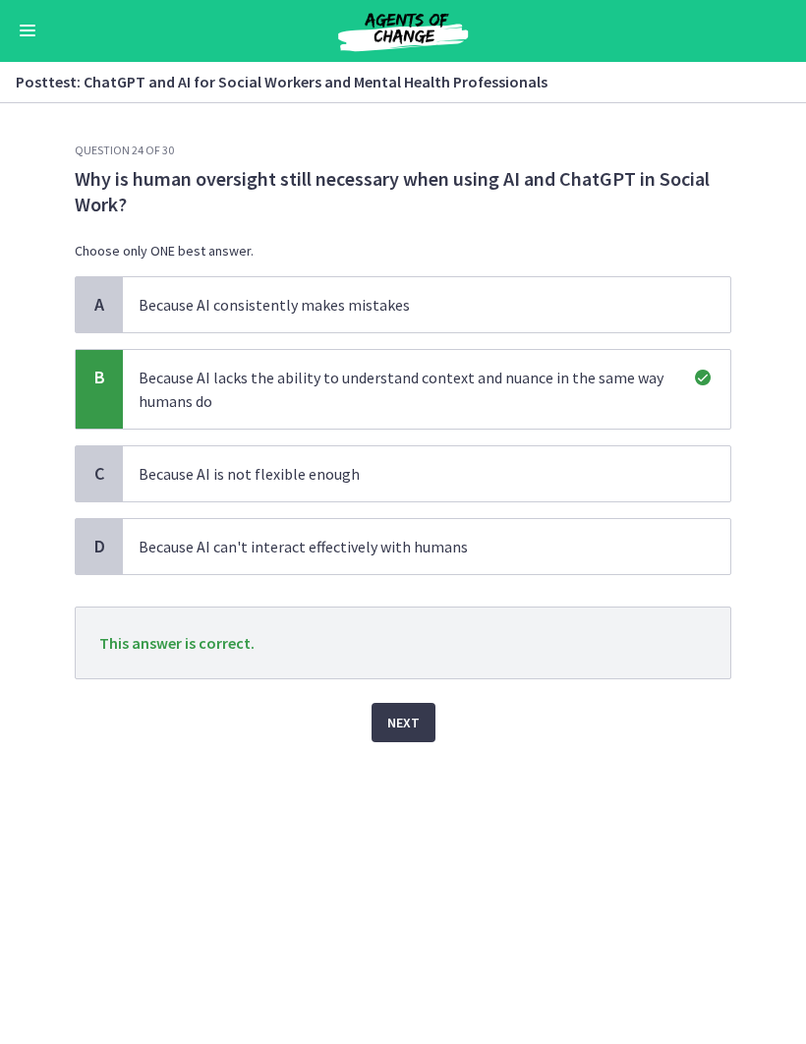
click at [431, 714] on button "Next" at bounding box center [404, 723] width 64 height 39
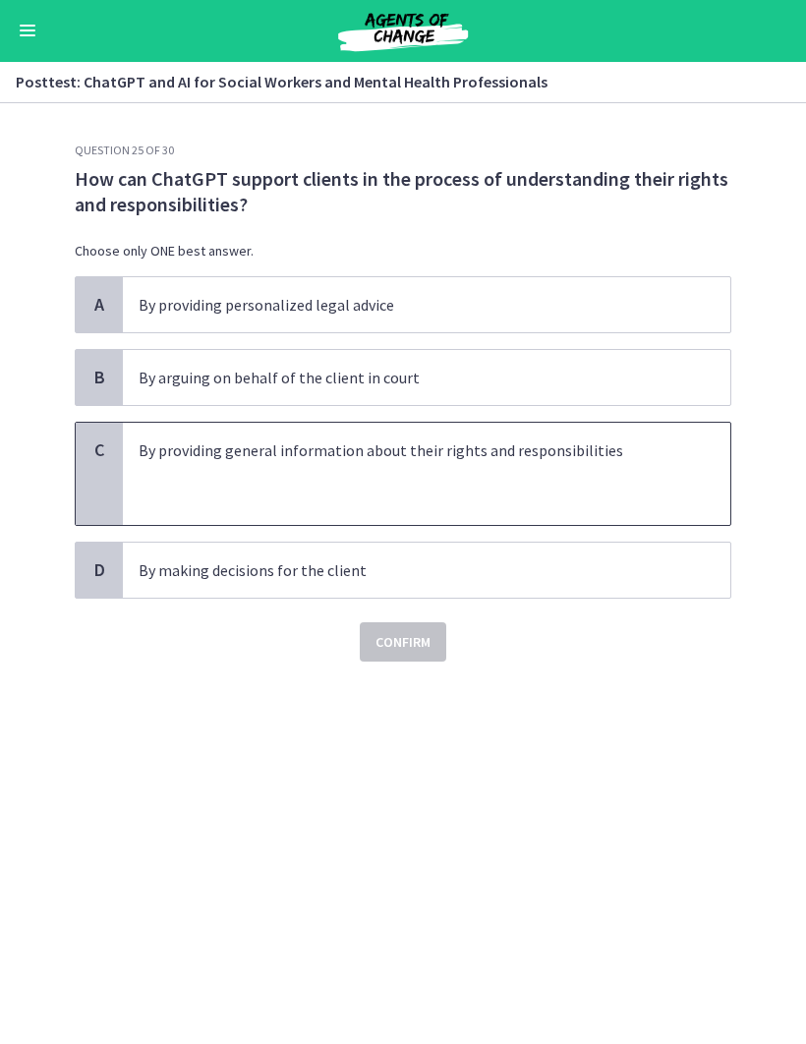
click at [604, 480] on p at bounding box center [407, 475] width 537 height 24
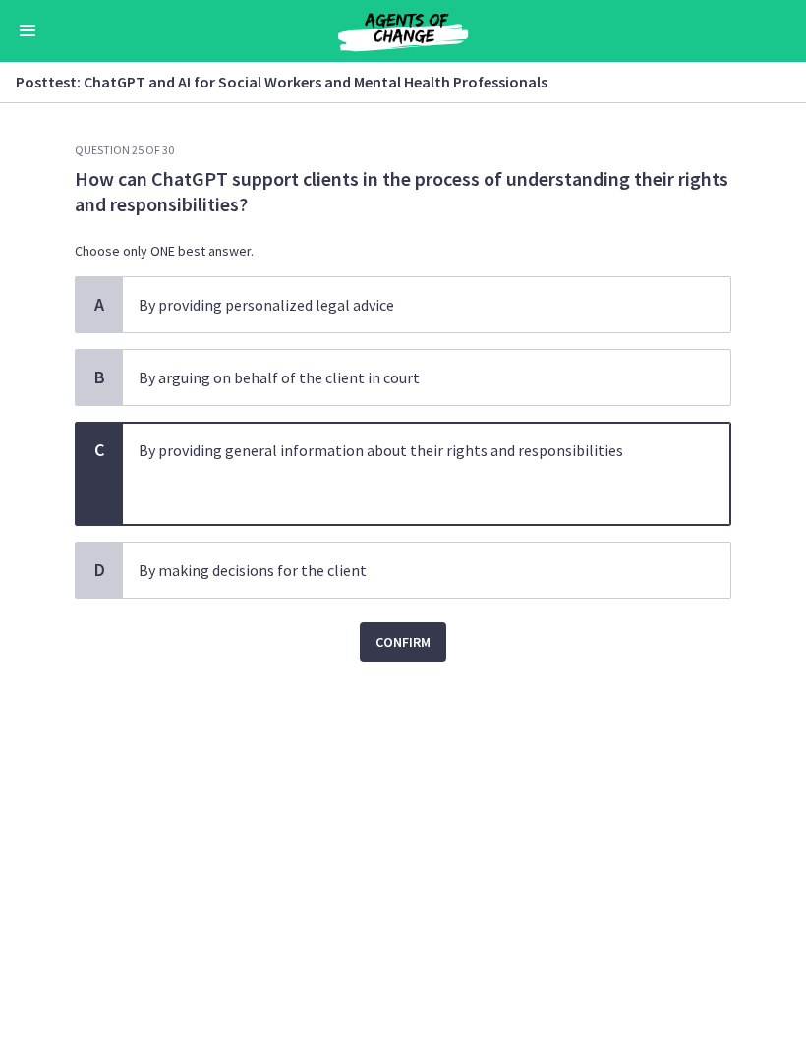
click at [433, 652] on button "Confirm" at bounding box center [403, 642] width 86 height 39
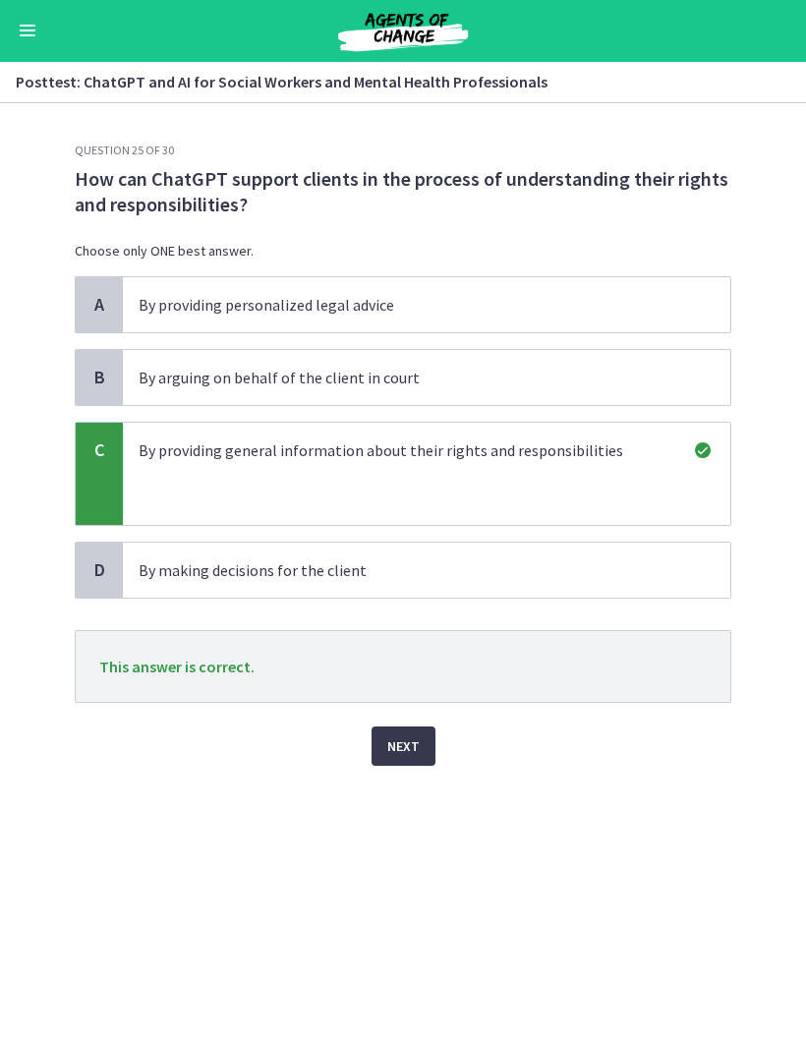
click at [423, 754] on button "Next" at bounding box center [404, 746] width 64 height 39
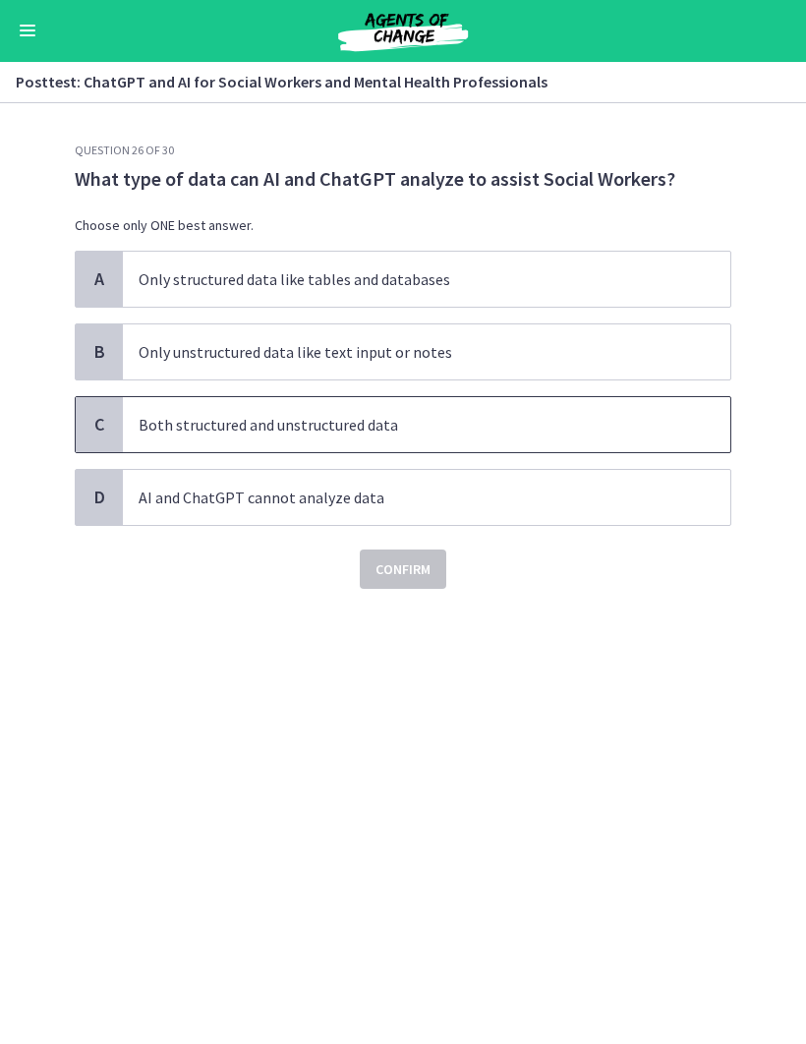
click at [578, 420] on p "Both structured and unstructured data" at bounding box center [407, 426] width 537 height 24
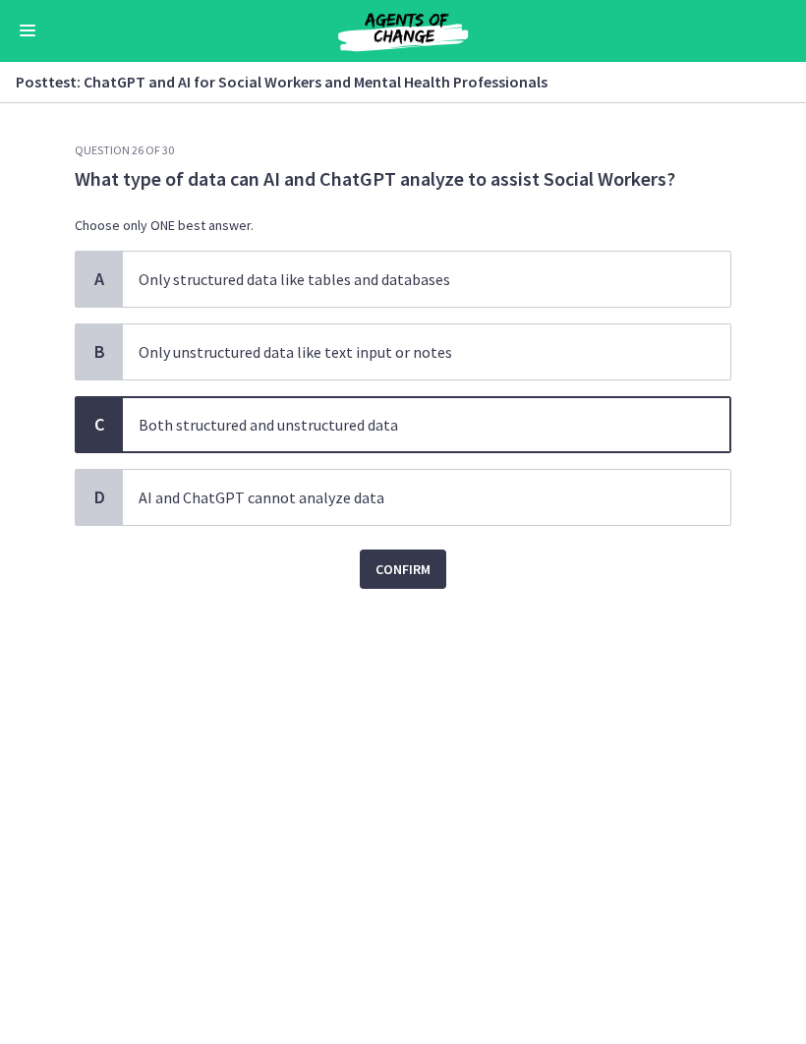
click at [433, 584] on button "Confirm" at bounding box center [403, 569] width 86 height 39
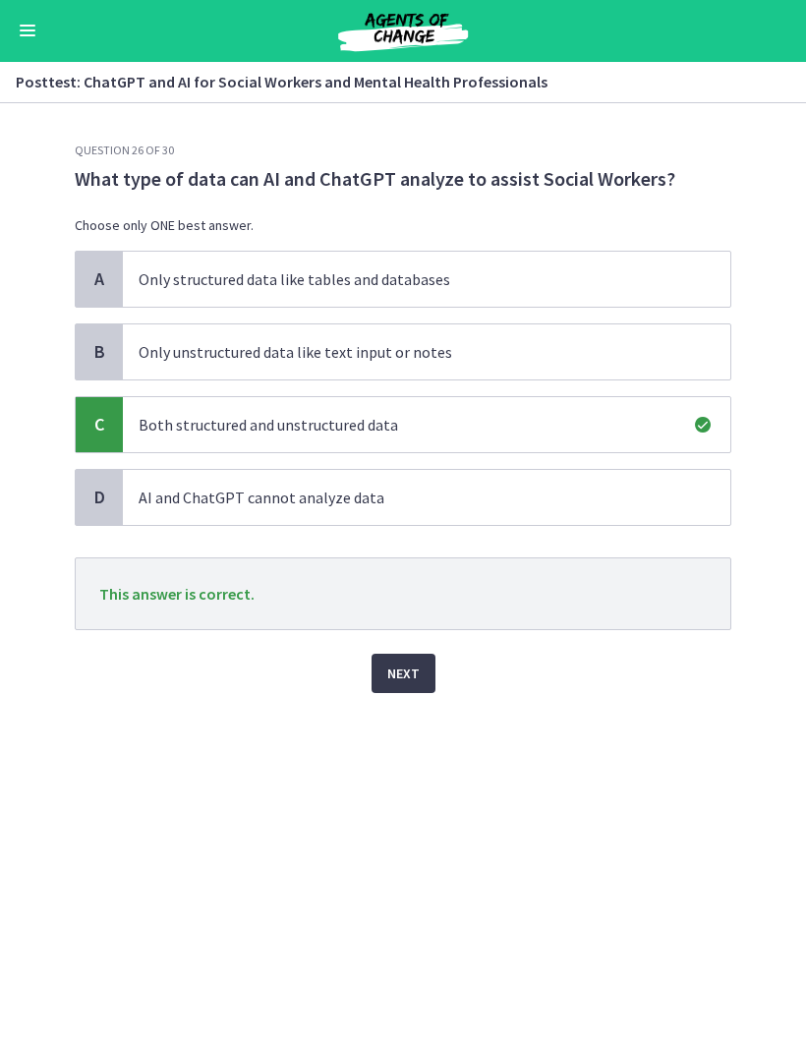
click at [426, 690] on button "Next" at bounding box center [404, 674] width 64 height 39
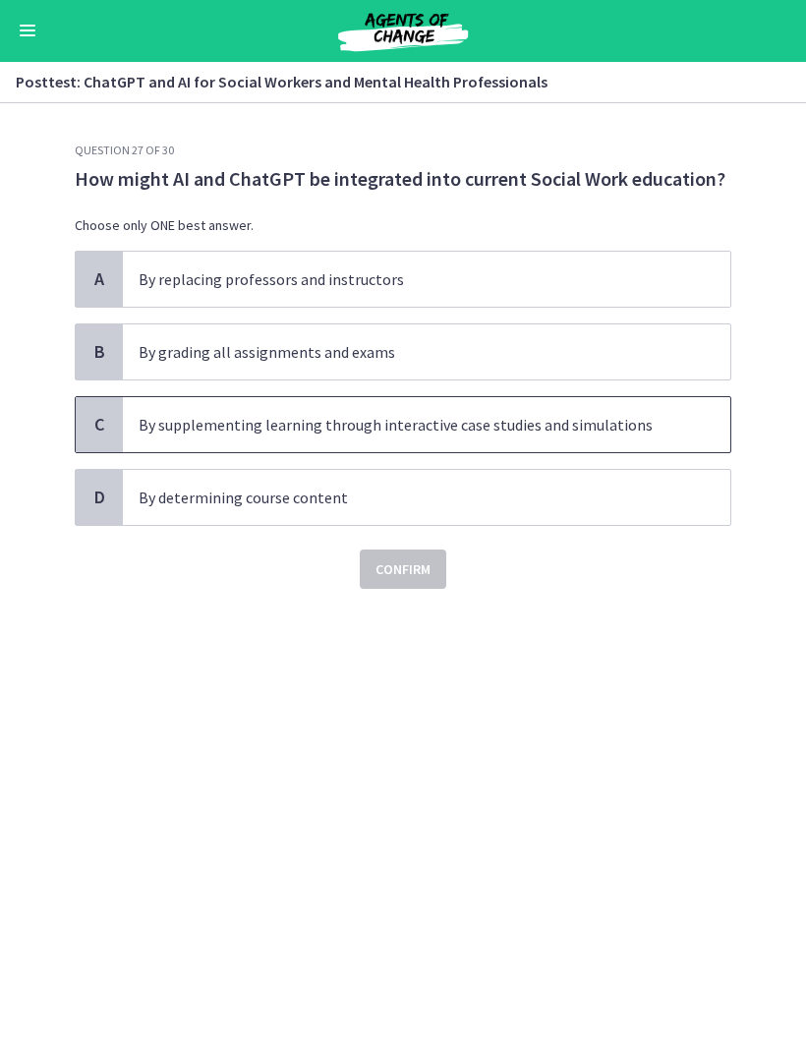
click at [596, 434] on p "By supplementing learning through interactive case studies and simulations" at bounding box center [407, 426] width 537 height 24
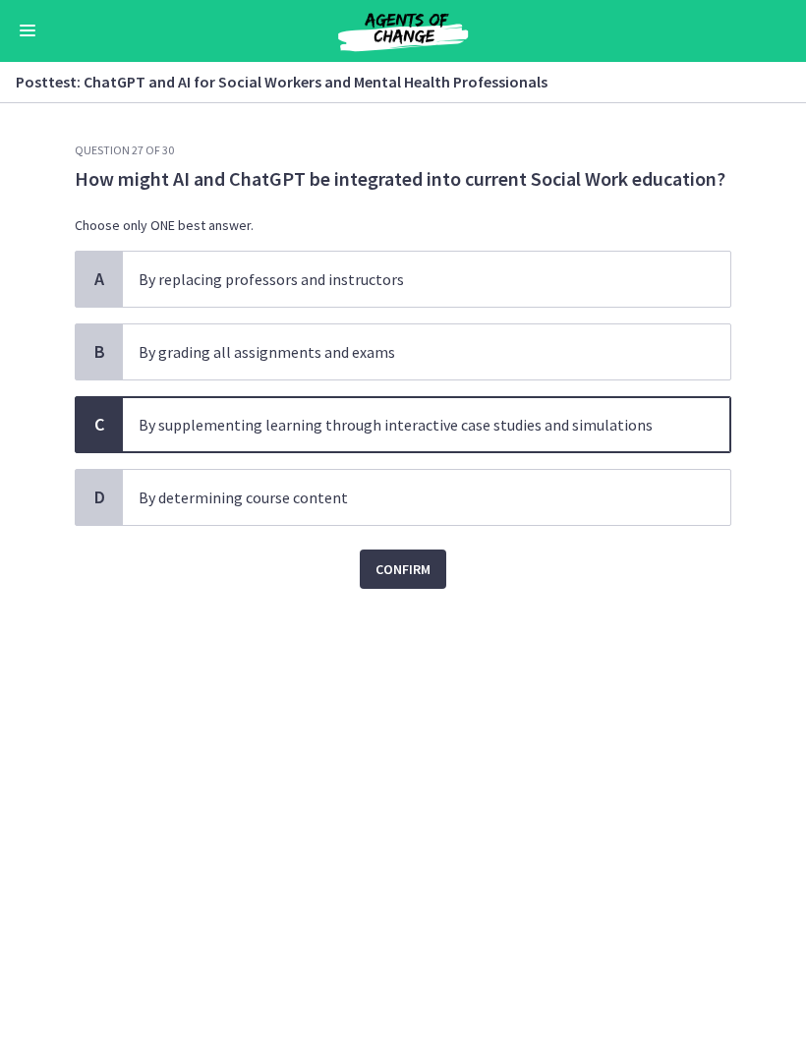
click at [433, 581] on button "Confirm" at bounding box center [403, 569] width 86 height 39
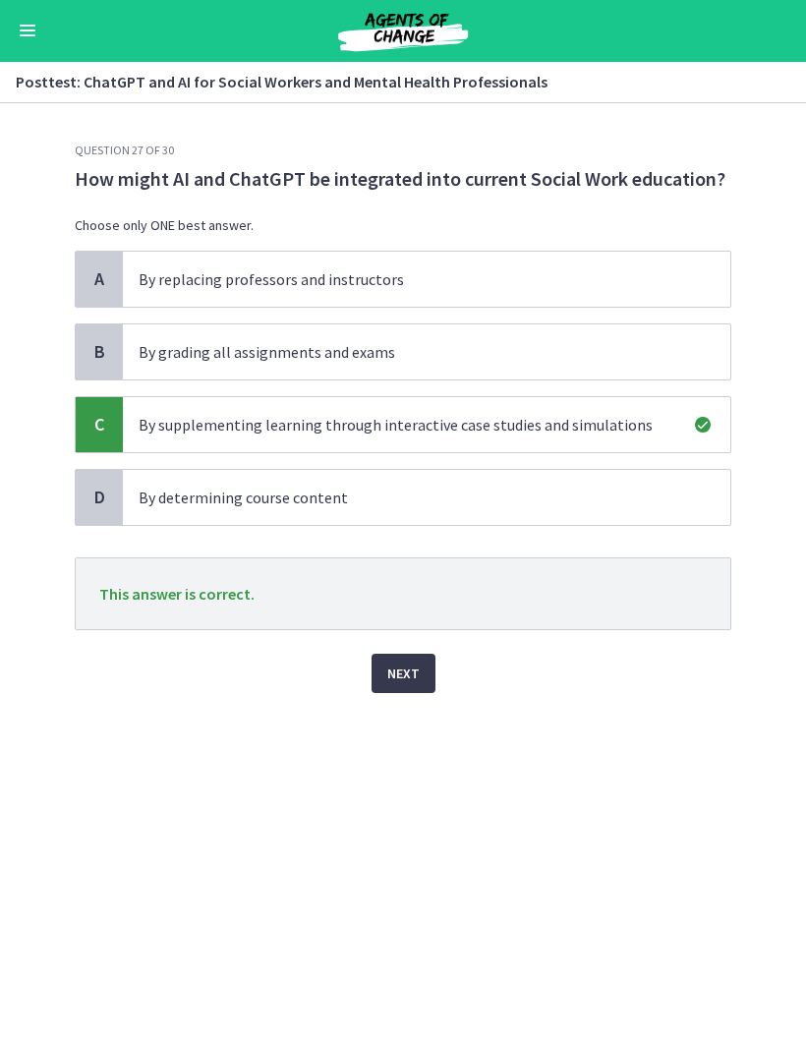
click at [432, 683] on button "Next" at bounding box center [404, 674] width 64 height 39
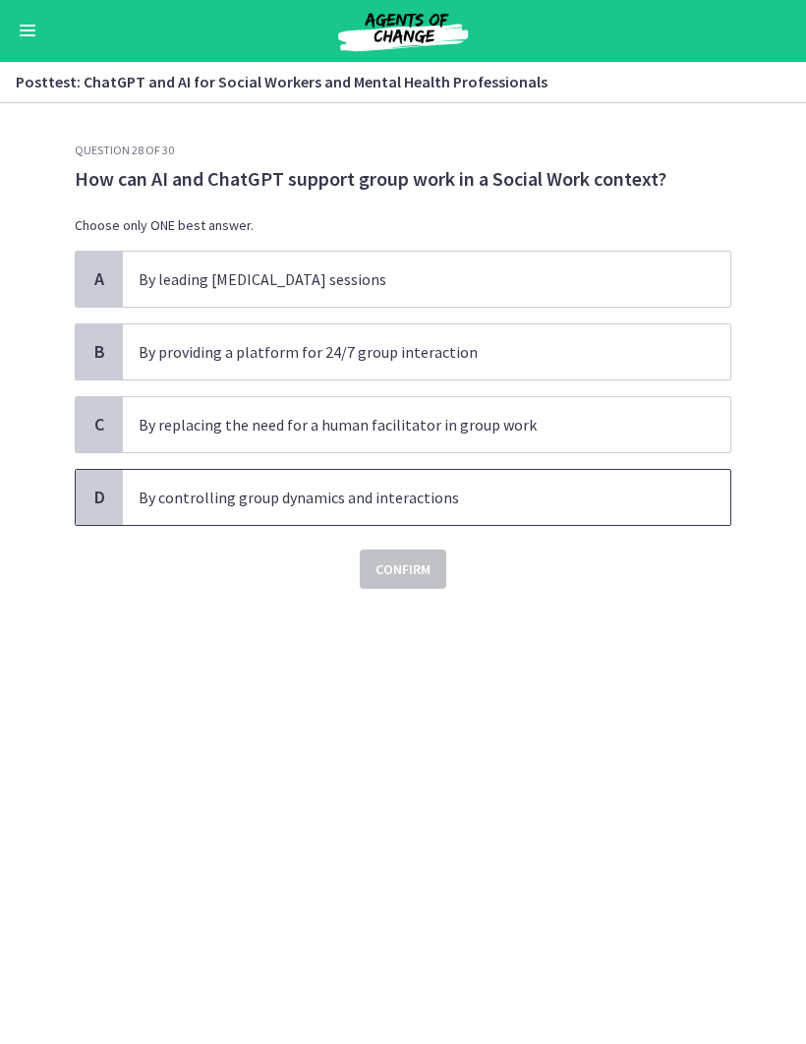
click at [538, 505] on p "By controlling group dynamics and interactions" at bounding box center [407, 499] width 537 height 24
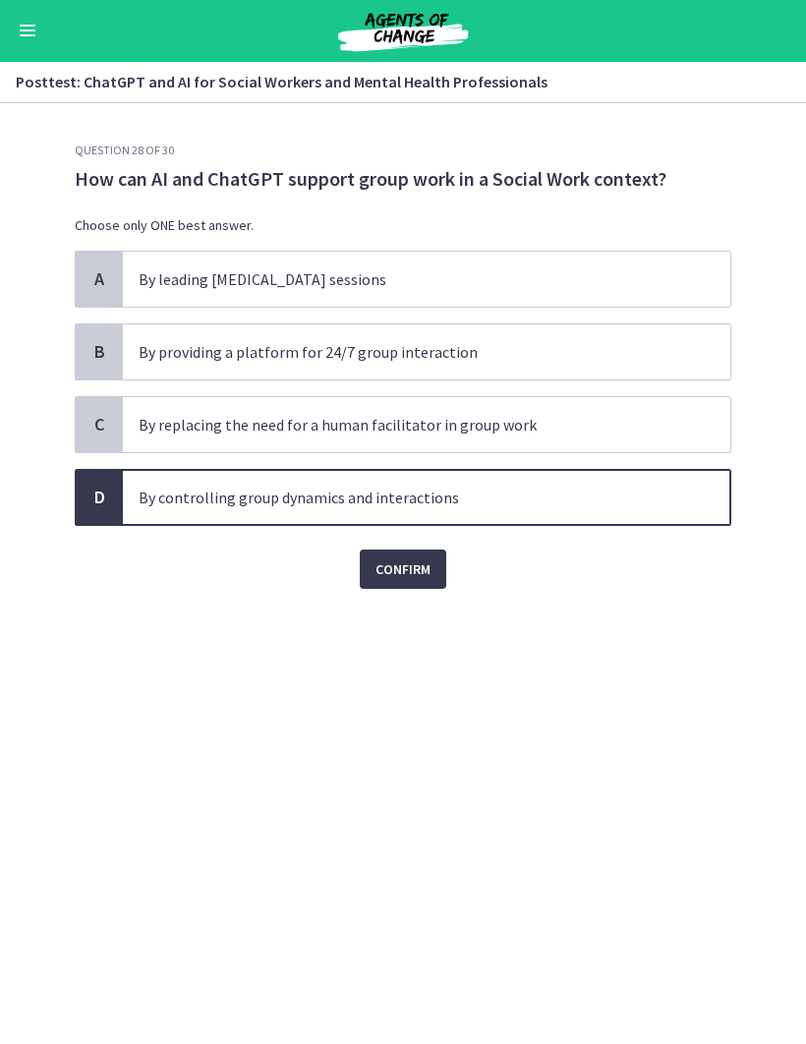
click at [435, 566] on button "Confirm" at bounding box center [403, 569] width 86 height 39
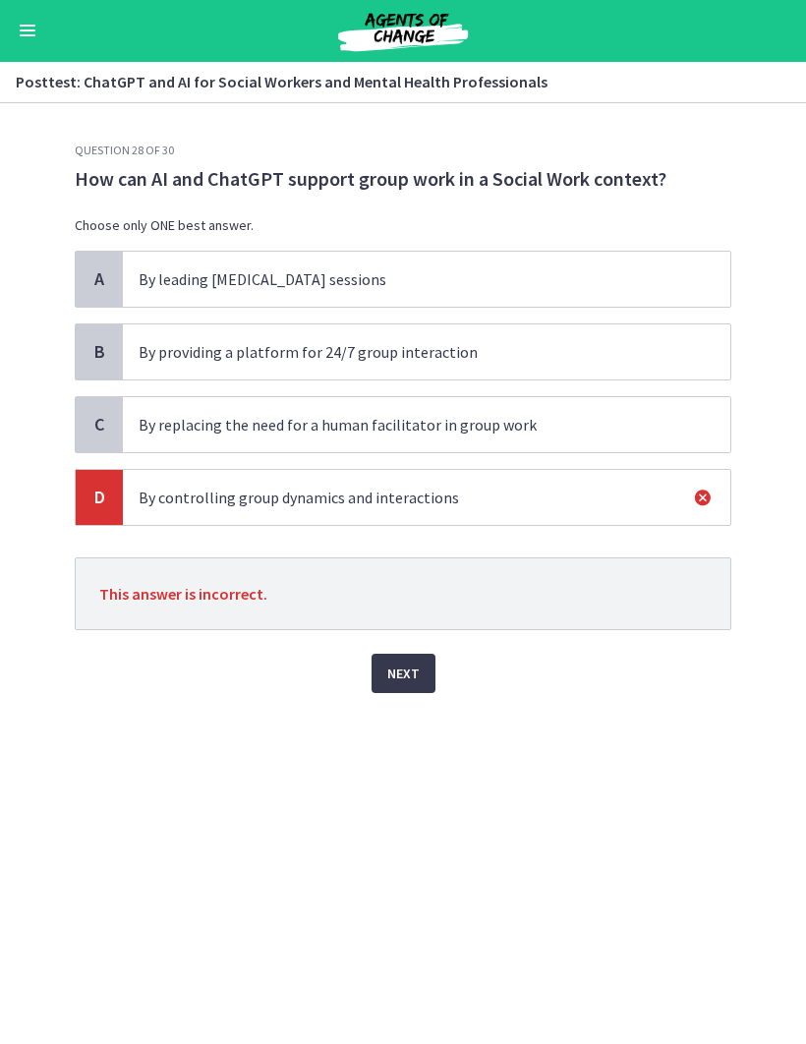
click at [429, 674] on button "Next" at bounding box center [404, 674] width 64 height 39
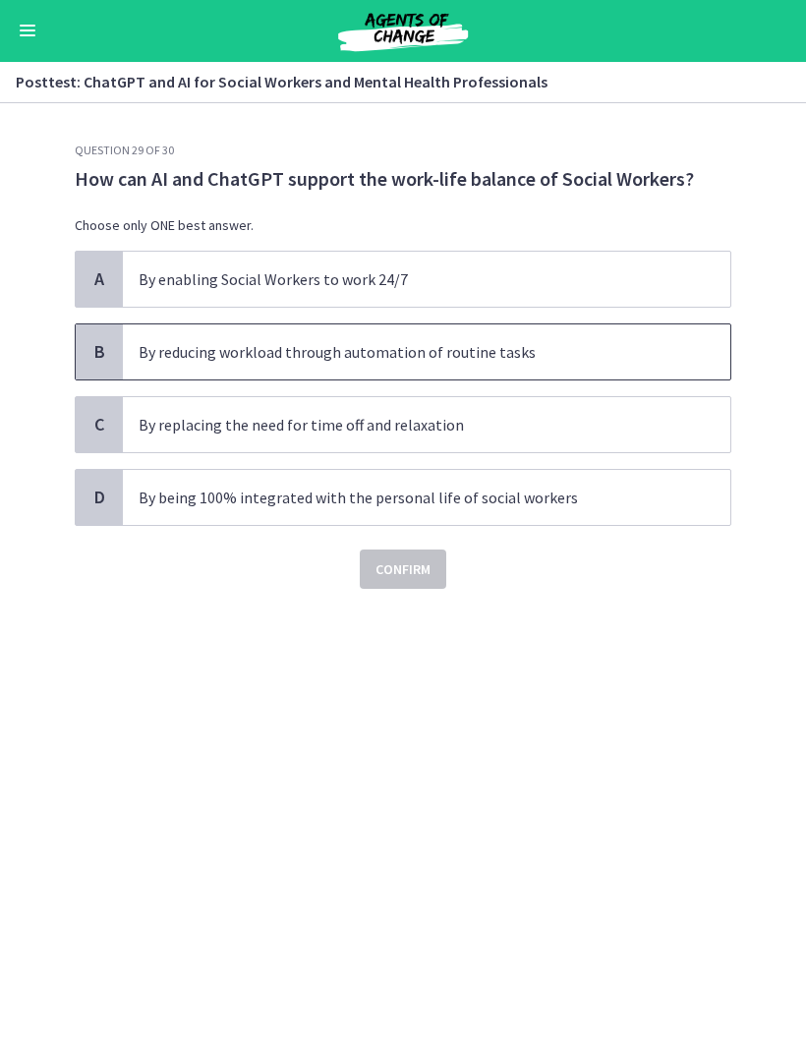
click at [595, 364] on span "By reducing workload through automation of routine tasks" at bounding box center [426, 352] width 607 height 55
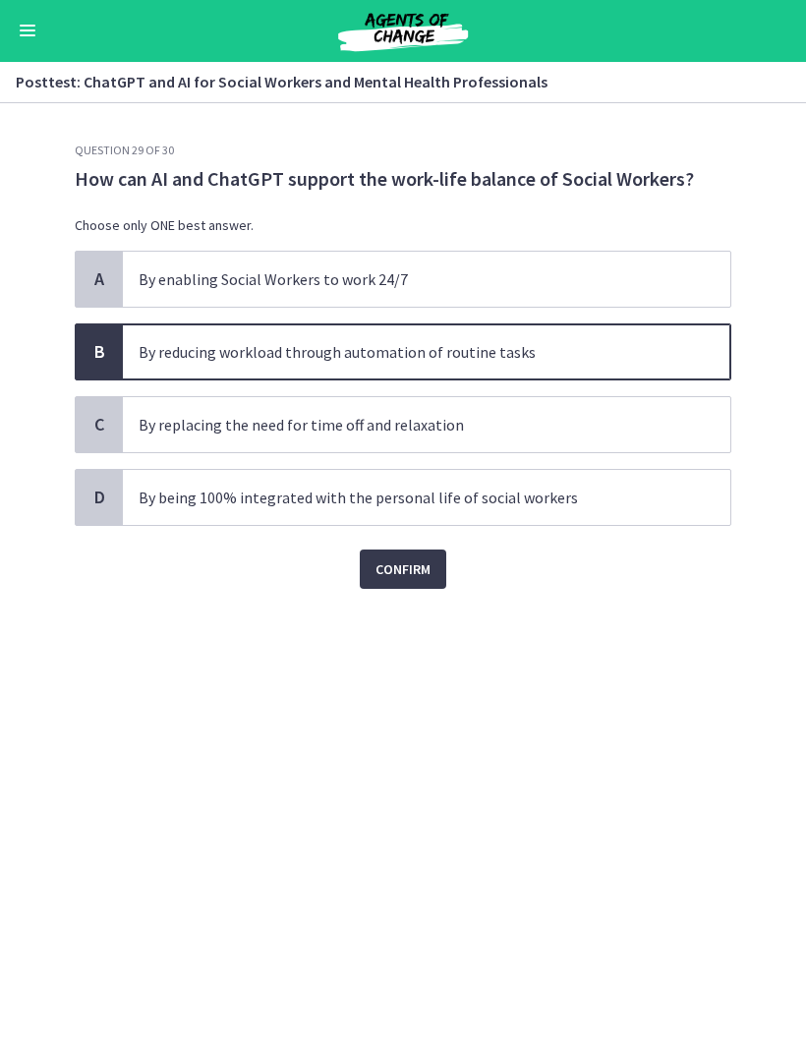
click at [427, 575] on span "Confirm" at bounding box center [402, 570] width 55 height 24
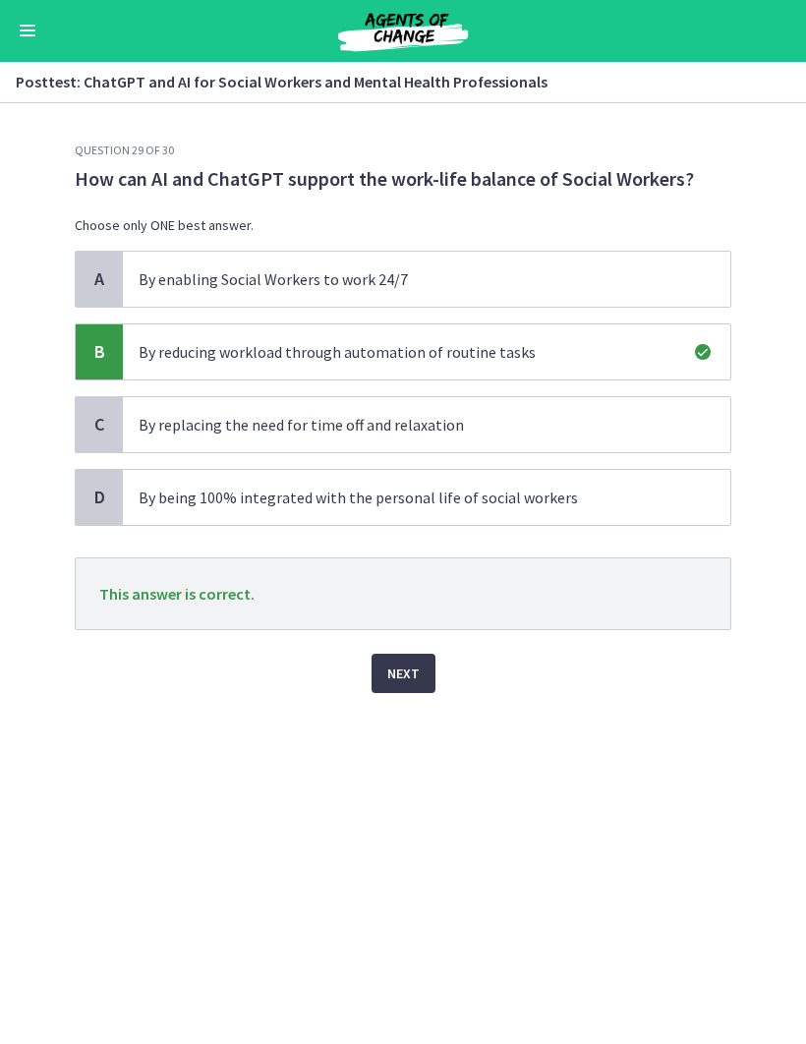
click at [421, 673] on button "Next" at bounding box center [404, 674] width 64 height 39
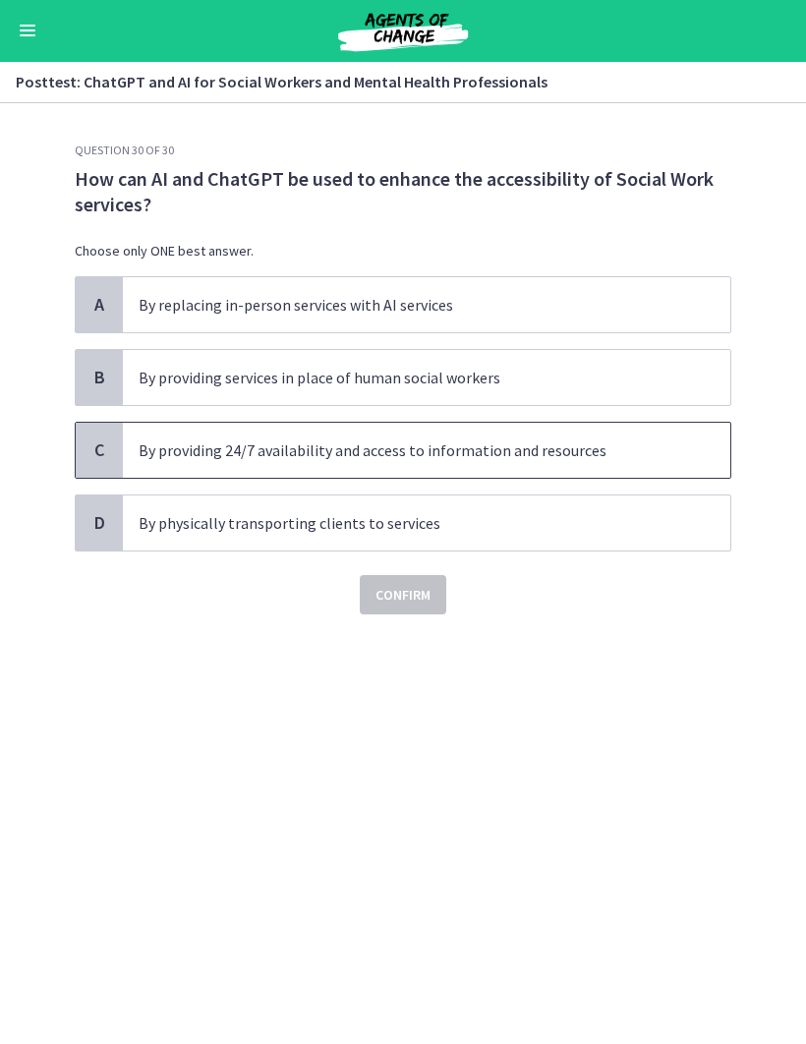
click at [592, 443] on p "By providing 24/7 availability and access to information and resources" at bounding box center [407, 451] width 537 height 24
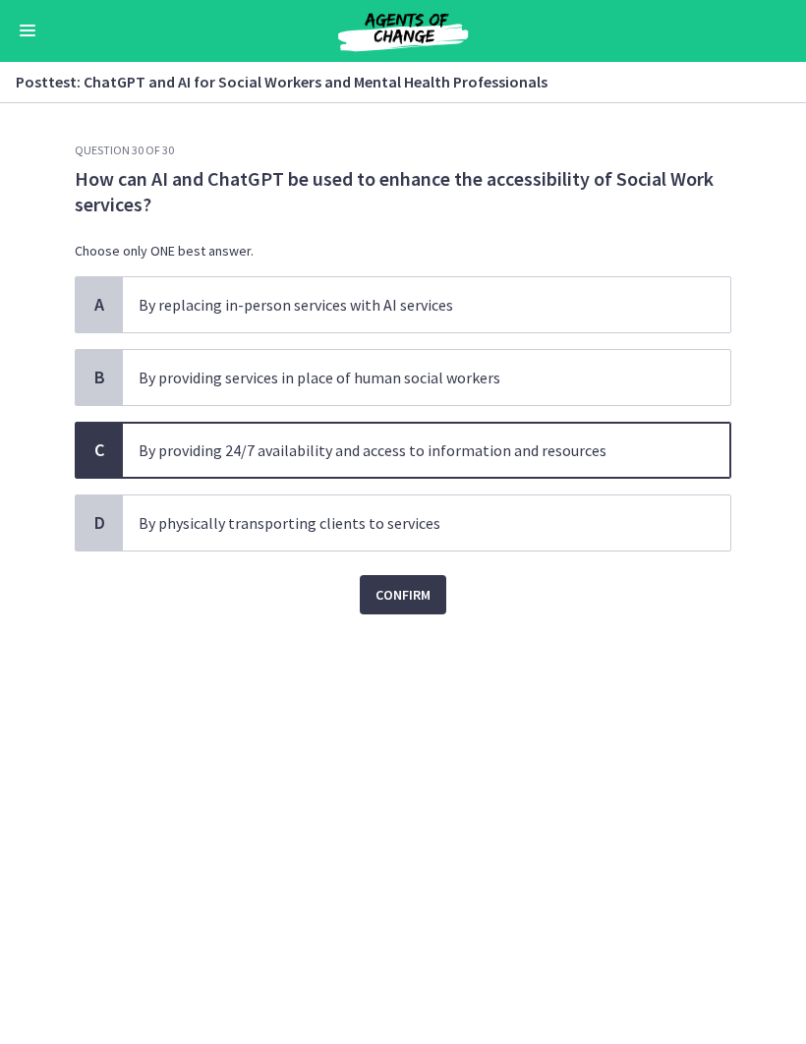
click at [435, 590] on button "Confirm" at bounding box center [403, 595] width 86 height 39
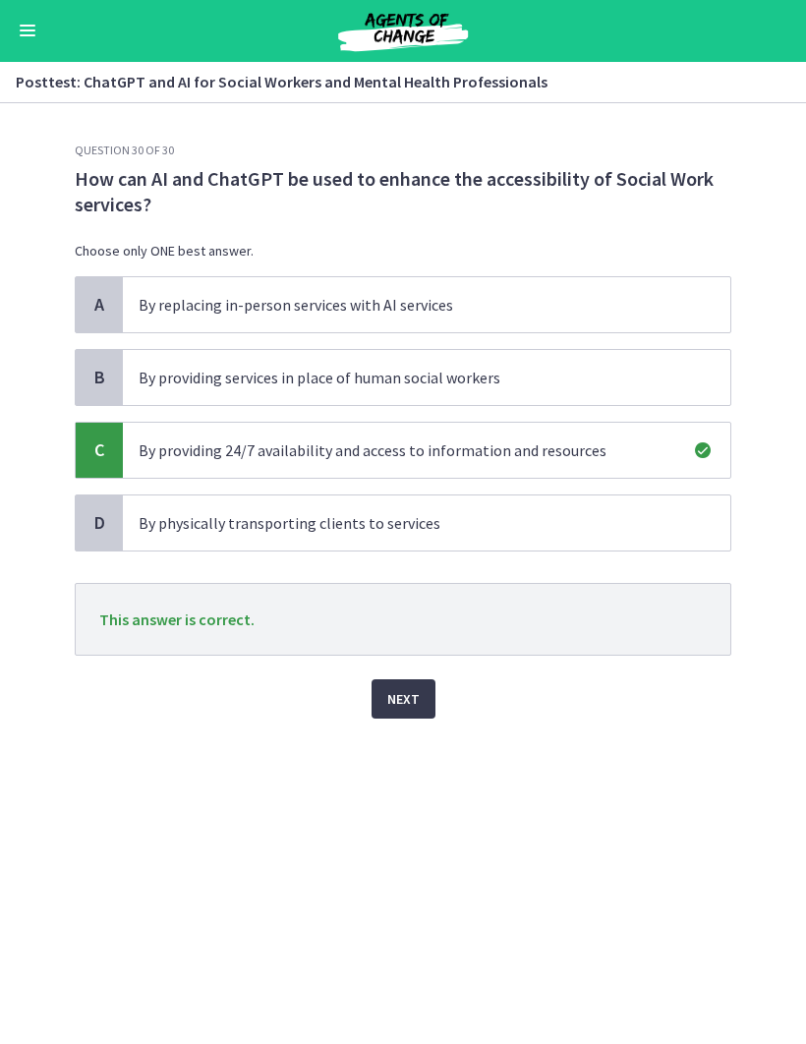
click at [421, 697] on button "Next" at bounding box center [404, 699] width 64 height 39
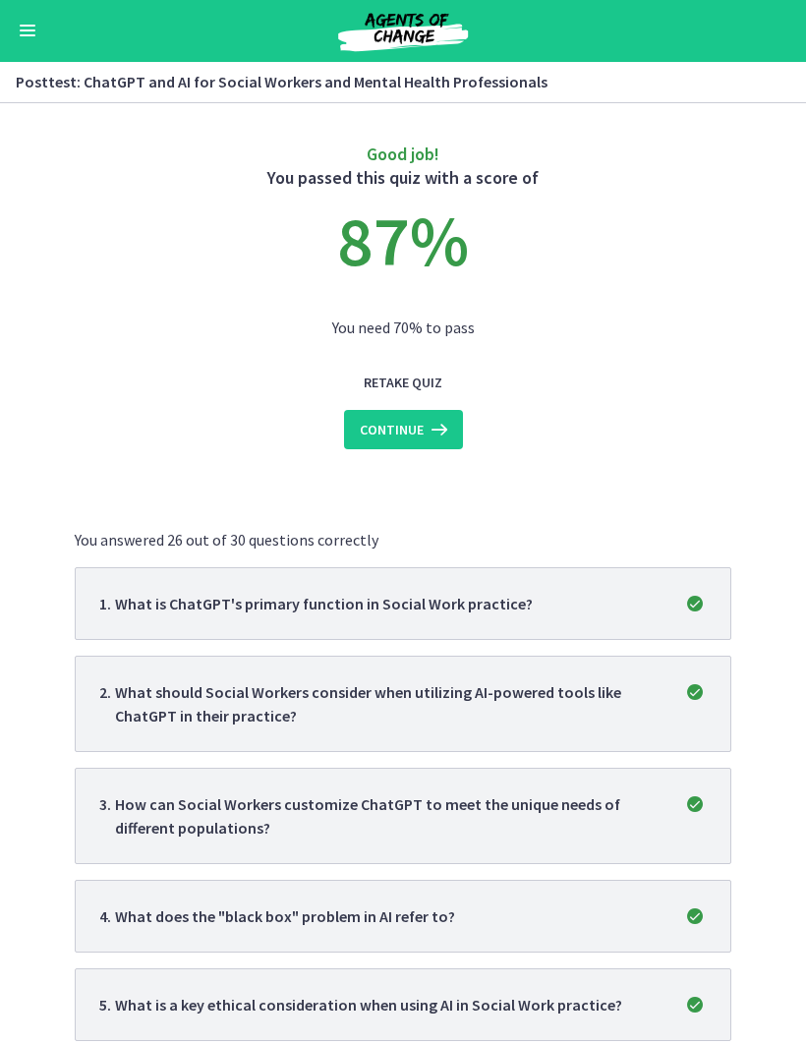
click at [461, 441] on button "Continue" at bounding box center [403, 430] width 119 height 39
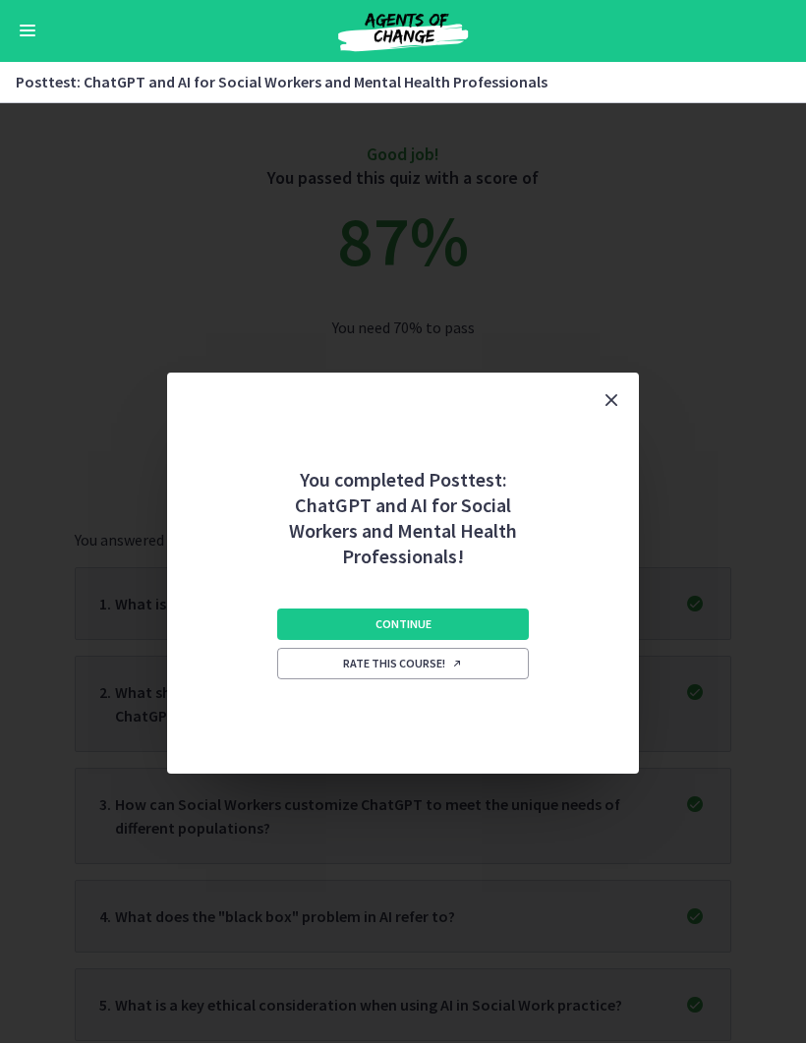
click at [512, 634] on button "Continue" at bounding box center [403, 624] width 252 height 31
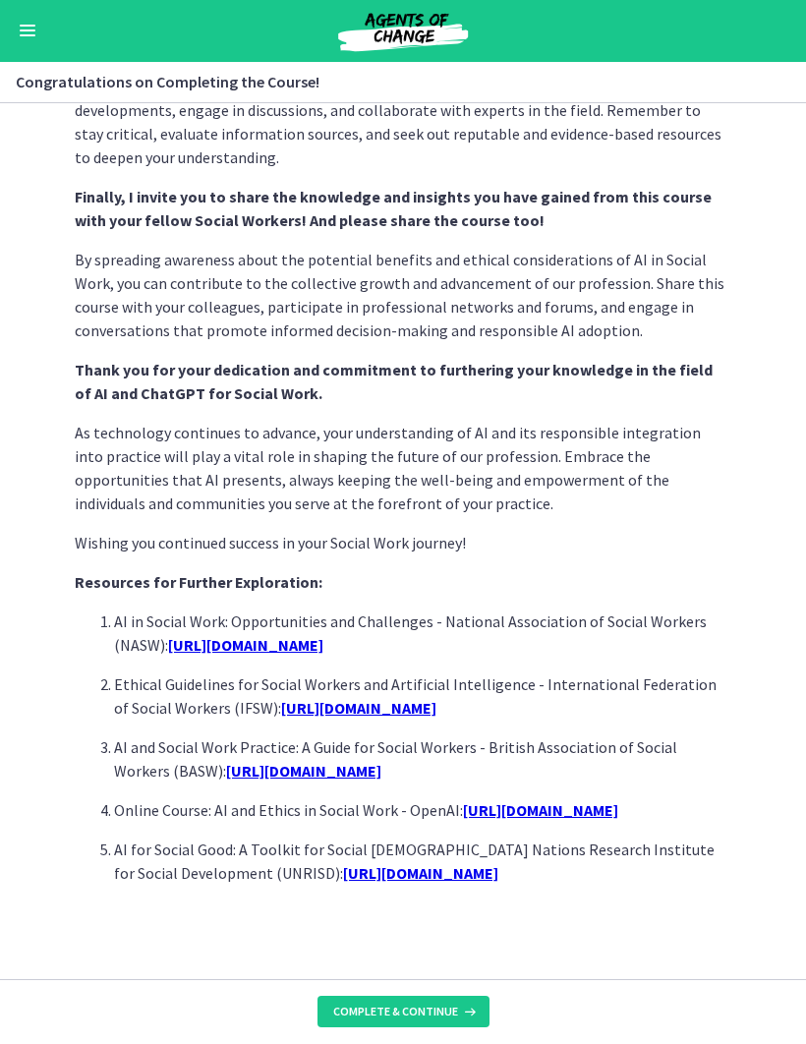
scroll to position [1416, 0]
click at [439, 1010] on span "Complete & continue" at bounding box center [395, 1012] width 125 height 16
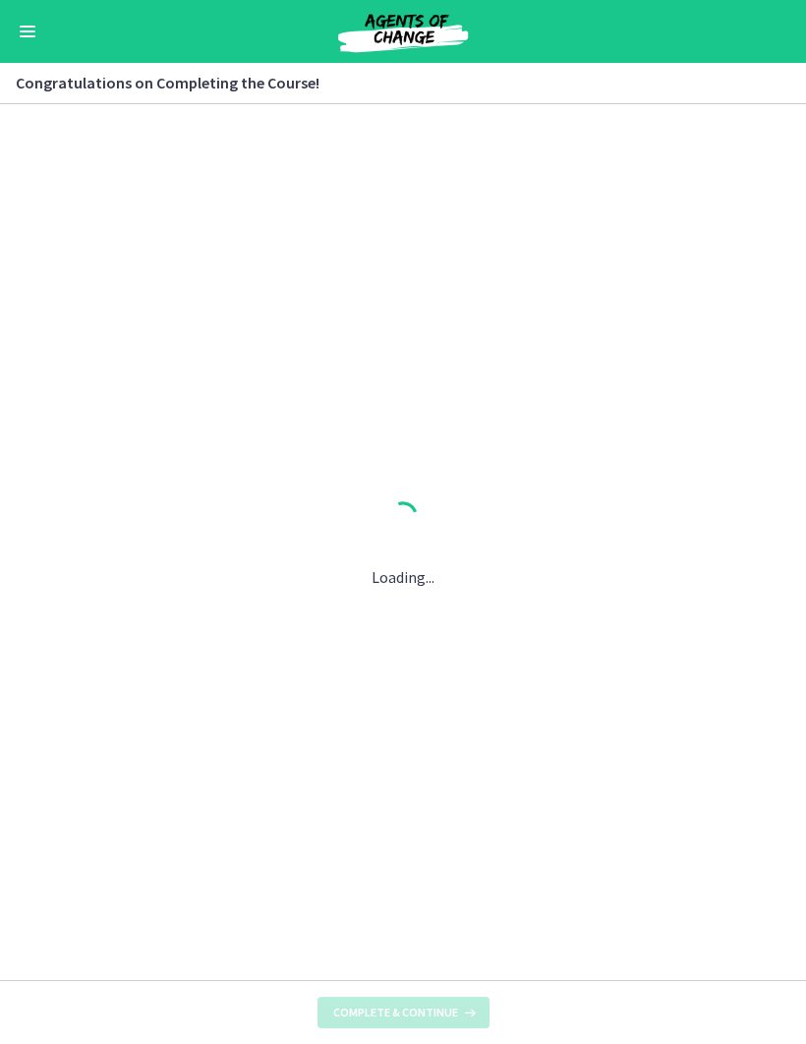
scroll to position [0, 0]
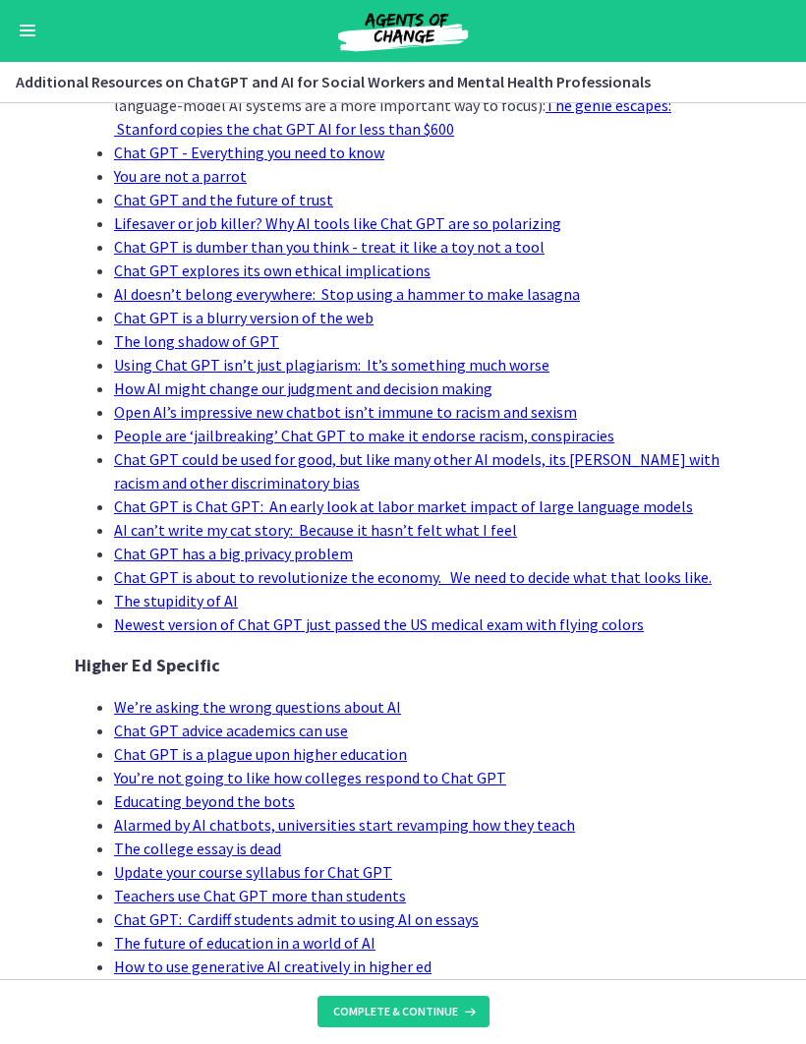
click at [447, 999] on button "Complete & continue" at bounding box center [403, 1012] width 172 height 31
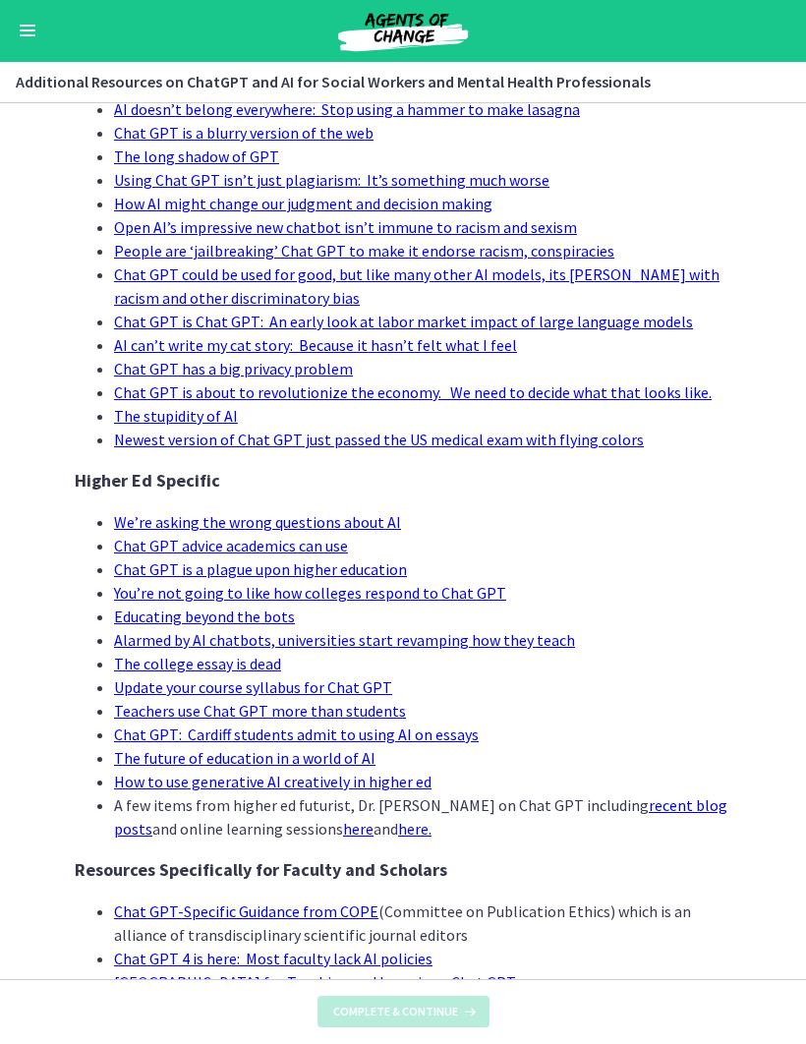
scroll to position [851, 0]
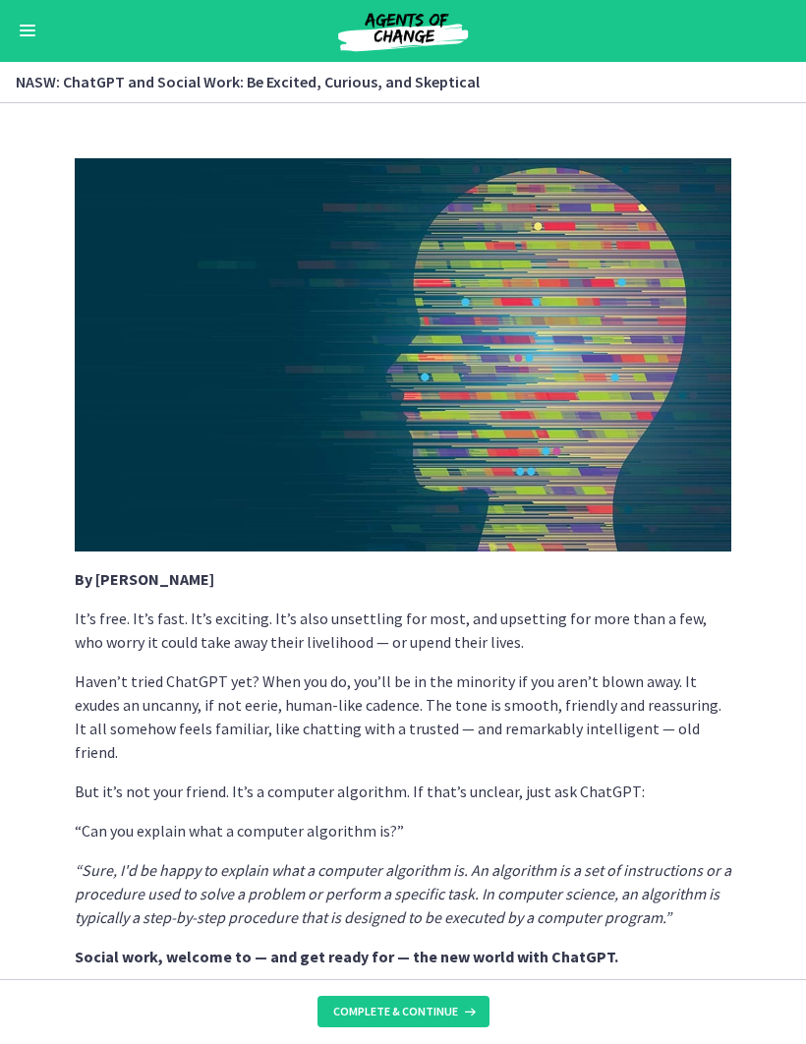
click at [436, 1007] on span "Complete & continue" at bounding box center [395, 1012] width 125 height 16
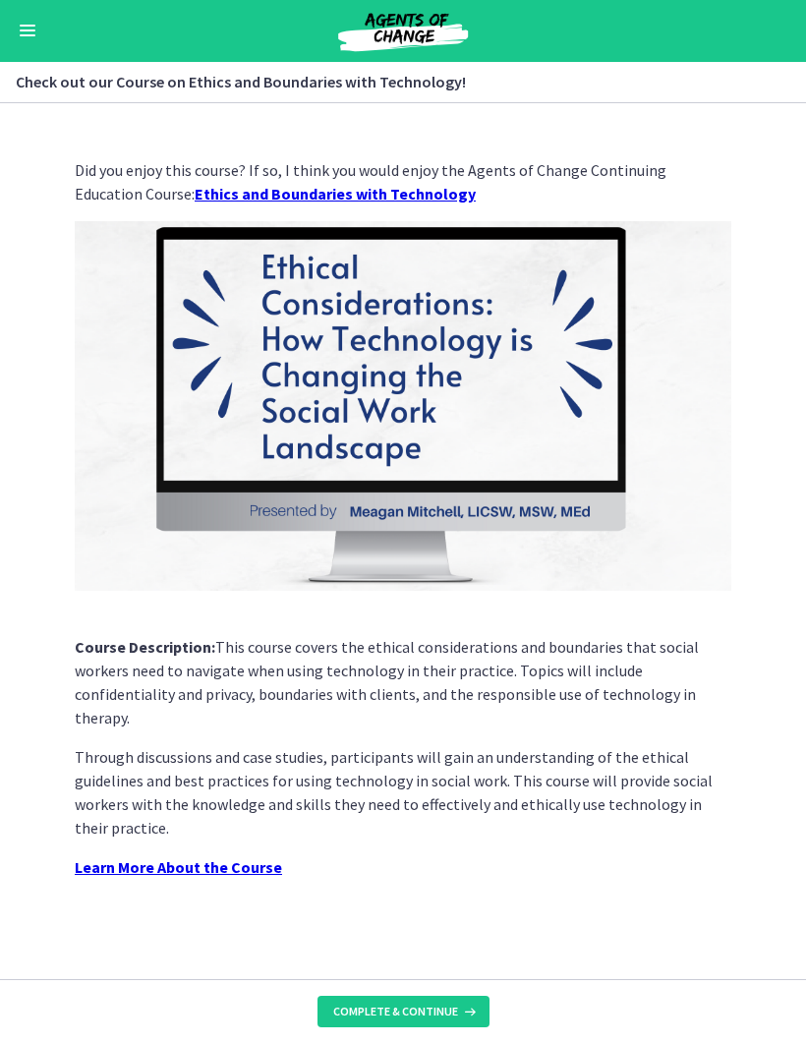
click at [441, 1002] on button "Complete & continue" at bounding box center [403, 1012] width 172 height 31
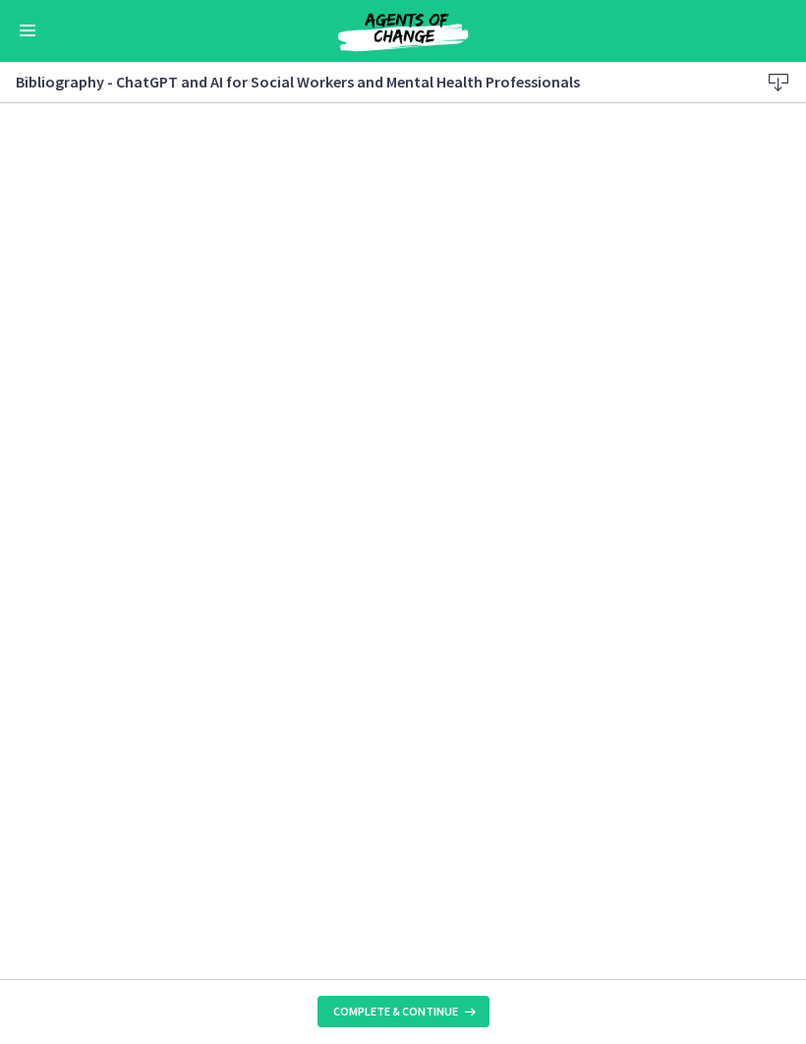
click at [424, 1008] on span "Complete & continue" at bounding box center [395, 1012] width 125 height 16
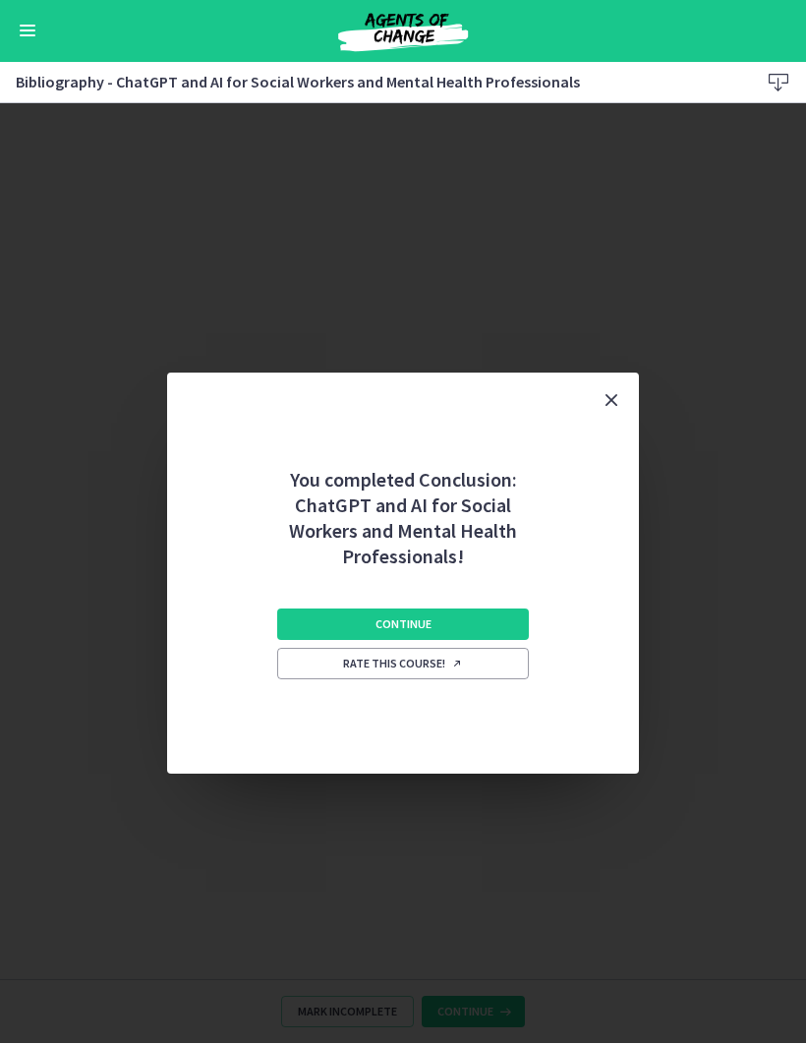
click at [491, 621] on button "Continue" at bounding box center [403, 624] width 252 height 31
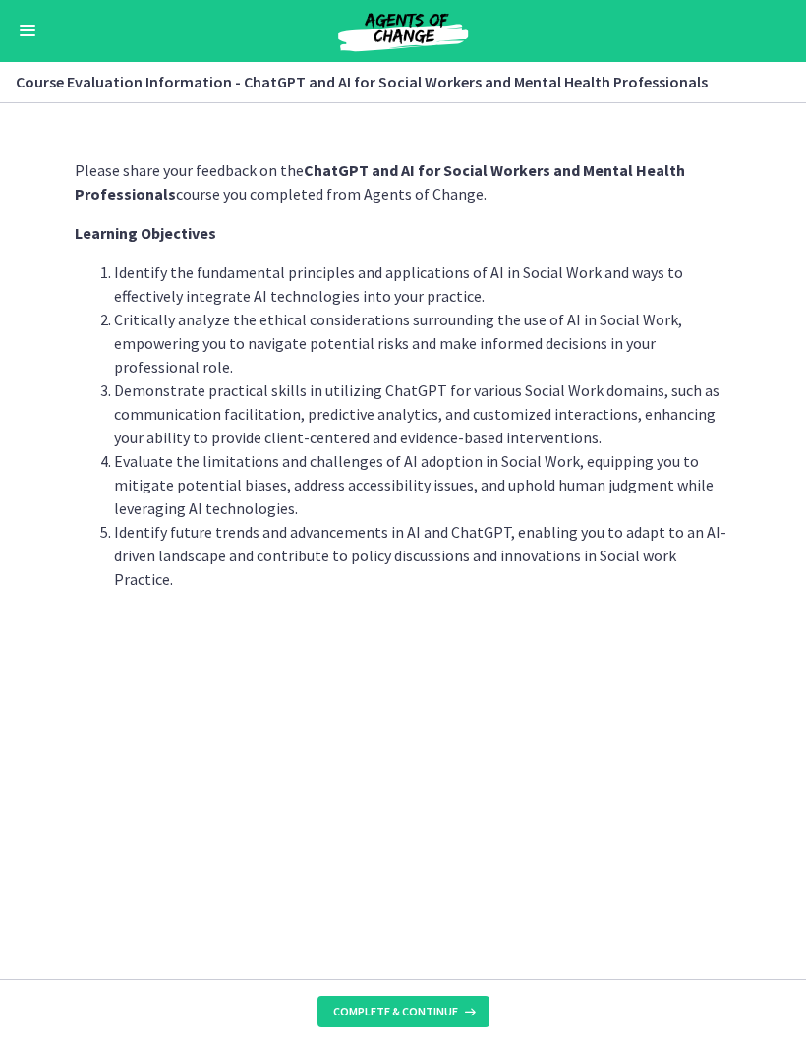
click at [440, 1005] on span "Complete & continue" at bounding box center [395, 1012] width 125 height 16
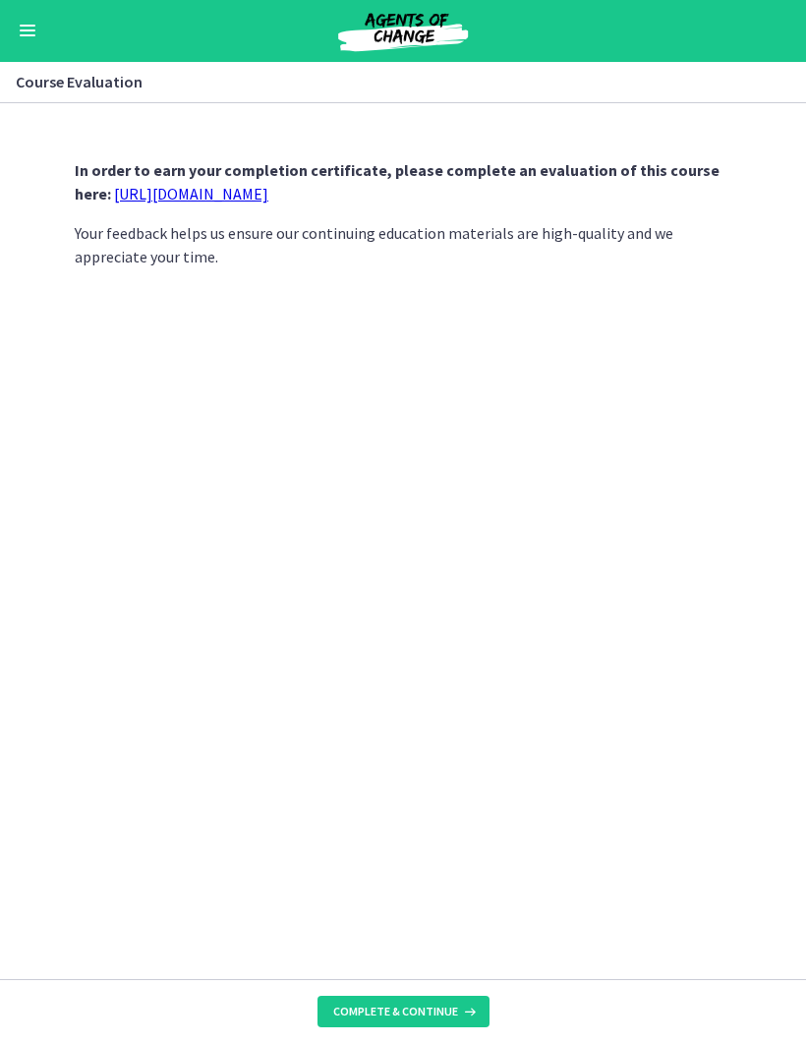
click at [443, 1004] on span "Complete & continue" at bounding box center [395, 1012] width 125 height 16
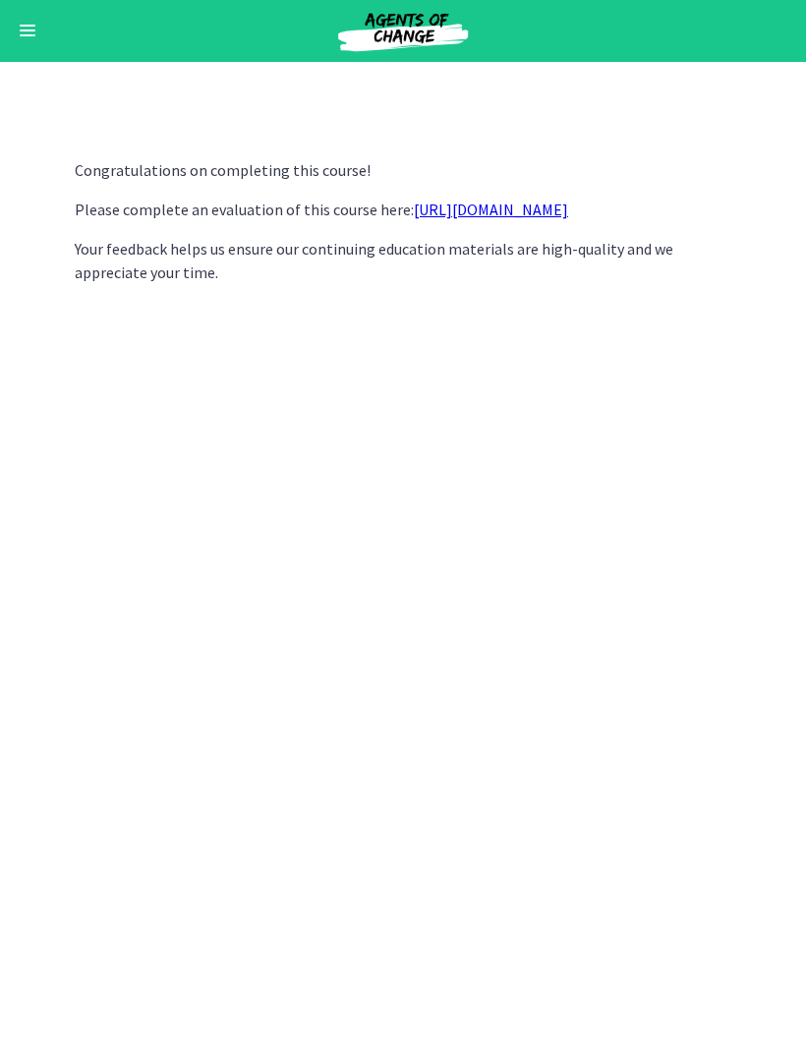
click at [568, 216] on link "https://forms.gle/jm1zbfhChZ2exBv78" at bounding box center [491, 210] width 154 height 20
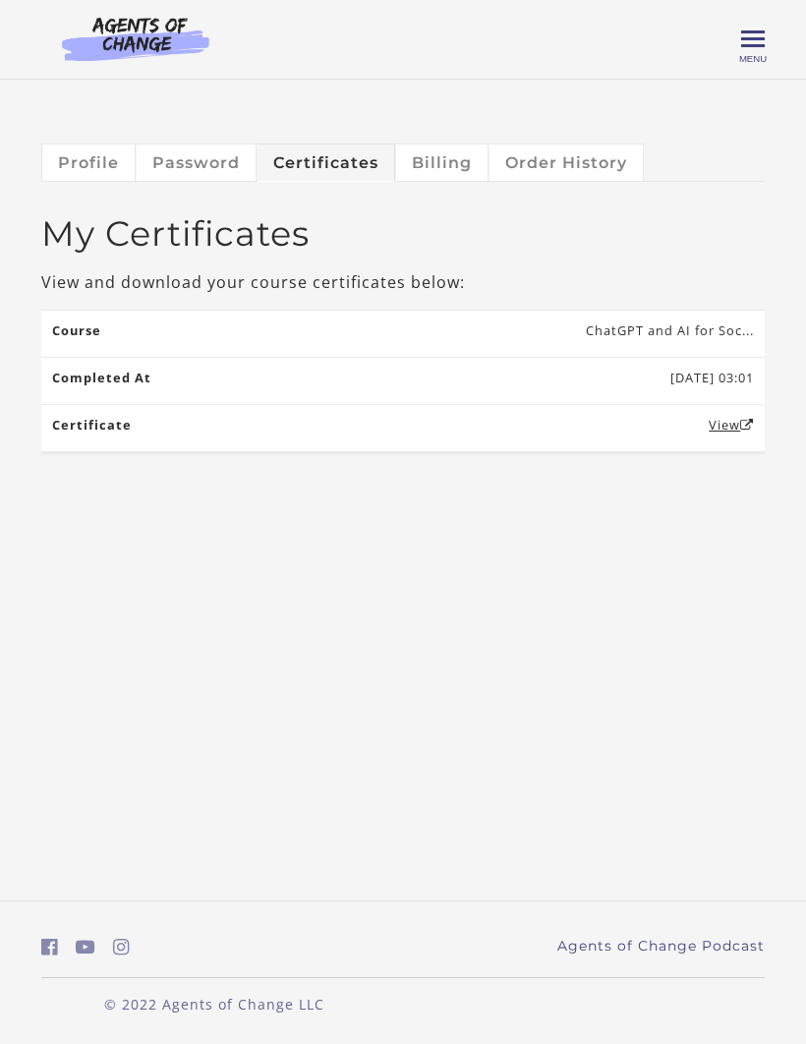
click at [739, 424] on link "View" at bounding box center [731, 425] width 45 height 18
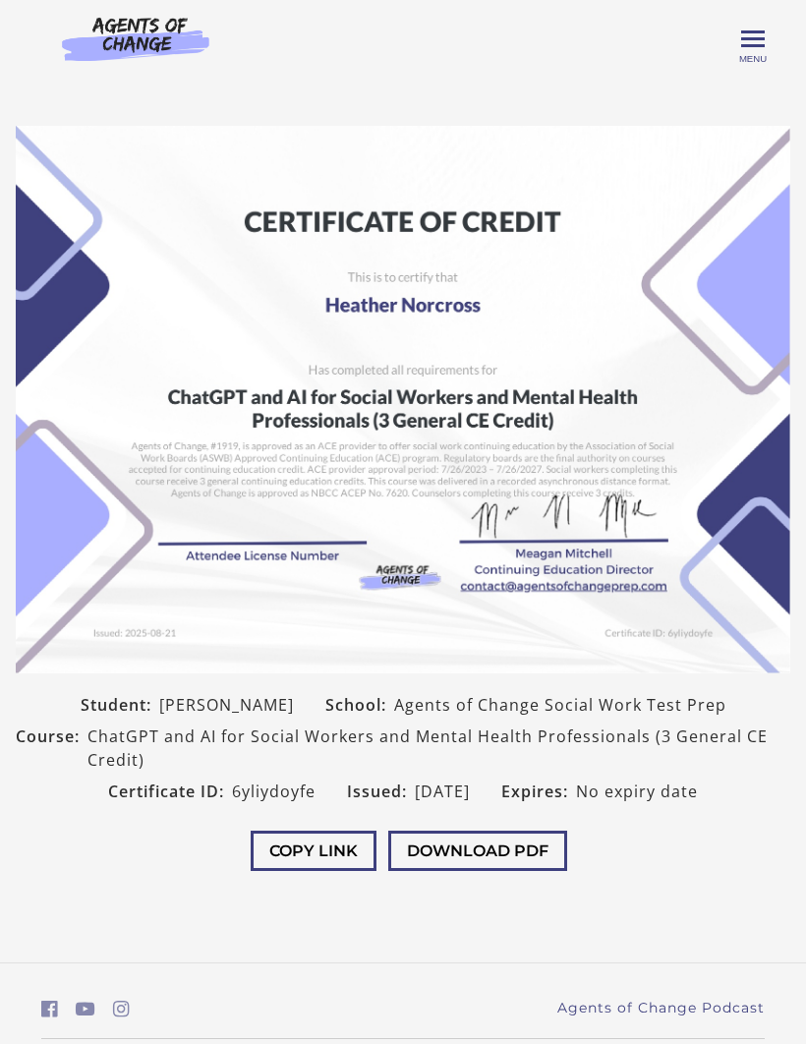
click at [533, 841] on button "Download PDF" at bounding box center [477, 850] width 179 height 40
